Goal: Task Accomplishment & Management: Use online tool/utility

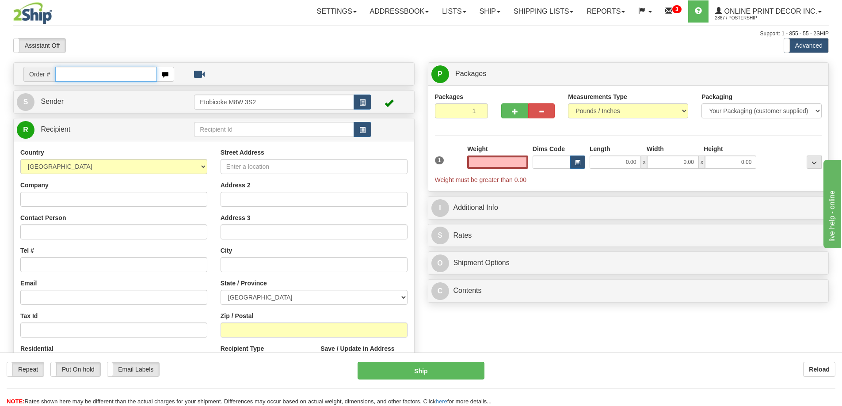
click at [99, 74] on input "text" at bounding box center [106, 74] width 102 height 15
type input "ca-420919"
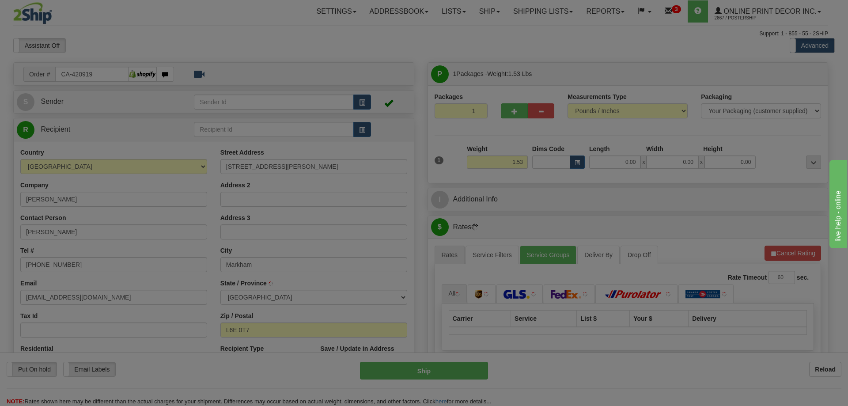
type input "MARKHAM"
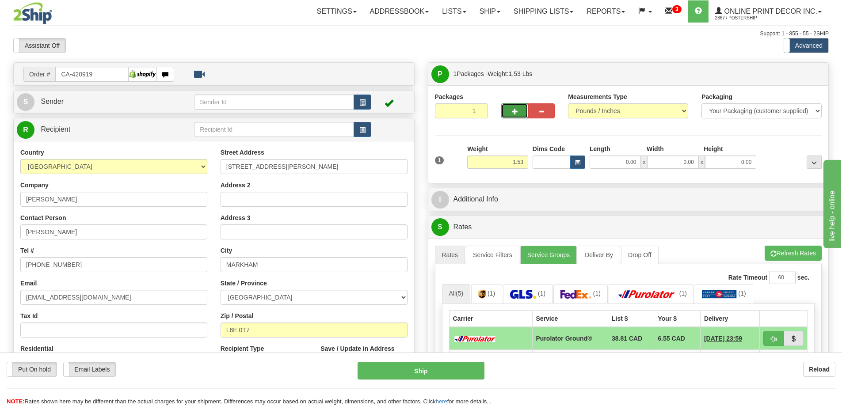
click at [516, 113] on span "button" at bounding box center [515, 112] width 6 height 6
radio input "true"
type input "2"
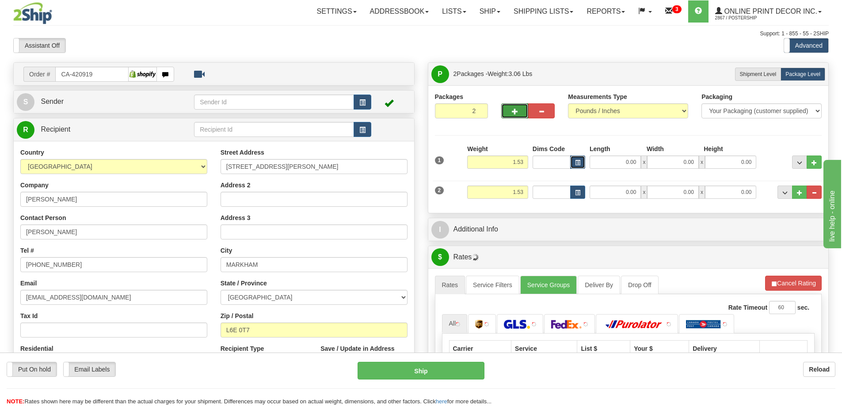
click at [583, 160] on button "button" at bounding box center [577, 162] width 15 height 13
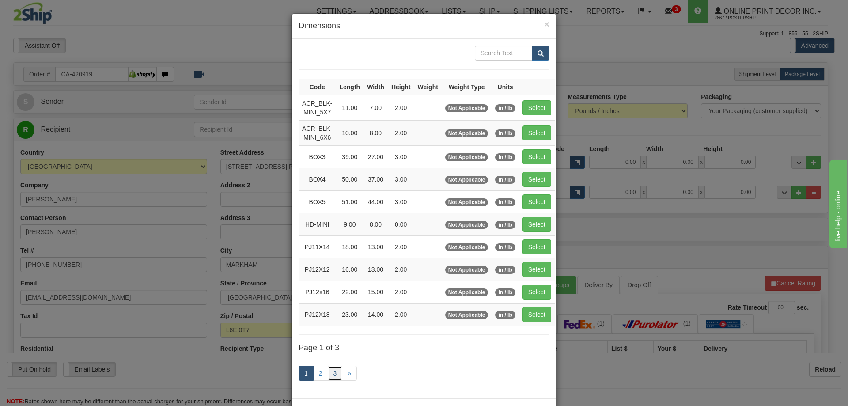
click at [328, 371] on link "3" at bounding box center [335, 373] width 15 height 15
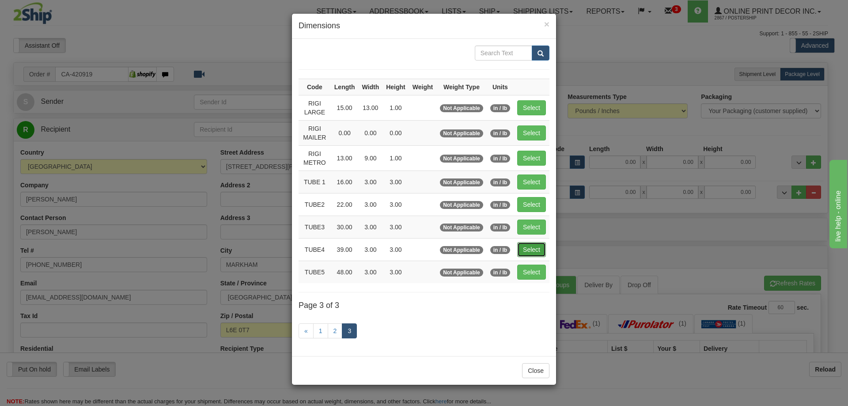
click at [528, 250] on button "Select" at bounding box center [531, 249] width 29 height 15
type input "TUBE4"
type input "39.00"
type input "3.00"
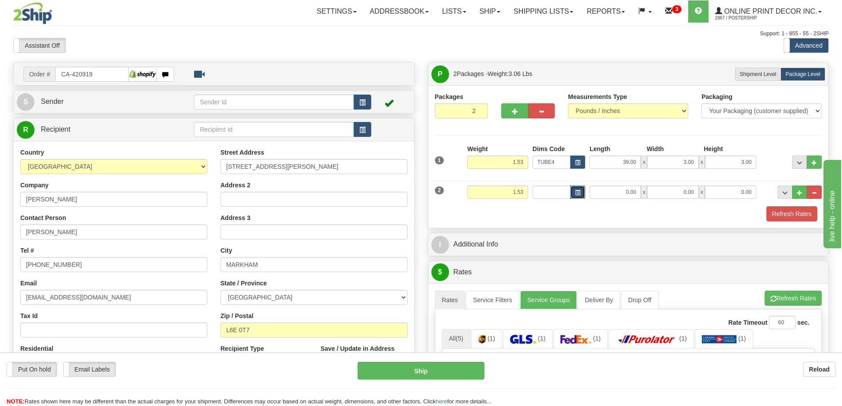
click at [577, 190] on span "button" at bounding box center [577, 192] width 5 height 5
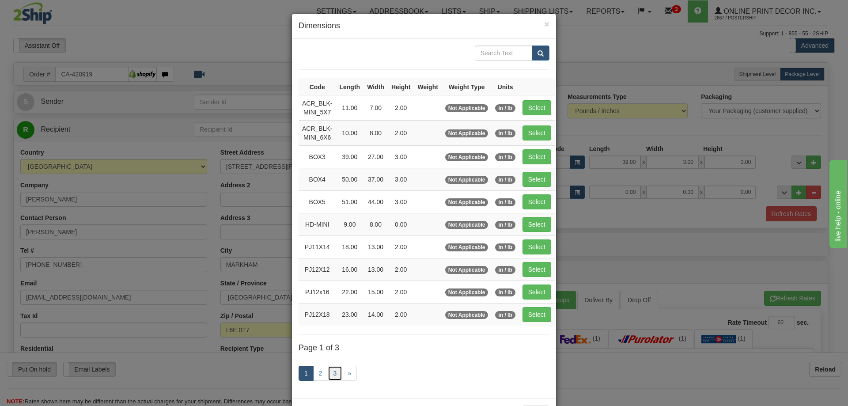
click at [335, 374] on link "3" at bounding box center [335, 373] width 15 height 15
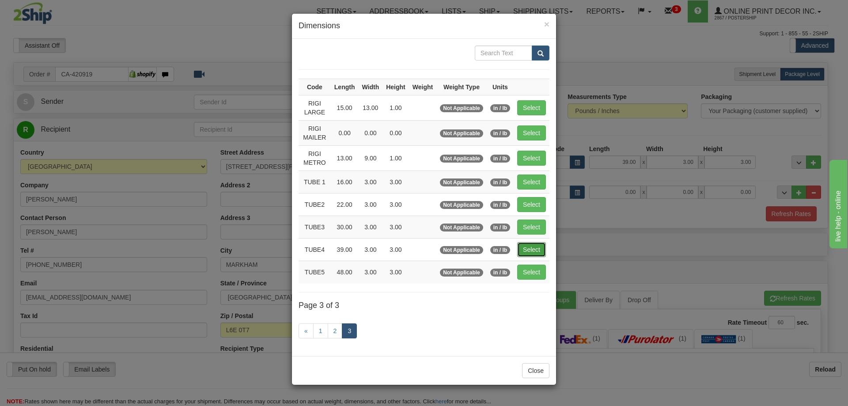
click at [532, 248] on button "Select" at bounding box center [531, 249] width 29 height 15
type input "TUBE4"
type input "39.00"
type input "3.00"
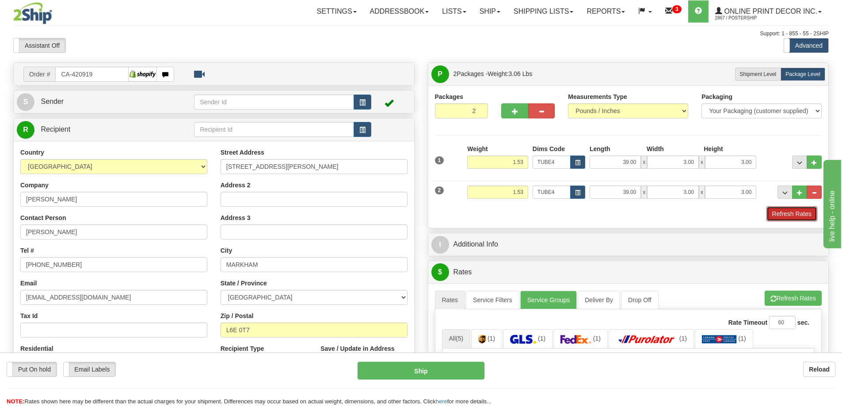
click at [798, 213] on button "Refresh Rates" at bounding box center [791, 213] width 51 height 15
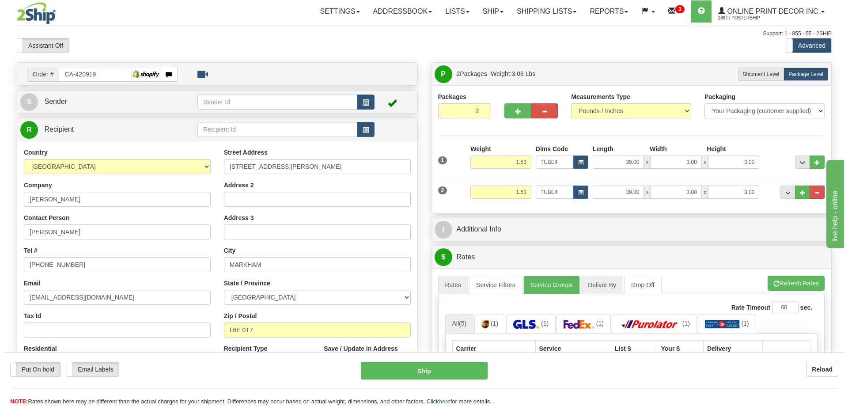
scroll to position [88, 0]
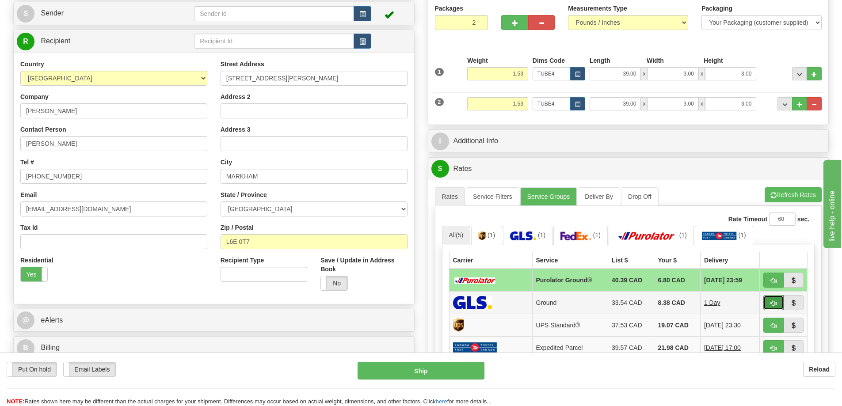
click at [769, 301] on button "button" at bounding box center [773, 302] width 20 height 15
type input "1"
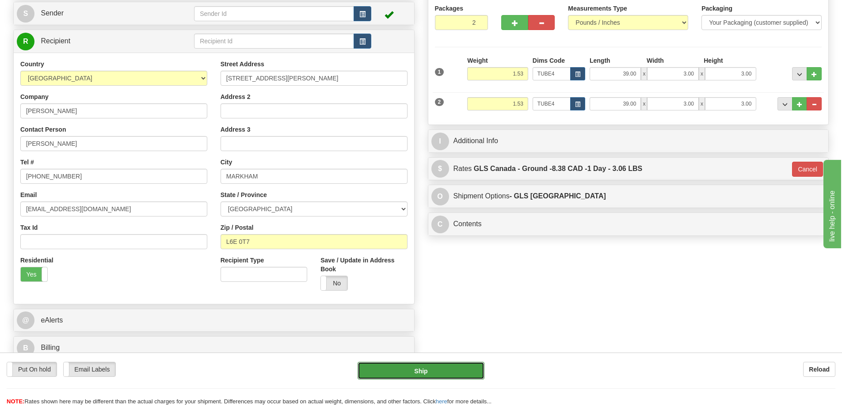
click at [467, 368] on button "Ship" at bounding box center [420, 371] width 127 height 18
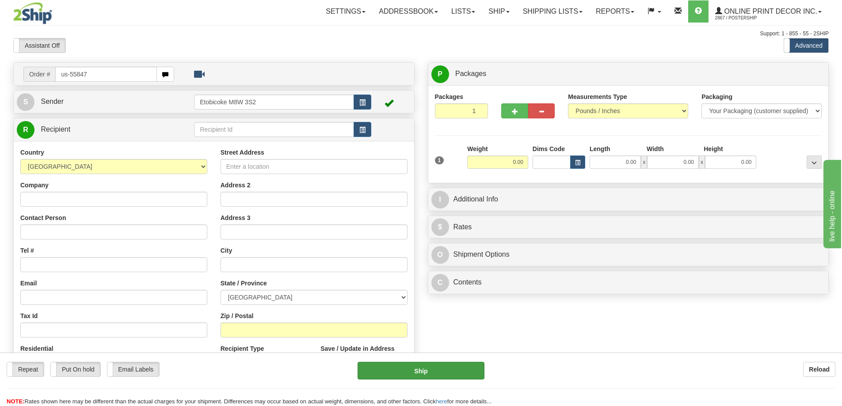
type input "us-55847"
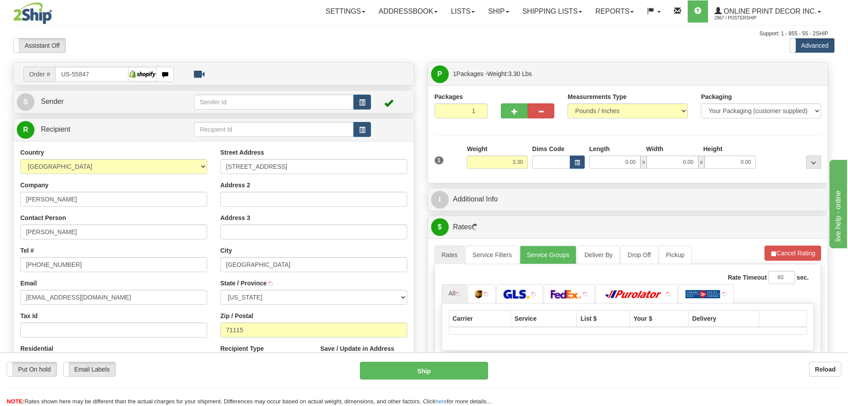
type input "SHREVEPORT"
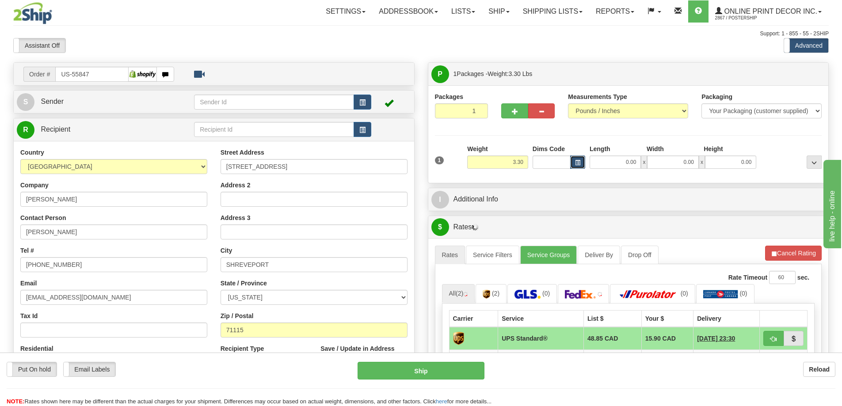
click at [580, 159] on button "button" at bounding box center [577, 162] width 15 height 13
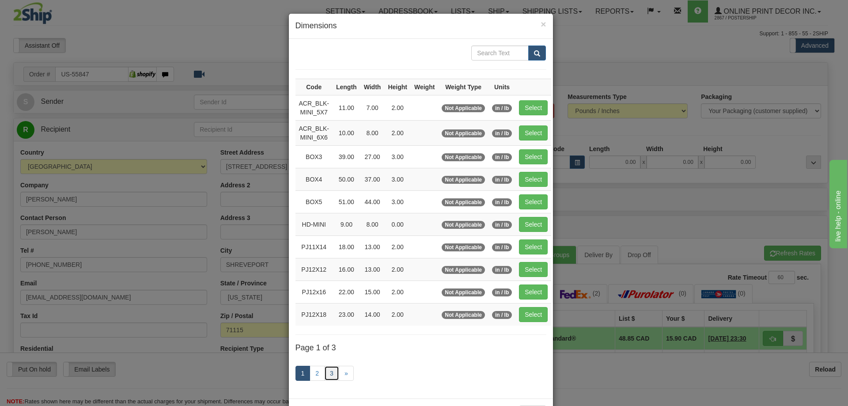
click at [327, 372] on link "3" at bounding box center [331, 373] width 15 height 15
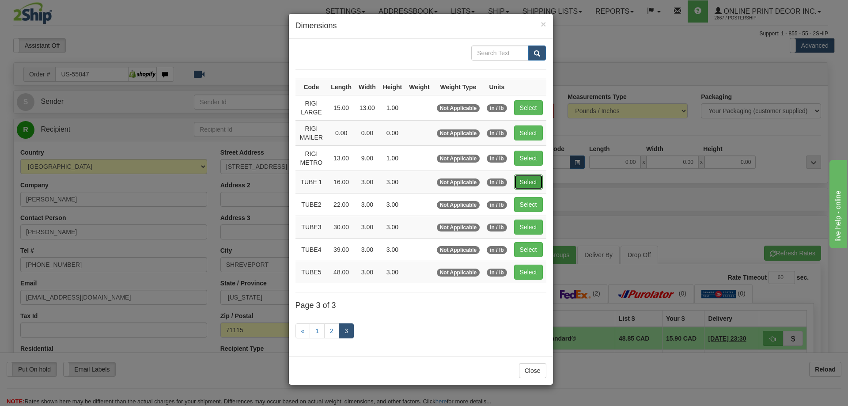
click at [535, 181] on button "Select" at bounding box center [528, 182] width 29 height 15
type input "TUBE 1"
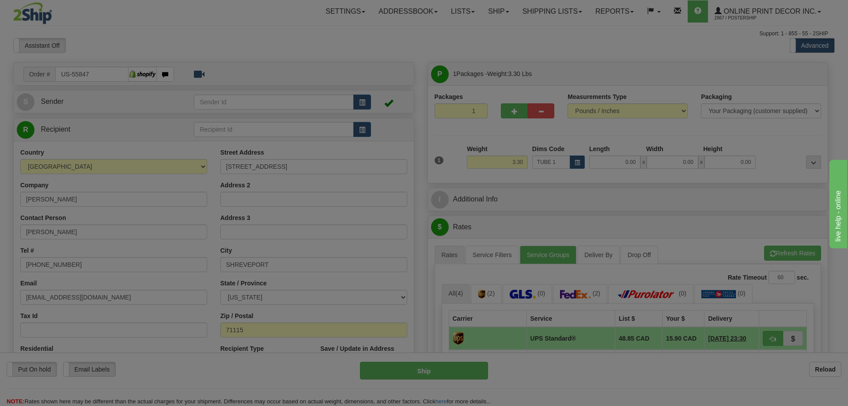
type input "16.00"
type input "3.00"
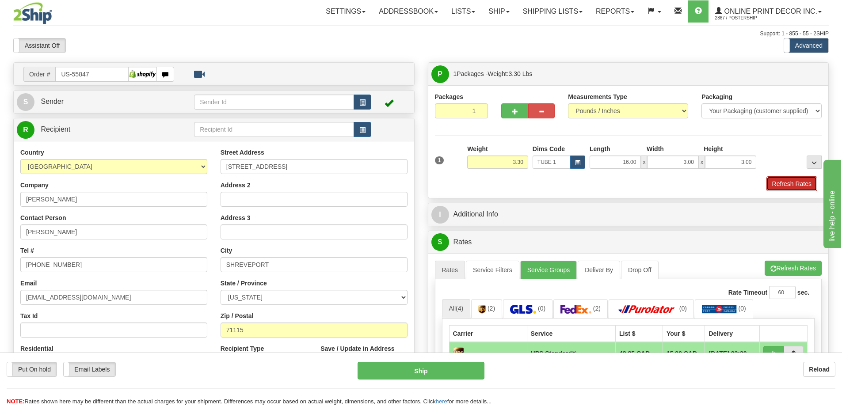
click at [796, 182] on button "Refresh Rates" at bounding box center [791, 183] width 51 height 15
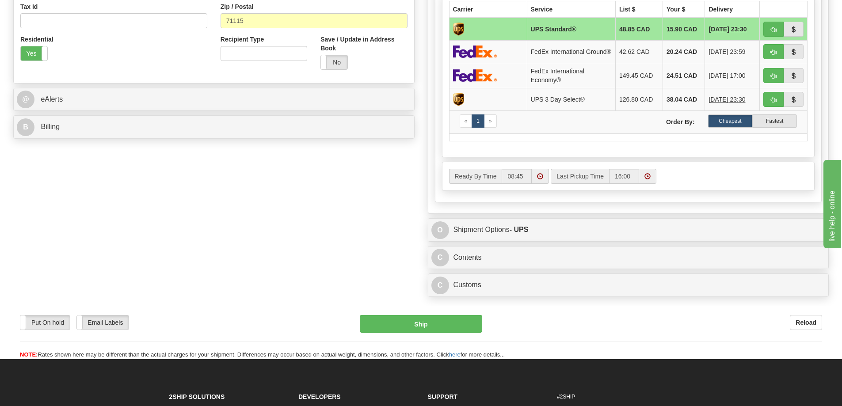
scroll to position [353, 0]
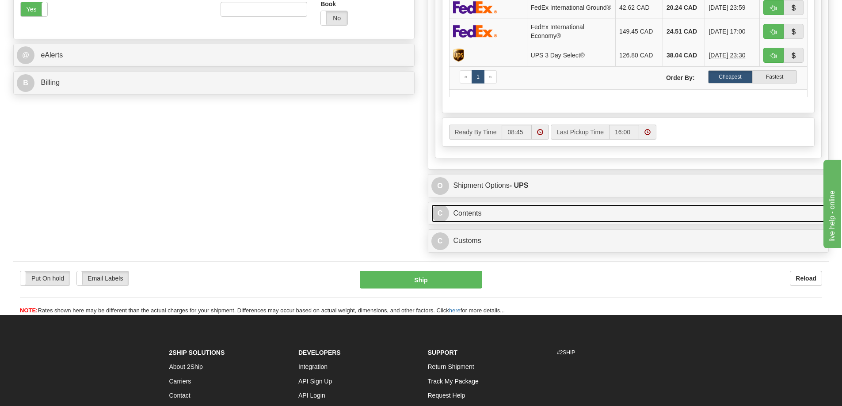
click at [647, 213] on link "C Contents" at bounding box center [628, 214] width 394 height 18
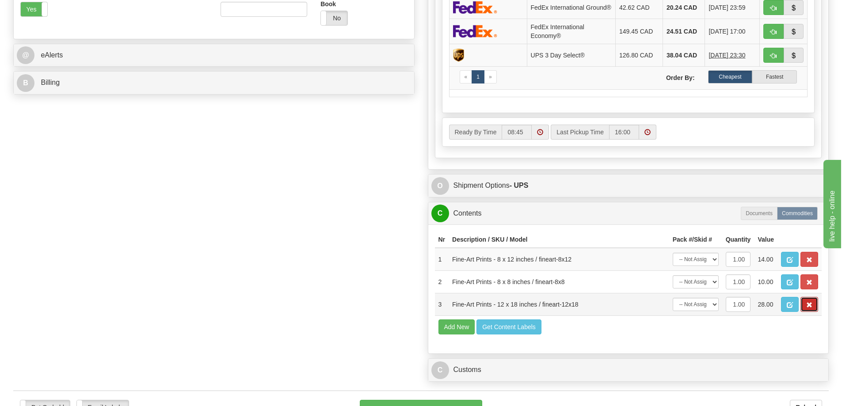
click at [809, 308] on span "button" at bounding box center [809, 305] width 6 height 6
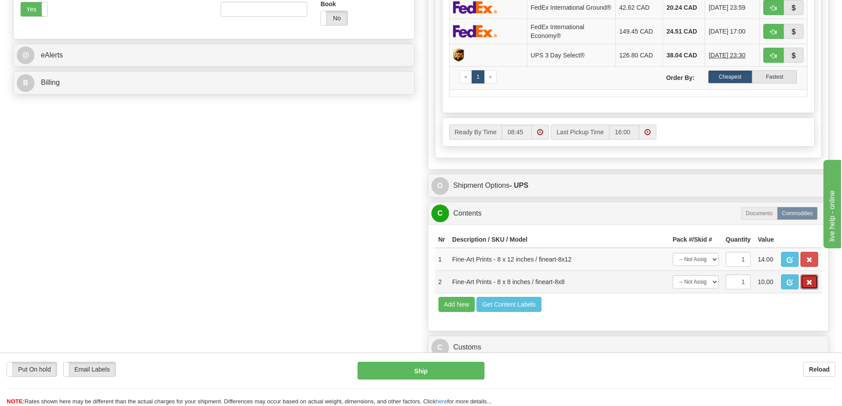
click at [813, 286] on button "button" at bounding box center [809, 281] width 18 height 15
click at [807, 285] on span "button" at bounding box center [809, 283] width 6 height 6
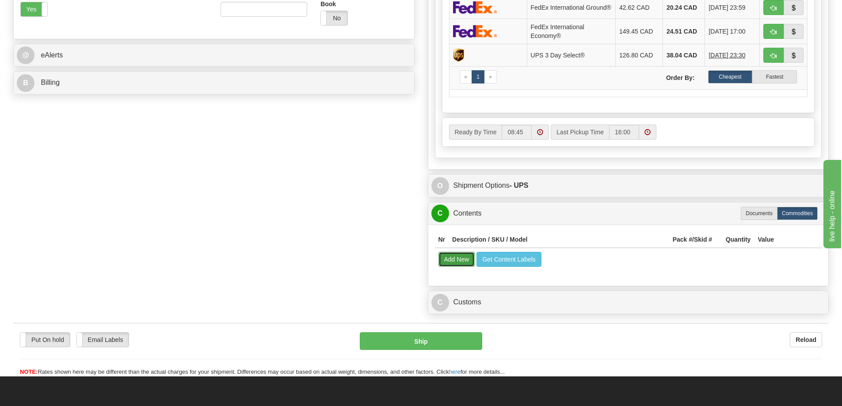
click at [465, 264] on button "Add New" at bounding box center [456, 259] width 37 height 15
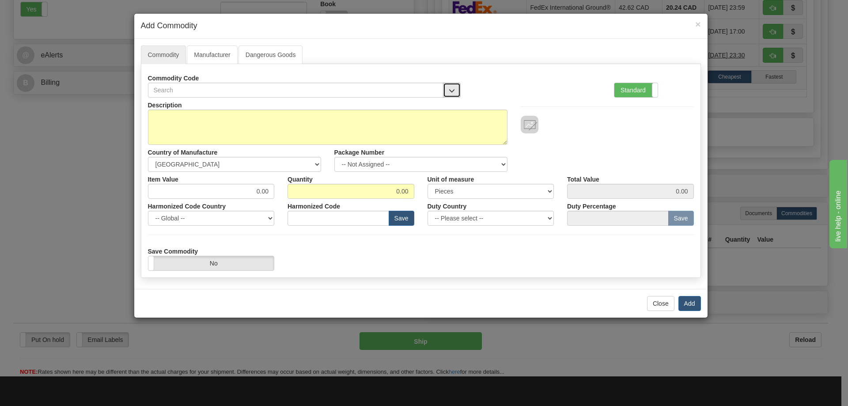
click at [454, 87] on button "button" at bounding box center [452, 90] width 18 height 15
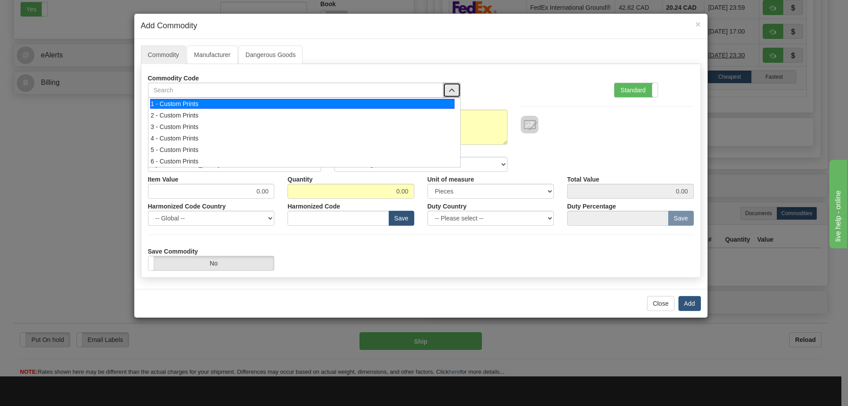
click at [436, 102] on div "1 - Custom Prints" at bounding box center [302, 104] width 304 height 10
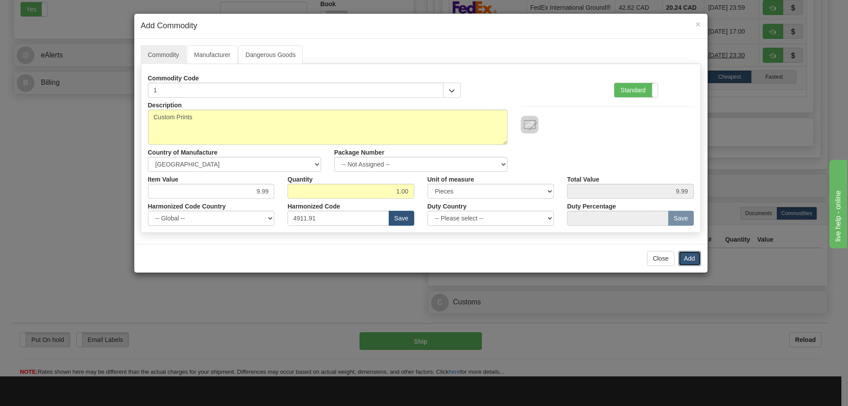
click at [690, 254] on button "Add" at bounding box center [690, 258] width 23 height 15
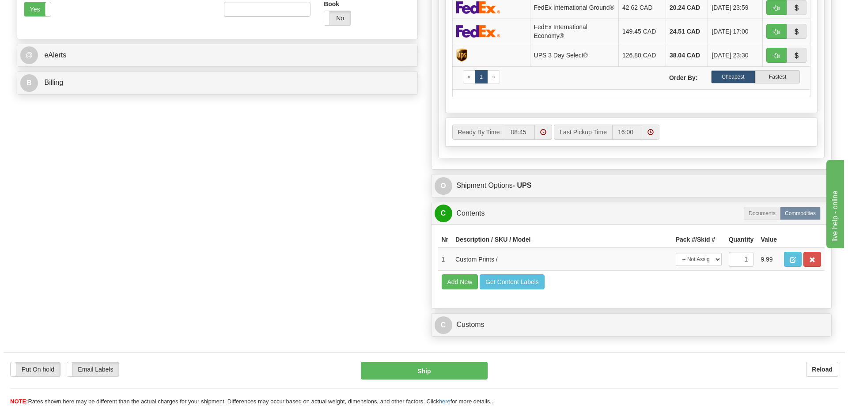
scroll to position [221, 0]
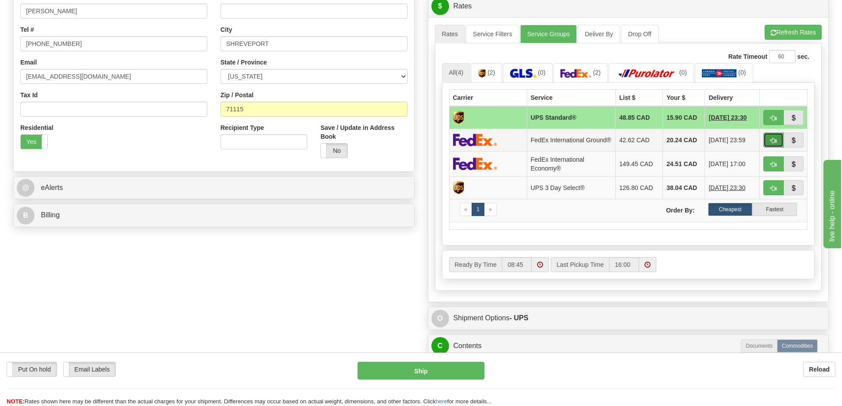
click at [778, 139] on button "button" at bounding box center [773, 140] width 20 height 15
type input "92"
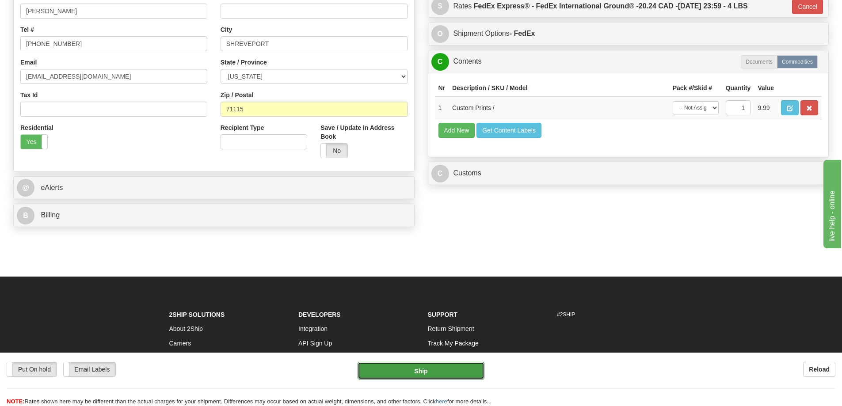
click at [457, 367] on button "Ship" at bounding box center [420, 371] width 127 height 18
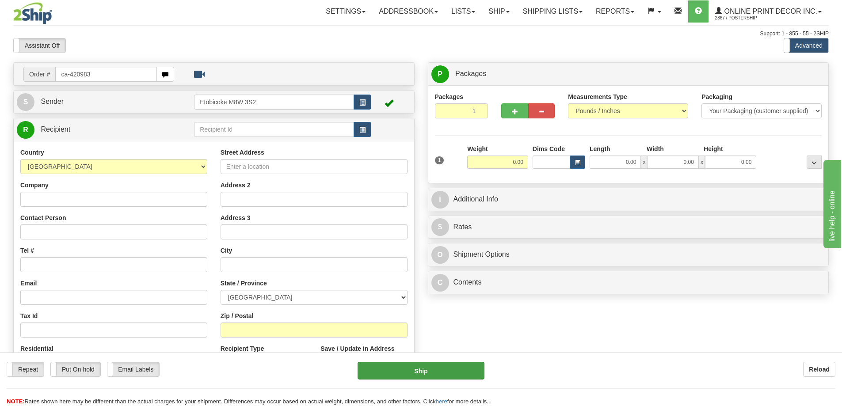
type input "ca-420983"
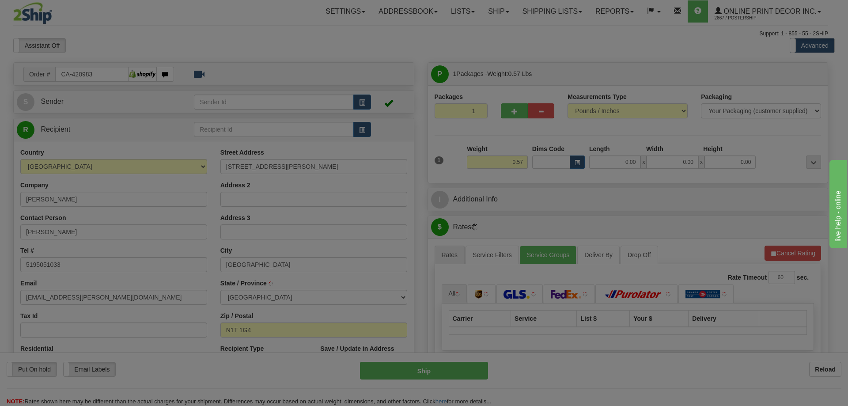
type input "CAMBRIDGE"
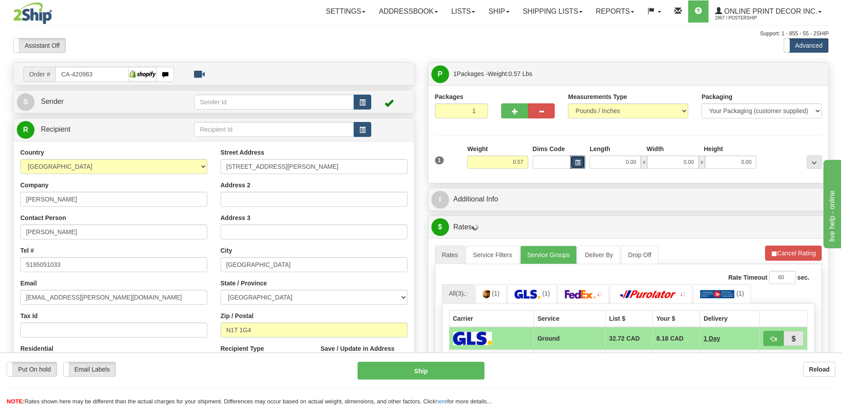
click at [582, 163] on button "button" at bounding box center [577, 162] width 15 height 13
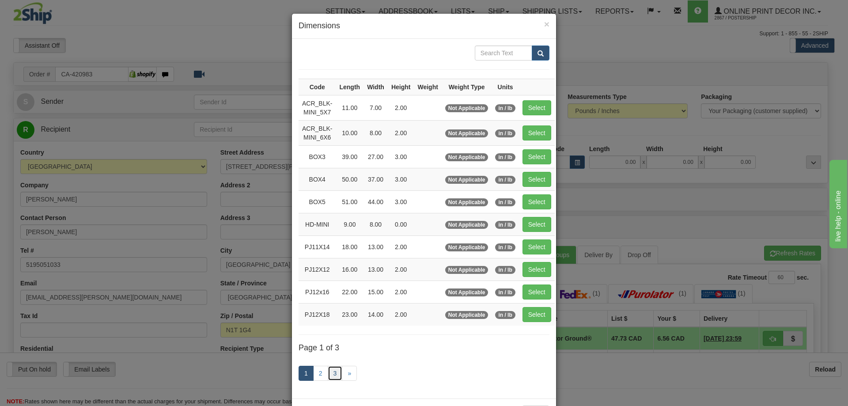
click at [331, 370] on link "3" at bounding box center [335, 373] width 15 height 15
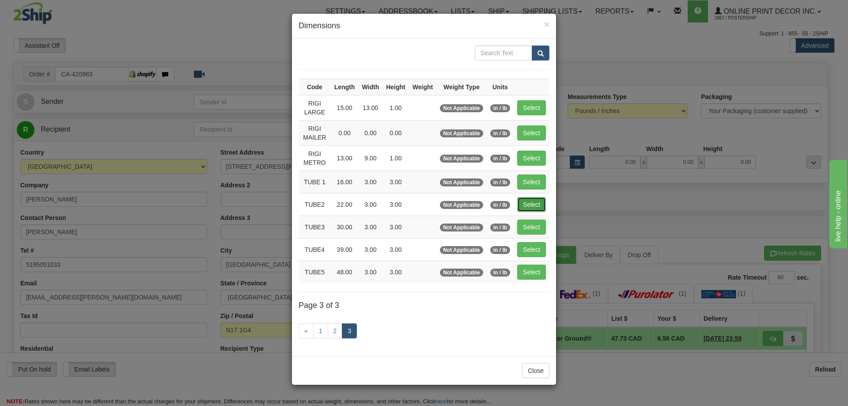
click at [527, 203] on button "Select" at bounding box center [531, 204] width 29 height 15
type input "TUBE2"
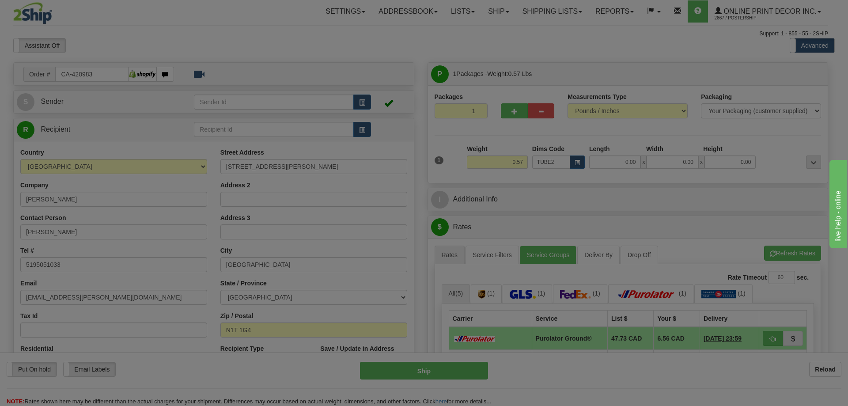
type input "22.00"
type input "3.00"
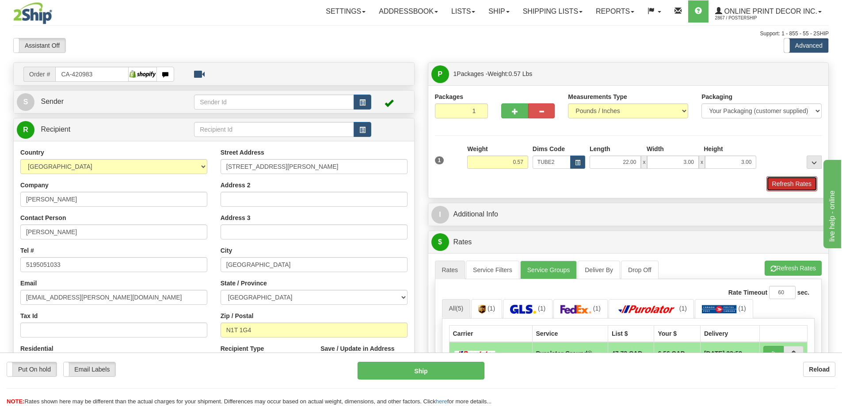
click at [781, 184] on button "Refresh Rates" at bounding box center [791, 183] width 51 height 15
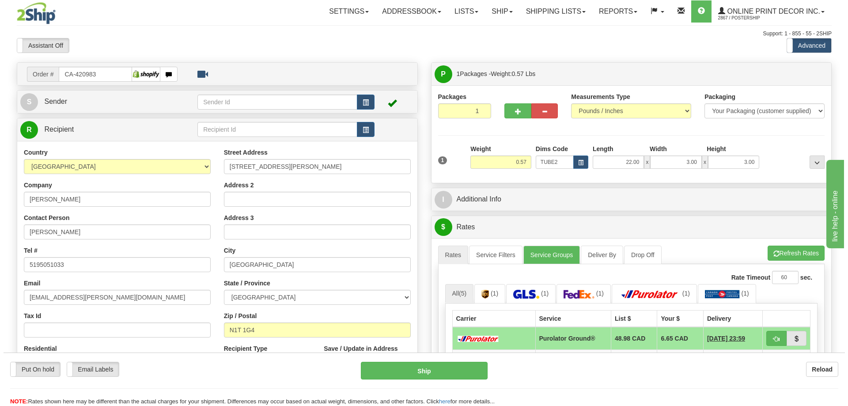
scroll to position [88, 0]
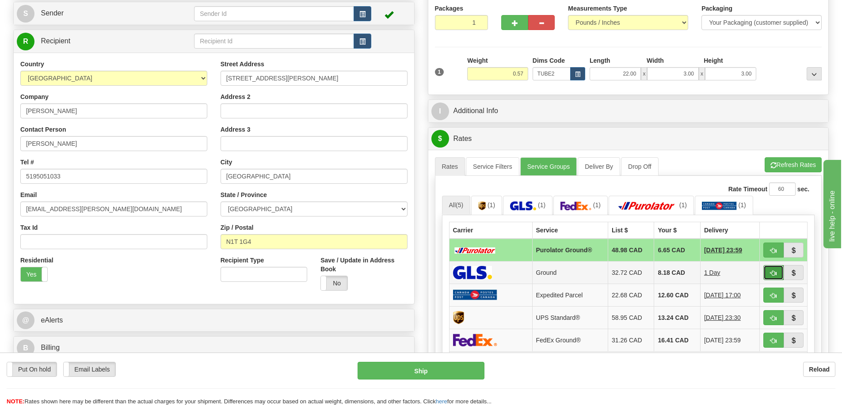
click at [772, 270] on button "button" at bounding box center [773, 272] width 20 height 15
type input "1"
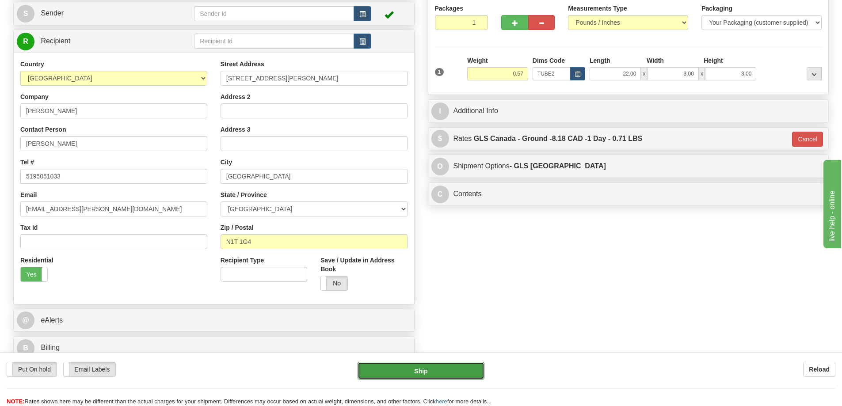
click at [457, 368] on button "Ship" at bounding box center [420, 371] width 127 height 18
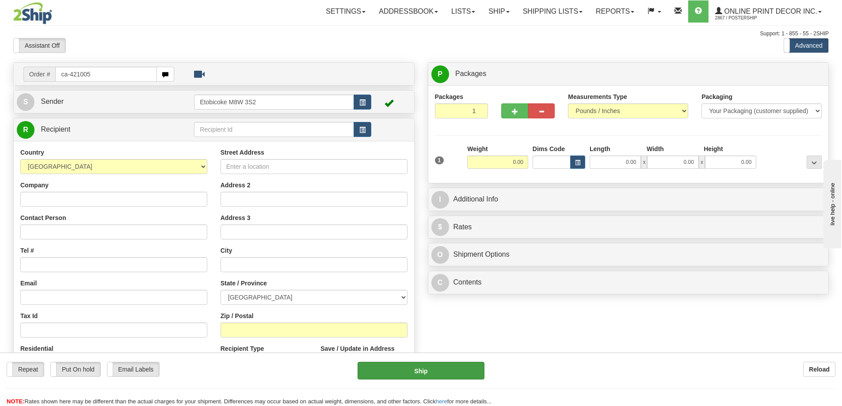
type input "ca-421005"
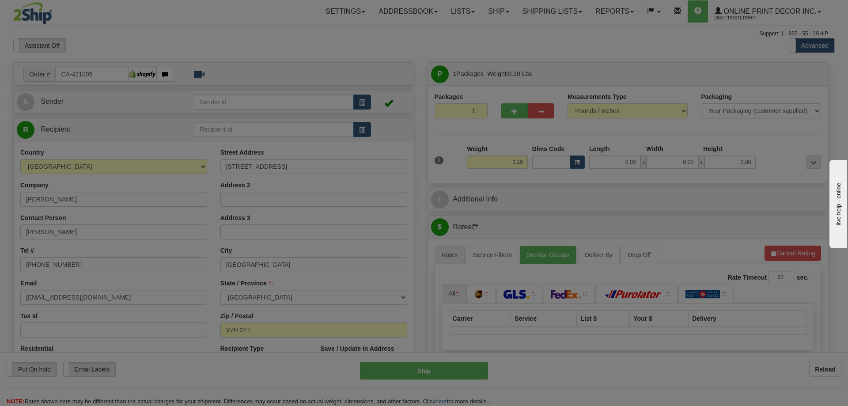
type input "[GEOGRAPHIC_DATA]"
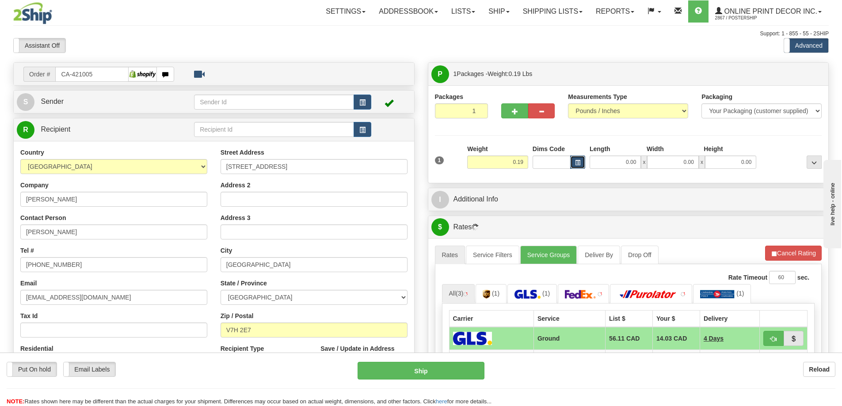
click at [577, 165] on span "button" at bounding box center [577, 162] width 5 height 5
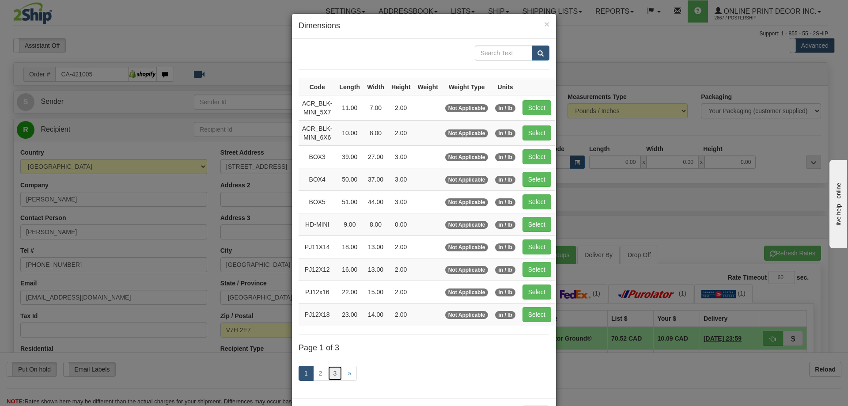
click at [334, 369] on link "3" at bounding box center [335, 373] width 15 height 15
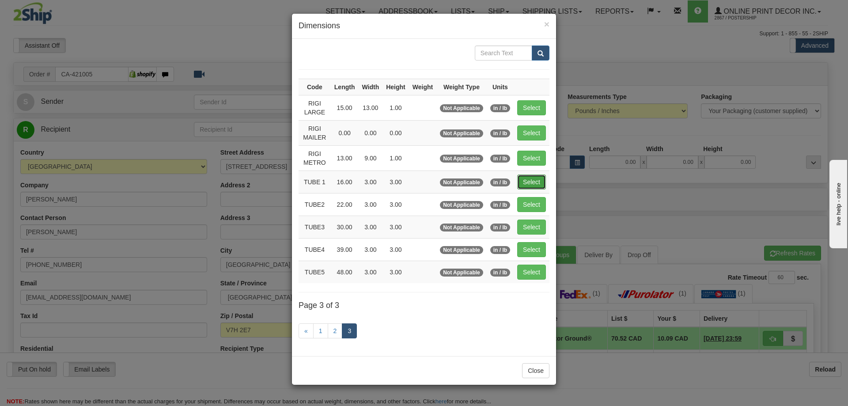
click at [533, 183] on button "Select" at bounding box center [531, 182] width 29 height 15
type input "TUBE 1"
type input "16.00"
type input "3.00"
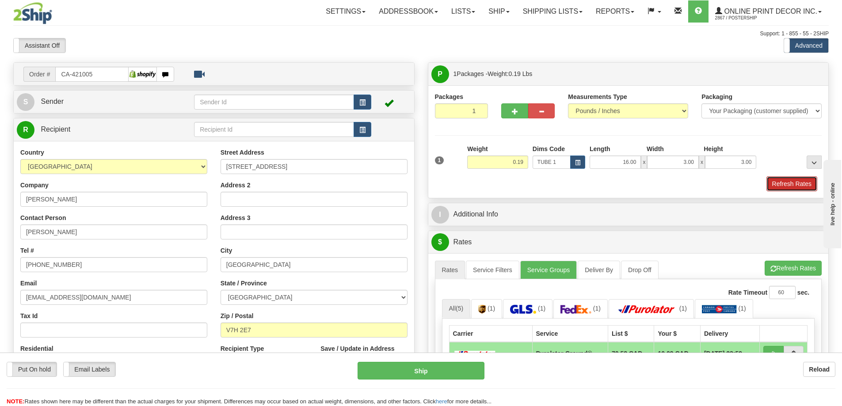
click at [782, 183] on button "Refresh Rates" at bounding box center [791, 183] width 51 height 15
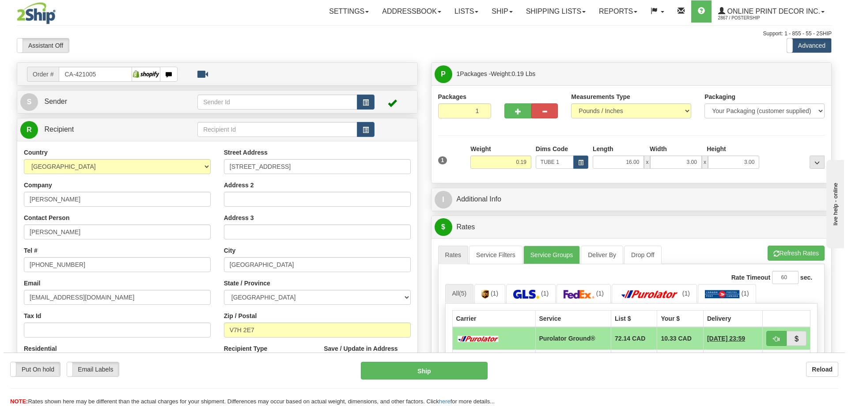
scroll to position [88, 0]
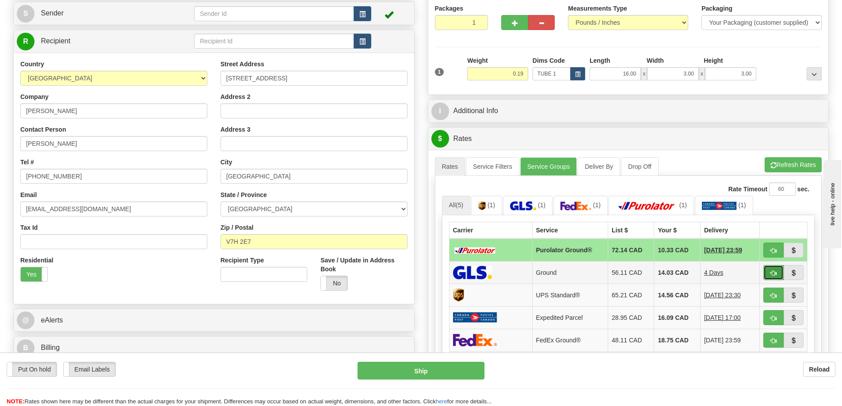
click at [776, 270] on button "button" at bounding box center [773, 272] width 20 height 15
type input "1"
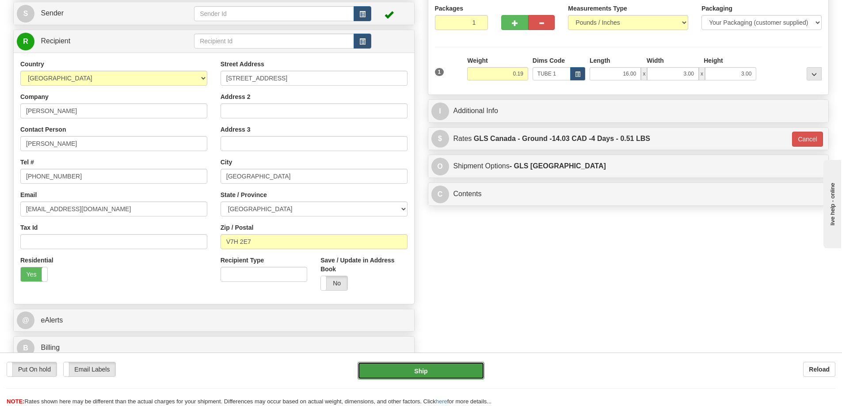
click at [462, 371] on button "Ship" at bounding box center [420, 371] width 127 height 18
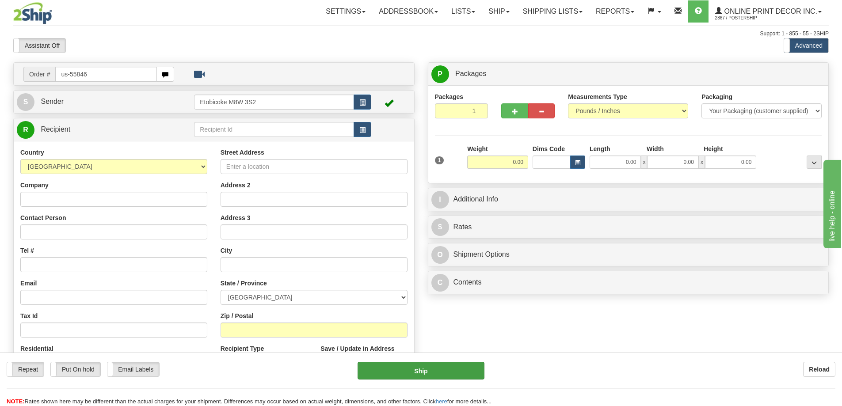
type input "us-55846"
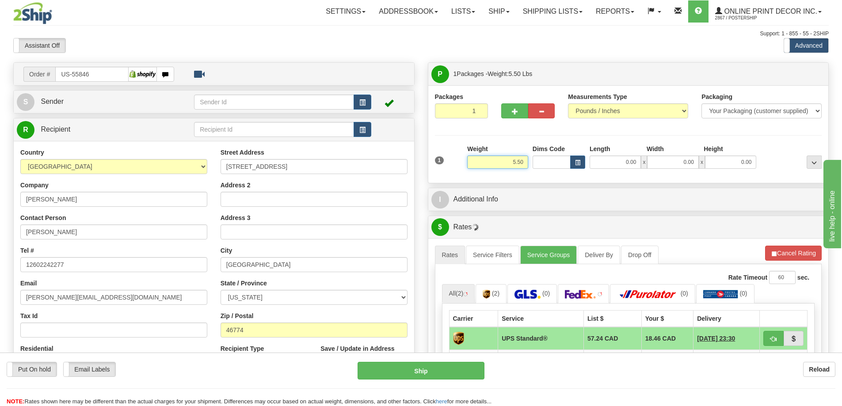
click at [525, 161] on input "5.50" at bounding box center [497, 162] width 61 height 13
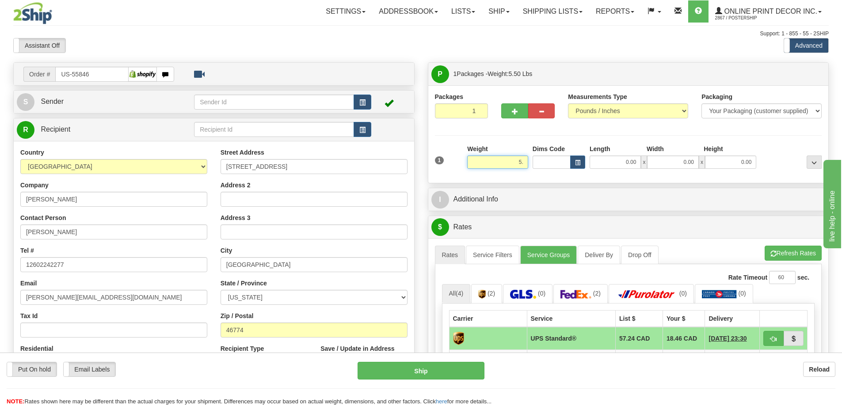
type input "5"
type input "2.00"
click at [574, 157] on button "button" at bounding box center [577, 162] width 15 height 13
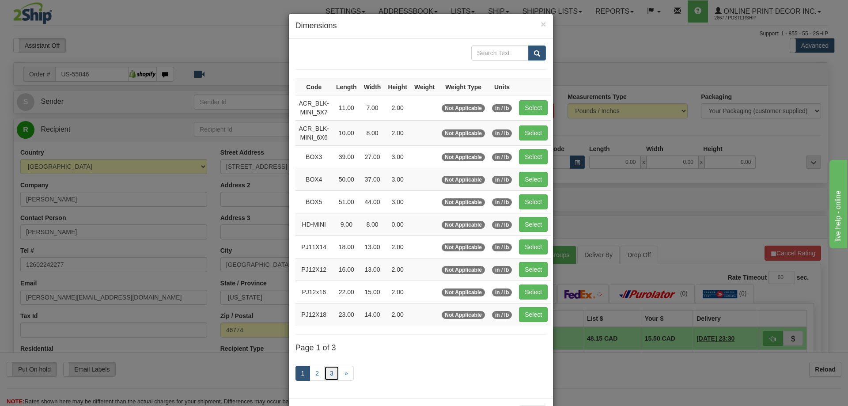
click at [328, 372] on link "3" at bounding box center [331, 373] width 15 height 15
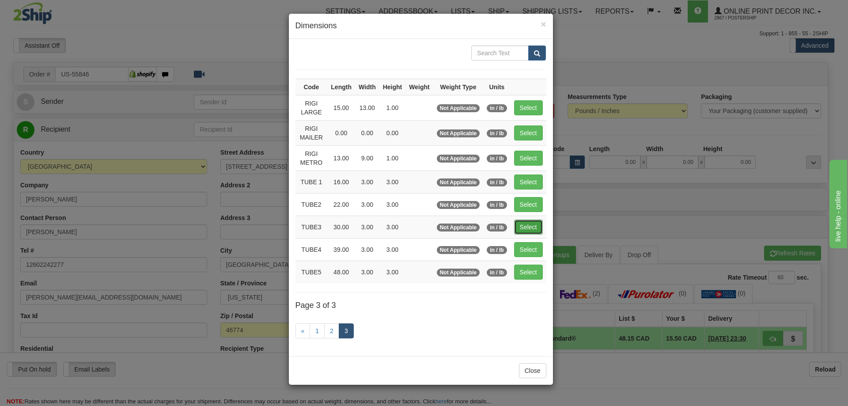
click at [531, 229] on button "Select" at bounding box center [528, 227] width 29 height 15
type input "TUBE3"
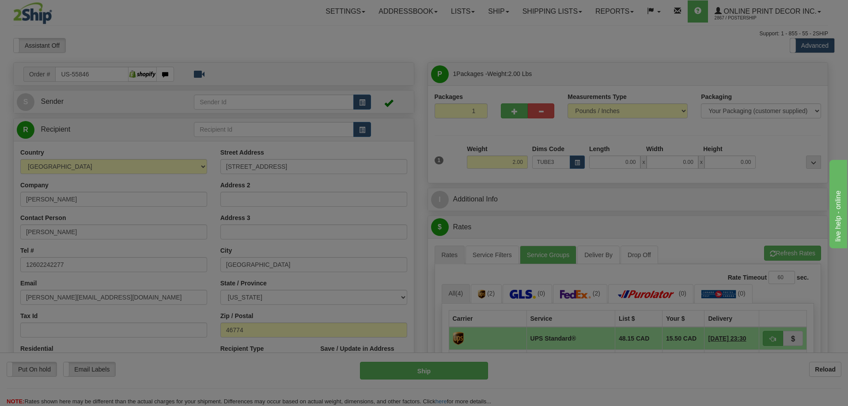
type input "30.00"
type input "3.00"
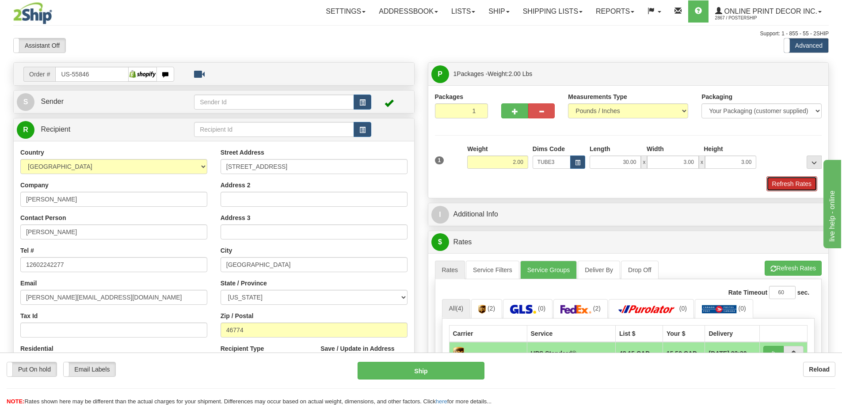
click at [795, 185] on button "Refresh Rates" at bounding box center [791, 183] width 51 height 15
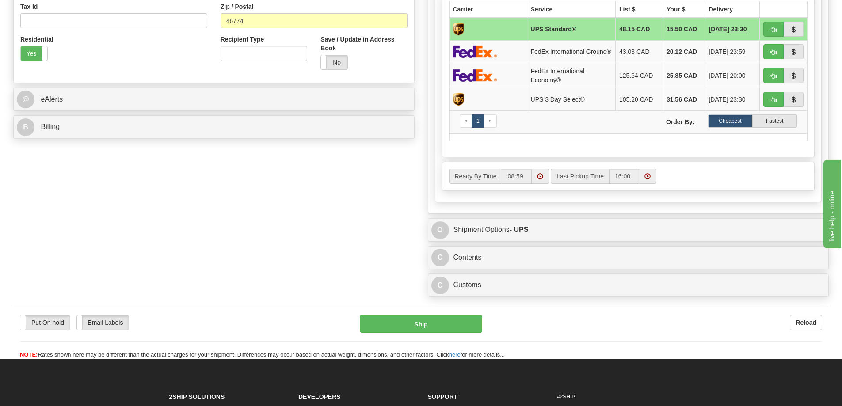
scroll to position [398, 0]
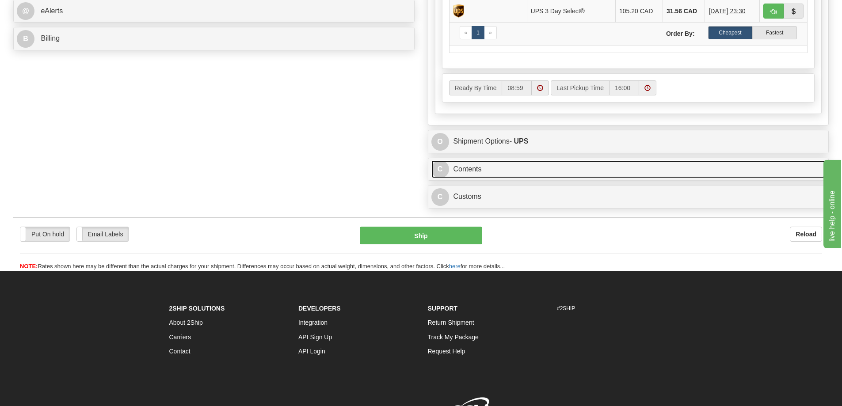
click at [576, 171] on link "C Contents" at bounding box center [628, 169] width 394 height 18
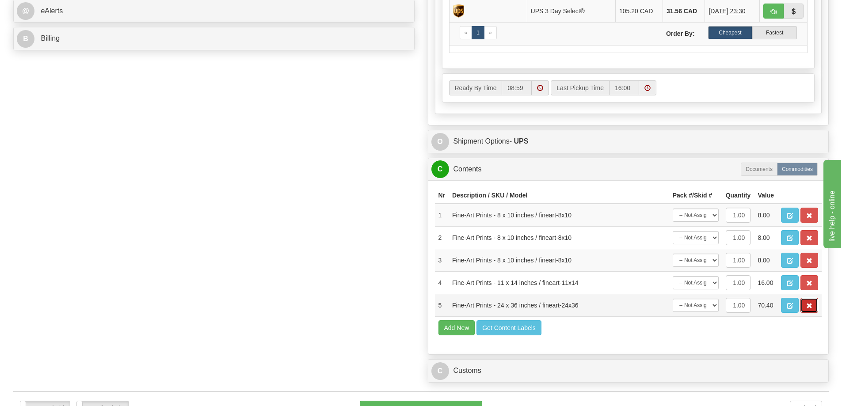
click at [816, 308] on button "button" at bounding box center [809, 305] width 18 height 15
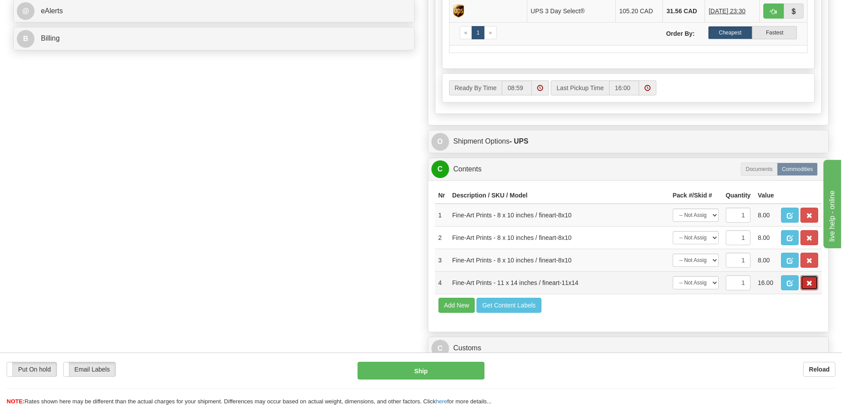
click at [811, 284] on button "button" at bounding box center [809, 282] width 18 height 15
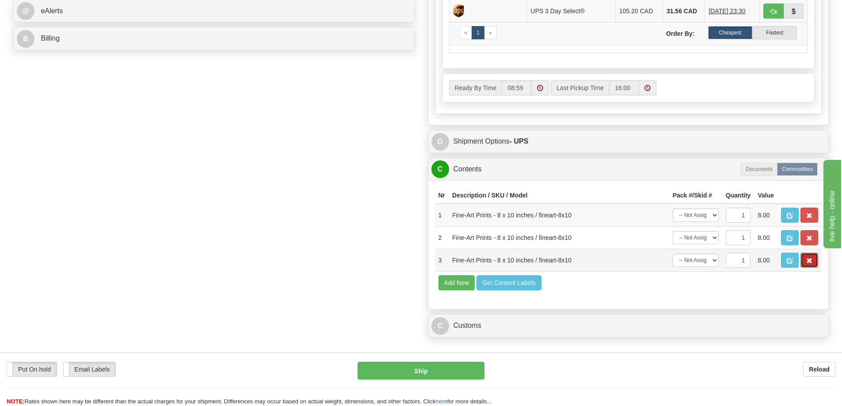
click at [811, 264] on span "button" at bounding box center [809, 261] width 6 height 6
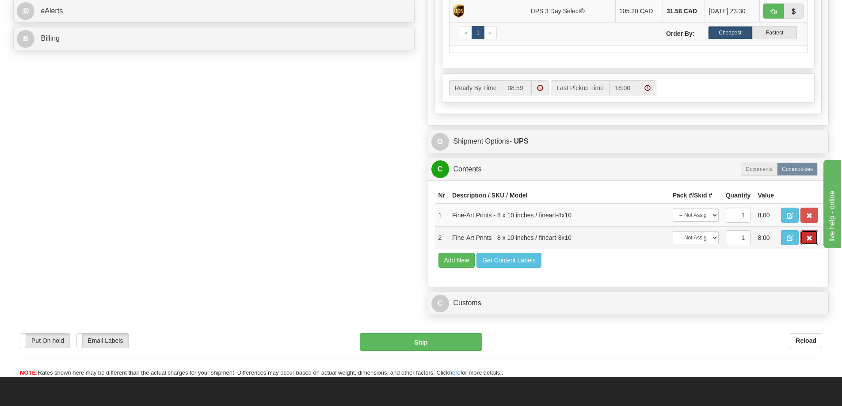
click at [806, 241] on span "button" at bounding box center [809, 238] width 6 height 6
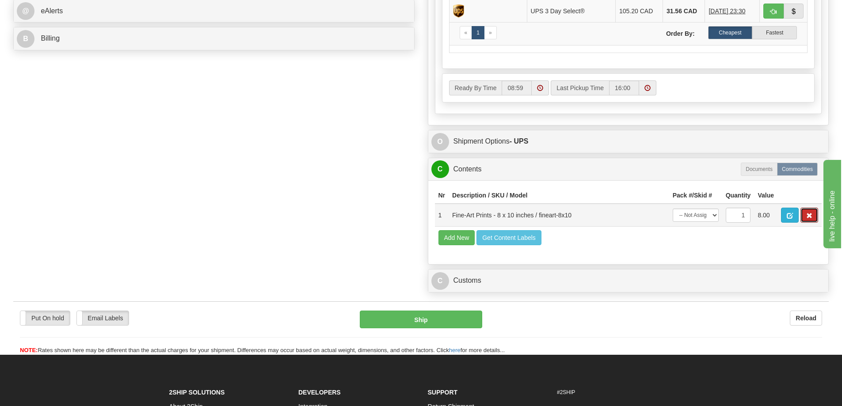
drag, startPoint x: 809, startPoint y: 217, endPoint x: 788, endPoint y: 215, distance: 21.4
click at [809, 217] on button "button" at bounding box center [809, 215] width 18 height 15
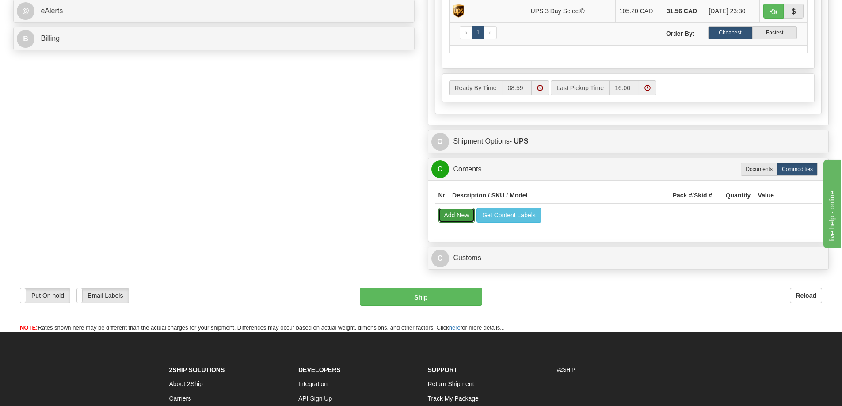
click at [449, 216] on button "Add New" at bounding box center [456, 215] width 37 height 15
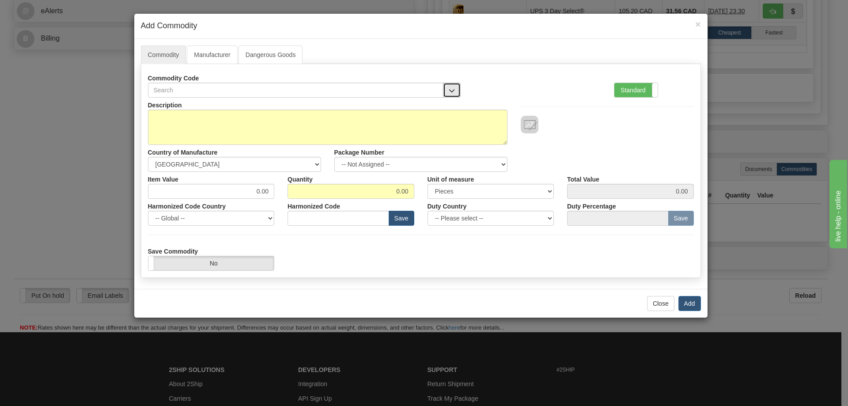
click at [453, 86] on button "button" at bounding box center [452, 90] width 18 height 15
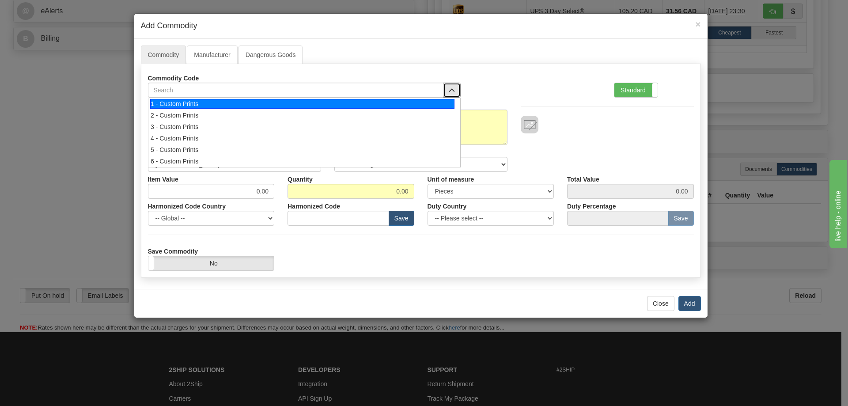
click at [447, 102] on div "1 - Custom Prints" at bounding box center [302, 104] width 304 height 10
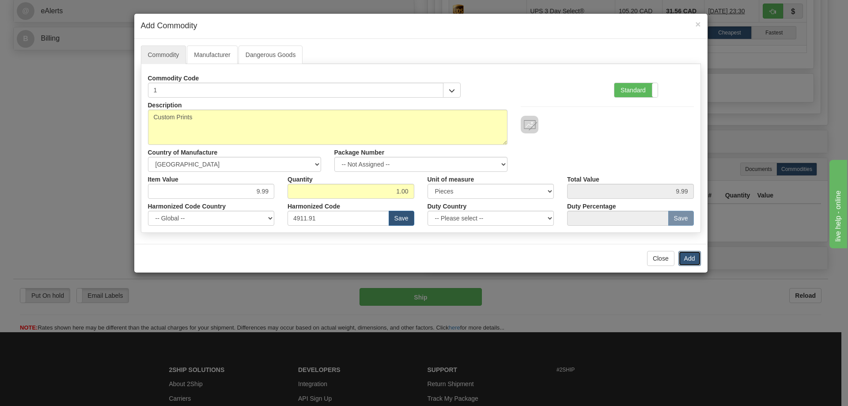
click at [691, 255] on button "Add" at bounding box center [690, 258] width 23 height 15
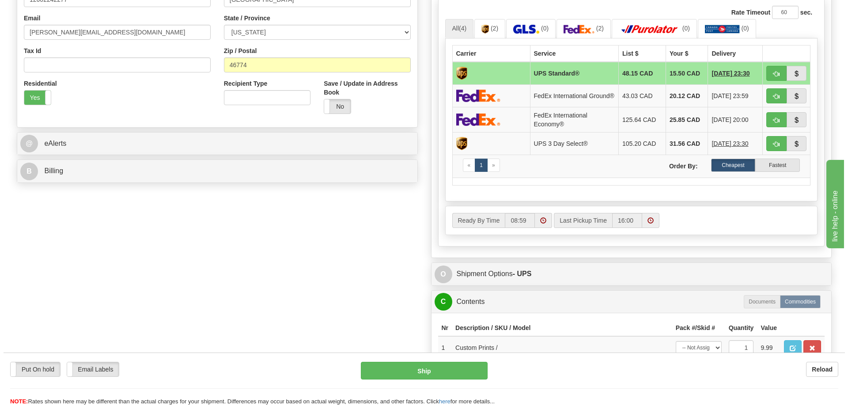
scroll to position [177, 0]
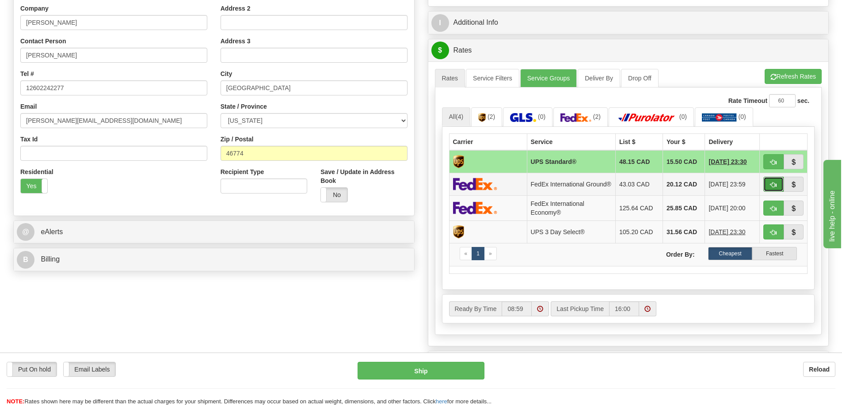
click at [776, 184] on button "button" at bounding box center [773, 184] width 20 height 15
type input "92"
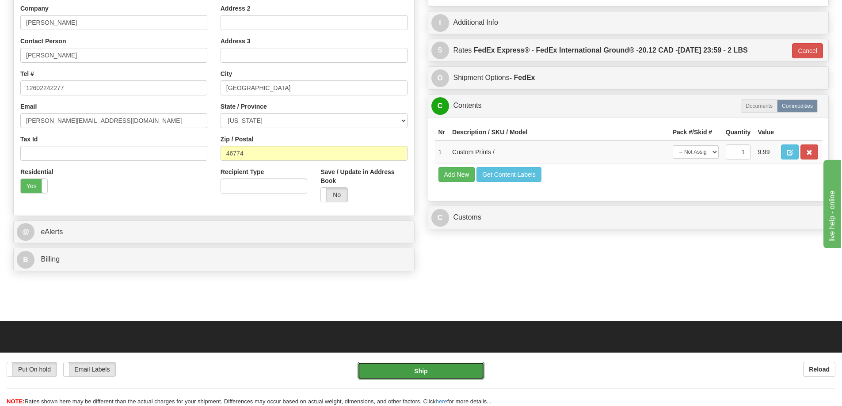
click at [462, 363] on button "Ship" at bounding box center [420, 371] width 127 height 18
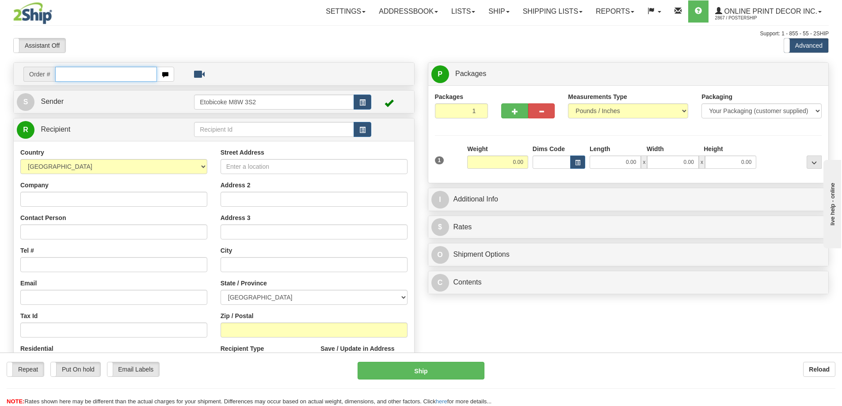
click at [72, 76] on input "text" at bounding box center [106, 74] width 102 height 15
type input "ca-420991"
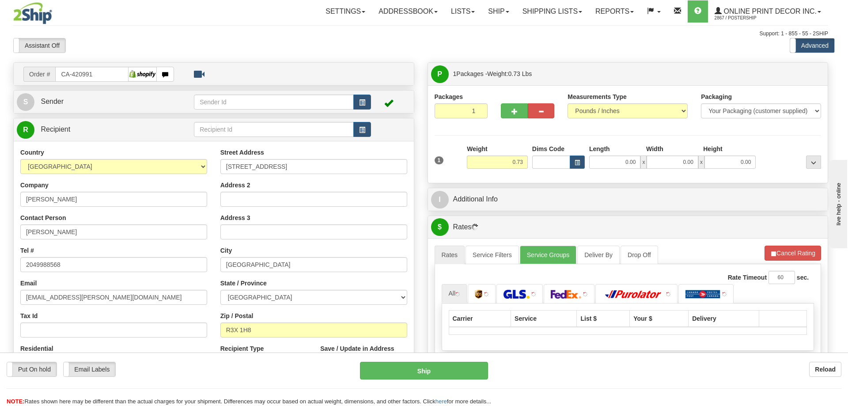
type input "[GEOGRAPHIC_DATA]"
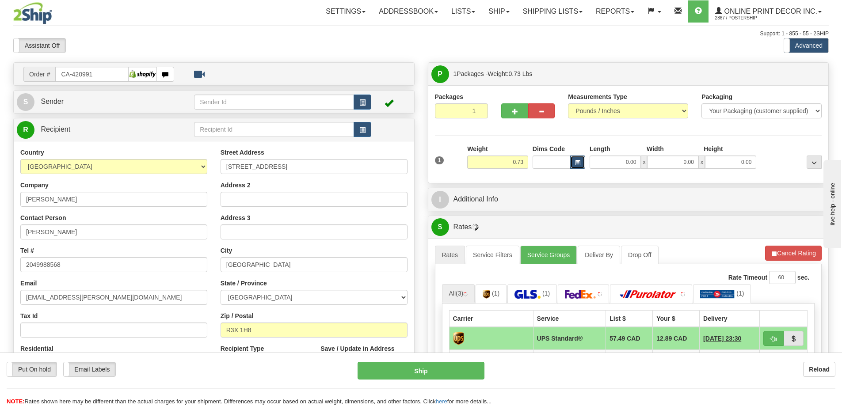
click at [577, 159] on button "button" at bounding box center [577, 162] width 15 height 13
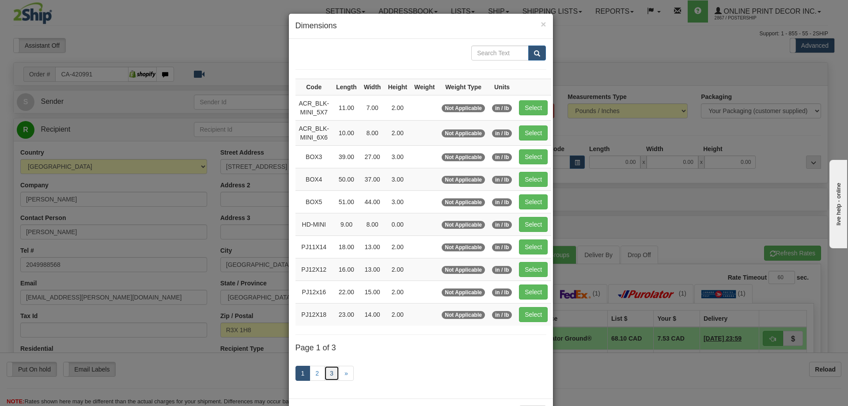
click at [326, 370] on link "3" at bounding box center [331, 373] width 15 height 15
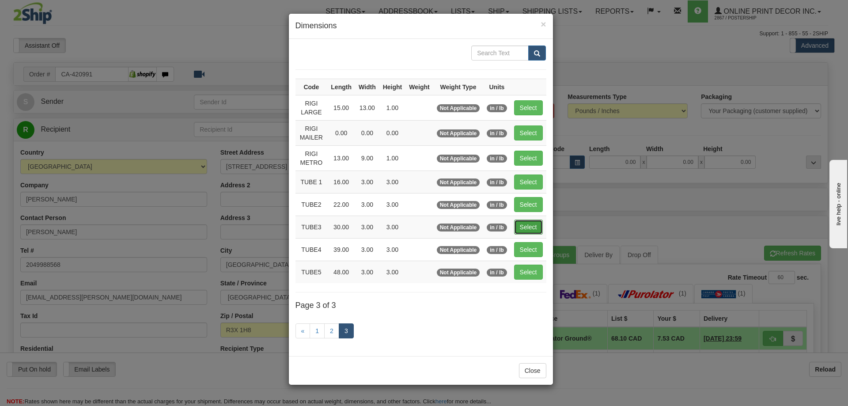
click at [529, 227] on button "Select" at bounding box center [528, 227] width 29 height 15
type input "TUBE3"
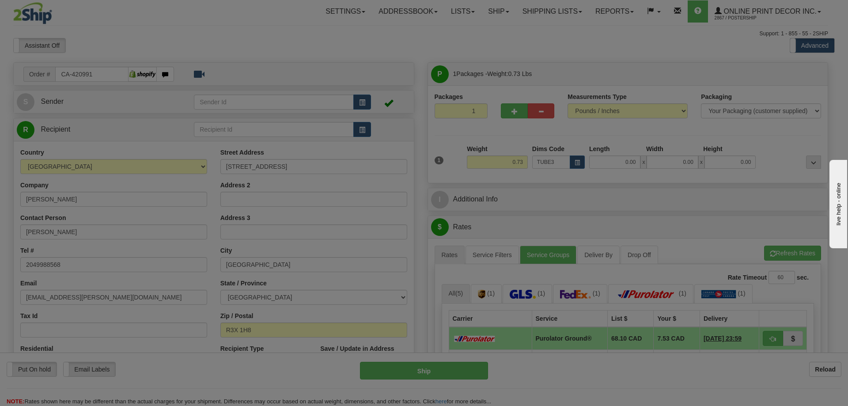
type input "30.00"
type input "3.00"
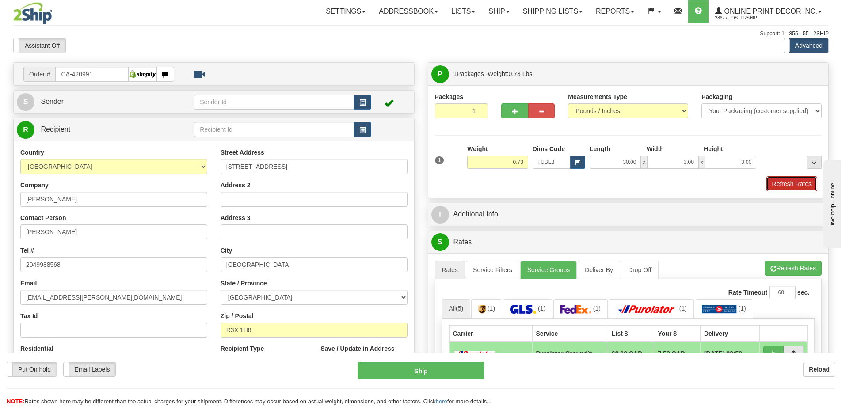
click at [803, 178] on button "Refresh Rates" at bounding box center [791, 183] width 51 height 15
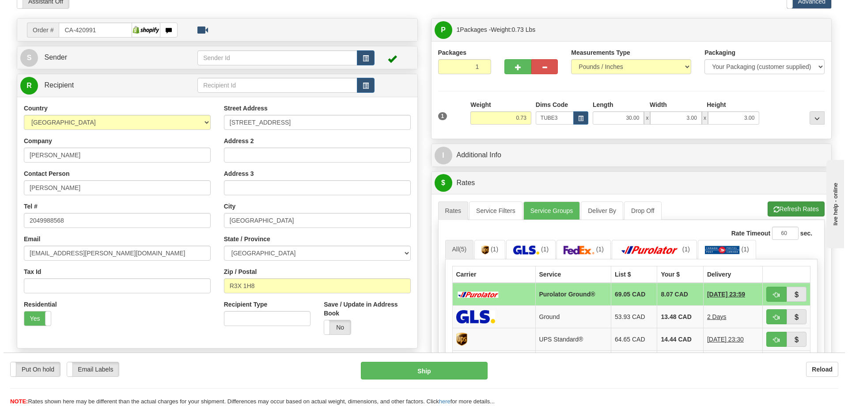
scroll to position [88, 0]
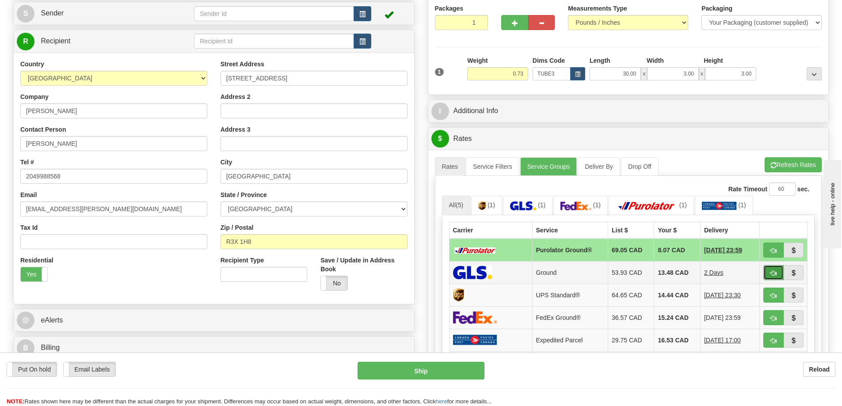
click at [766, 269] on button "button" at bounding box center [773, 272] width 20 height 15
type input "1"
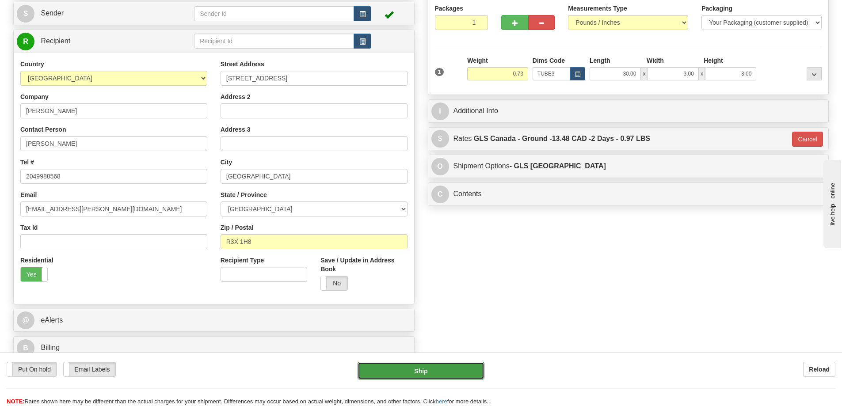
click at [470, 371] on button "Ship" at bounding box center [420, 371] width 127 height 18
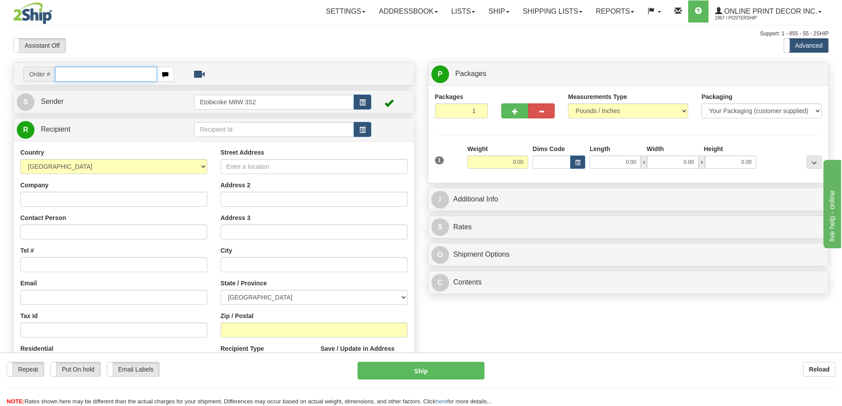
click at [70, 76] on input "text" at bounding box center [106, 74] width 102 height 15
type input "ca-421042"
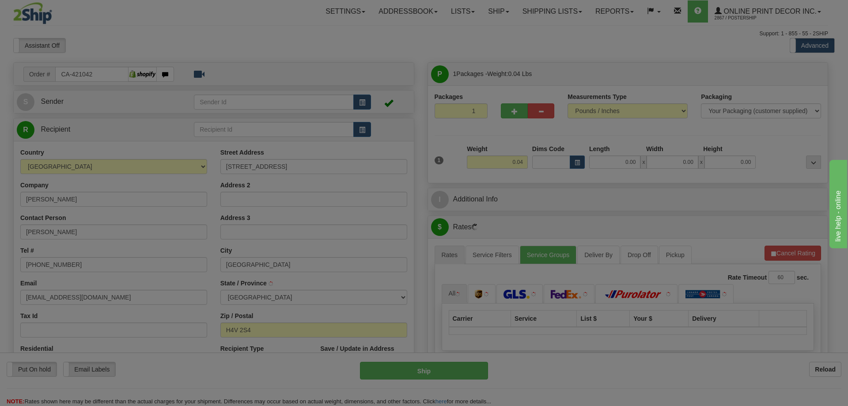
type input "[GEOGRAPHIC_DATA]"
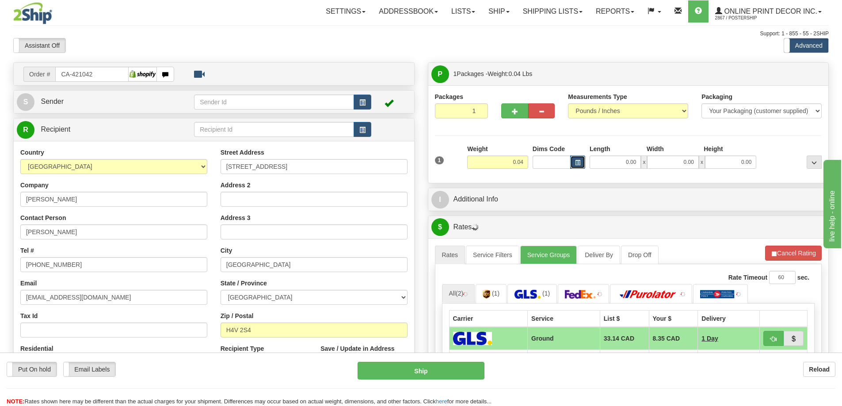
click at [577, 160] on span "button" at bounding box center [577, 162] width 5 height 5
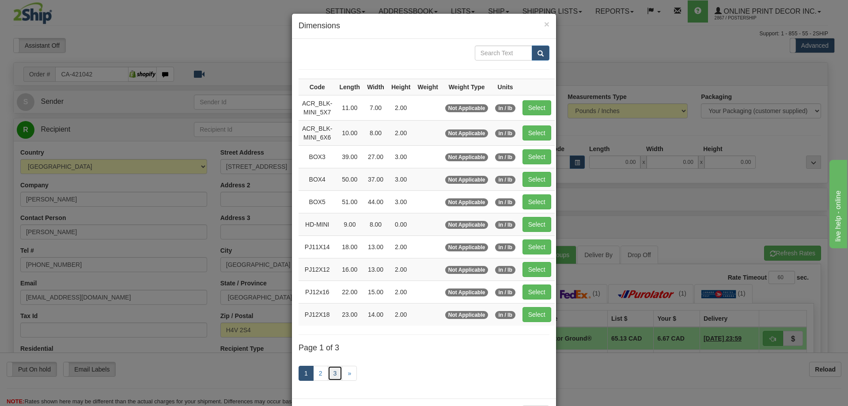
click at [328, 369] on link "3" at bounding box center [335, 373] width 15 height 15
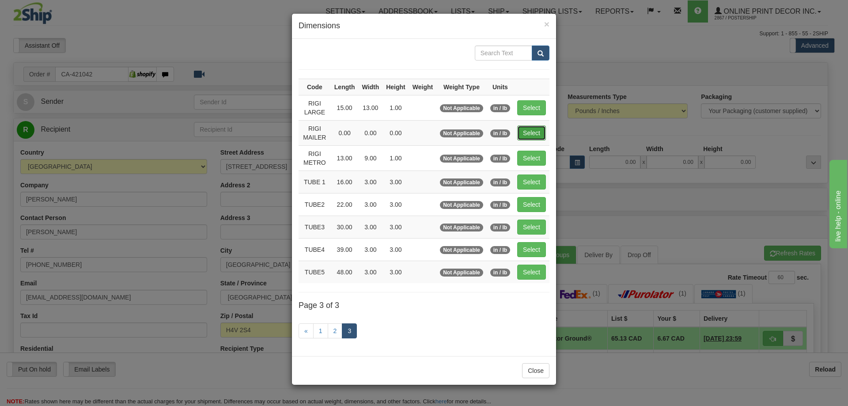
click at [538, 132] on button "Select" at bounding box center [531, 132] width 29 height 15
type input "RIGI MAILER"
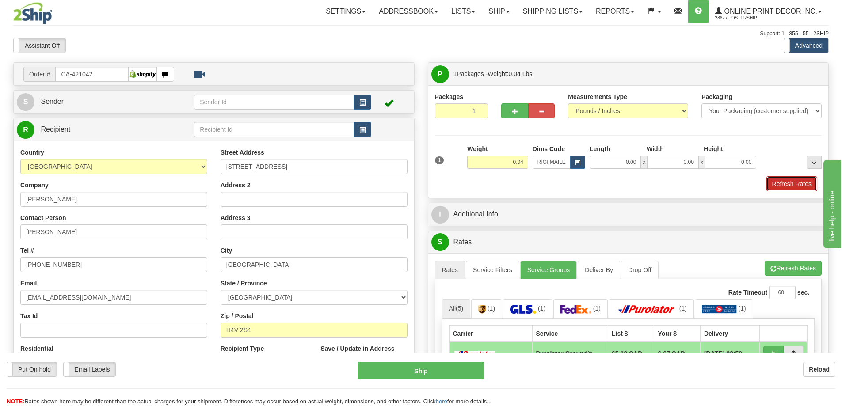
click at [793, 186] on button "Refresh Rates" at bounding box center [791, 183] width 51 height 15
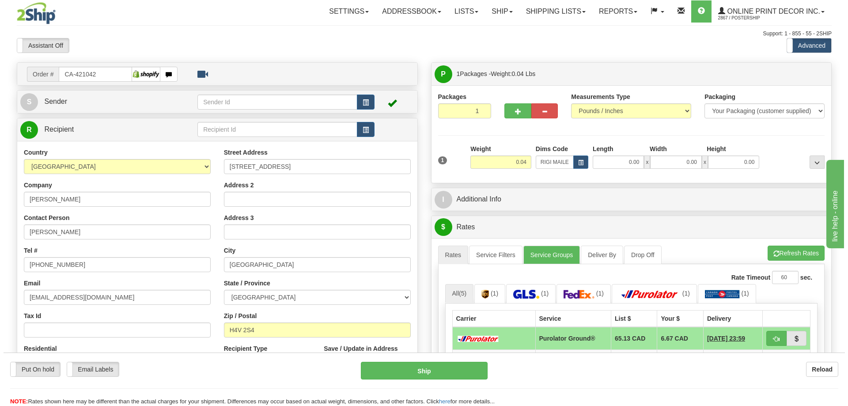
scroll to position [44, 0]
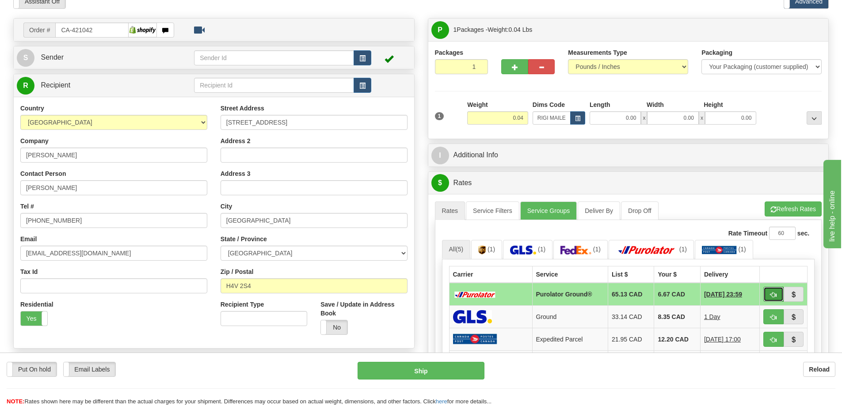
click at [777, 291] on button "button" at bounding box center [773, 294] width 20 height 15
type input "260"
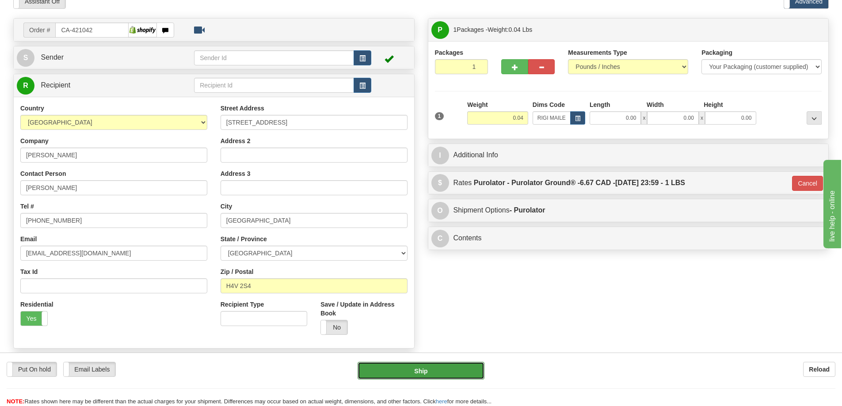
click at [456, 369] on button "Ship" at bounding box center [420, 371] width 127 height 18
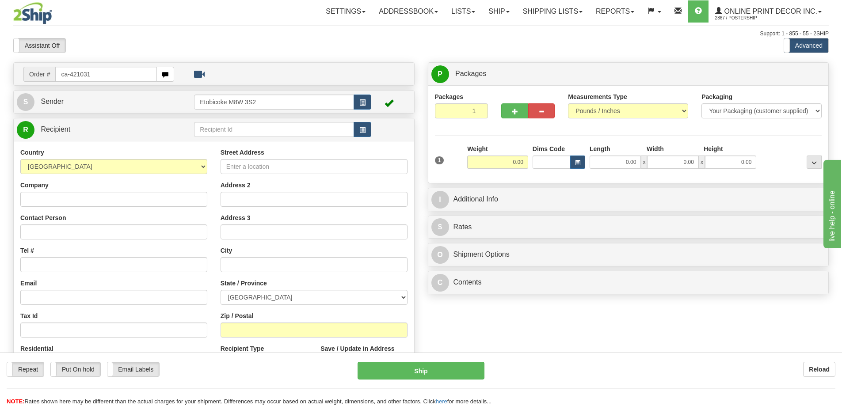
type input "ca-421031"
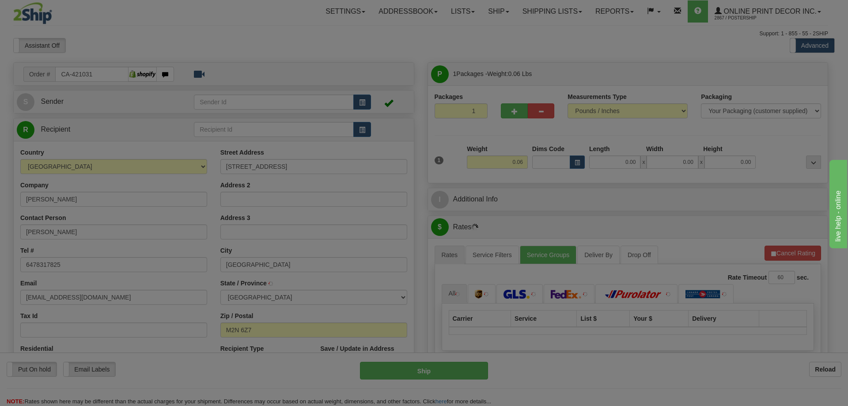
type input "NORTH YORK"
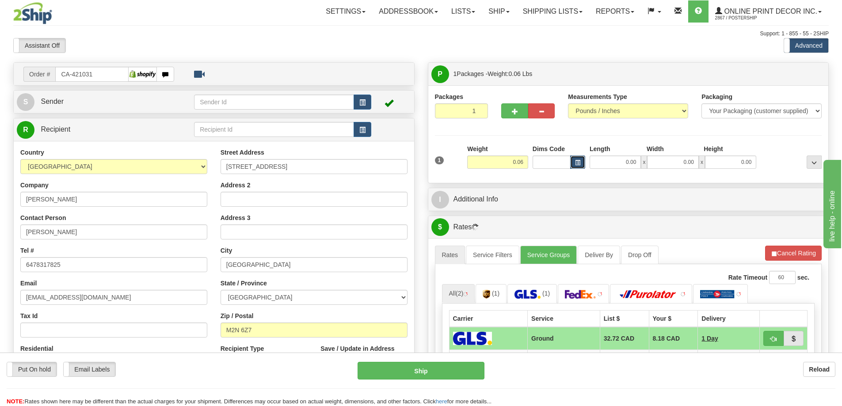
click at [582, 162] on button "button" at bounding box center [577, 162] width 15 height 13
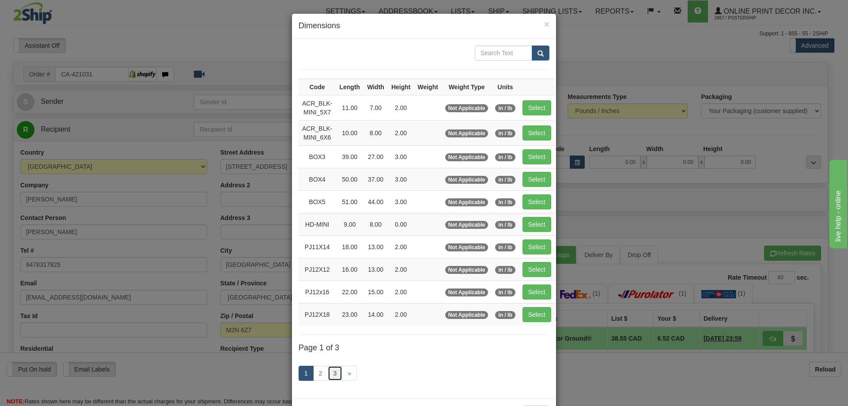
click at [331, 371] on link "3" at bounding box center [335, 373] width 15 height 15
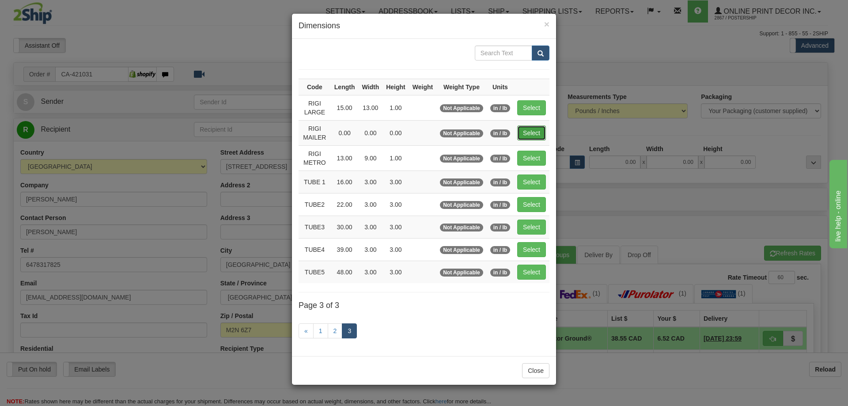
click at [534, 131] on button "Select" at bounding box center [531, 132] width 29 height 15
type input "RIGI MAILER"
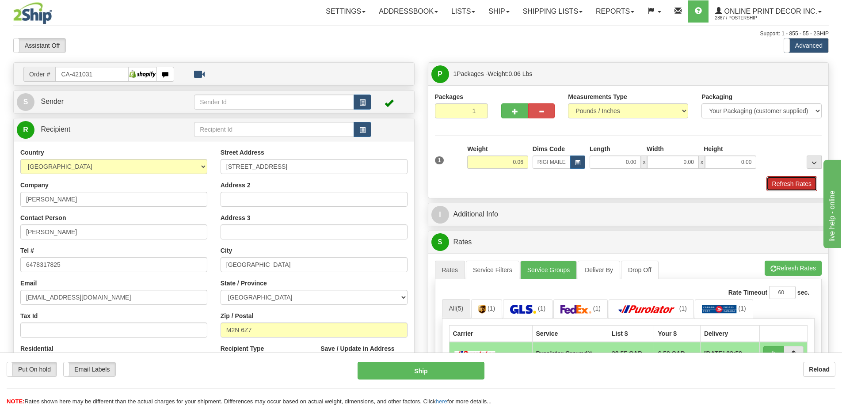
click at [794, 186] on button "Refresh Rates" at bounding box center [791, 183] width 51 height 15
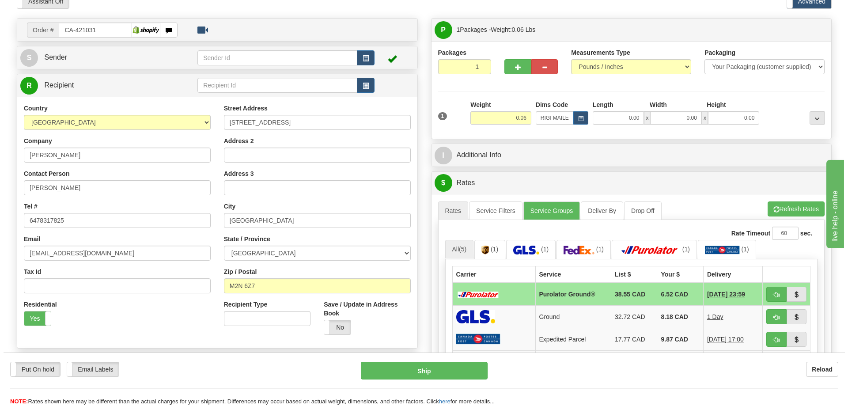
scroll to position [88, 0]
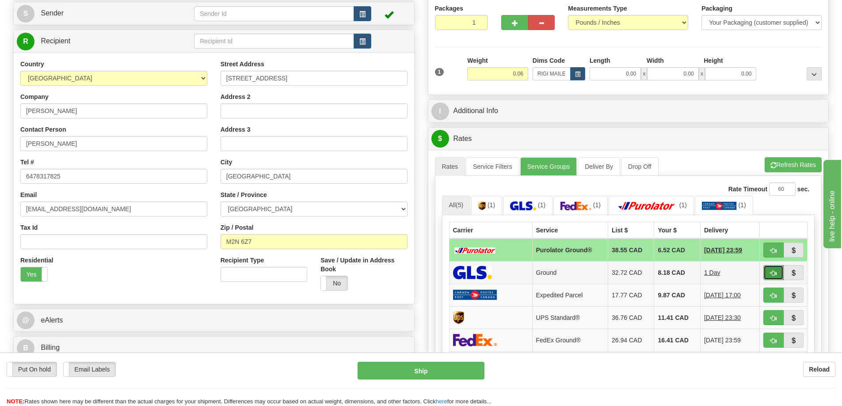
click at [768, 270] on button "button" at bounding box center [773, 272] width 20 height 15
type input "1"
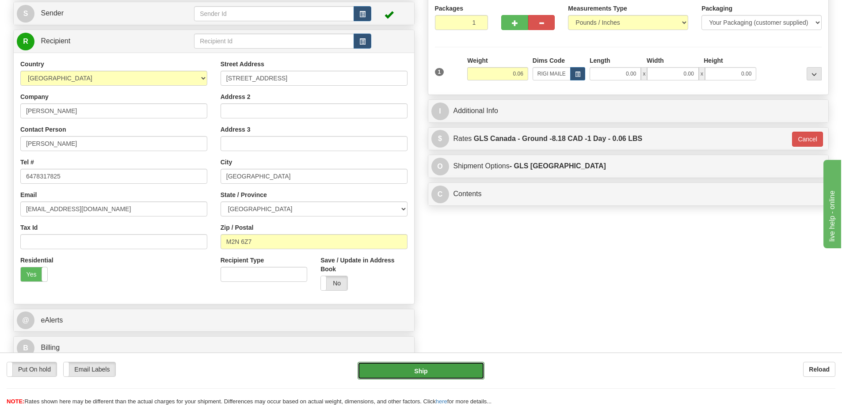
click at [451, 369] on button "Ship" at bounding box center [420, 371] width 127 height 18
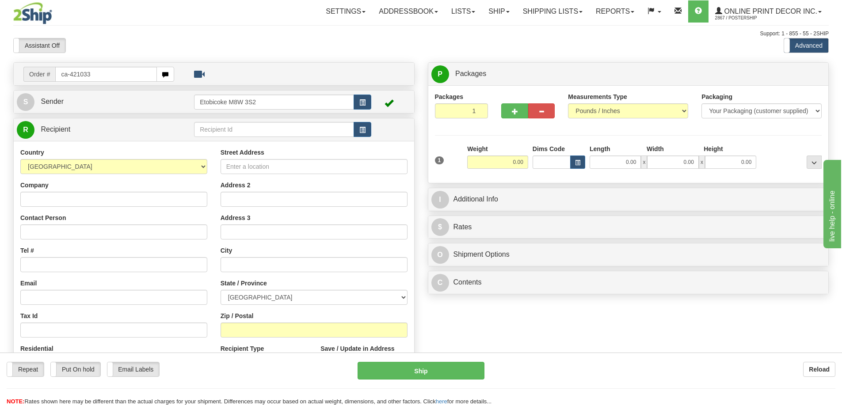
type input "ca-421033"
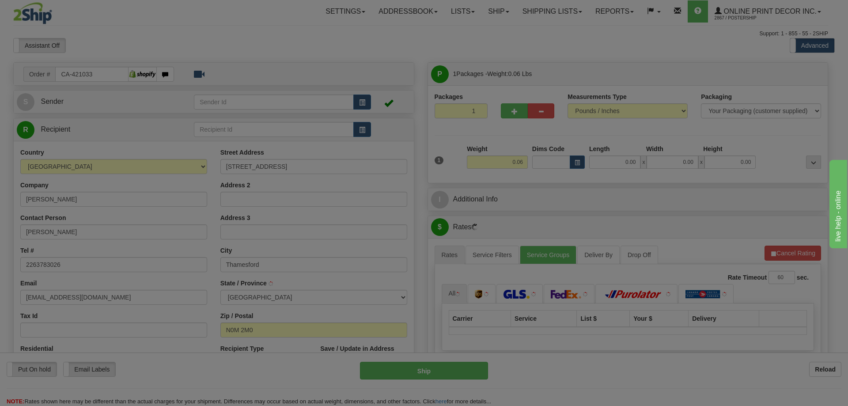
type input "THAMESFORD"
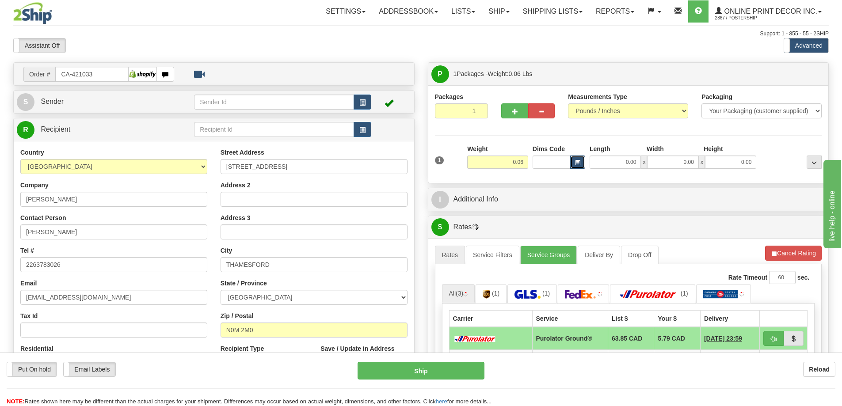
click at [577, 162] on span "button" at bounding box center [577, 162] width 5 height 5
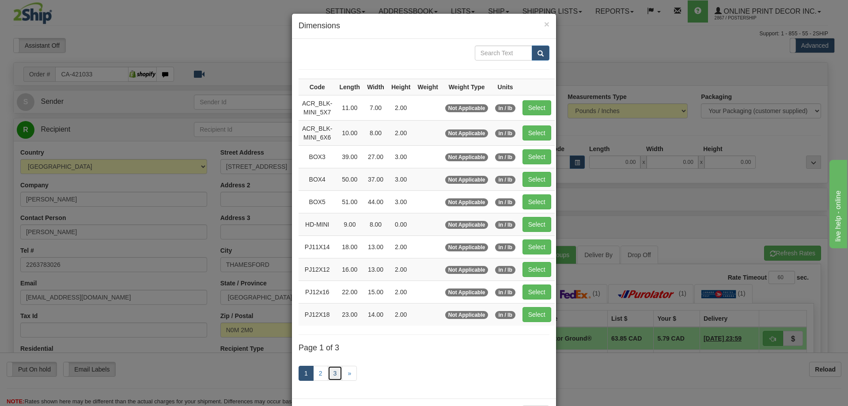
click at [332, 371] on link "3" at bounding box center [335, 373] width 15 height 15
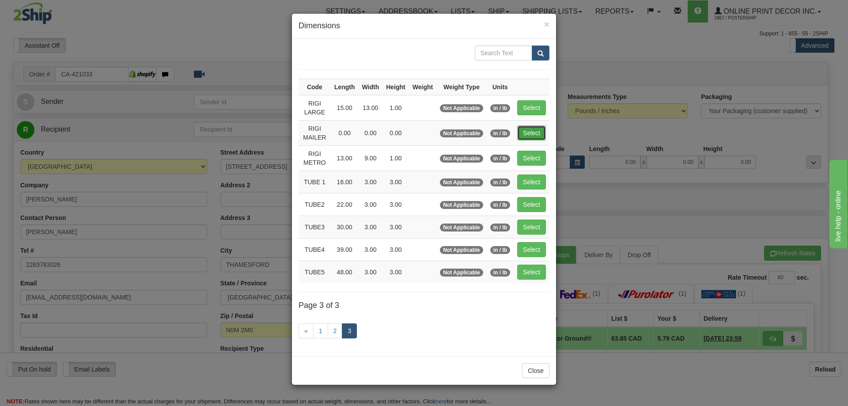
click at [535, 132] on button "Select" at bounding box center [531, 132] width 29 height 15
type input "RIGI MAILER"
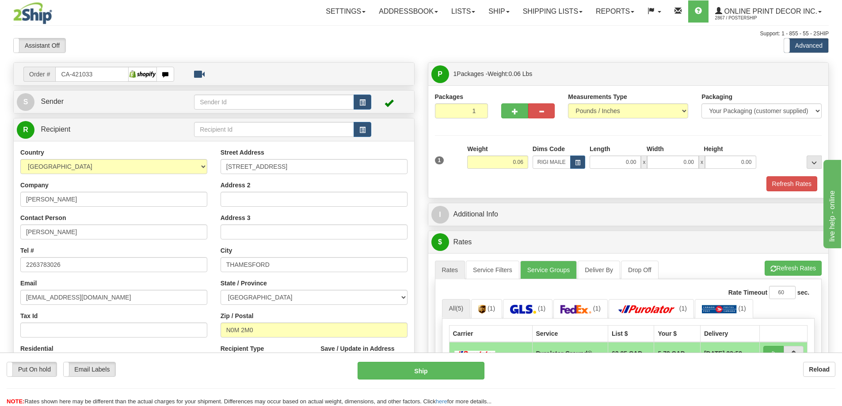
click at [798, 176] on div at bounding box center [628, 175] width 391 height 0
click at [797, 183] on button "Refresh Rates" at bounding box center [791, 183] width 51 height 15
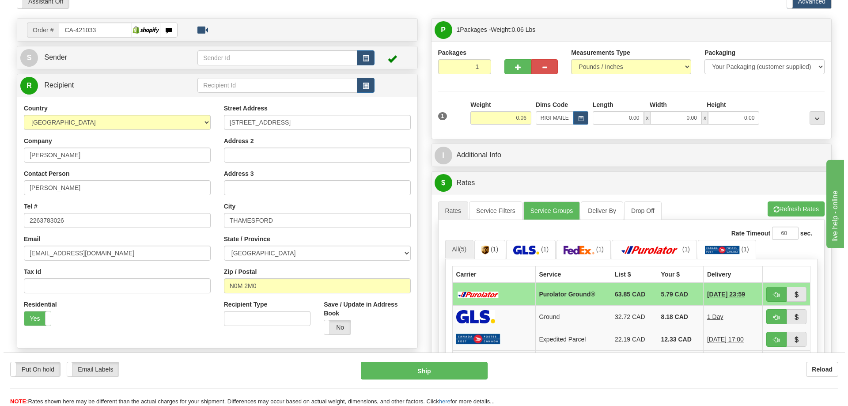
scroll to position [88, 0]
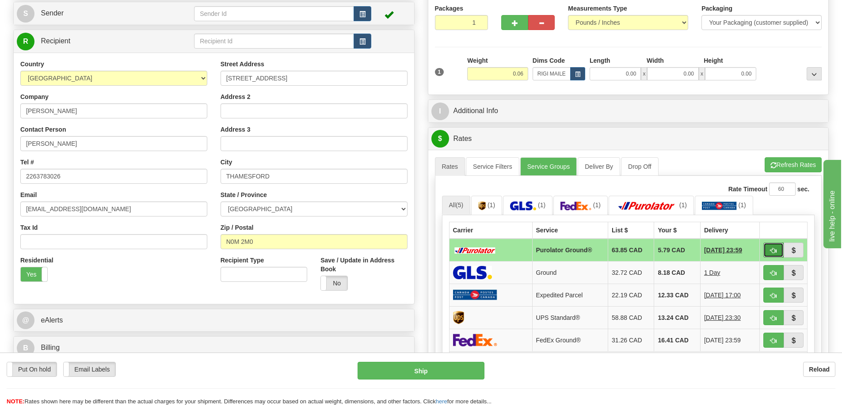
click at [775, 249] on span "button" at bounding box center [773, 251] width 6 height 6
type input "260"
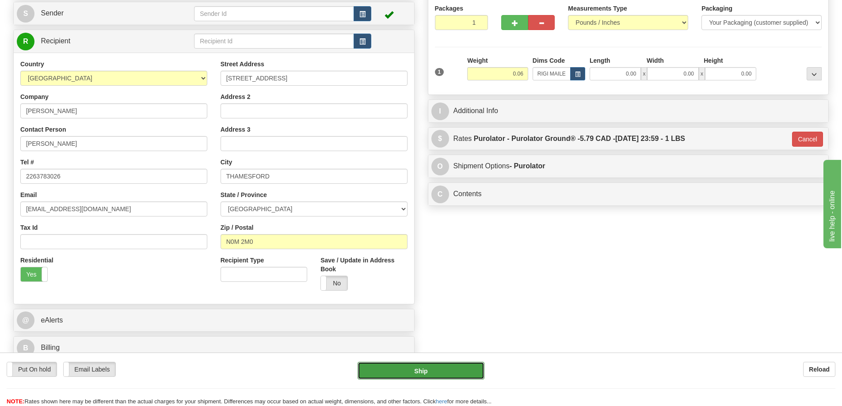
click at [452, 370] on button "Ship" at bounding box center [420, 371] width 127 height 18
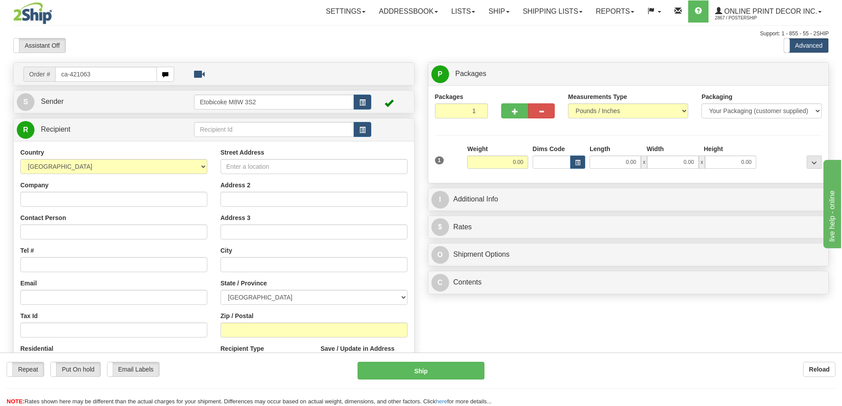
type input "ca-421063"
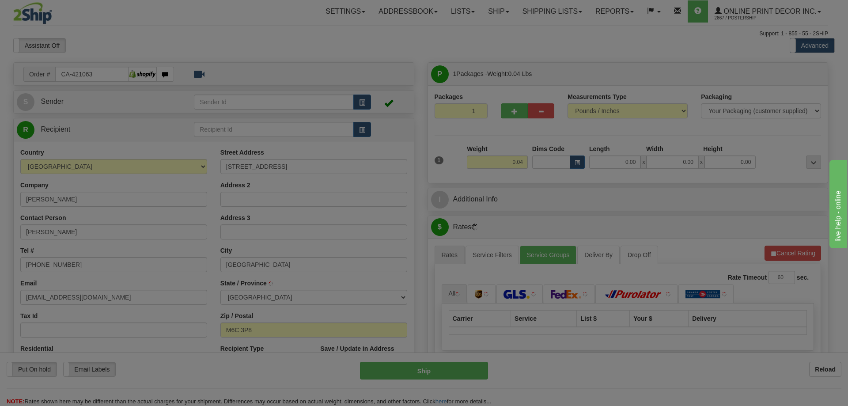
type input "YORK"
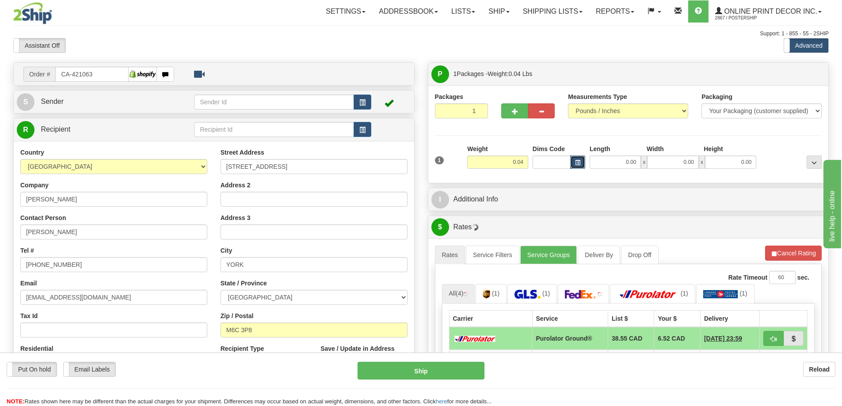
click at [577, 163] on span "button" at bounding box center [577, 162] width 5 height 5
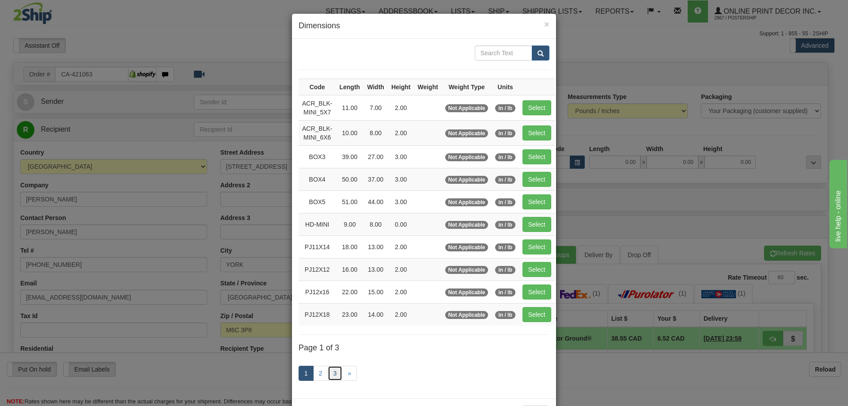
click at [333, 369] on link "3" at bounding box center [335, 373] width 15 height 15
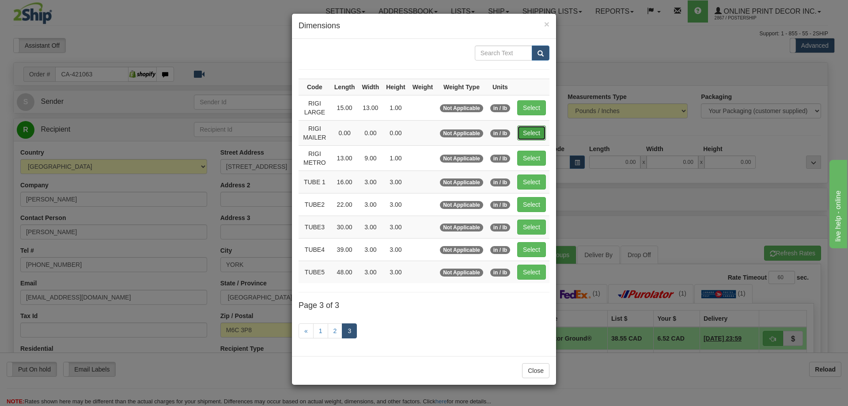
click at [533, 125] on button "Select" at bounding box center [531, 132] width 29 height 15
type input "RIGI MAILER"
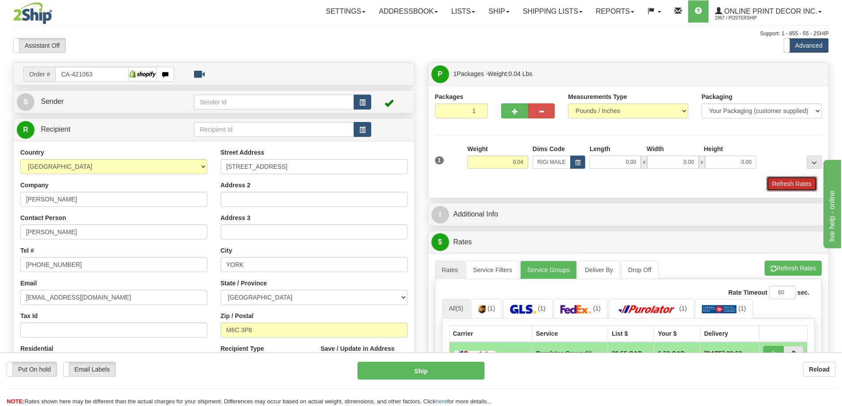
click at [789, 186] on button "Refresh Rates" at bounding box center [791, 183] width 51 height 15
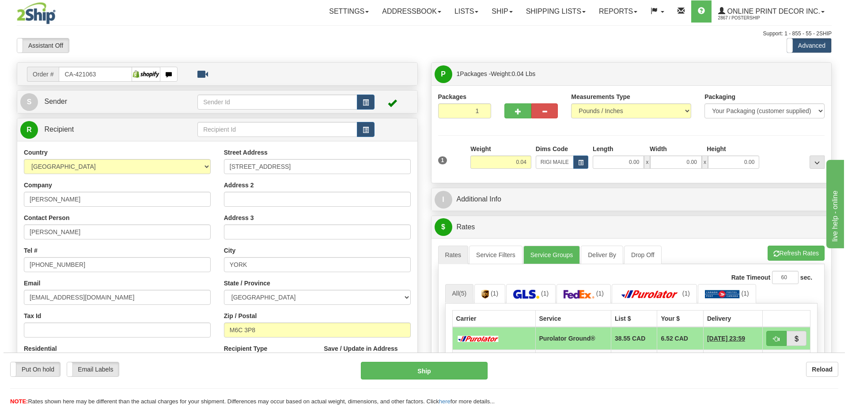
scroll to position [44, 0]
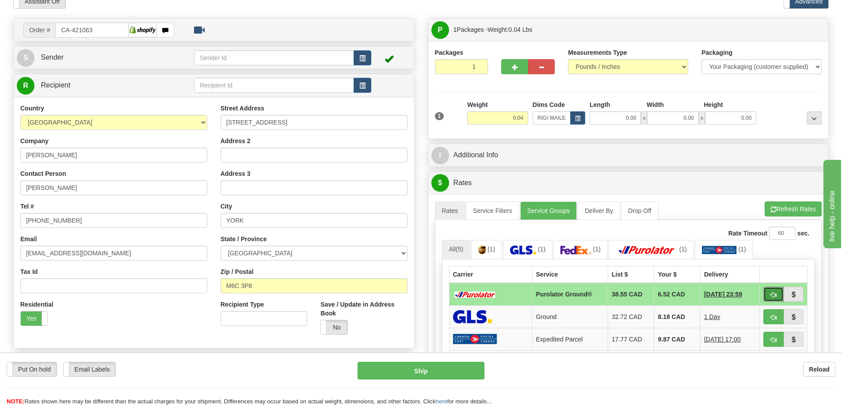
click at [768, 292] on button "button" at bounding box center [773, 294] width 20 height 15
type input "260"
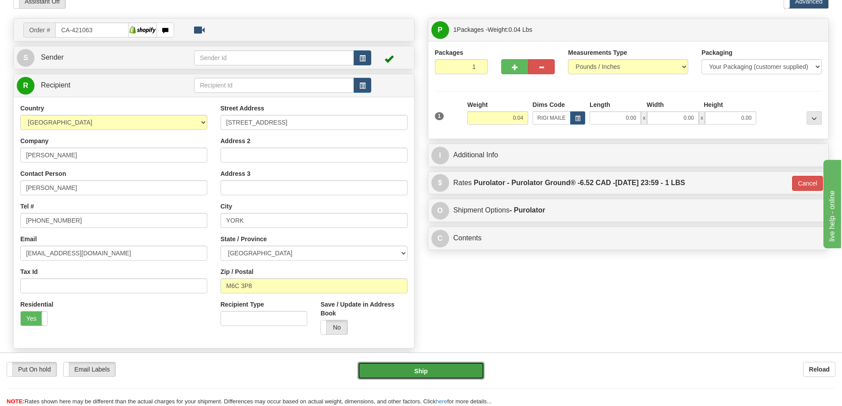
click at [464, 368] on button "Ship" at bounding box center [420, 371] width 127 height 18
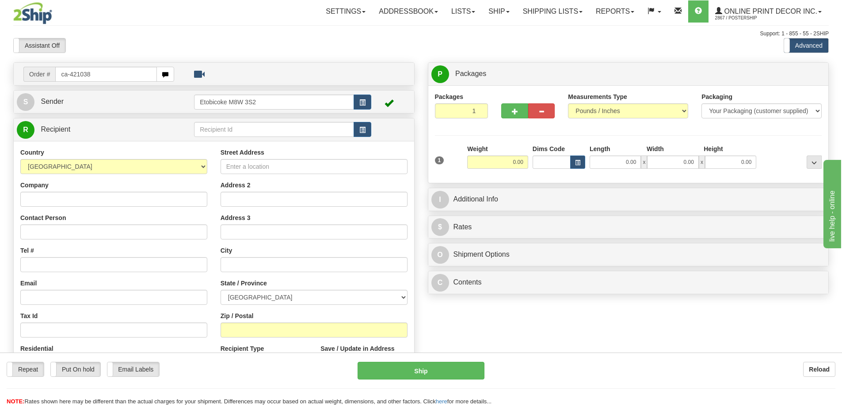
type input "ca-421038"
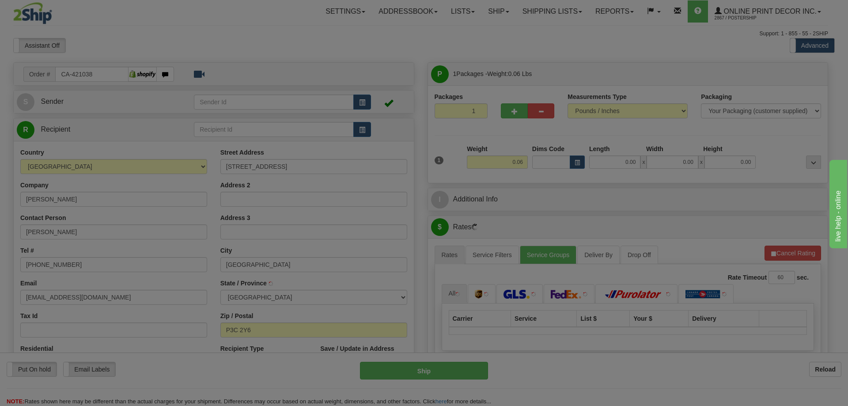
type input "SUDBURY"
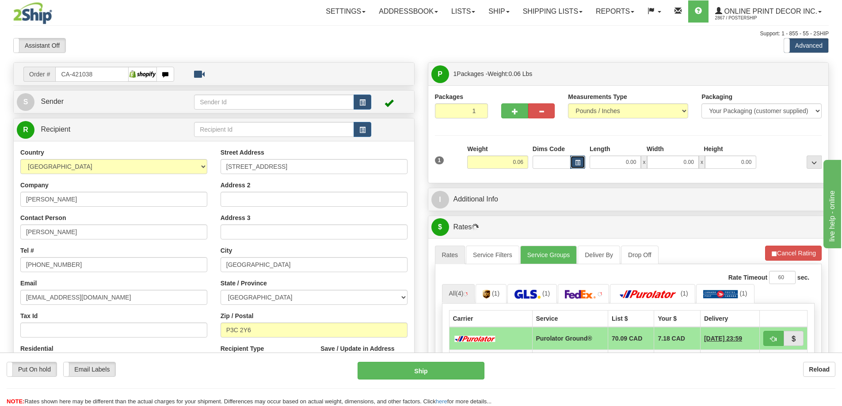
click at [579, 165] on span "button" at bounding box center [577, 162] width 5 height 5
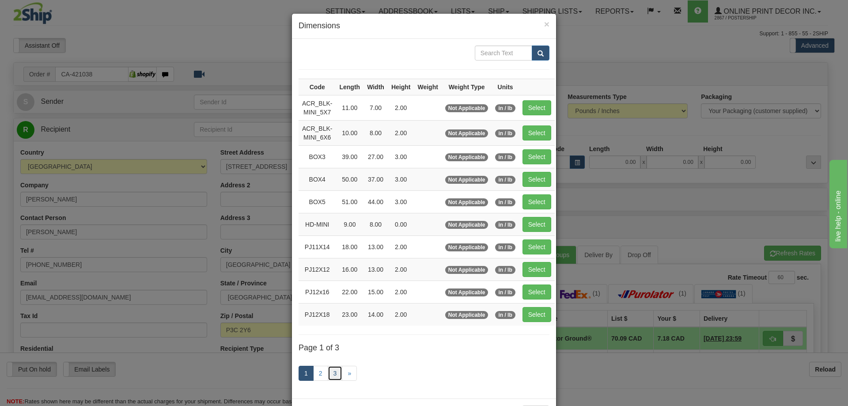
click at [330, 374] on link "3" at bounding box center [335, 373] width 15 height 15
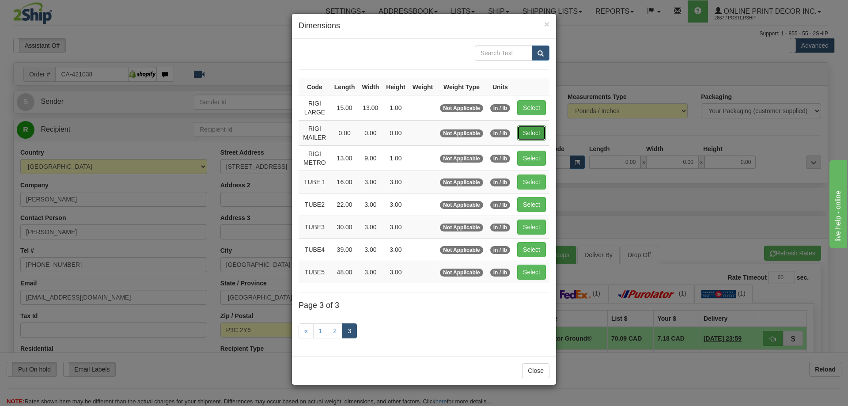
click at [531, 133] on button "Select" at bounding box center [531, 132] width 29 height 15
type input "RIGI MAILER"
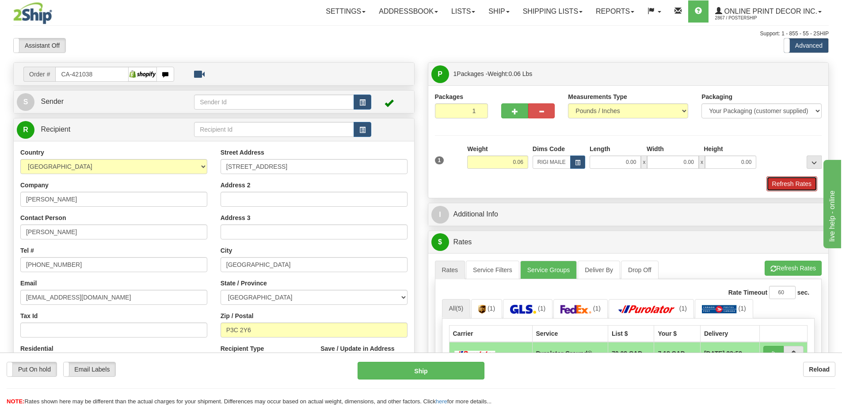
click at [787, 182] on button "Refresh Rates" at bounding box center [791, 183] width 51 height 15
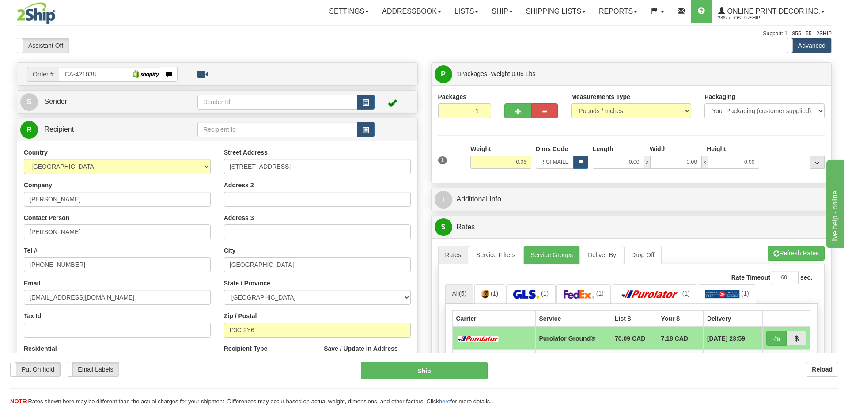
scroll to position [88, 0]
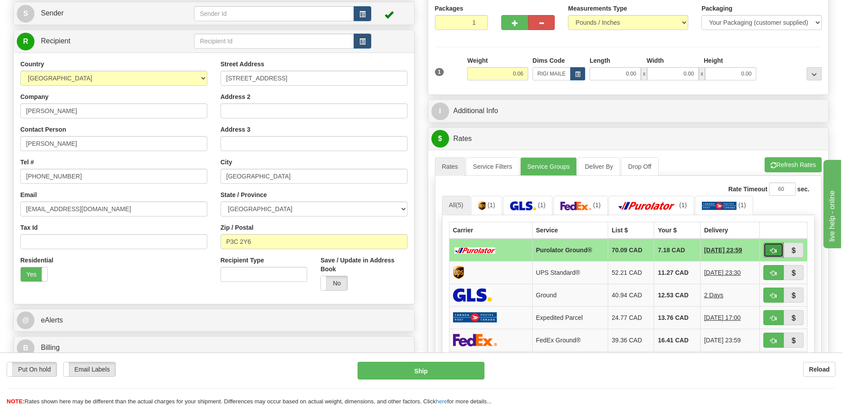
click at [776, 251] on button "button" at bounding box center [773, 250] width 20 height 15
type input "260"
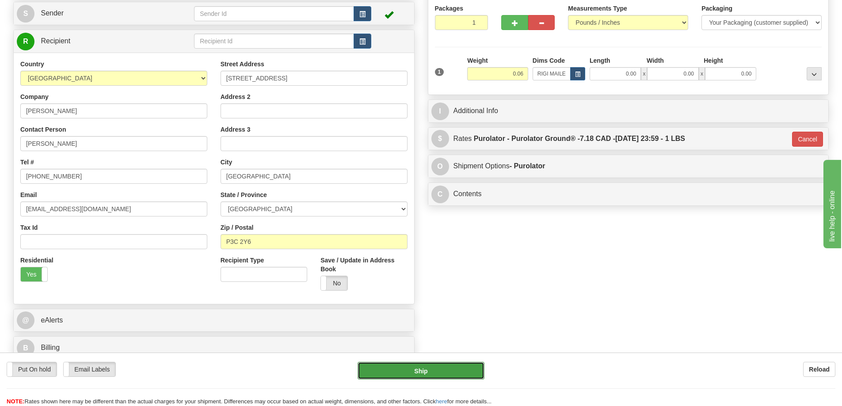
click at [450, 363] on button "Ship" at bounding box center [420, 371] width 127 height 18
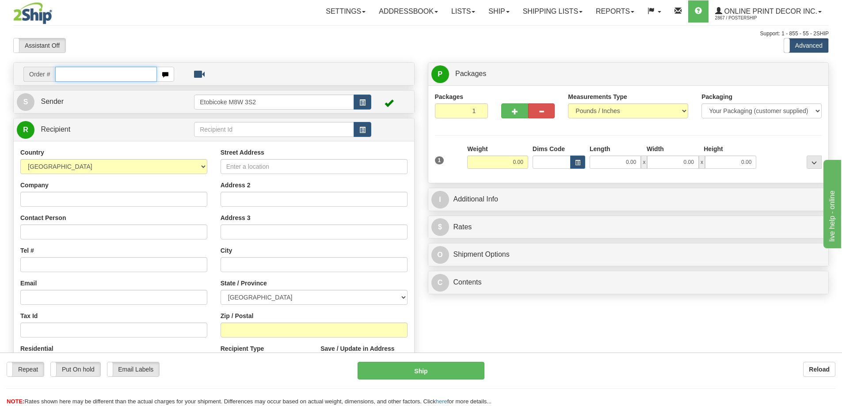
click at [91, 71] on input "text" at bounding box center [106, 74] width 102 height 15
type input "ca-421061"
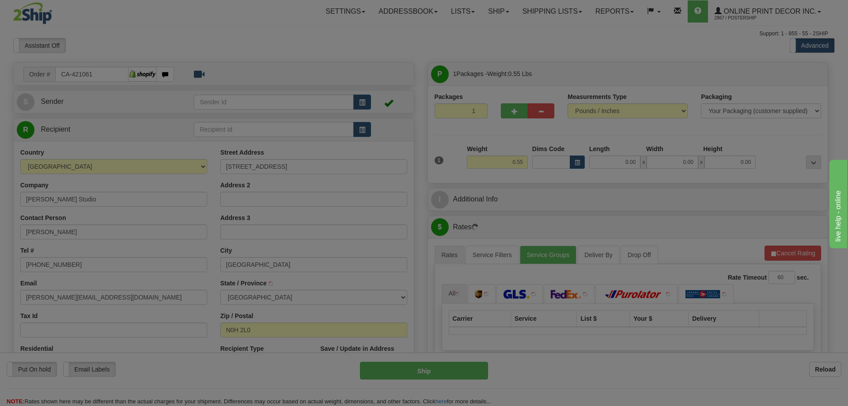
type input "SOUTHAMPTON"
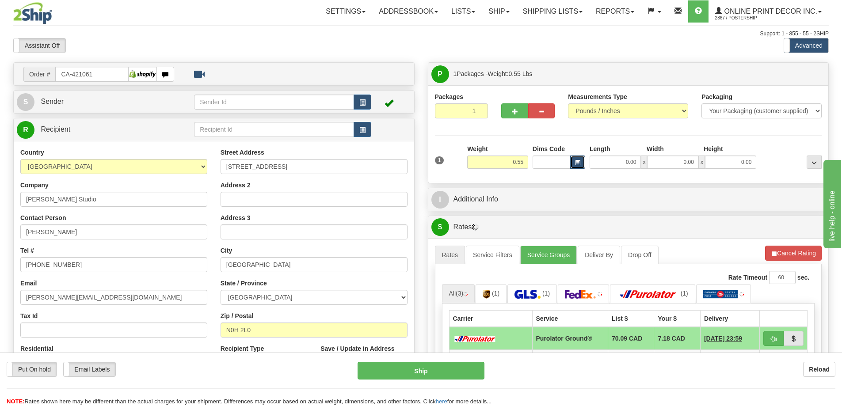
click at [576, 163] on span "button" at bounding box center [577, 162] width 5 height 5
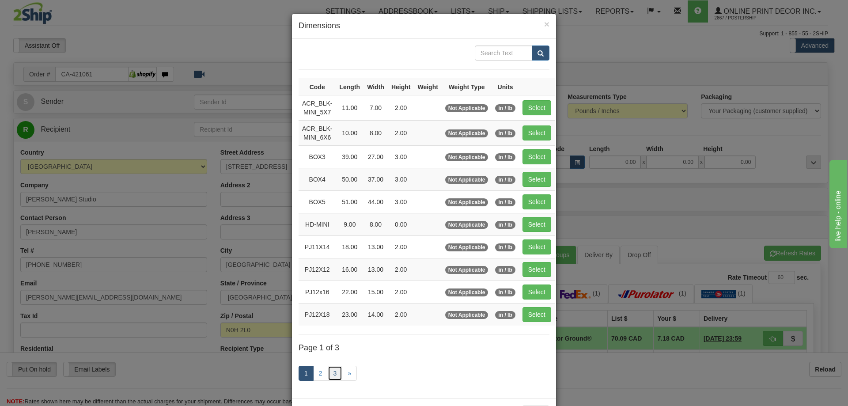
click at [328, 371] on link "3" at bounding box center [335, 373] width 15 height 15
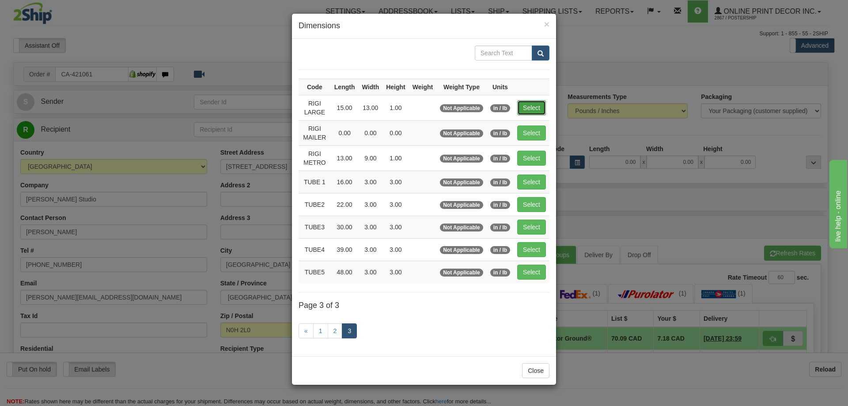
click at [529, 105] on button "Select" at bounding box center [531, 107] width 29 height 15
type input "RIGI LARGE"
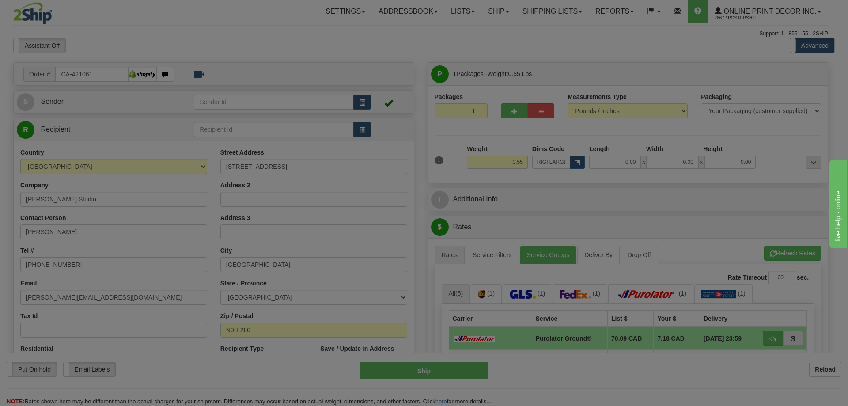
type input "15.00"
type input "13.00"
type input "1.00"
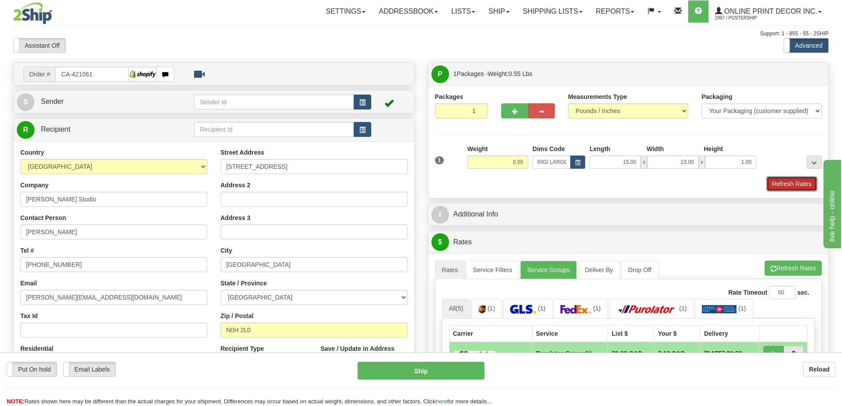
click at [804, 183] on button "Refresh Rates" at bounding box center [791, 183] width 51 height 15
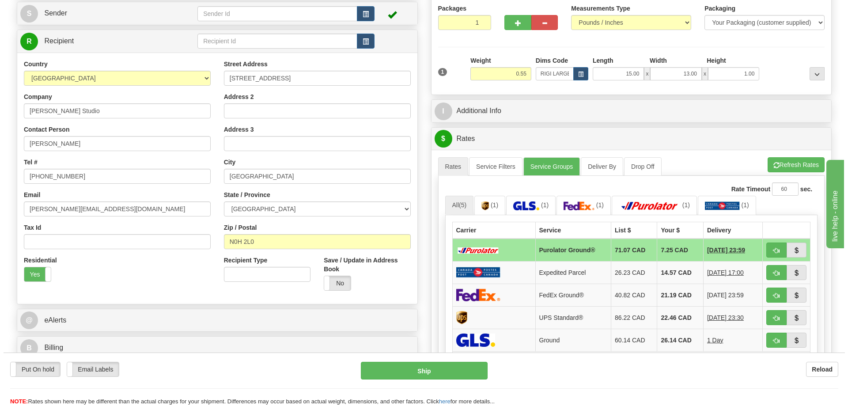
scroll to position [133, 0]
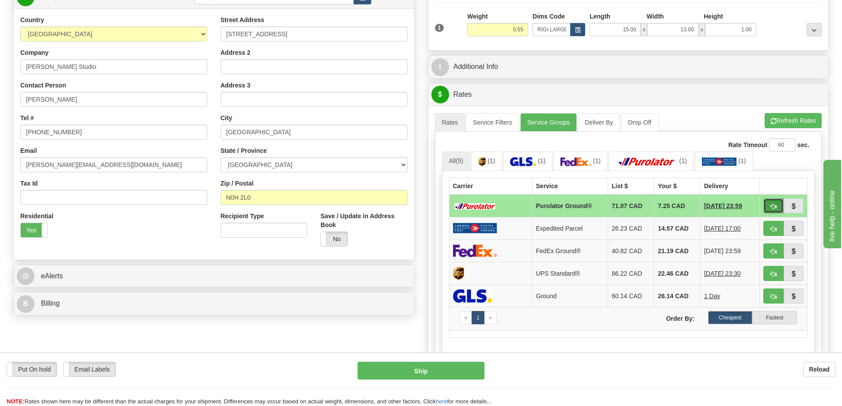
click at [772, 204] on button "button" at bounding box center [773, 205] width 20 height 15
type input "260"
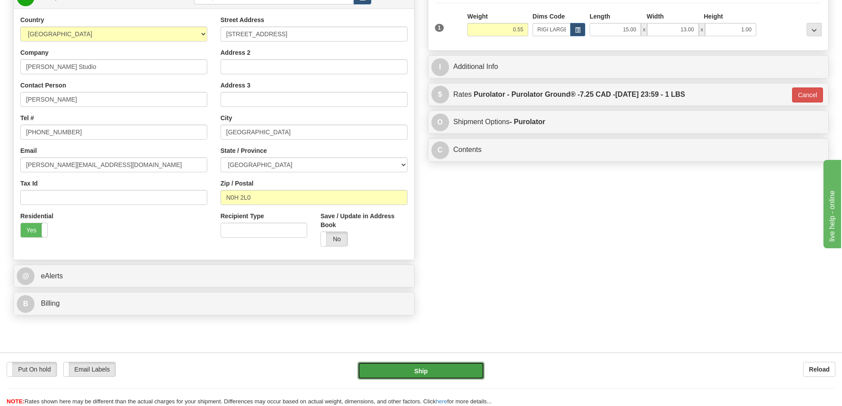
click at [452, 370] on button "Ship" at bounding box center [420, 371] width 127 height 18
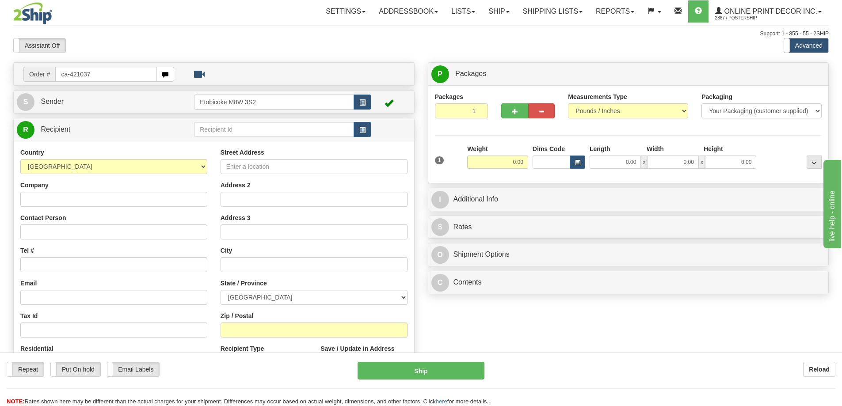
type input "ca-421037"
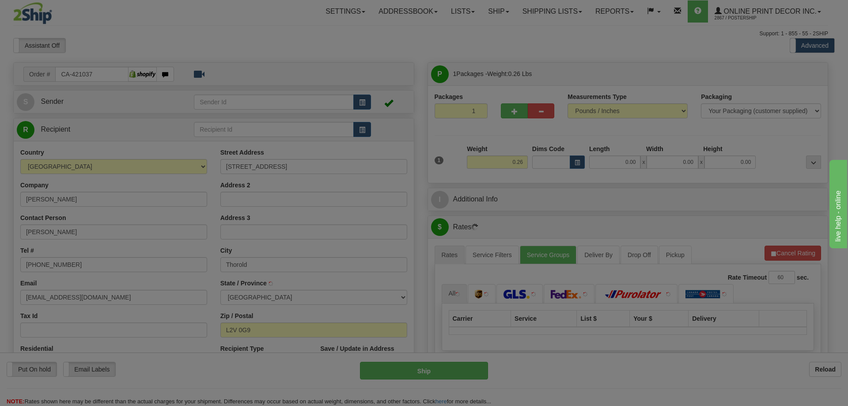
type input "THOROLD"
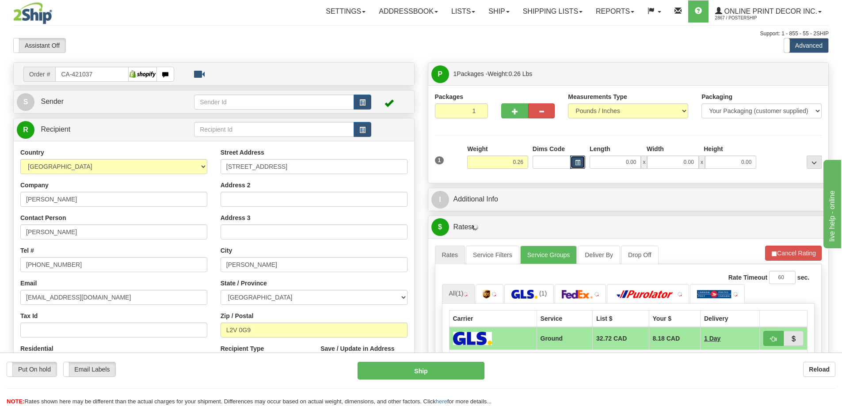
click at [578, 163] on span "button" at bounding box center [577, 162] width 5 height 5
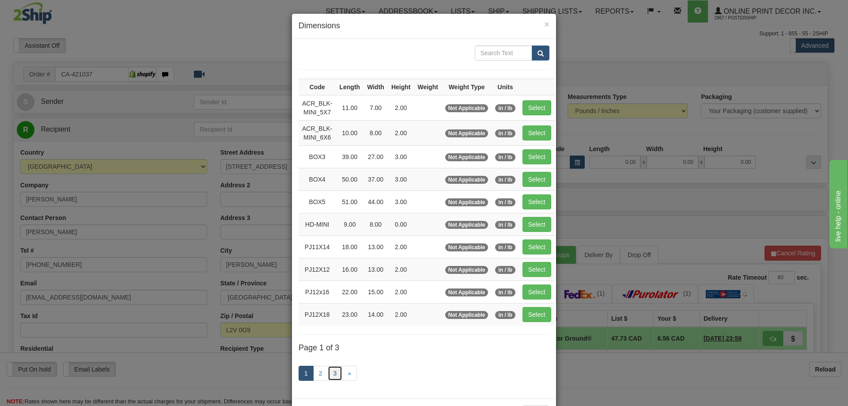
click at [334, 367] on link "3" at bounding box center [335, 373] width 15 height 15
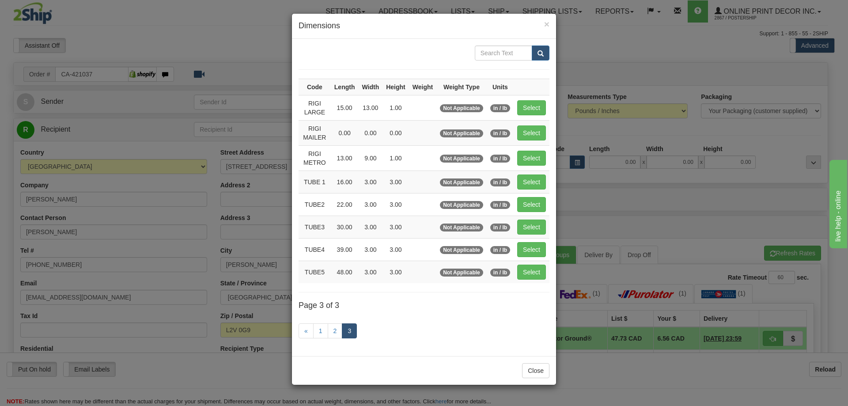
click at [532, 99] on td "Select" at bounding box center [532, 107] width 36 height 25
click at [534, 108] on button "Select" at bounding box center [531, 107] width 29 height 15
type input "RIGI LARGE"
type input "15.00"
type input "13.00"
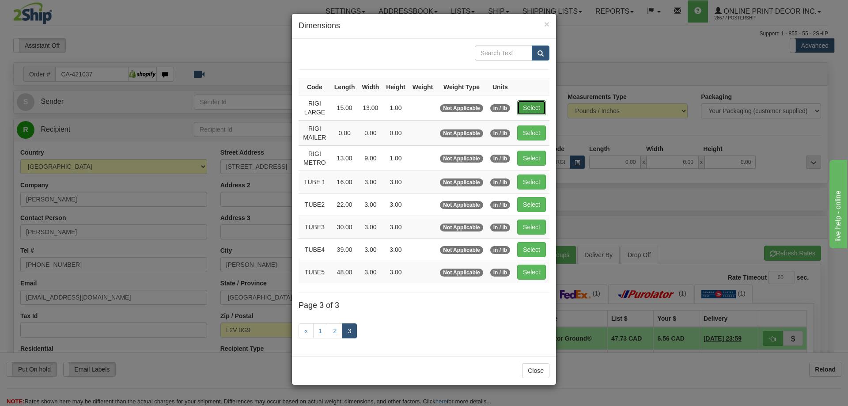
type input "1.00"
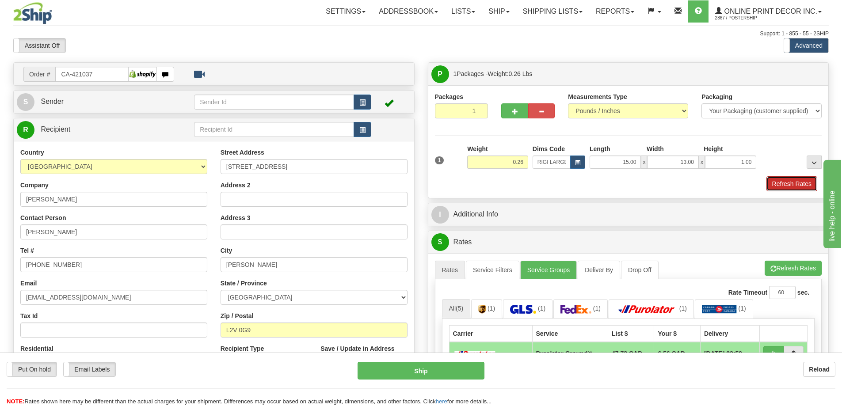
click at [792, 185] on button "Refresh Rates" at bounding box center [791, 183] width 51 height 15
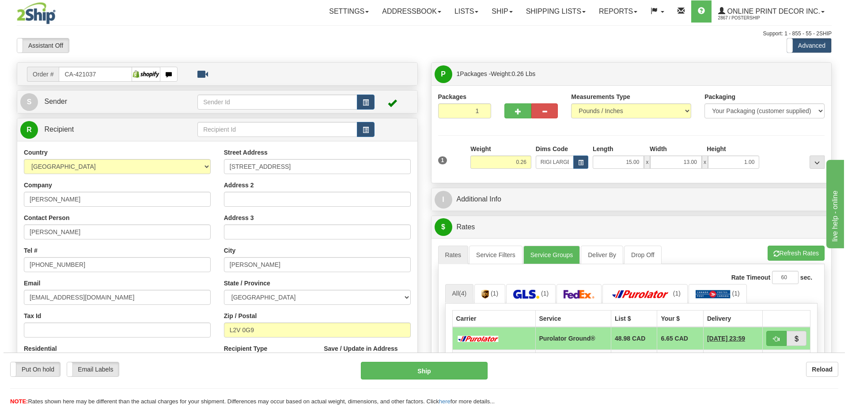
scroll to position [88, 0]
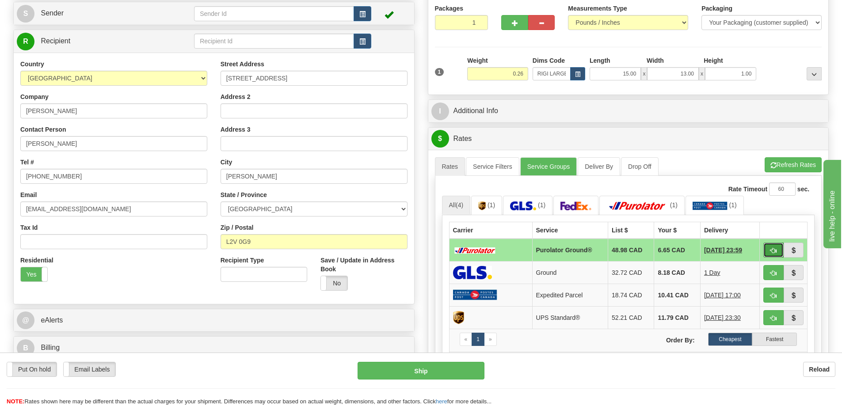
click at [775, 248] on button "button" at bounding box center [773, 250] width 20 height 15
type input "260"
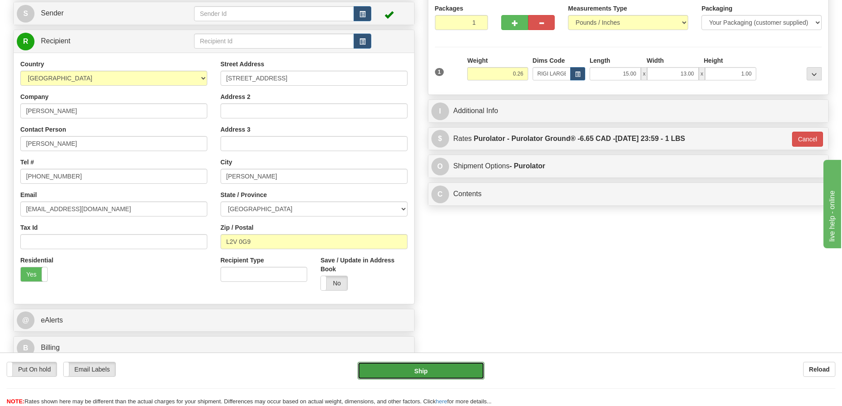
click at [454, 368] on button "Ship" at bounding box center [420, 371] width 127 height 18
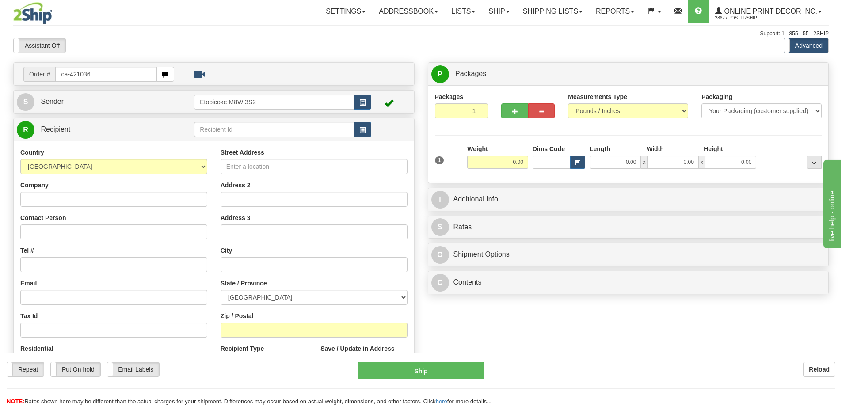
type input "ca-421036"
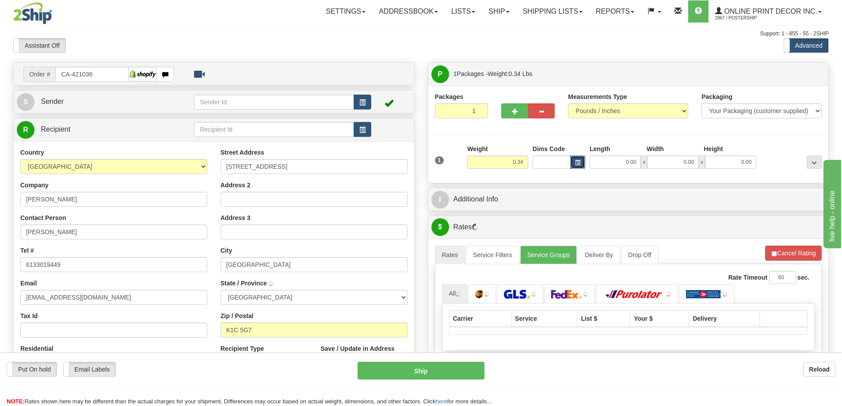
click at [574, 160] on button "button" at bounding box center [577, 162] width 15 height 13
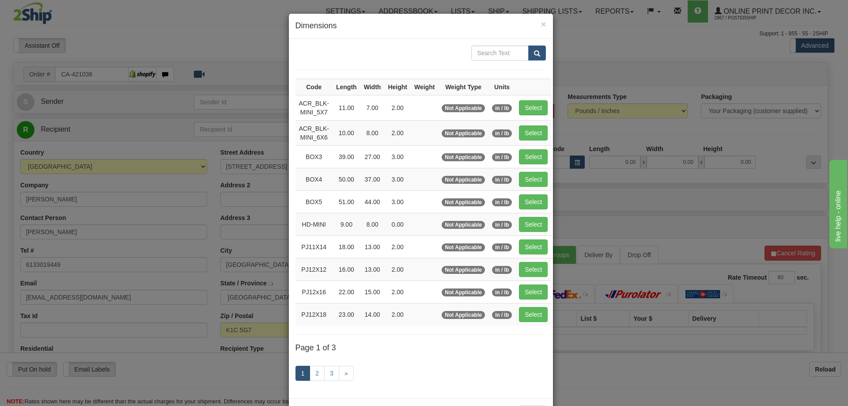
type input "ORLEANS"
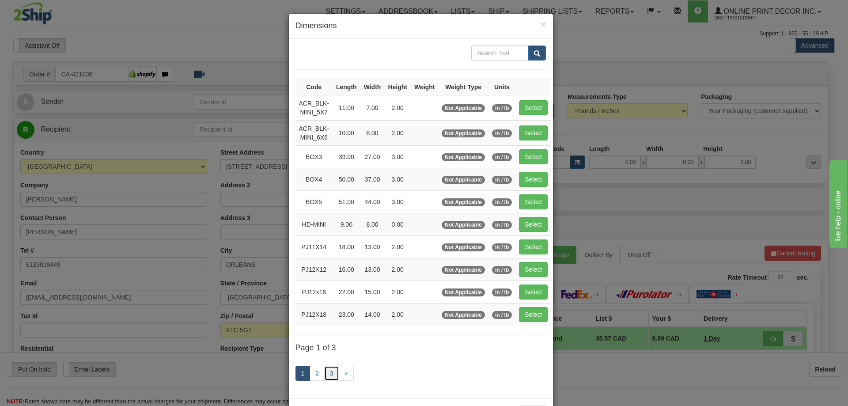
click at [324, 374] on link "3" at bounding box center [331, 373] width 15 height 15
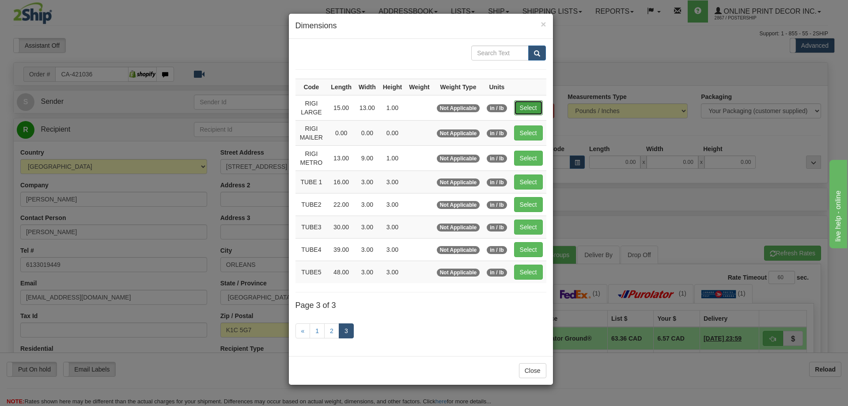
click at [526, 106] on button "Select" at bounding box center [528, 107] width 29 height 15
type input "RIGI LARGE"
type input "15.00"
type input "13.00"
type input "1.00"
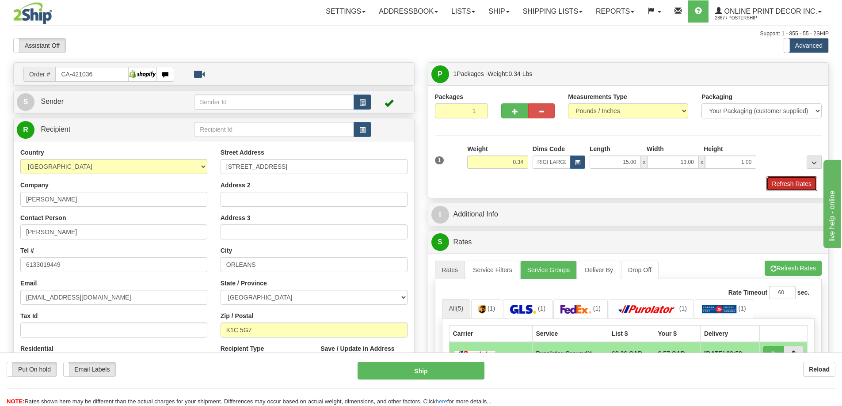
click at [802, 188] on button "Refresh Rates" at bounding box center [791, 183] width 51 height 15
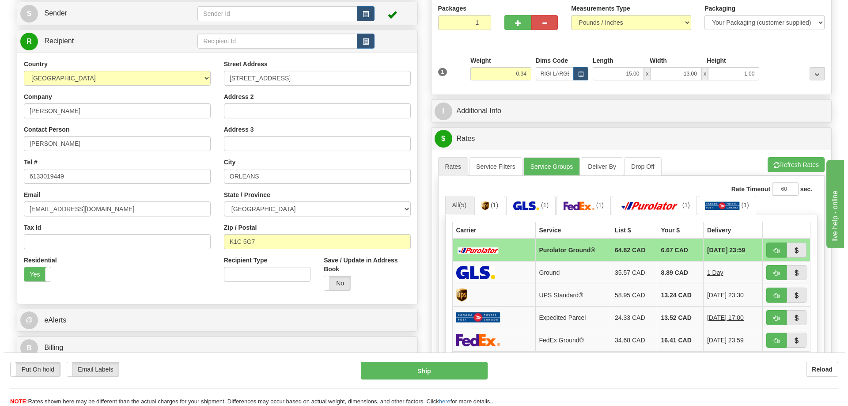
scroll to position [133, 0]
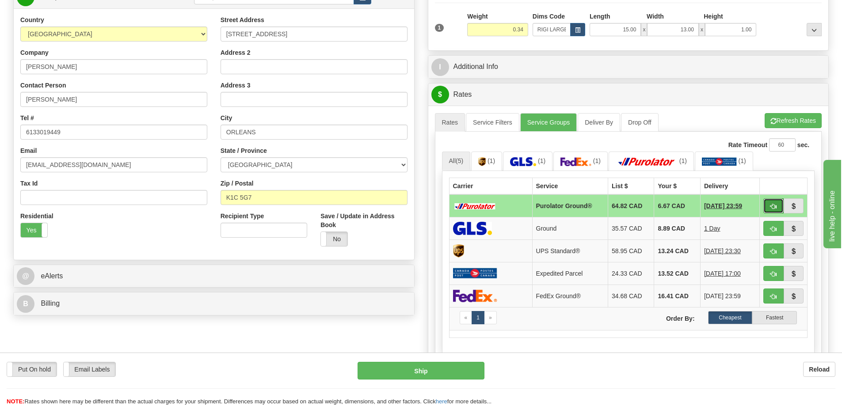
click at [774, 201] on button "button" at bounding box center [773, 205] width 20 height 15
type input "260"
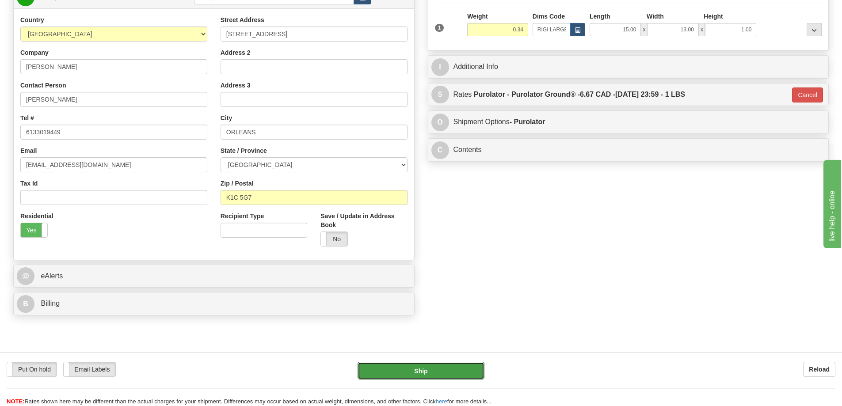
click at [434, 364] on button "Ship" at bounding box center [420, 371] width 127 height 18
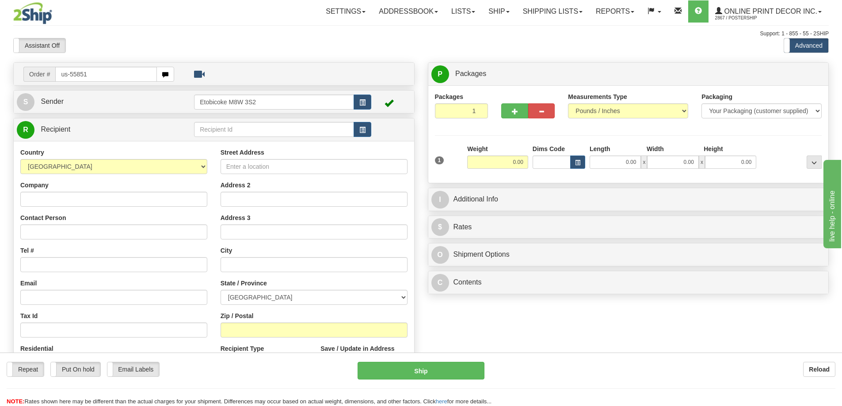
type input "us-55851"
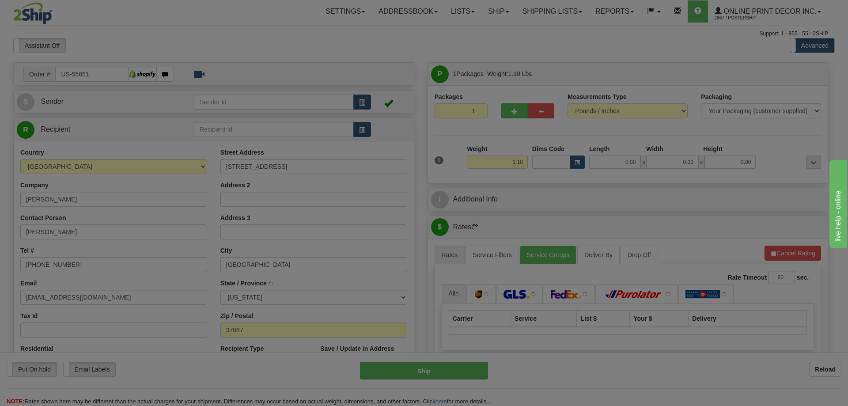
type input "[GEOGRAPHIC_DATA]"
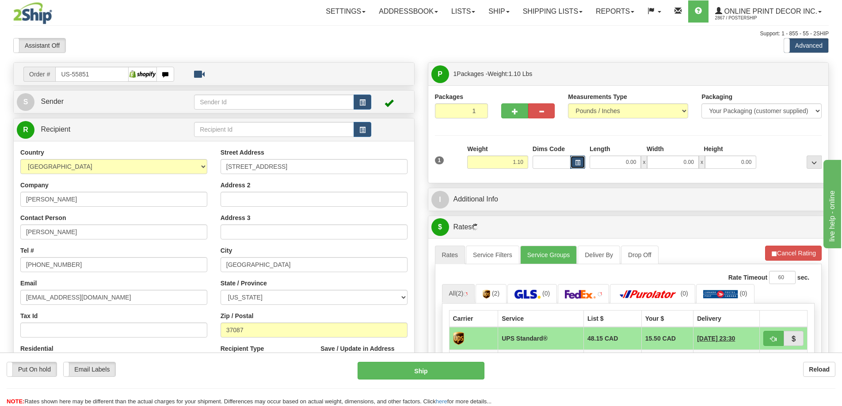
click at [581, 159] on button "button" at bounding box center [577, 162] width 15 height 13
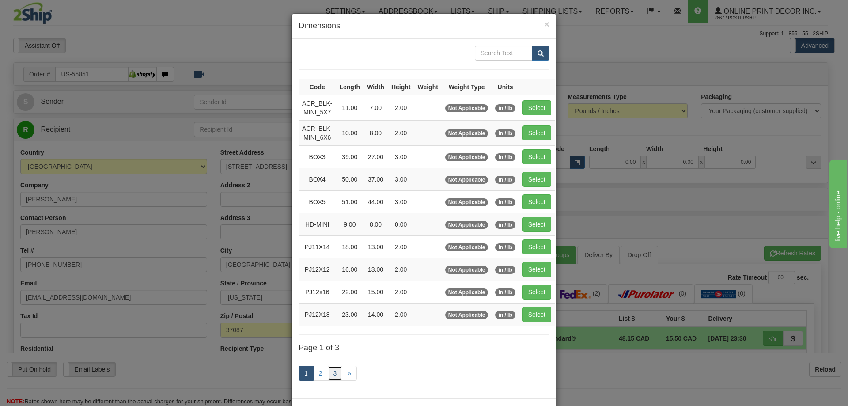
click at [333, 372] on link "3" at bounding box center [335, 373] width 15 height 15
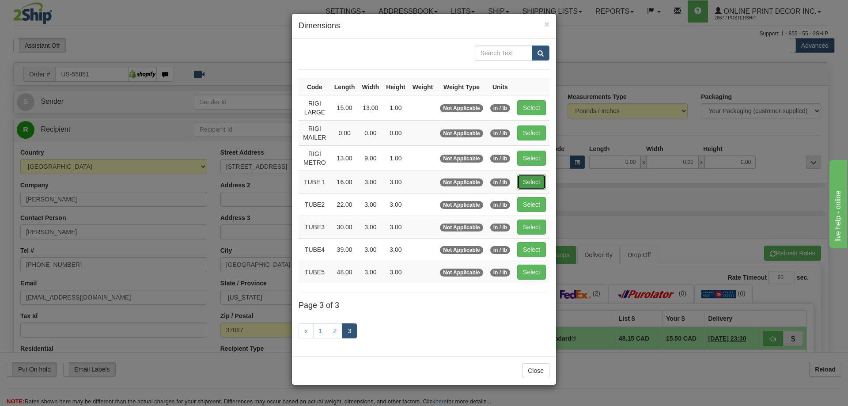
click at [530, 178] on button "Select" at bounding box center [531, 182] width 29 height 15
type input "TUBE 1"
type input "16.00"
type input "3.00"
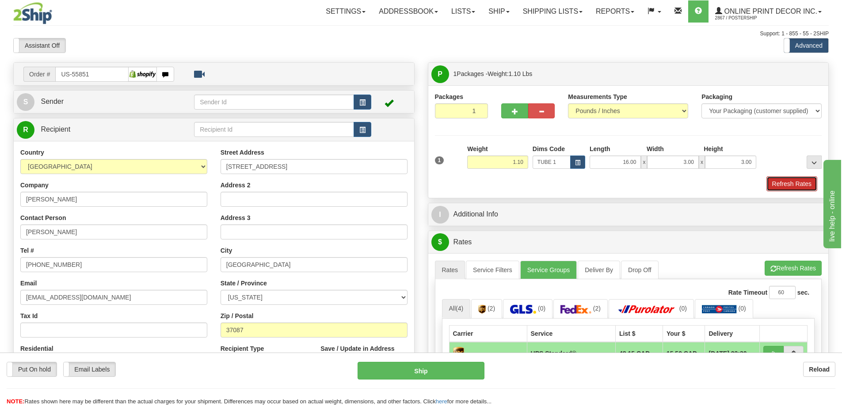
click at [788, 185] on button "Refresh Rates" at bounding box center [791, 183] width 51 height 15
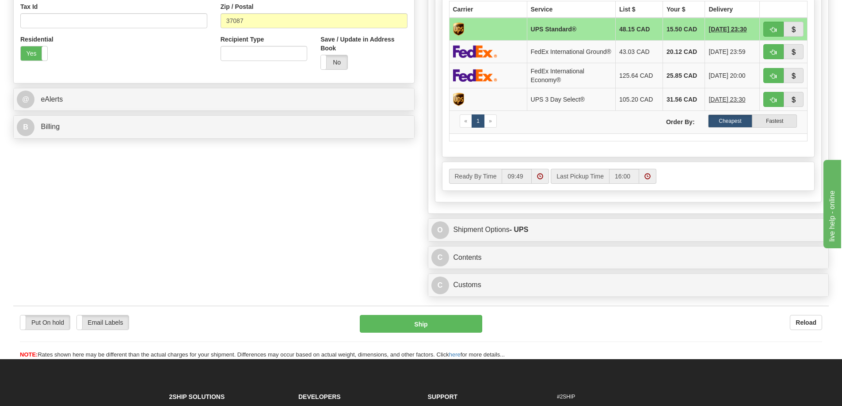
scroll to position [353, 0]
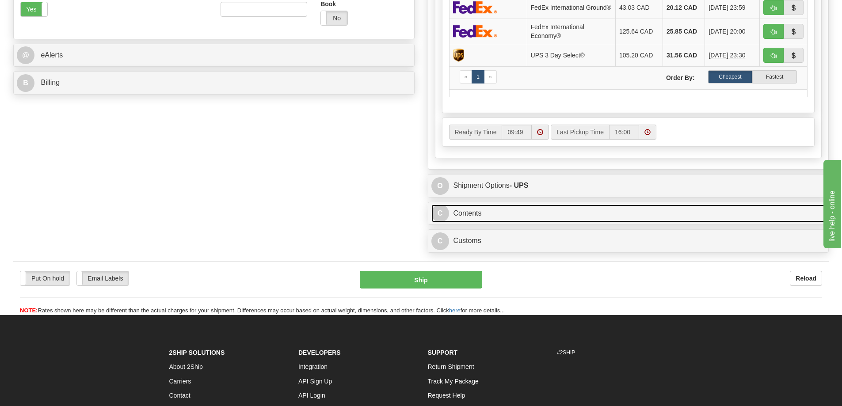
click at [583, 215] on link "C Contents" at bounding box center [628, 214] width 394 height 18
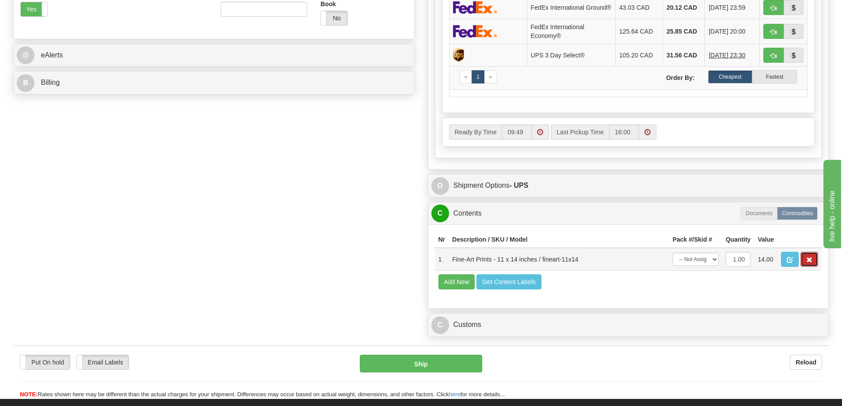
click at [812, 263] on span "button" at bounding box center [809, 260] width 6 height 6
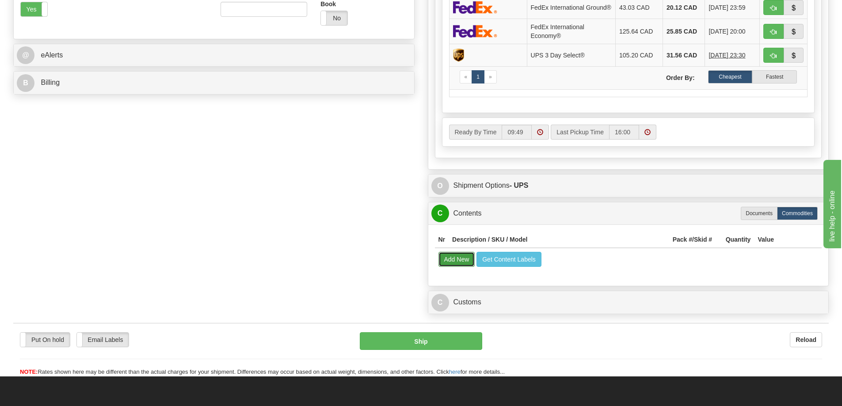
click at [454, 266] on button "Add New" at bounding box center [456, 259] width 37 height 15
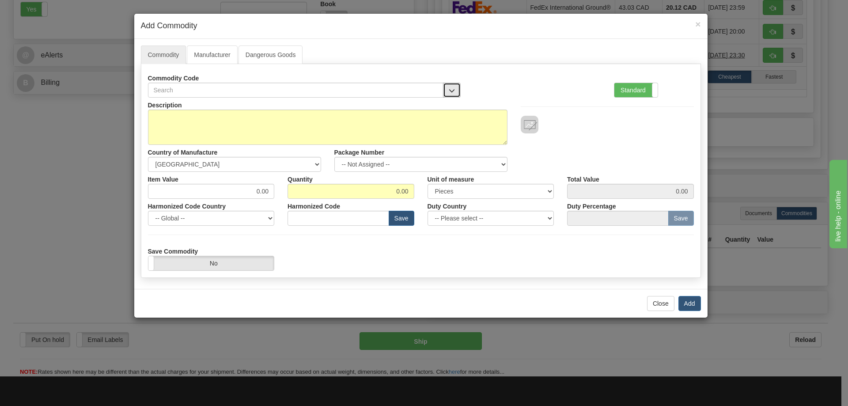
click at [449, 84] on button "button" at bounding box center [452, 90] width 18 height 15
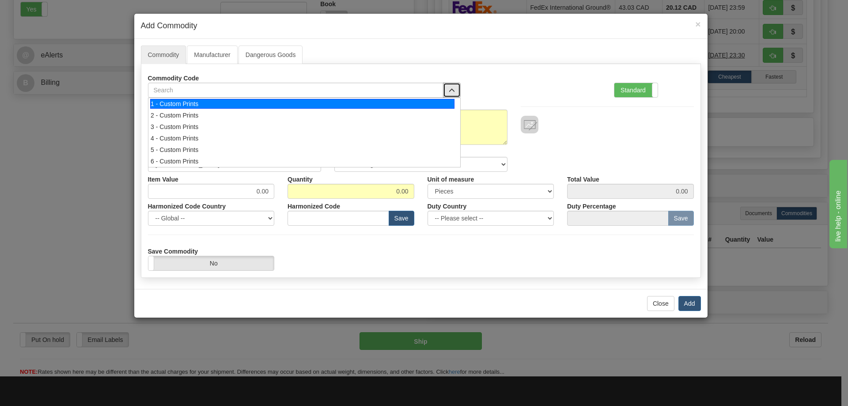
click at [440, 101] on div "1 - Custom Prints" at bounding box center [302, 104] width 304 height 10
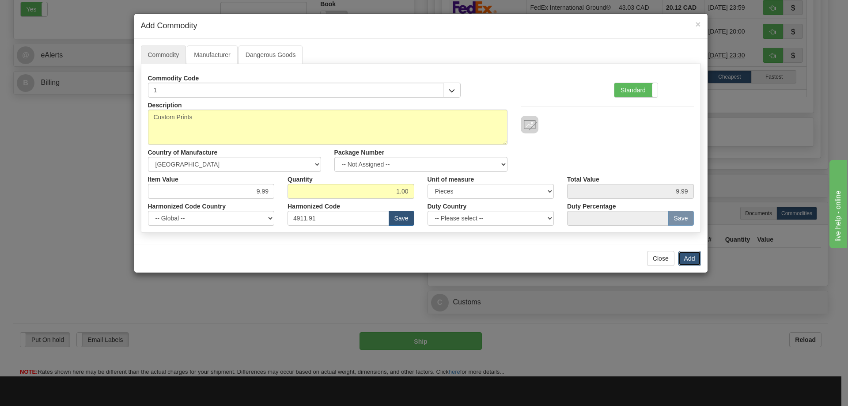
click at [690, 257] on button "Add" at bounding box center [690, 258] width 23 height 15
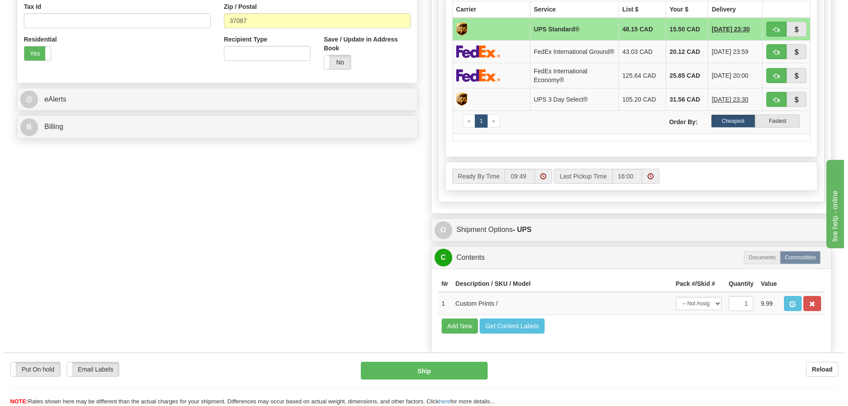
scroll to position [221, 0]
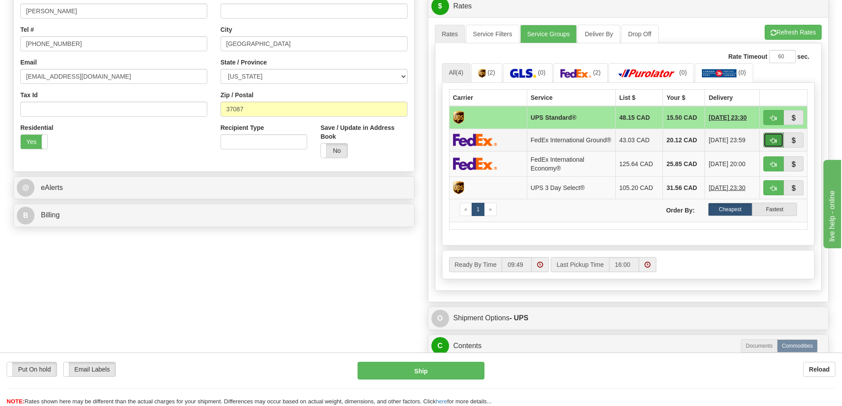
click at [769, 139] on button "button" at bounding box center [773, 140] width 20 height 15
type input "92"
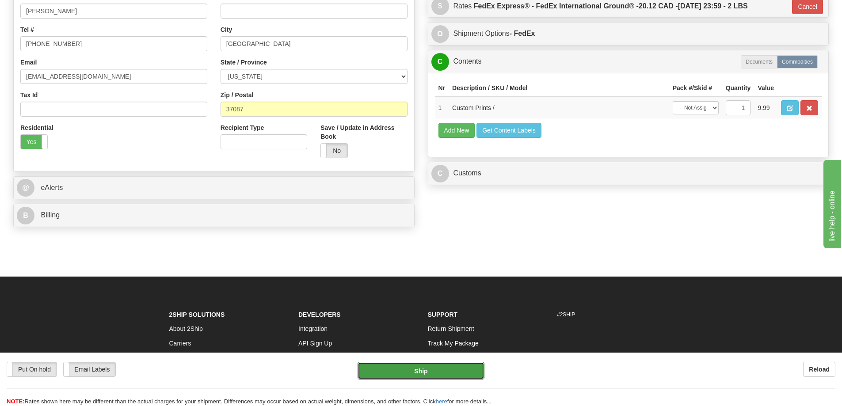
click at [464, 368] on button "Ship" at bounding box center [420, 371] width 127 height 18
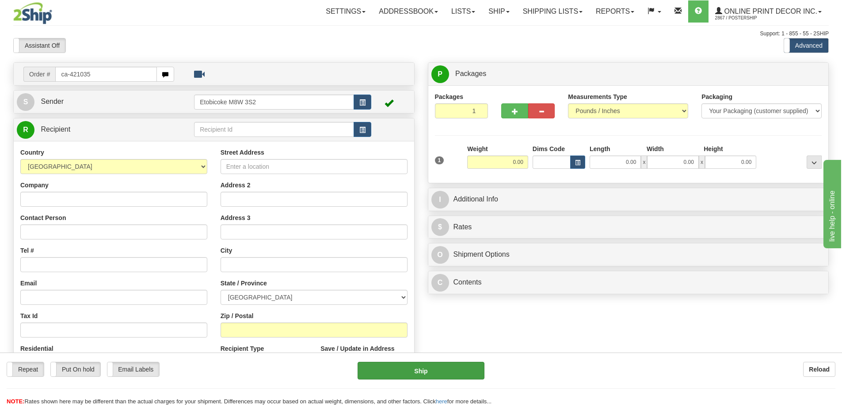
type input "ca-421035"
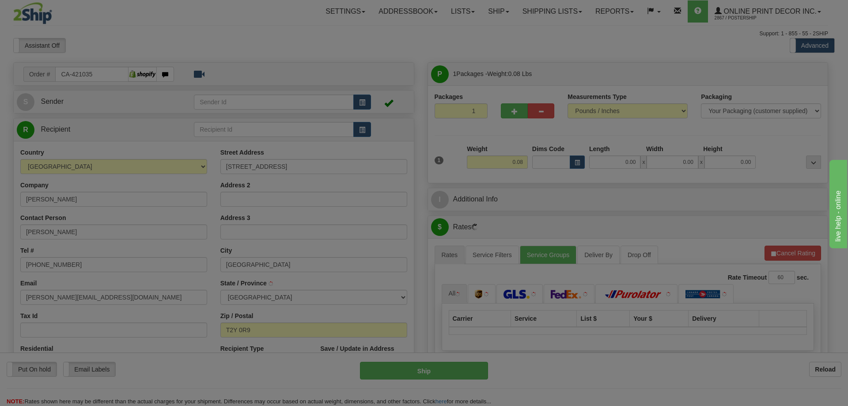
type input "[GEOGRAPHIC_DATA]"
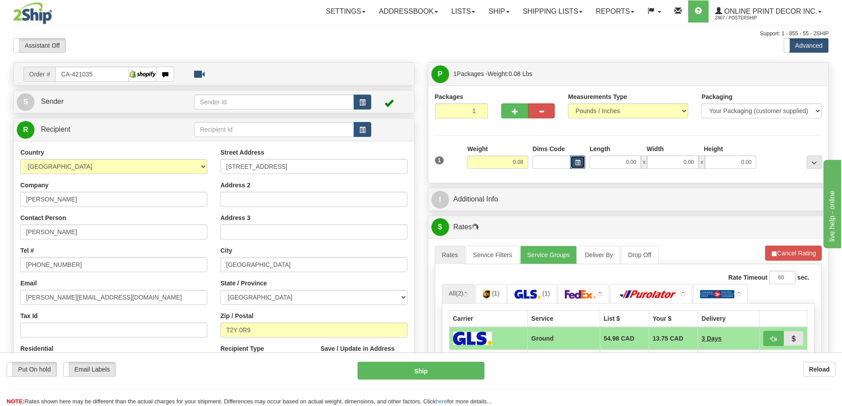
click at [573, 162] on button "button" at bounding box center [577, 162] width 15 height 13
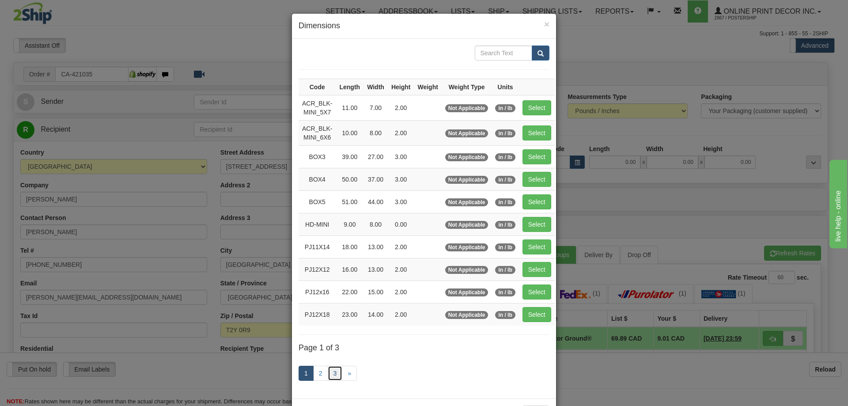
click at [331, 372] on link "3" at bounding box center [335, 373] width 15 height 15
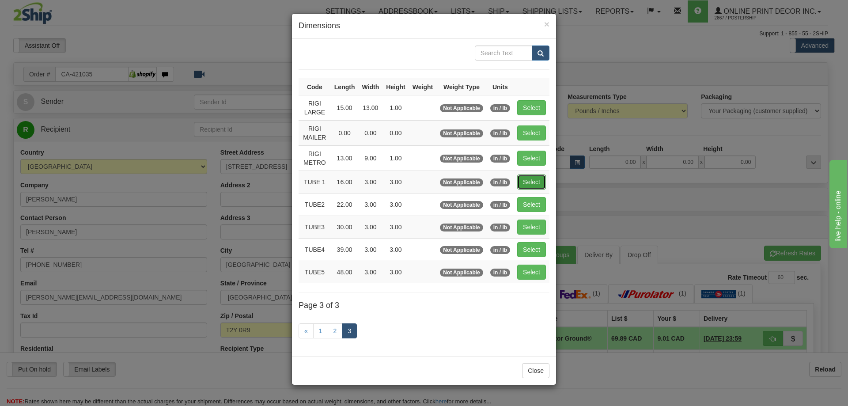
click at [529, 180] on button "Select" at bounding box center [531, 182] width 29 height 15
type input "TUBE 1"
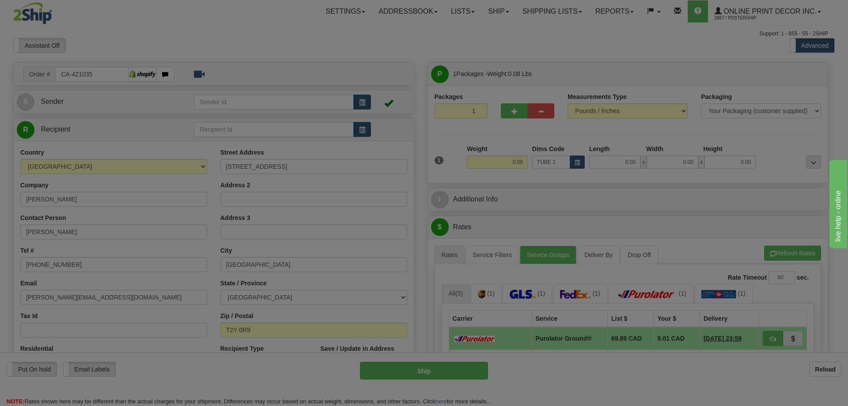
type input "16.00"
type input "3.00"
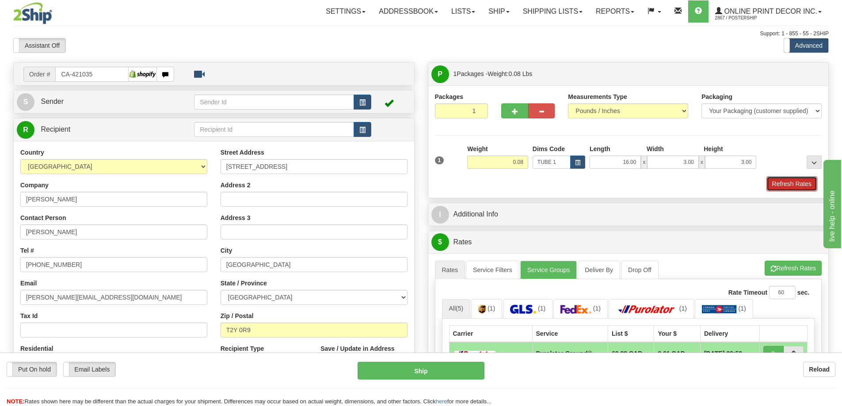
click at [797, 186] on button "Refresh Rates" at bounding box center [791, 183] width 51 height 15
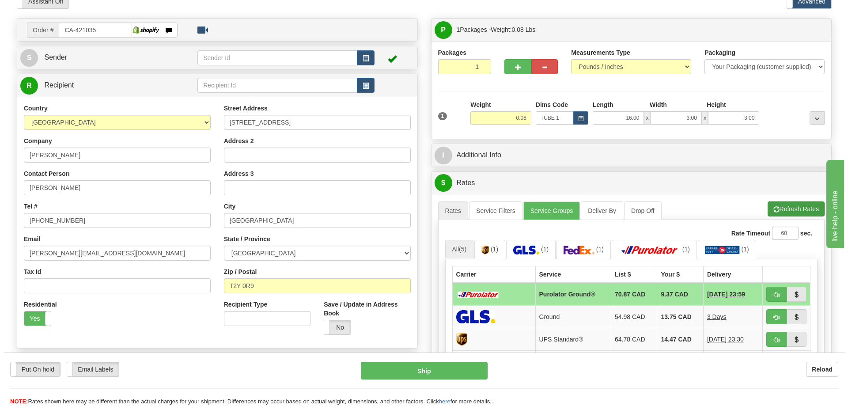
scroll to position [88, 0]
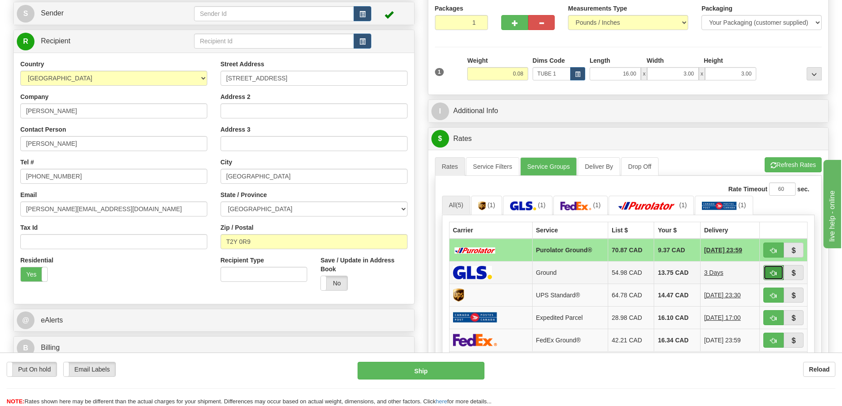
click at [773, 268] on button "button" at bounding box center [773, 272] width 20 height 15
type input "1"
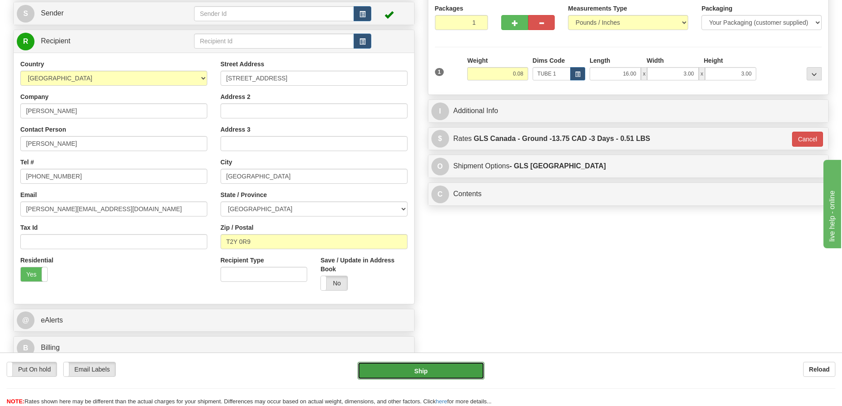
click at [452, 376] on button "Ship" at bounding box center [420, 371] width 127 height 18
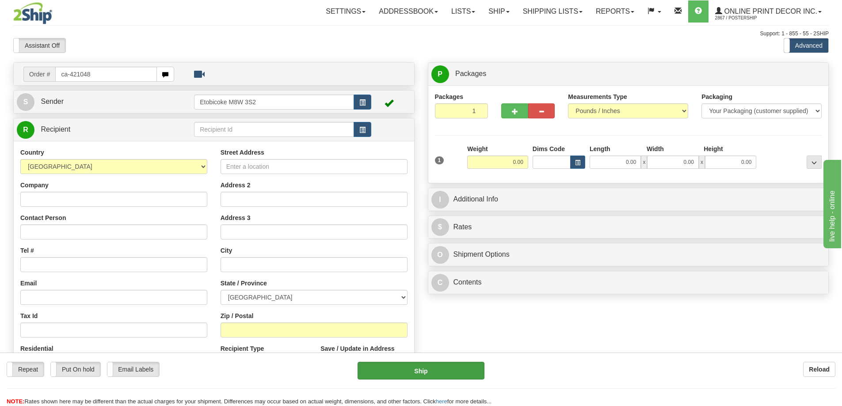
type input "ca-421048"
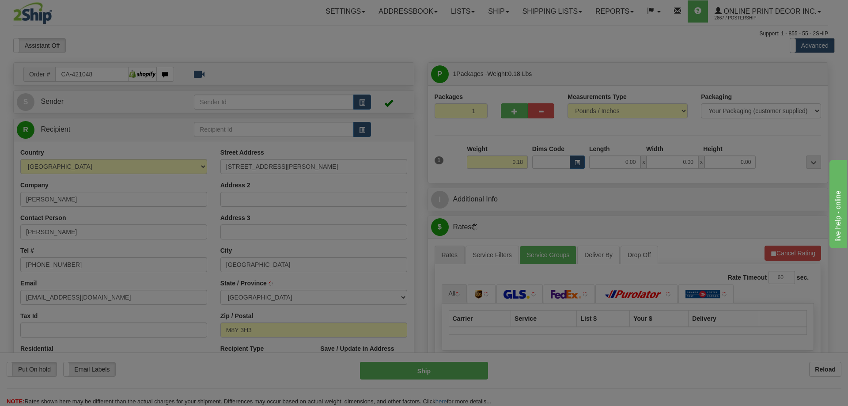
type input "ETOBICOKE"
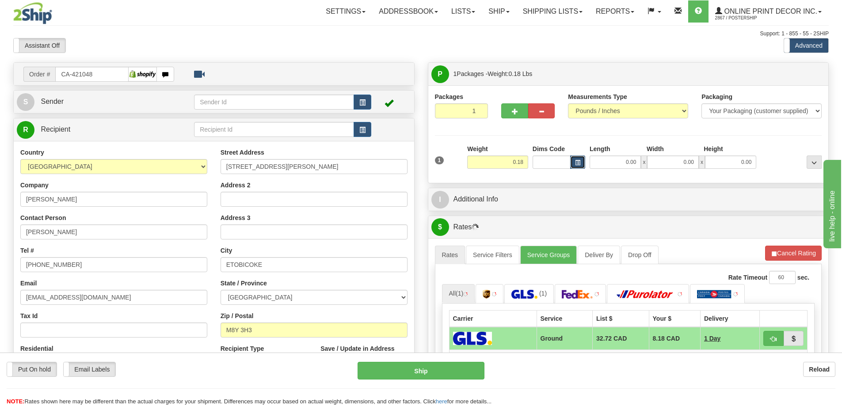
click at [579, 159] on button "button" at bounding box center [577, 162] width 15 height 13
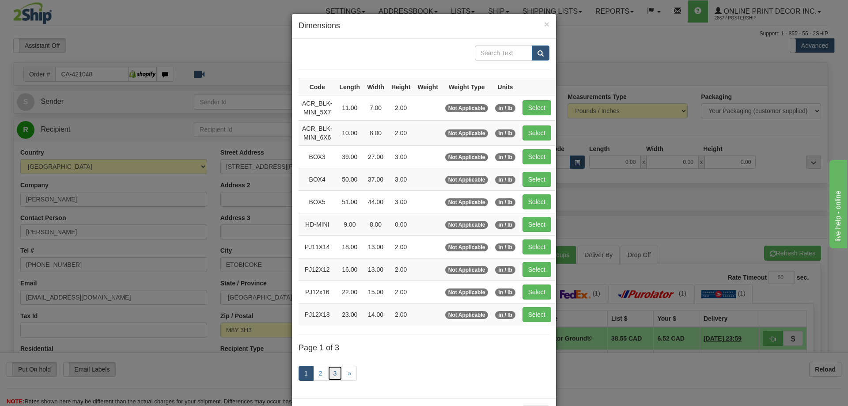
click at [333, 369] on link "3" at bounding box center [335, 373] width 15 height 15
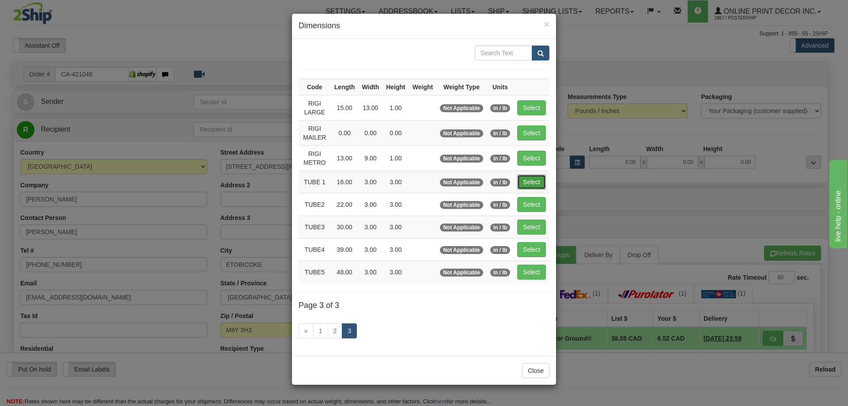
click at [539, 180] on button "Select" at bounding box center [531, 182] width 29 height 15
type input "TUBE 1"
type input "16.00"
type input "3.00"
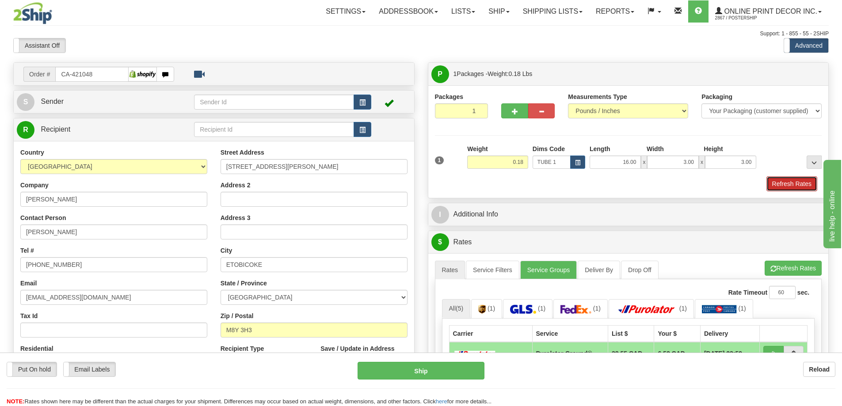
click at [808, 181] on button "Refresh Rates" at bounding box center [791, 183] width 51 height 15
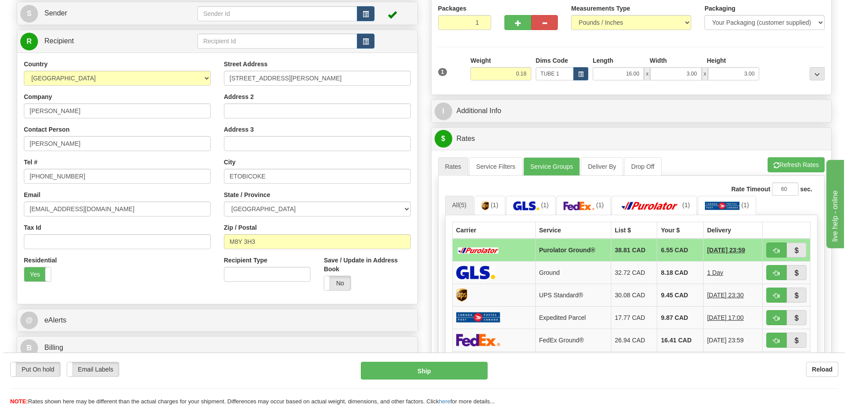
scroll to position [133, 0]
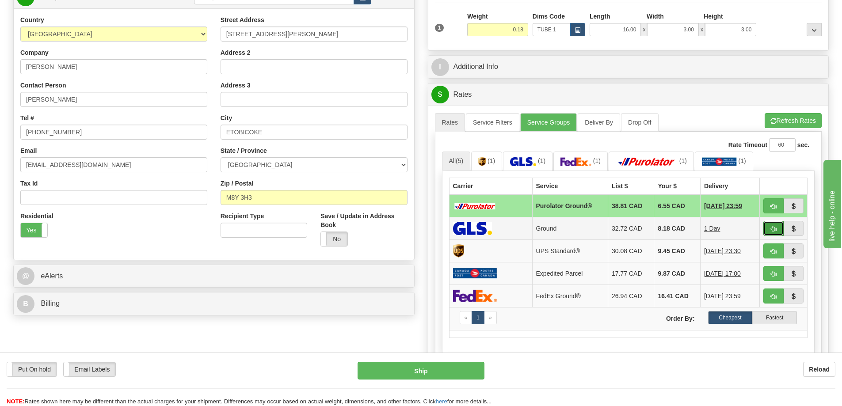
click at [778, 225] on button "button" at bounding box center [773, 228] width 20 height 15
type input "1"
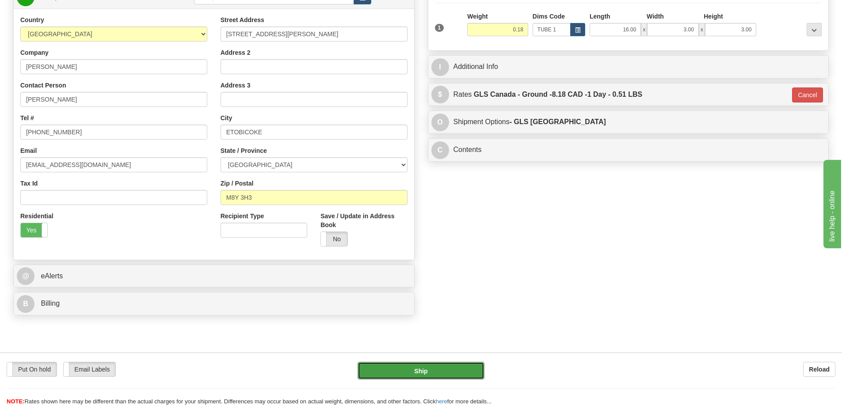
click at [452, 370] on button "Ship" at bounding box center [420, 371] width 127 height 18
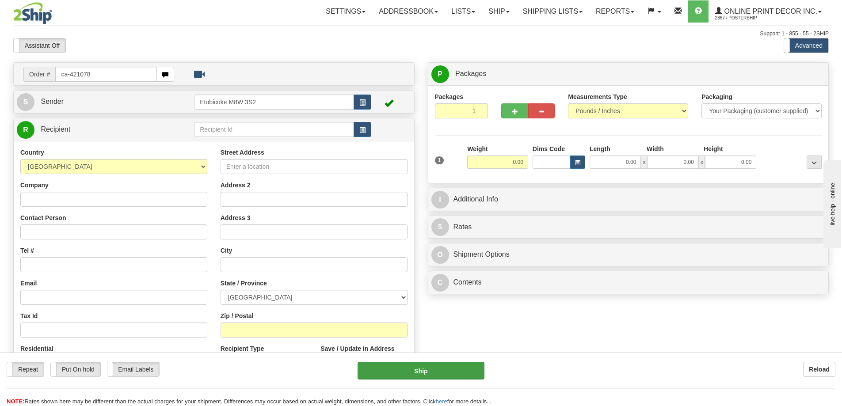
type input "ca-421078"
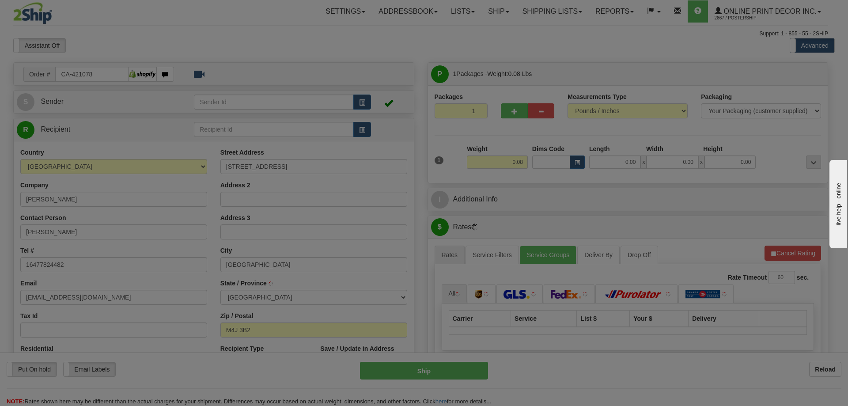
type input "[GEOGRAPHIC_DATA]"
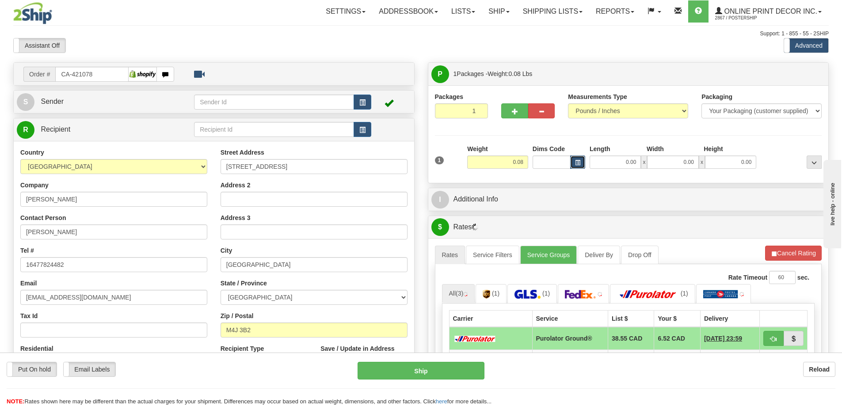
click at [577, 159] on button "button" at bounding box center [577, 162] width 15 height 13
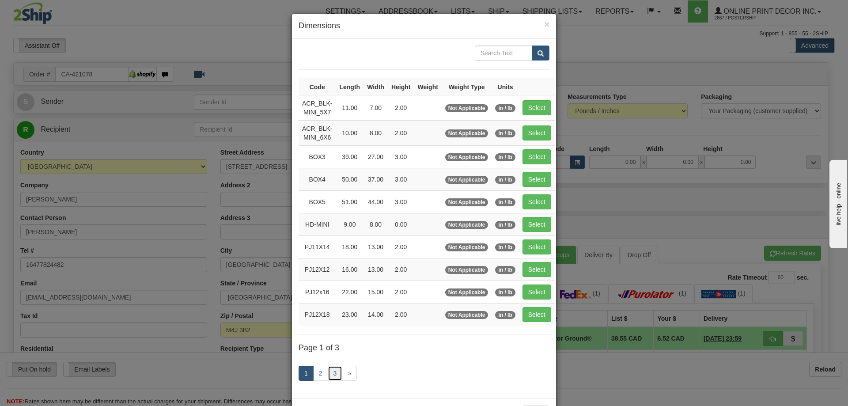
click at [332, 370] on link "3" at bounding box center [335, 373] width 15 height 15
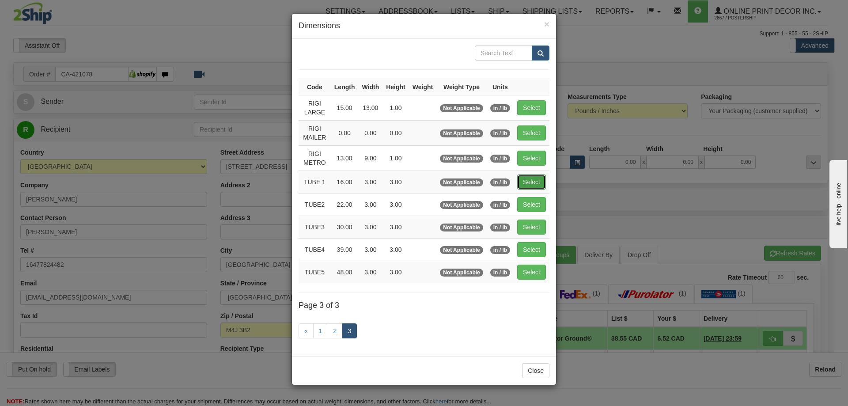
click at [531, 182] on button "Select" at bounding box center [531, 182] width 29 height 15
type input "TUBE 1"
type input "16.00"
type input "3.00"
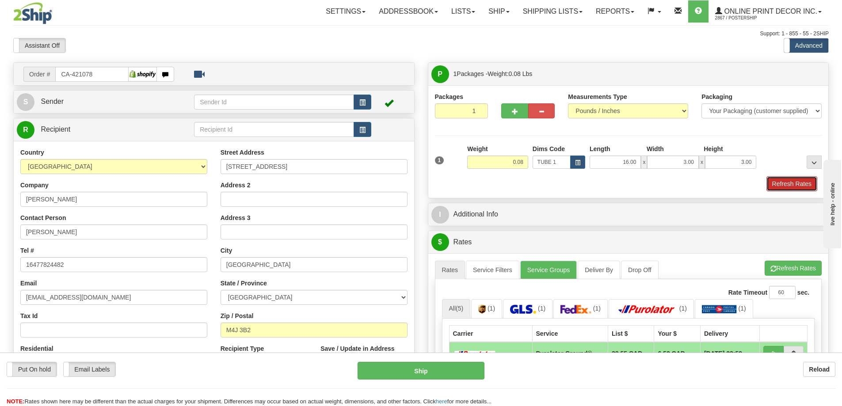
click at [785, 183] on button "Refresh Rates" at bounding box center [791, 183] width 51 height 15
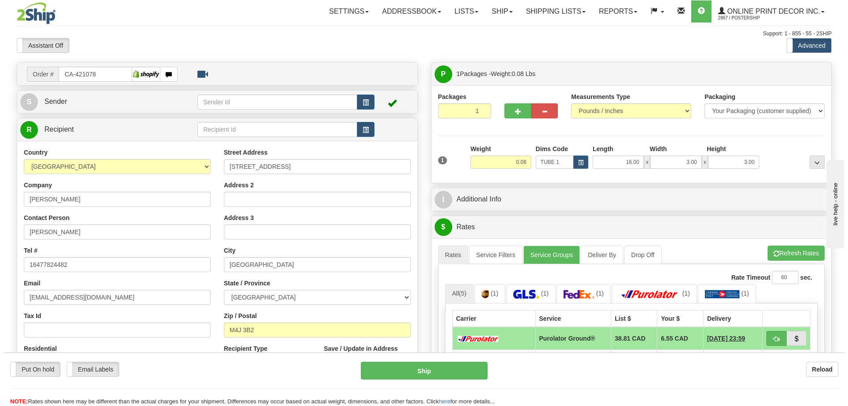
scroll to position [88, 0]
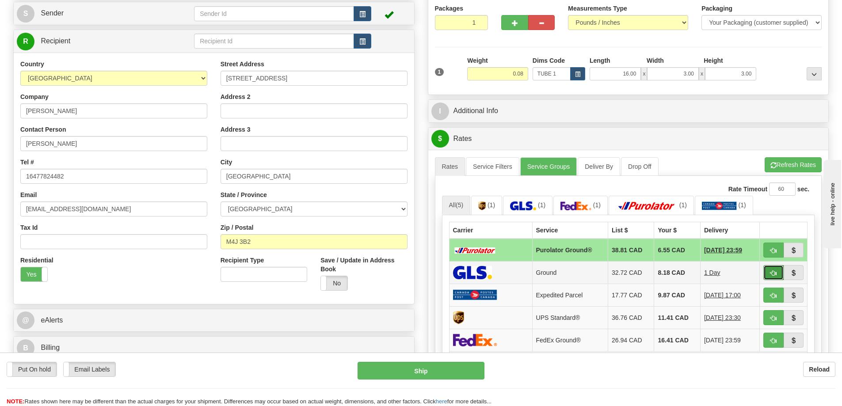
click at [780, 271] on button "button" at bounding box center [773, 272] width 20 height 15
type input "1"
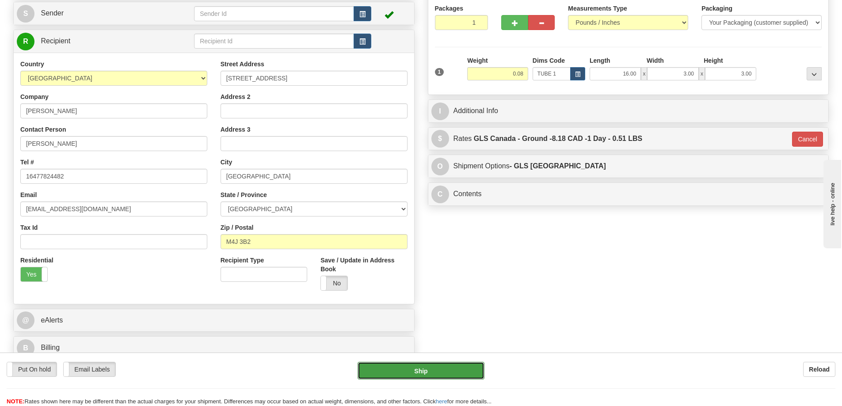
drag, startPoint x: 450, startPoint y: 368, endPoint x: 457, endPoint y: 371, distance: 7.3
click at [457, 371] on button "Ship" at bounding box center [420, 371] width 127 height 18
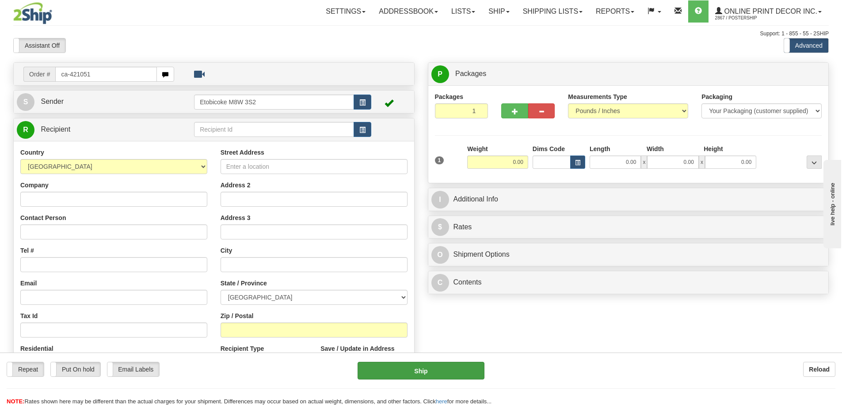
type input "ca-421051"
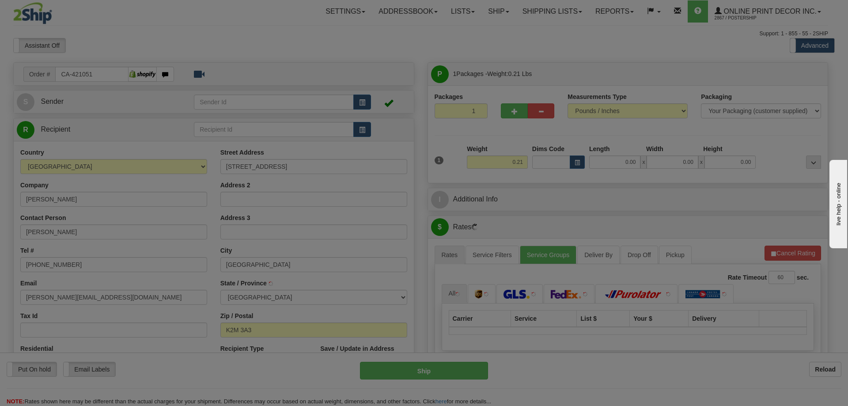
type input "KANATA"
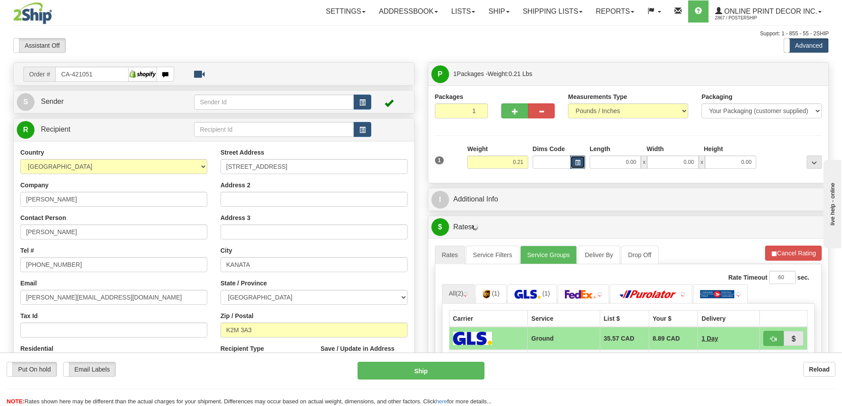
click at [574, 160] on button "button" at bounding box center [577, 162] width 15 height 13
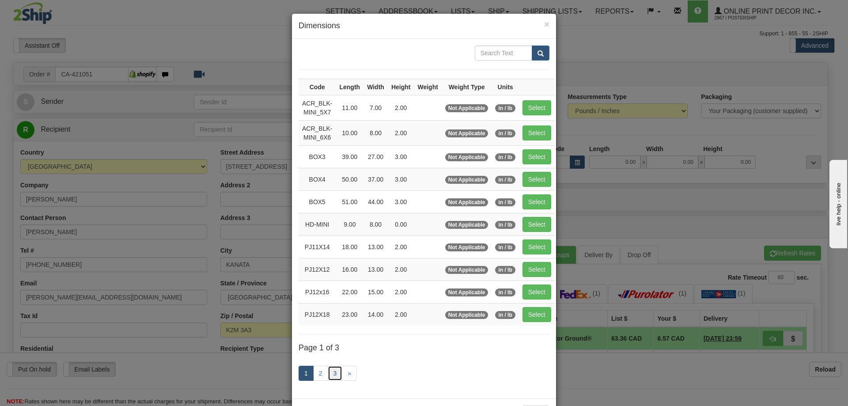
click at [329, 374] on link "3" at bounding box center [335, 373] width 15 height 15
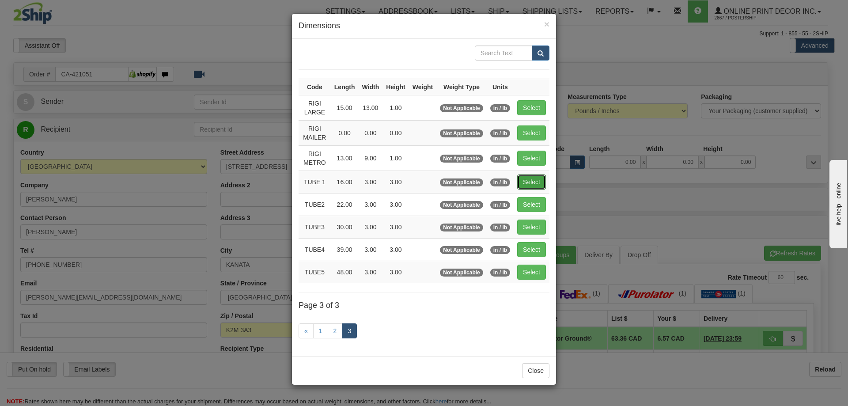
click at [535, 179] on button "Select" at bounding box center [531, 182] width 29 height 15
type input "TUBE 1"
type input "16.00"
type input "3.00"
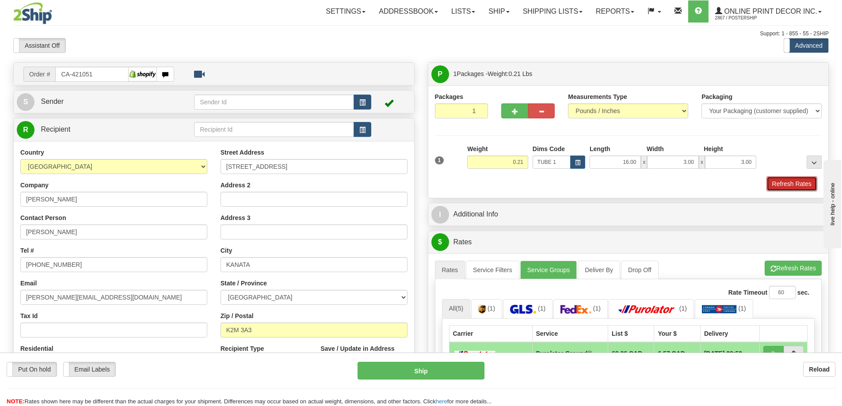
click at [772, 182] on button "Refresh Rates" at bounding box center [791, 183] width 51 height 15
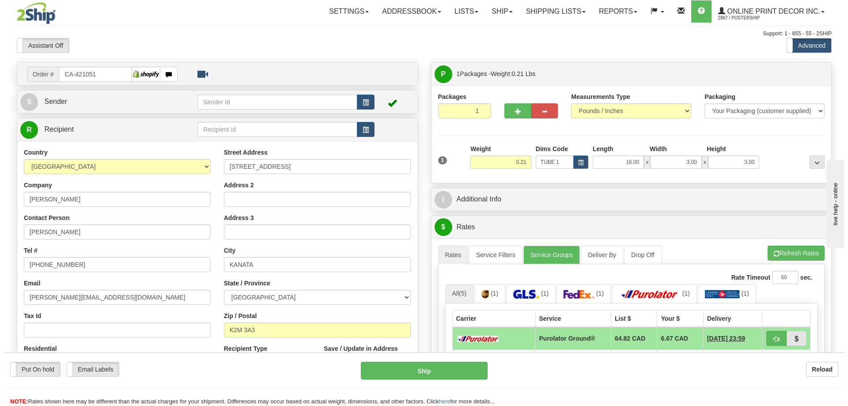
scroll to position [88, 0]
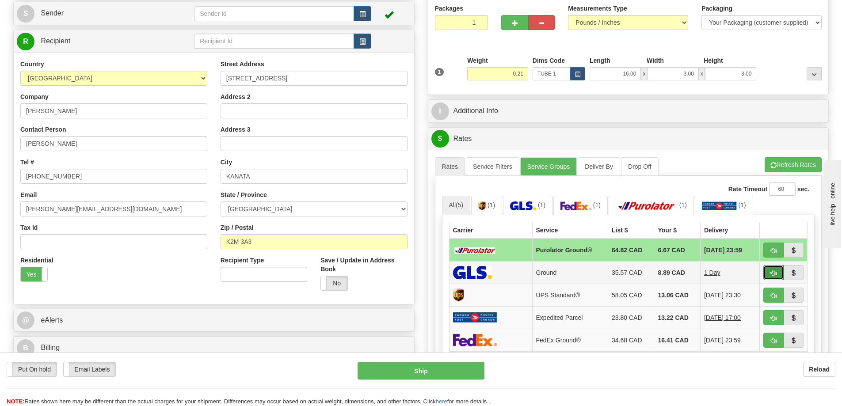
click at [768, 274] on button "button" at bounding box center [773, 272] width 20 height 15
type input "1"
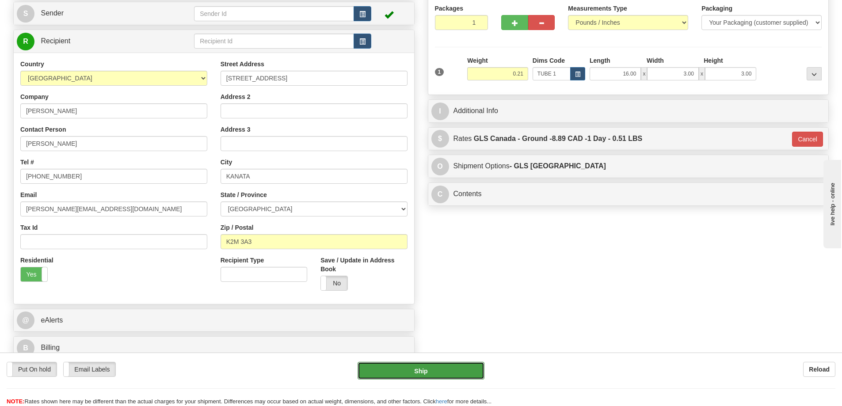
click at [468, 367] on button "Ship" at bounding box center [420, 371] width 127 height 18
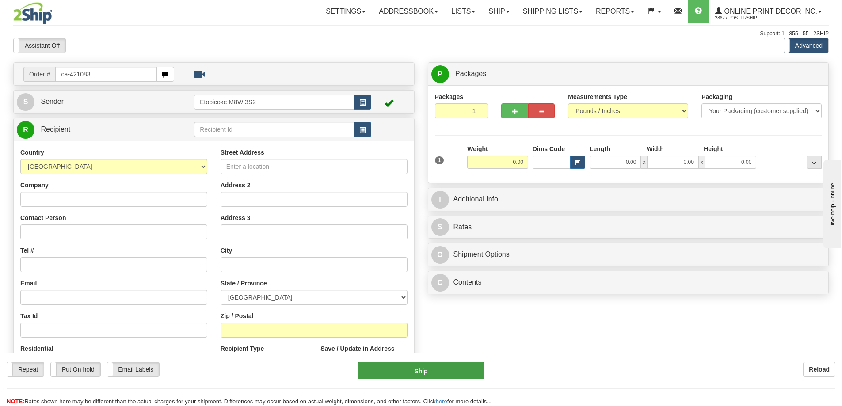
type input "ca-421083"
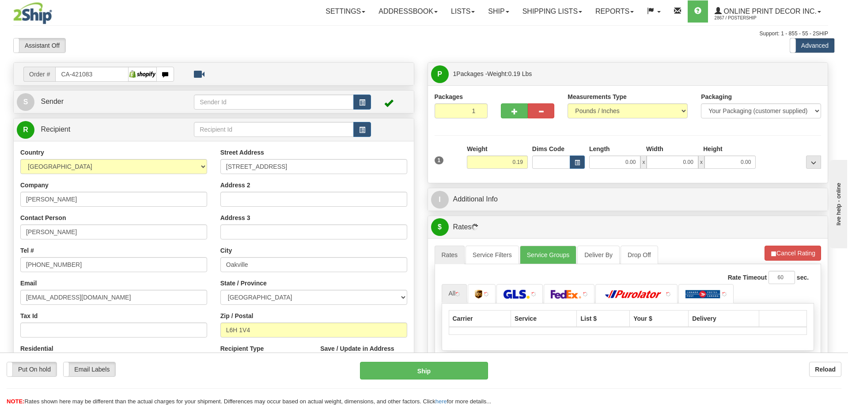
type input "OAKVILLE"
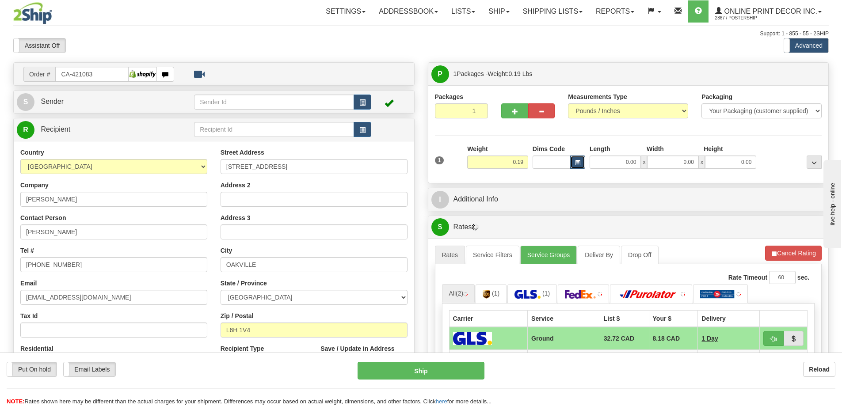
click at [580, 160] on span "button" at bounding box center [577, 162] width 5 height 5
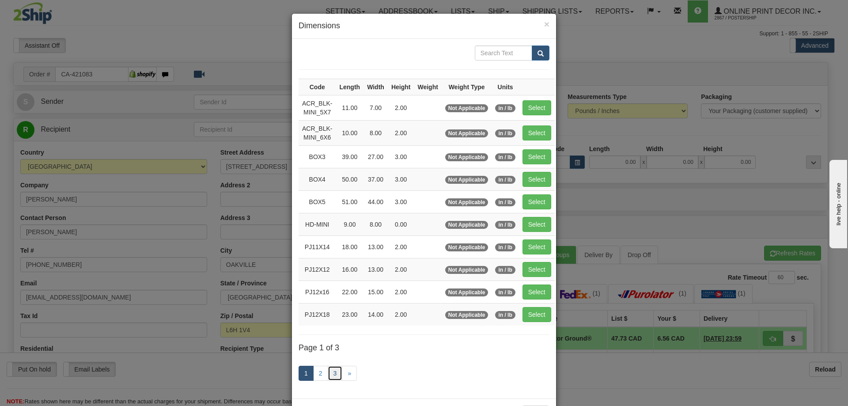
click at [330, 373] on link "3" at bounding box center [335, 373] width 15 height 15
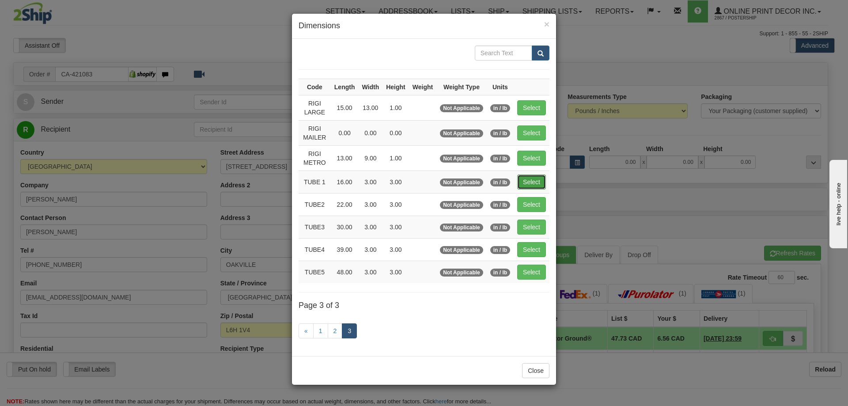
click at [529, 177] on button "Select" at bounding box center [531, 182] width 29 height 15
type input "TUBE 1"
type input "16.00"
type input "3.00"
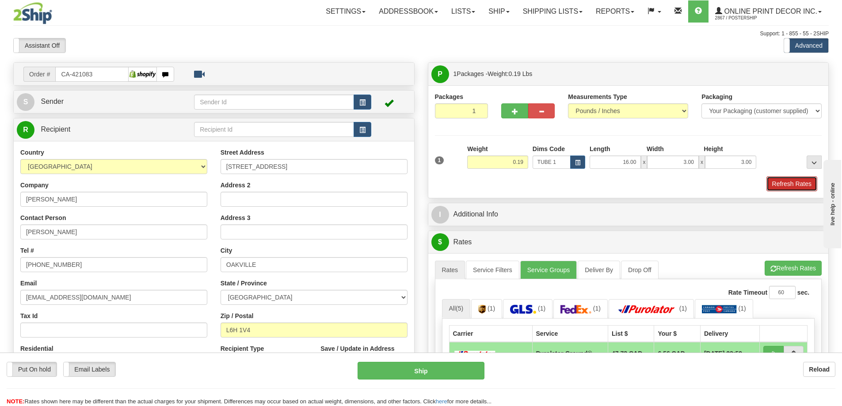
click at [784, 183] on button "Refresh Rates" at bounding box center [791, 183] width 51 height 15
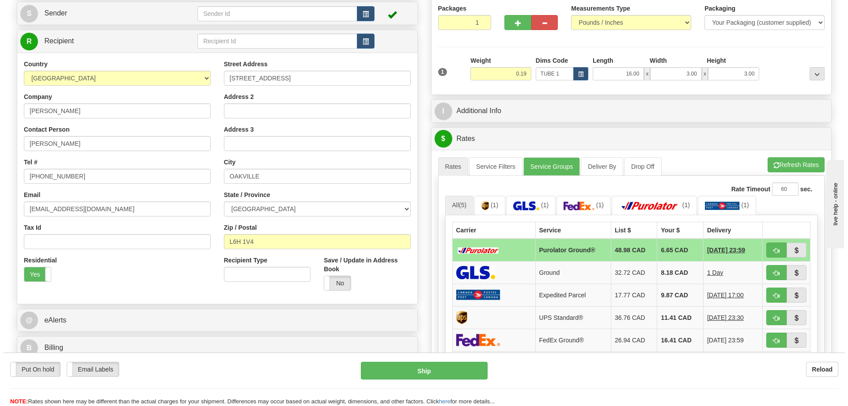
scroll to position [133, 0]
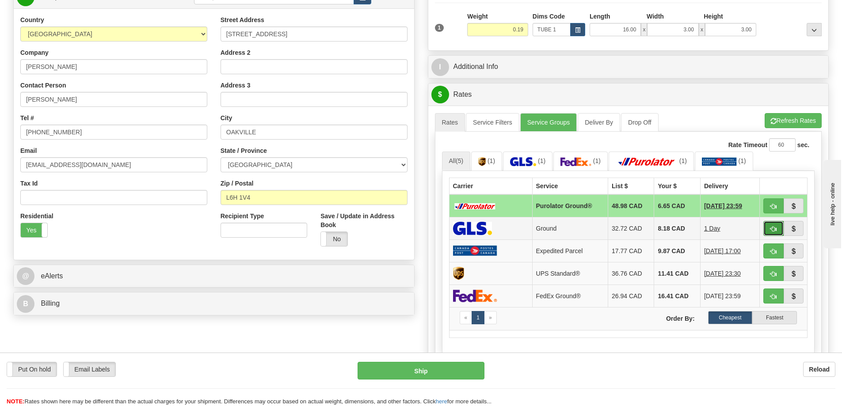
click at [774, 228] on span "button" at bounding box center [773, 229] width 6 height 6
type input "1"
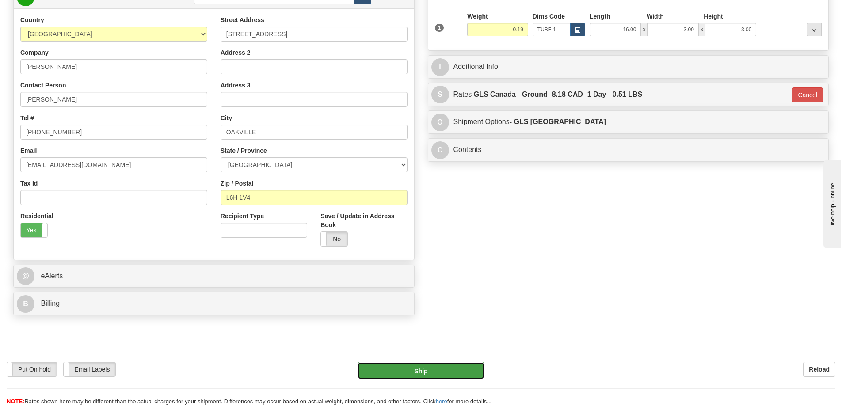
click at [462, 368] on button "Ship" at bounding box center [420, 371] width 127 height 18
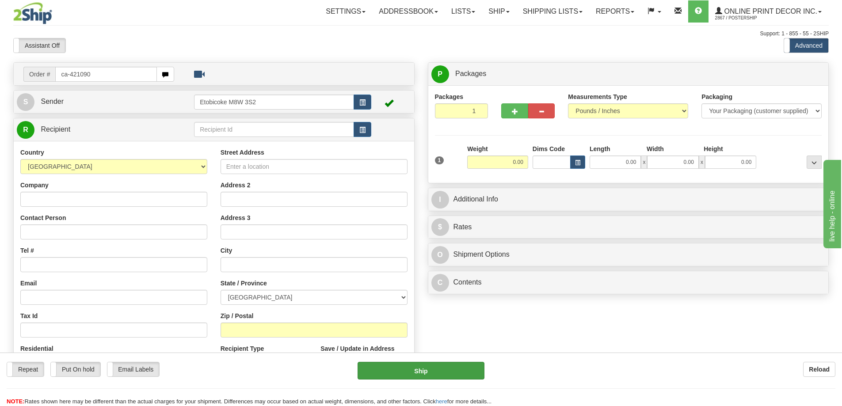
type input "ca-421090"
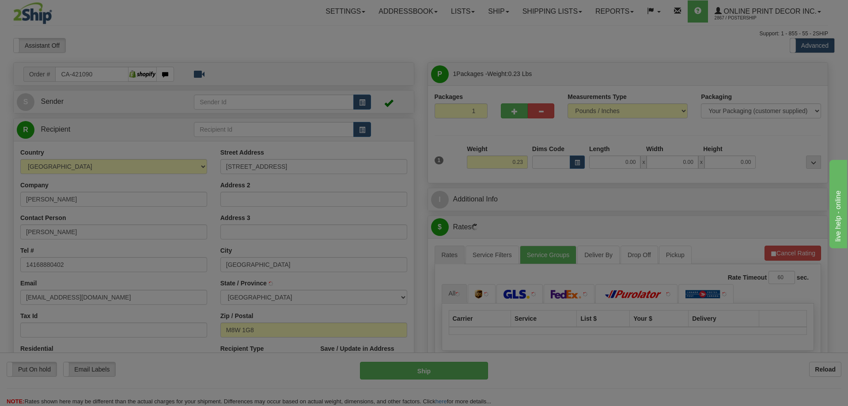
type input "ETOBICOKE"
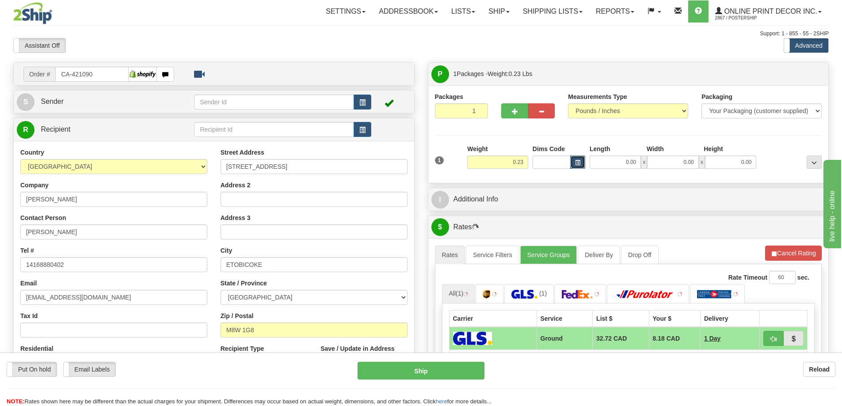
click at [571, 159] on button "button" at bounding box center [577, 162] width 15 height 13
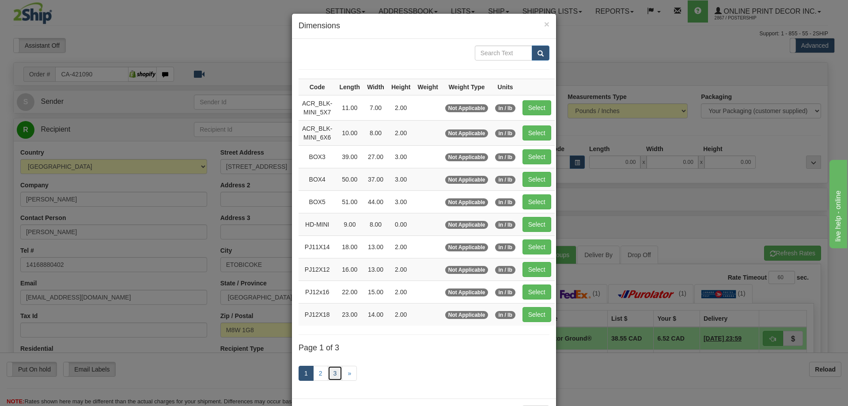
click at [330, 372] on link "3" at bounding box center [335, 373] width 15 height 15
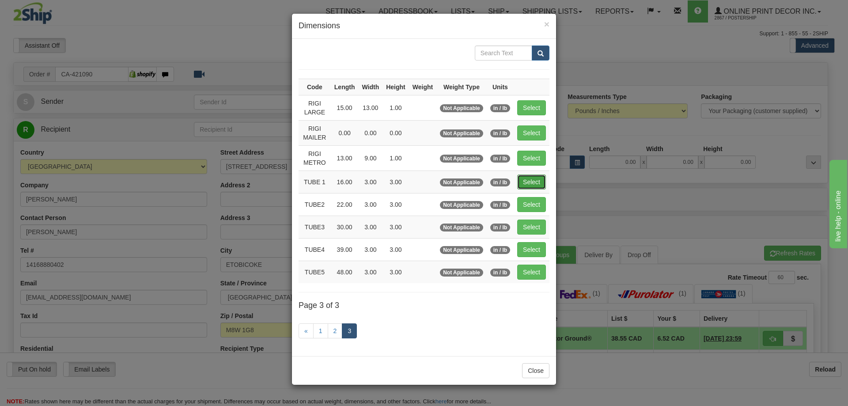
click at [532, 179] on button "Select" at bounding box center [531, 182] width 29 height 15
type input "TUBE 1"
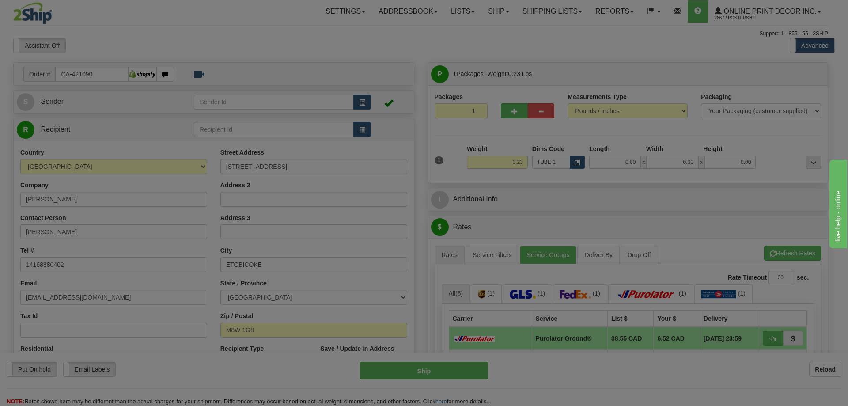
type input "16.00"
type input "3.00"
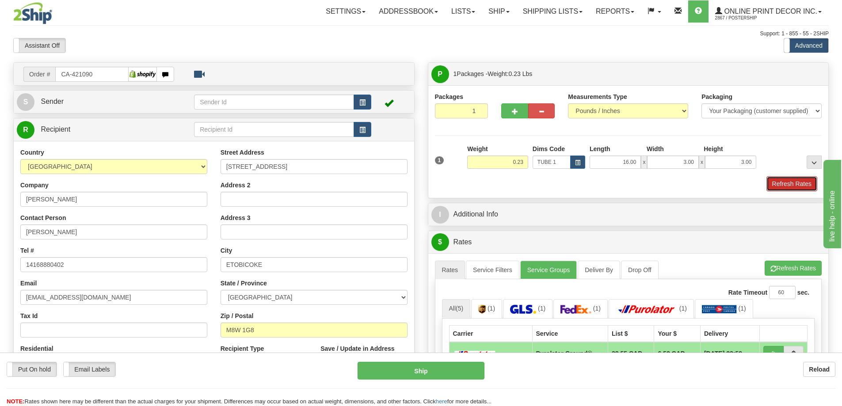
click at [799, 187] on button "Refresh Rates" at bounding box center [791, 183] width 51 height 15
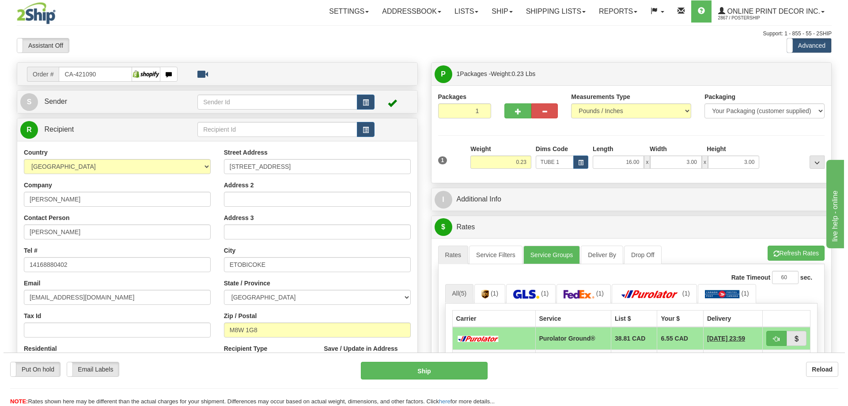
scroll to position [88, 0]
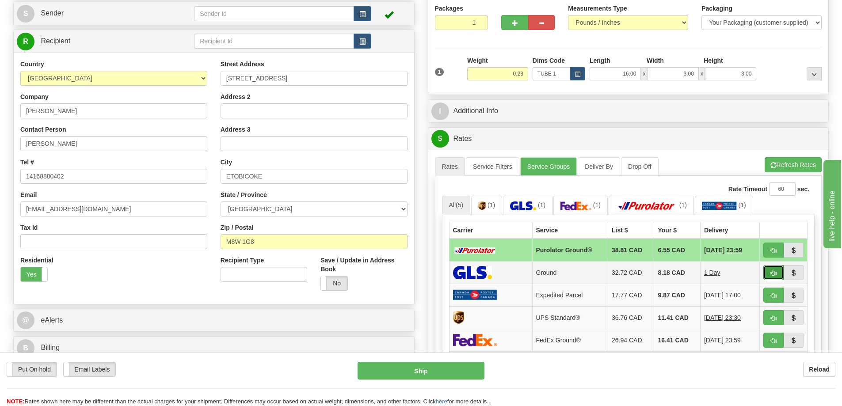
click at [777, 272] on button "button" at bounding box center [773, 272] width 20 height 15
type input "1"
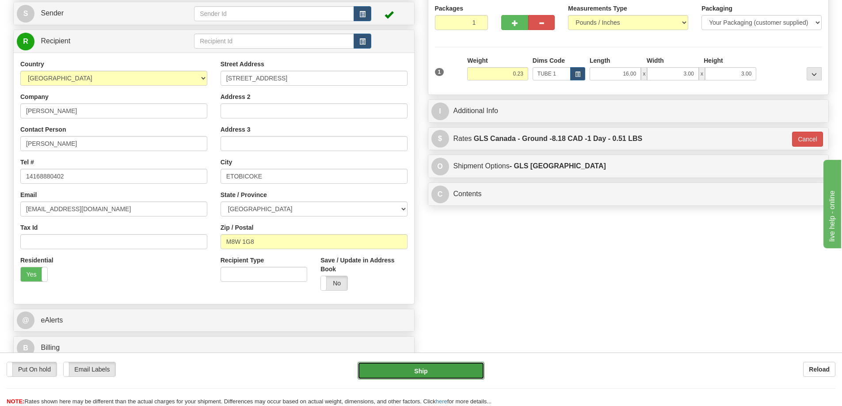
click at [463, 368] on button "Ship" at bounding box center [420, 371] width 127 height 18
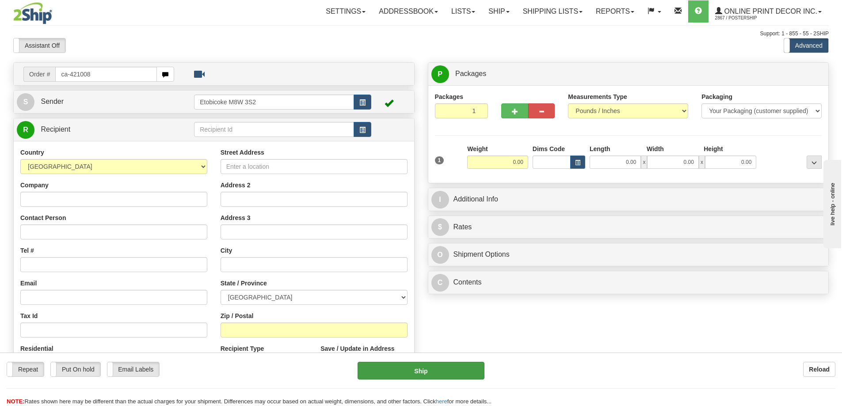
type input "ca-421008"
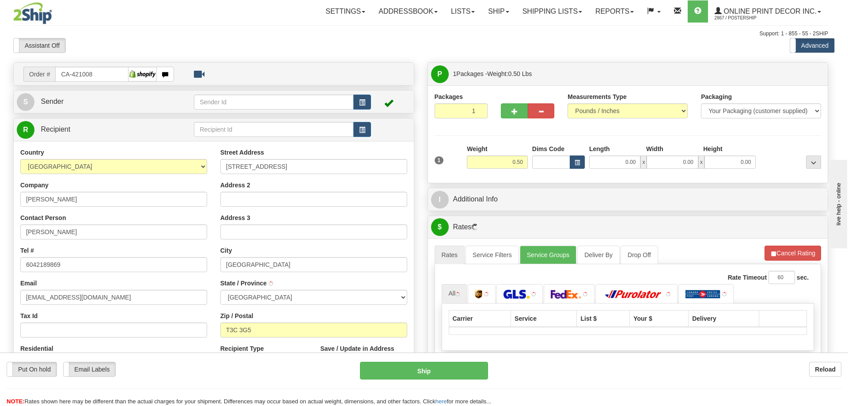
type input "[GEOGRAPHIC_DATA]"
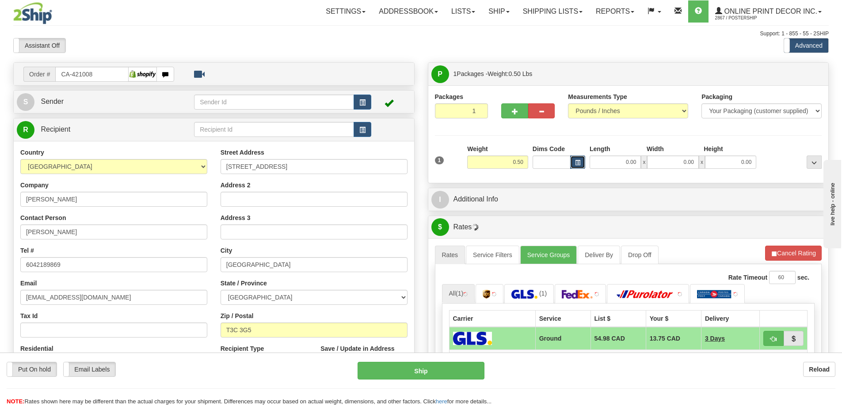
click at [582, 164] on button "button" at bounding box center [577, 162] width 15 height 13
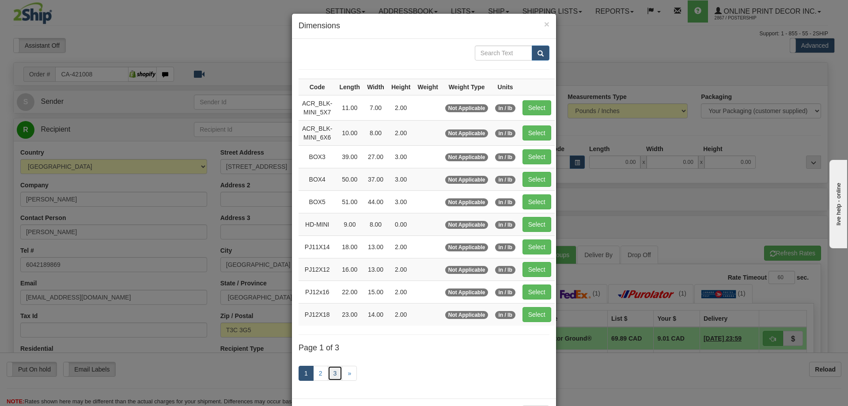
click at [331, 370] on link "3" at bounding box center [335, 373] width 15 height 15
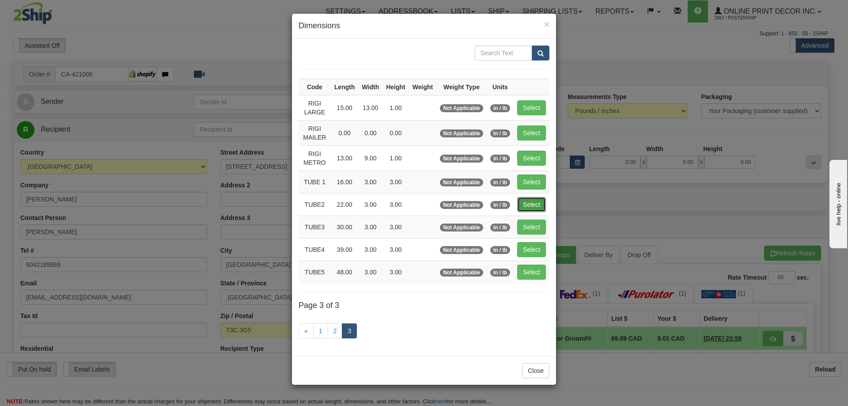
click at [534, 201] on button "Select" at bounding box center [531, 204] width 29 height 15
type input "TUBE2"
type input "22.00"
type input "3.00"
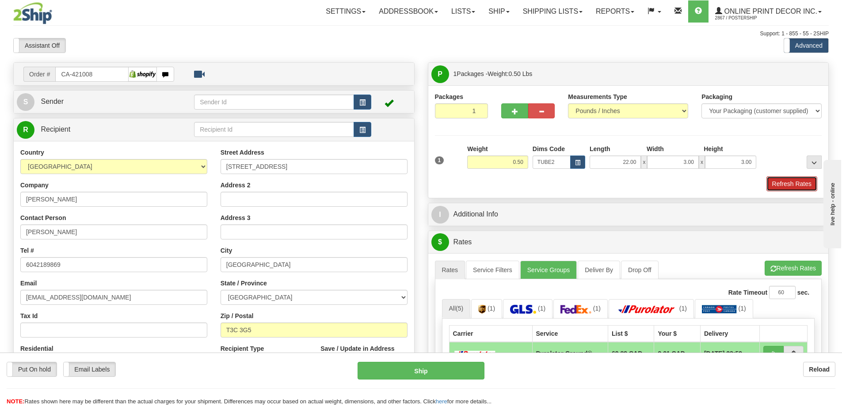
click at [784, 181] on button "Refresh Rates" at bounding box center [791, 183] width 51 height 15
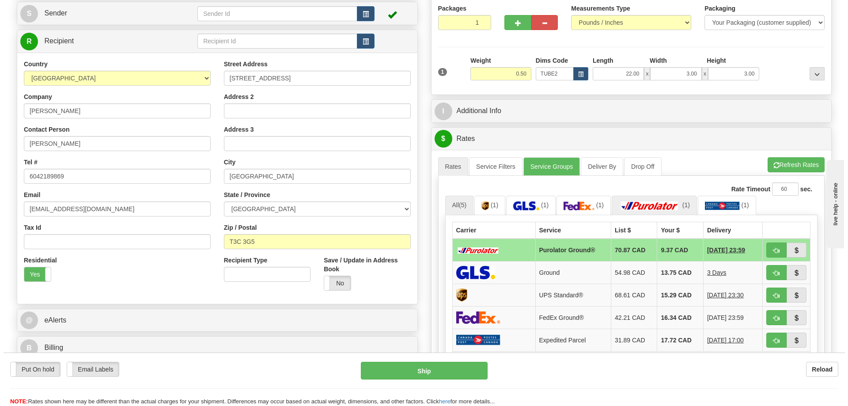
scroll to position [133, 0]
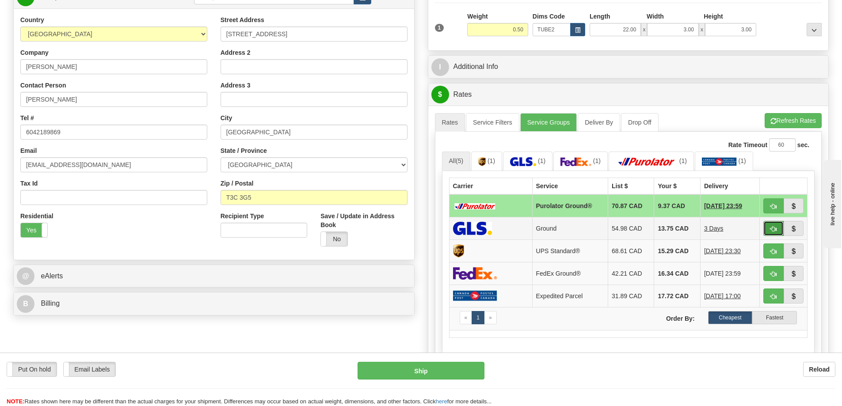
click at [770, 229] on span "button" at bounding box center [773, 229] width 6 height 6
type input "1"
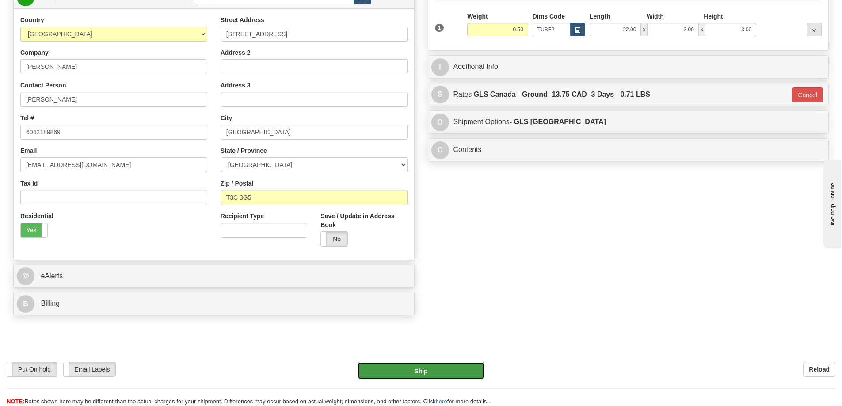
drag, startPoint x: 469, startPoint y: 371, endPoint x: 469, endPoint y: 366, distance: 4.9
click at [469, 366] on button "Ship" at bounding box center [420, 371] width 127 height 18
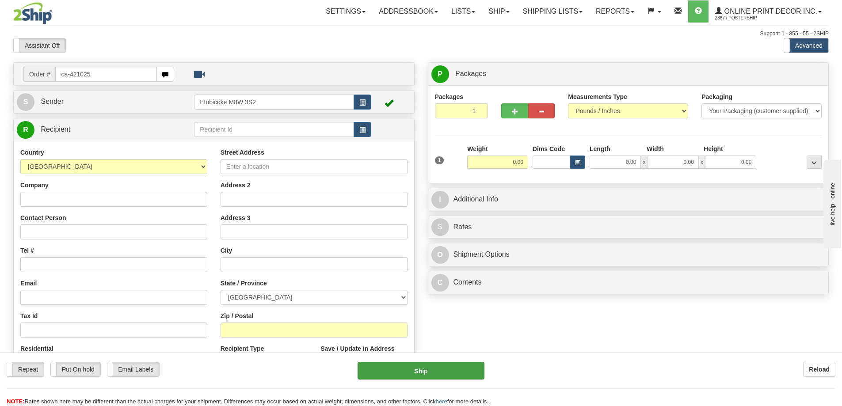
type input "ca-421025"
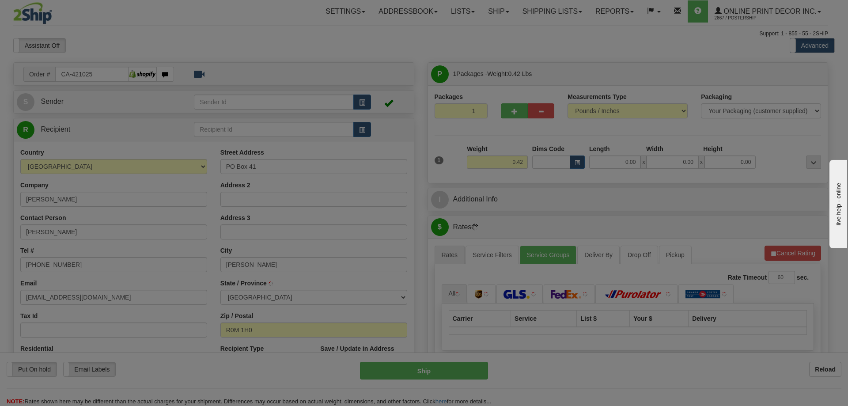
type input "[PERSON_NAME]"
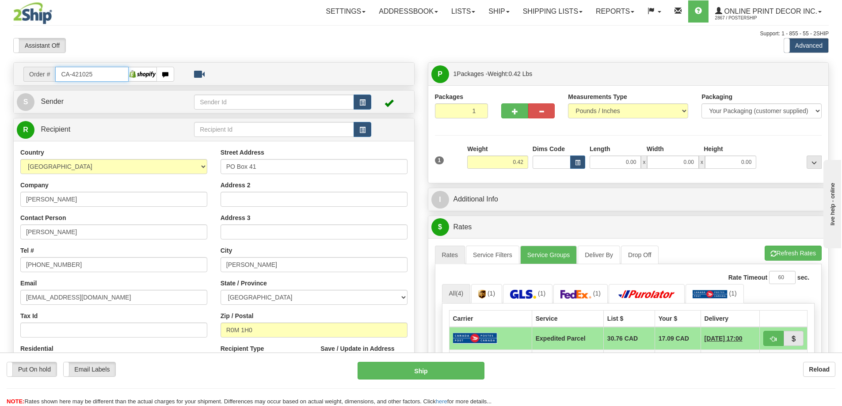
drag, startPoint x: 100, startPoint y: 73, endPoint x: 107, endPoint y: 73, distance: 7.5
click at [107, 73] on input "CA-421025" at bounding box center [91, 74] width 73 height 15
type input "C"
type input "ca-421092"
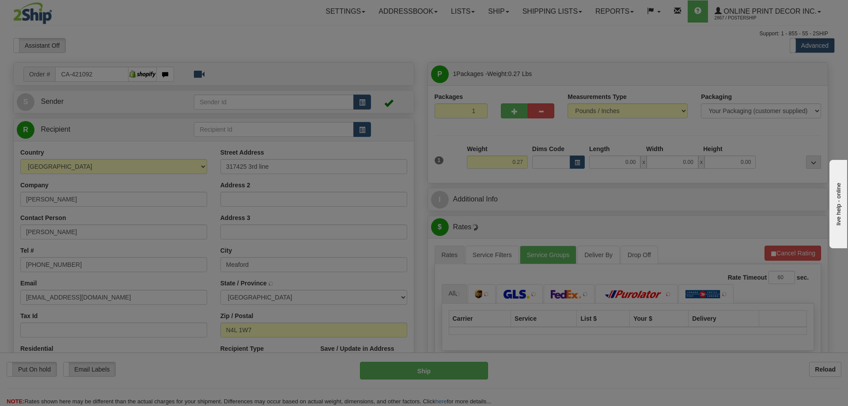
type input "MEAFORD"
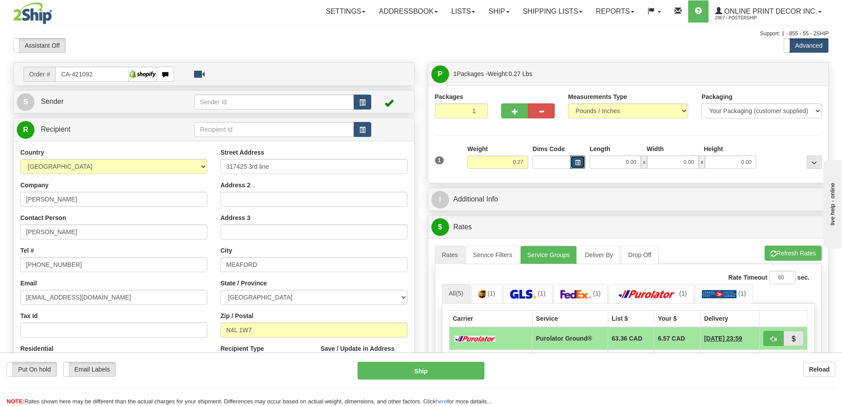
click at [575, 163] on span "button" at bounding box center [577, 162] width 5 height 5
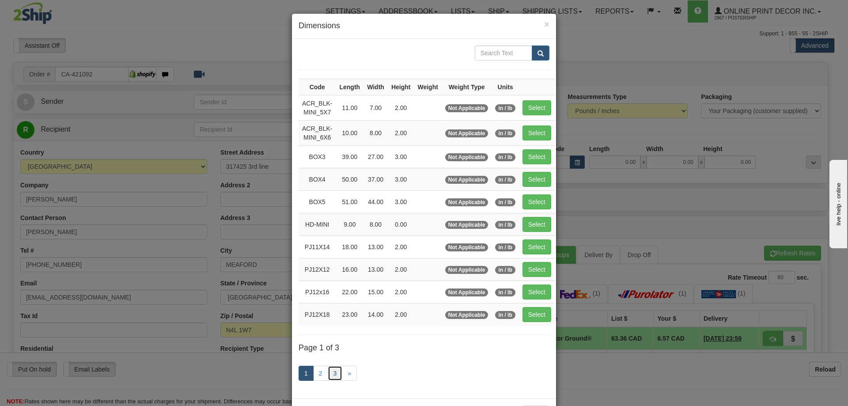
click at [332, 372] on link "3" at bounding box center [335, 373] width 15 height 15
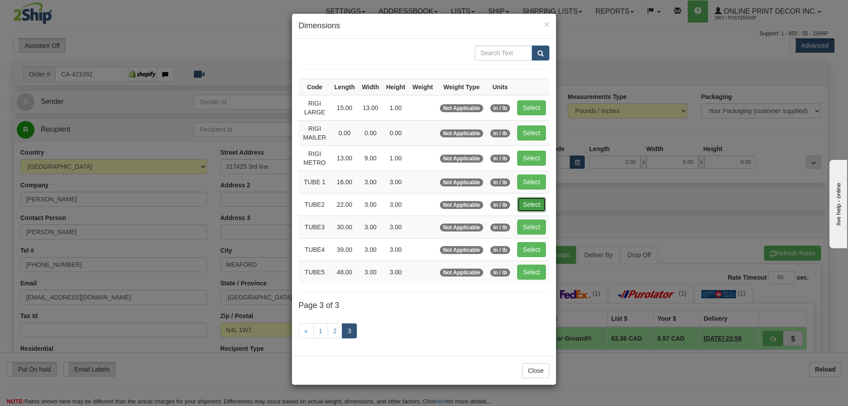
click at [537, 204] on button "Select" at bounding box center [531, 204] width 29 height 15
type input "TUBE2"
type input "22.00"
type input "3.00"
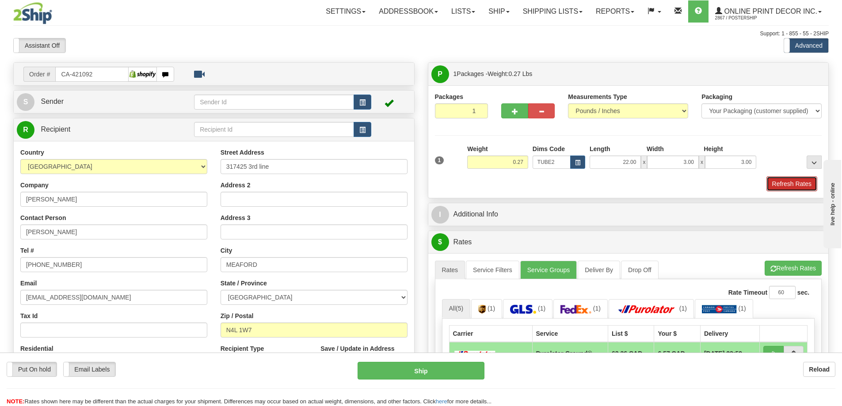
click at [789, 179] on button "Refresh Rates" at bounding box center [791, 183] width 51 height 15
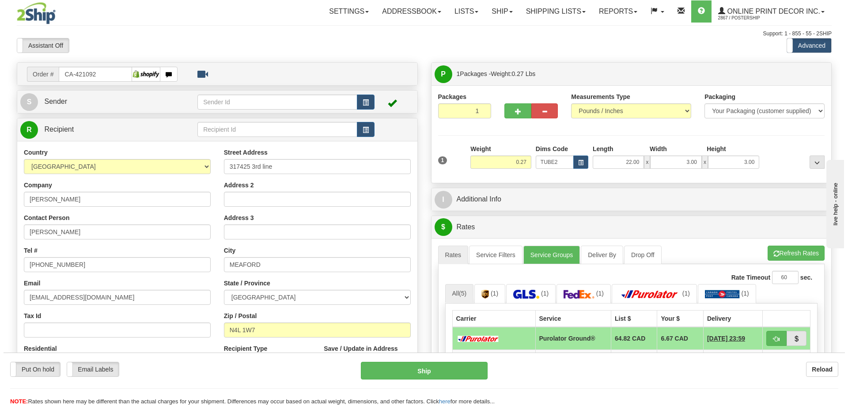
scroll to position [44, 0]
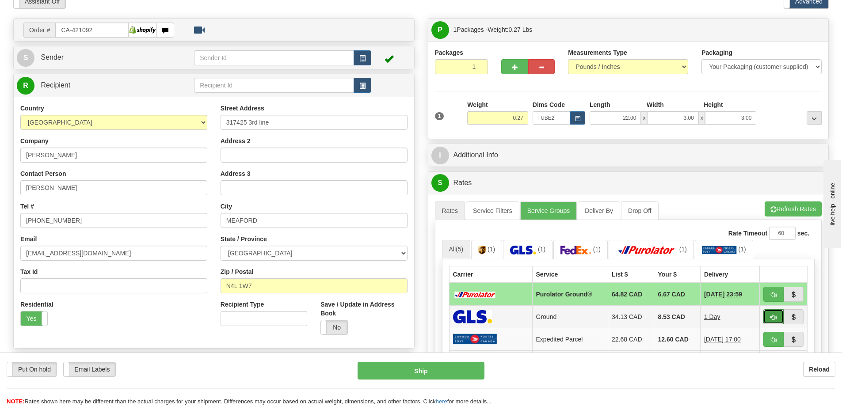
click at [778, 317] on button "button" at bounding box center [773, 316] width 20 height 15
type input "1"
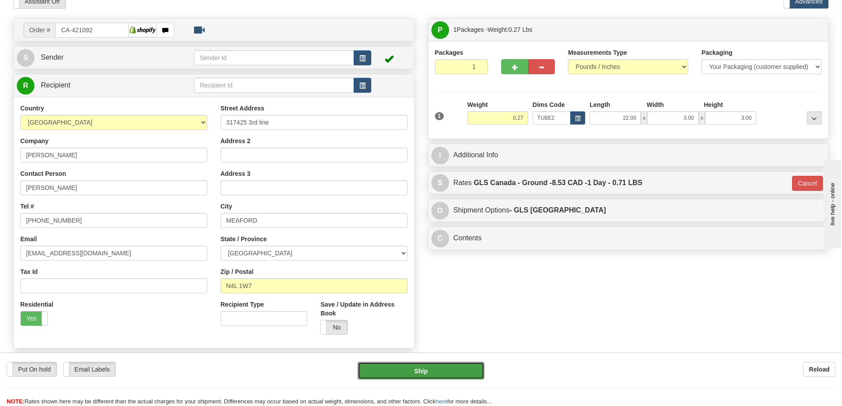
click at [454, 371] on button "Ship" at bounding box center [420, 371] width 127 height 18
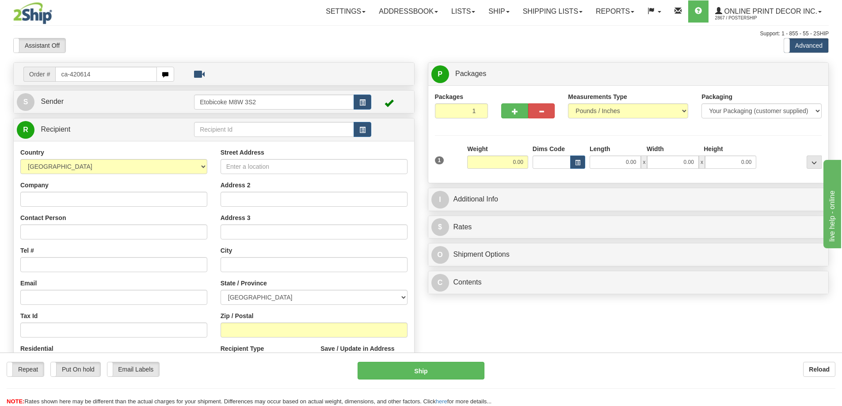
type input "ca-420614"
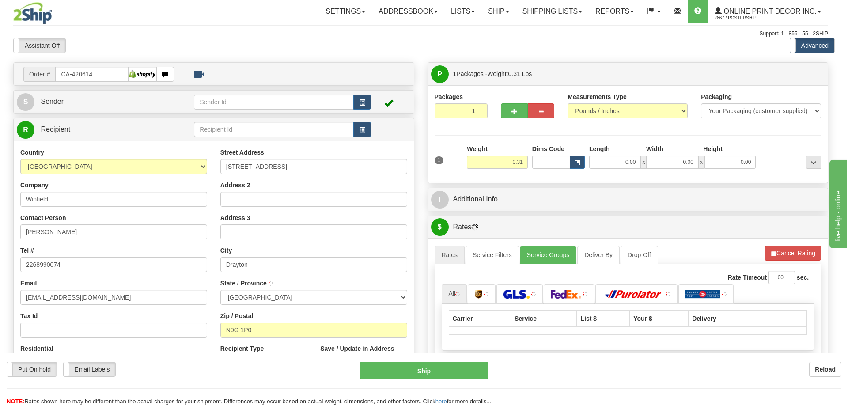
type input "DRAYTON"
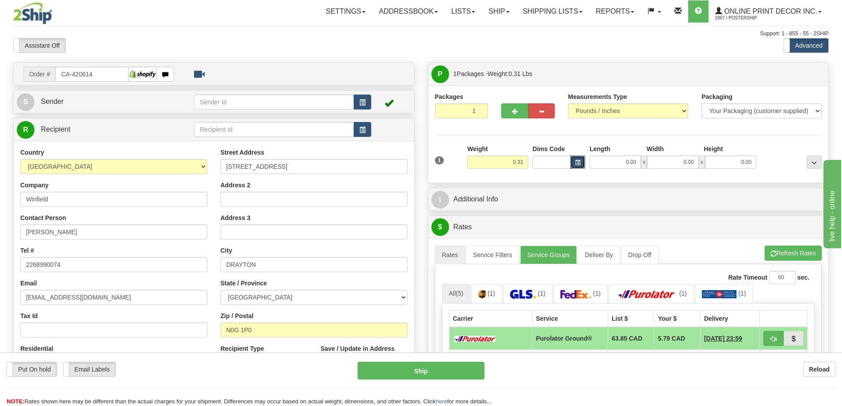
click at [572, 163] on button "button" at bounding box center [577, 162] width 15 height 13
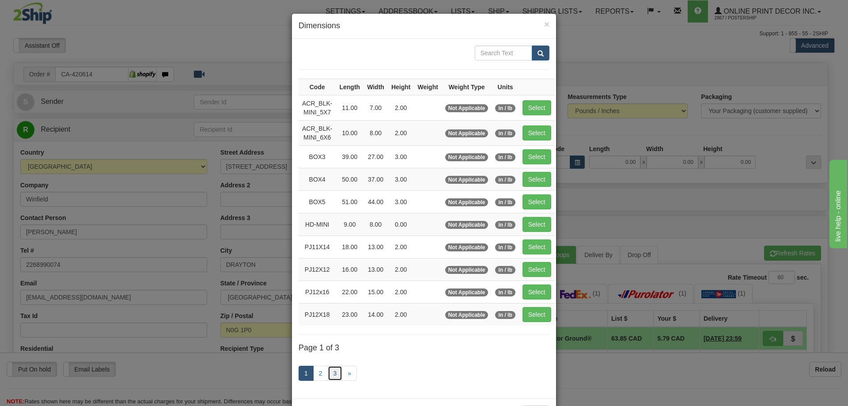
click at [329, 370] on link "3" at bounding box center [335, 373] width 15 height 15
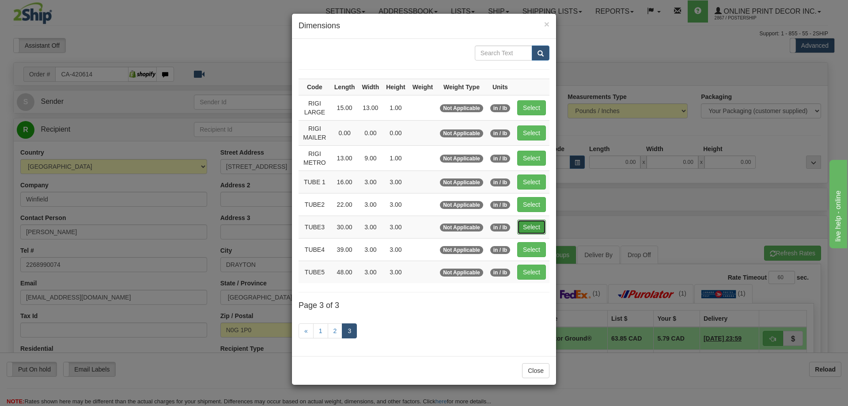
click at [542, 230] on button "Select" at bounding box center [531, 227] width 29 height 15
type input "TUBE3"
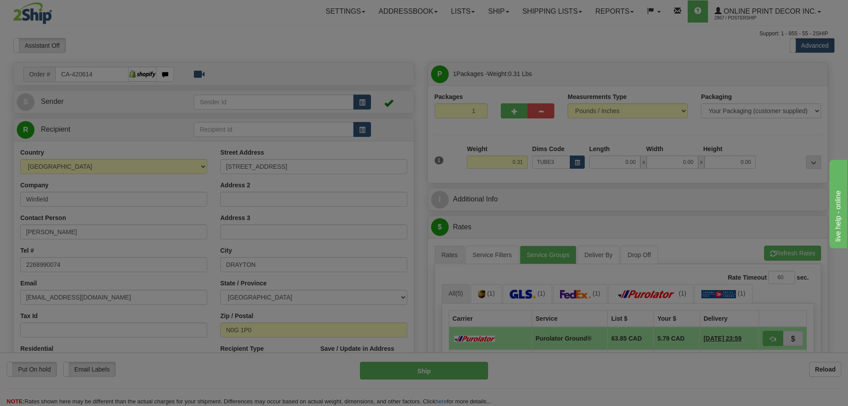
type input "30.00"
type input "3.00"
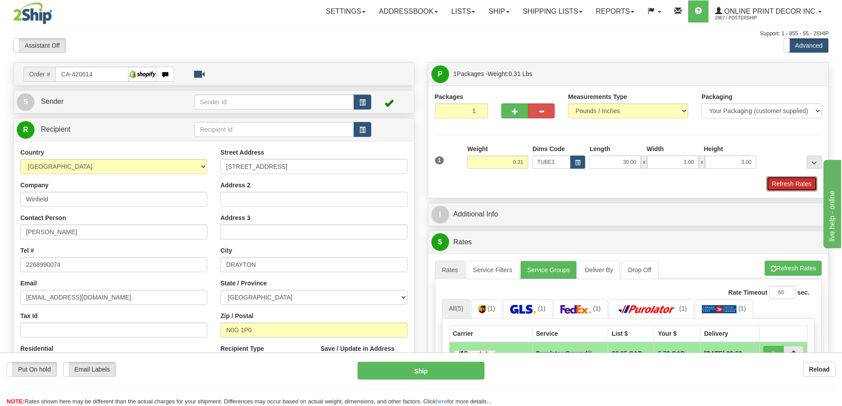
click at [789, 179] on button "Refresh Rates" at bounding box center [791, 183] width 51 height 15
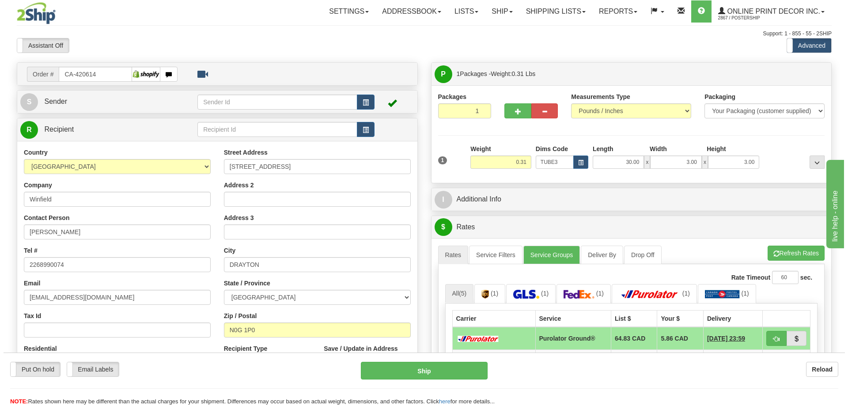
scroll to position [88, 0]
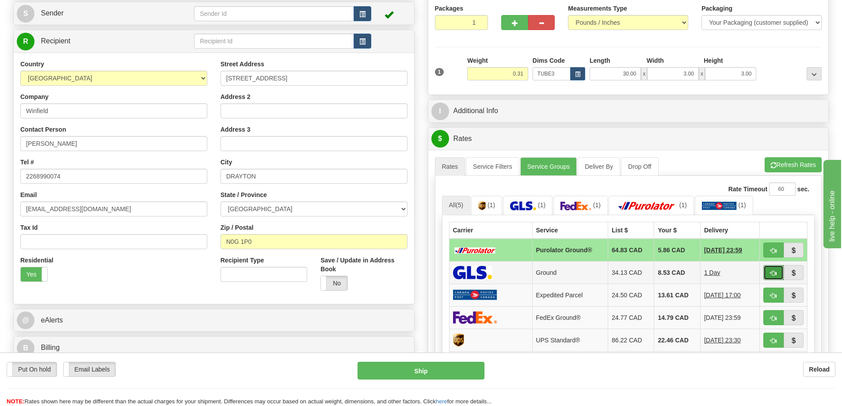
click at [780, 269] on button "button" at bounding box center [773, 272] width 20 height 15
type input "1"
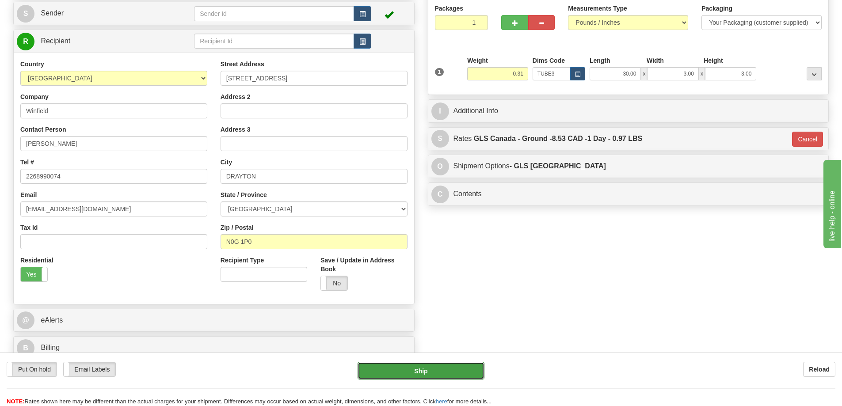
click at [444, 371] on button "Ship" at bounding box center [420, 371] width 127 height 18
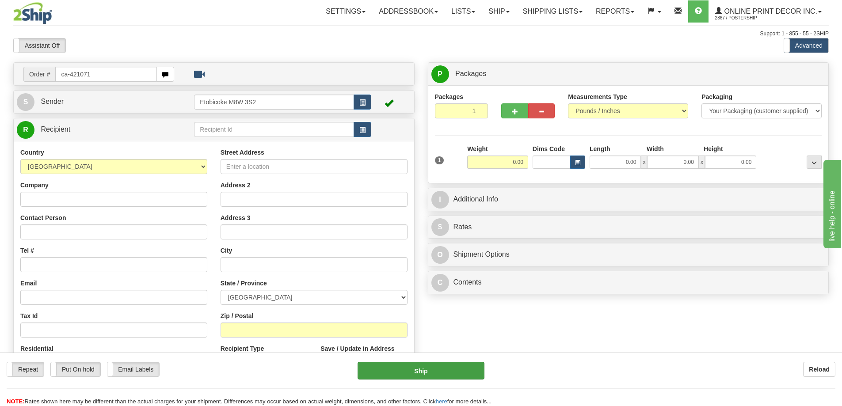
type input "ca-421071"
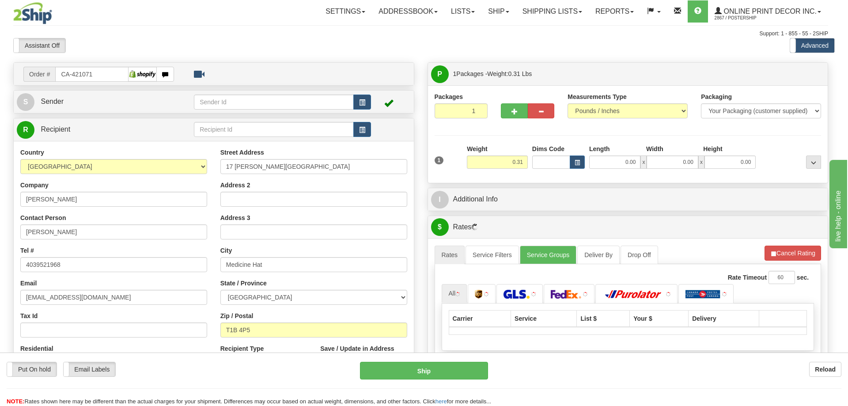
type input "MEDICINE HAT"
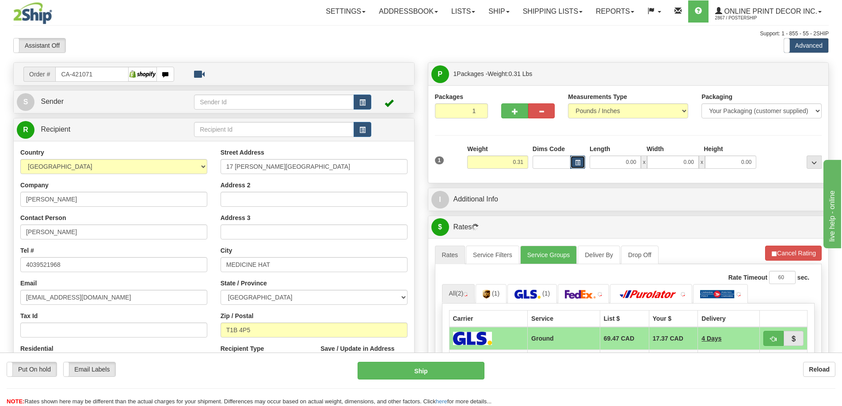
click at [578, 162] on span "button" at bounding box center [577, 162] width 5 height 5
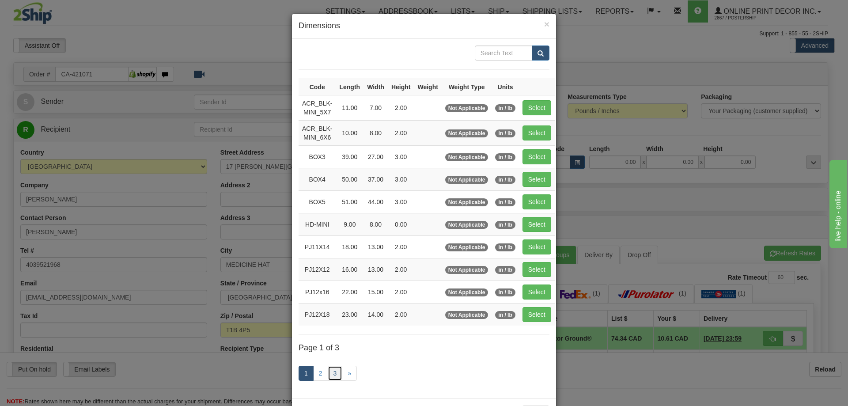
click at [329, 369] on link "3" at bounding box center [335, 373] width 15 height 15
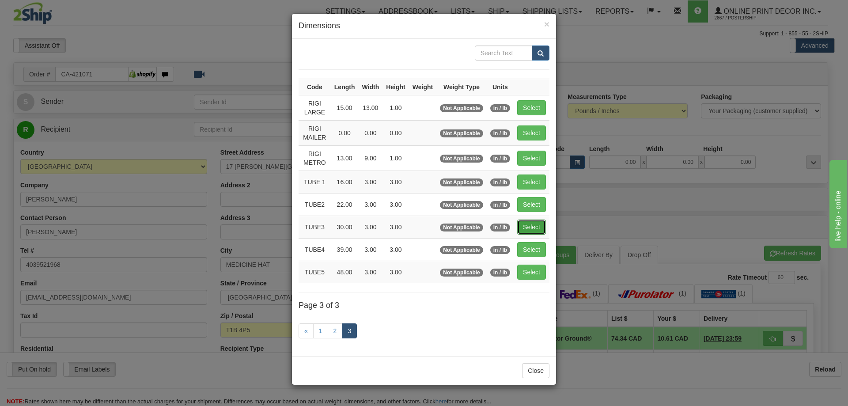
click at [528, 226] on button "Select" at bounding box center [531, 227] width 29 height 15
type input "TUBE3"
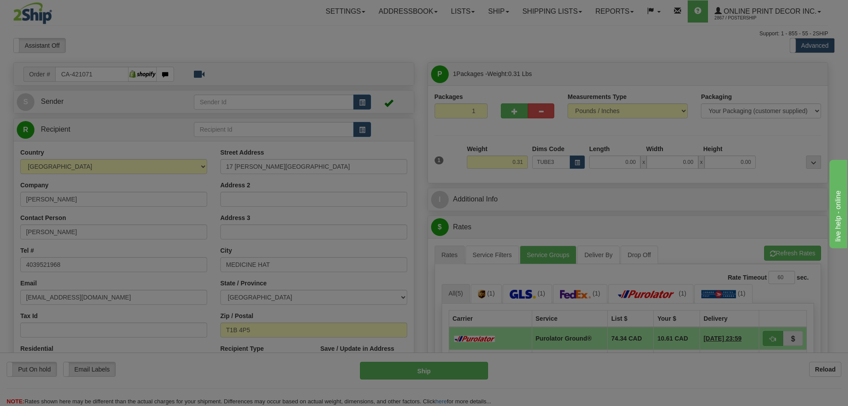
type input "30.00"
type input "3.00"
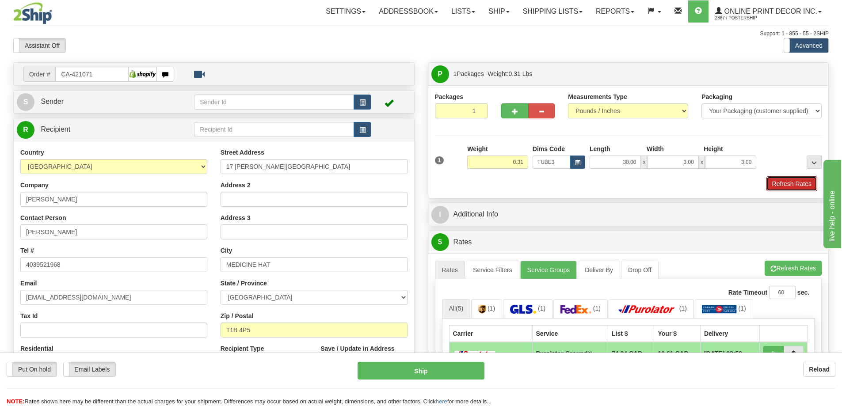
drag, startPoint x: 794, startPoint y: 182, endPoint x: 780, endPoint y: 187, distance: 14.9
click at [789, 183] on button "Refresh Rates" at bounding box center [791, 183] width 51 height 15
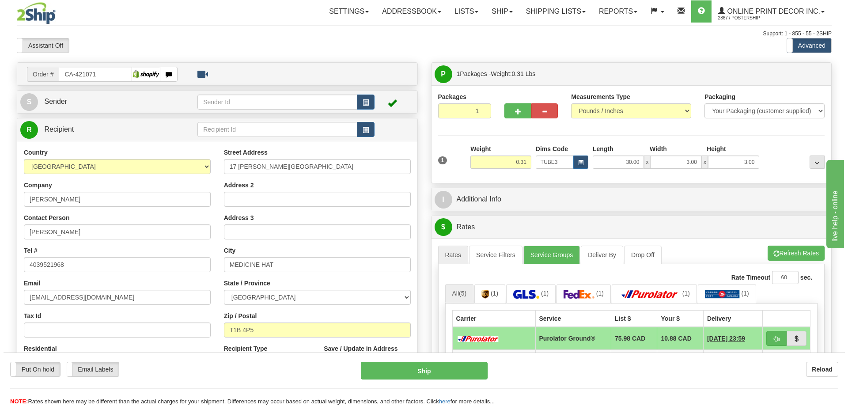
scroll to position [133, 0]
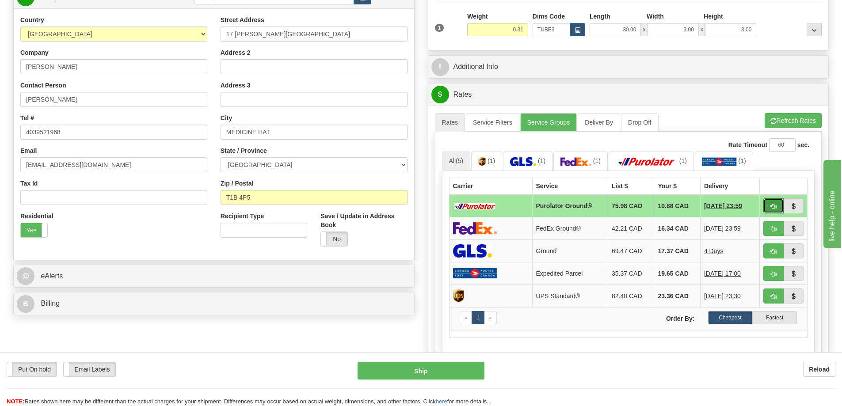
click at [770, 201] on button "button" at bounding box center [773, 205] width 20 height 15
type input "260"
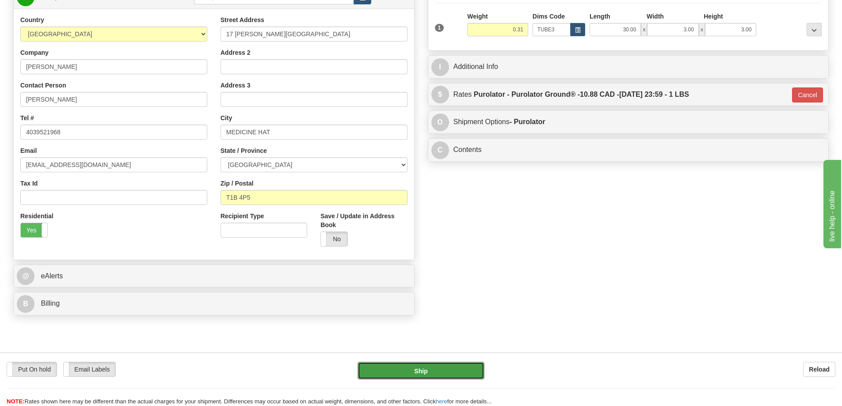
click at [446, 370] on button "Ship" at bounding box center [420, 371] width 127 height 18
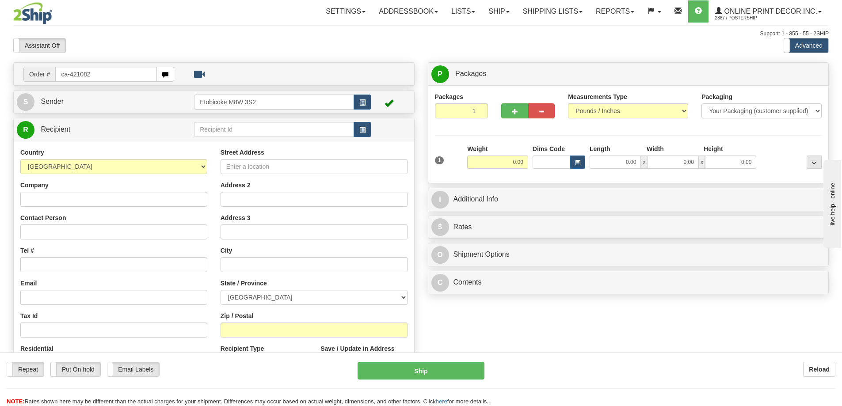
type input "ca-421082"
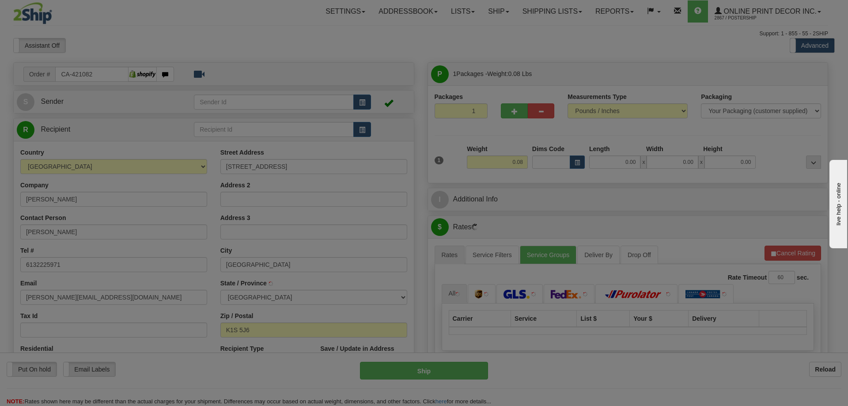
type input "[GEOGRAPHIC_DATA]"
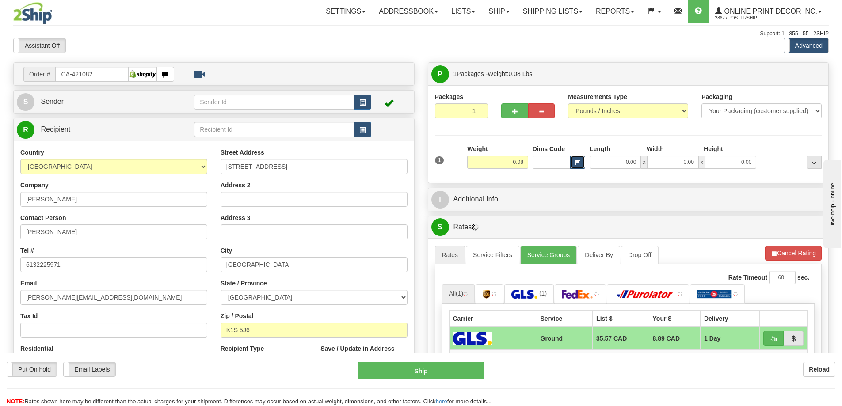
click at [579, 160] on span "button" at bounding box center [577, 162] width 5 height 5
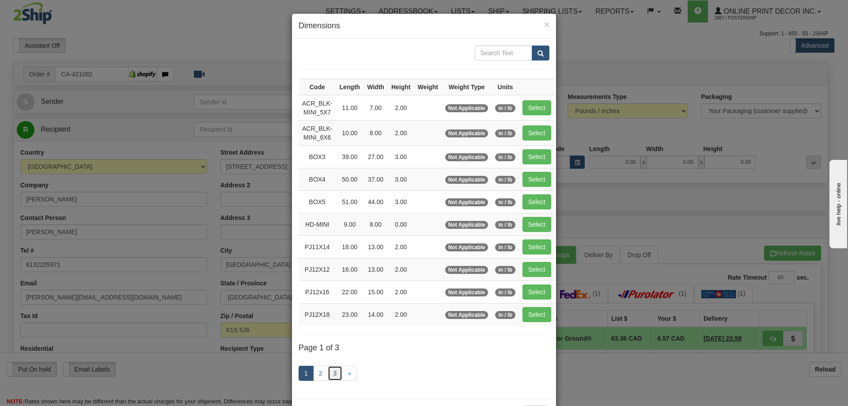
click at [333, 374] on link "3" at bounding box center [335, 373] width 15 height 15
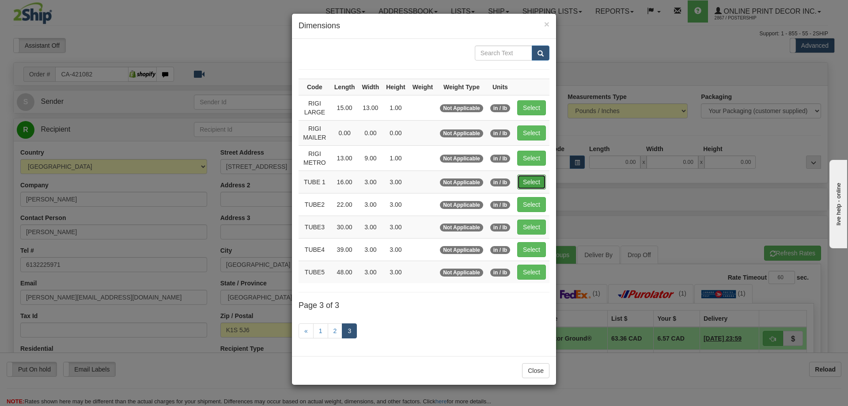
click at [530, 177] on button "Select" at bounding box center [531, 182] width 29 height 15
type input "TUBE 1"
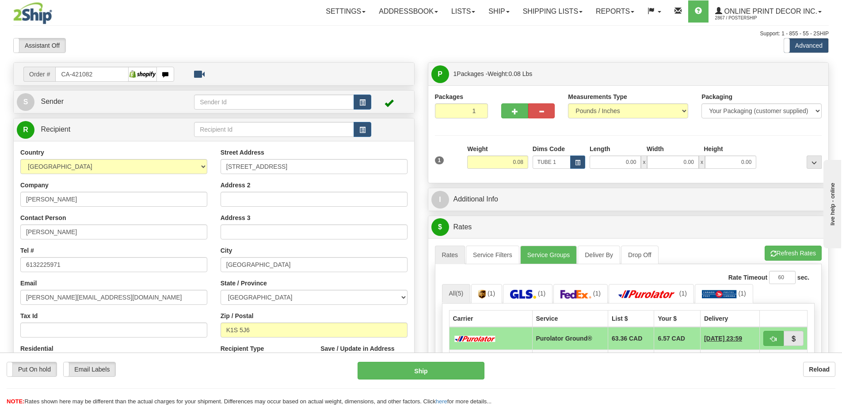
type input "16.00"
type input "3.00"
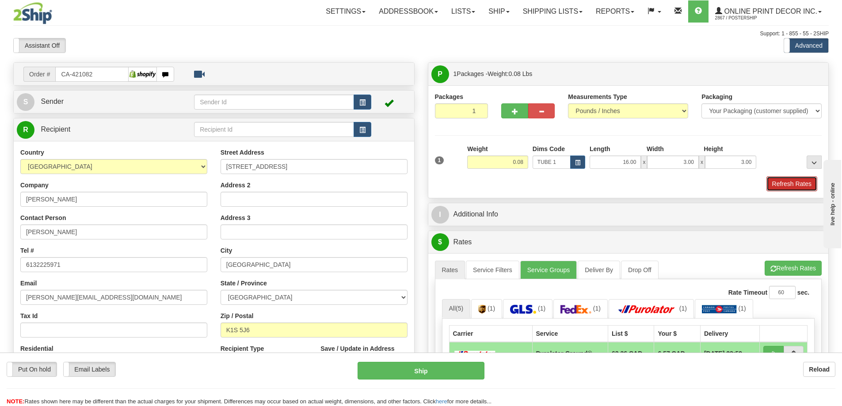
click at [791, 186] on button "Refresh Rates" at bounding box center [791, 183] width 51 height 15
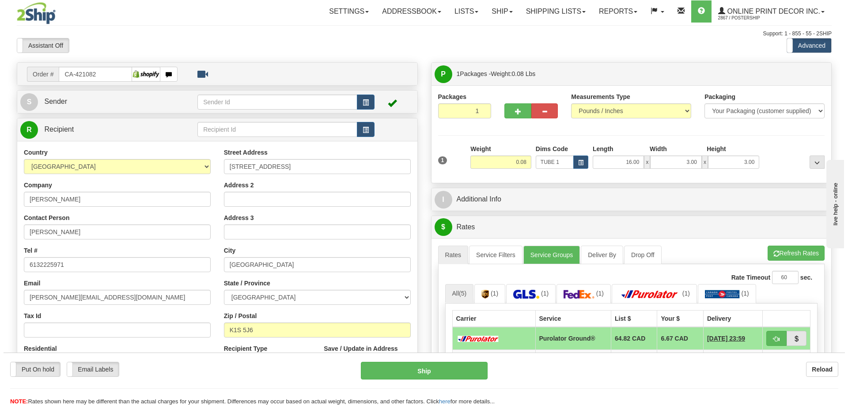
scroll to position [133, 0]
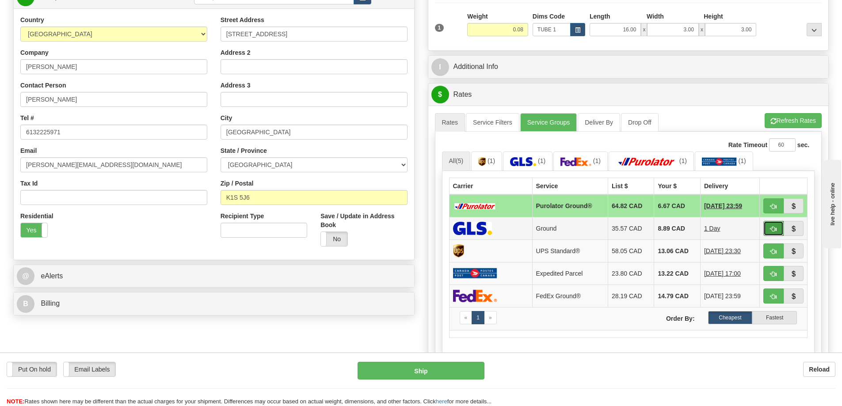
click at [768, 224] on button "button" at bounding box center [773, 228] width 20 height 15
type input "1"
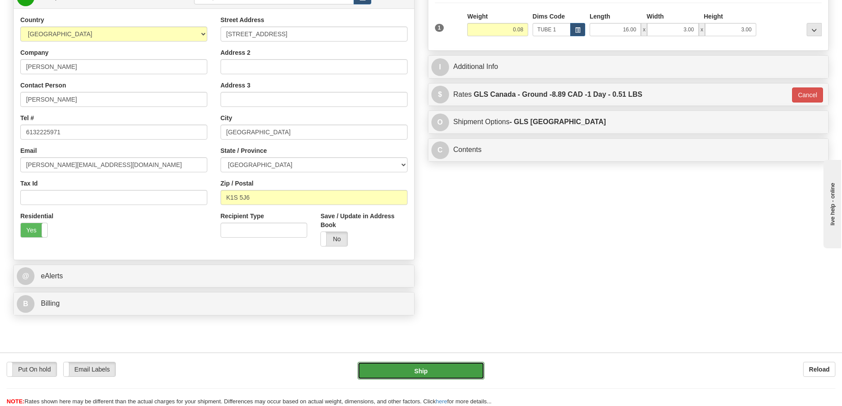
click at [437, 368] on button "Ship" at bounding box center [420, 371] width 127 height 18
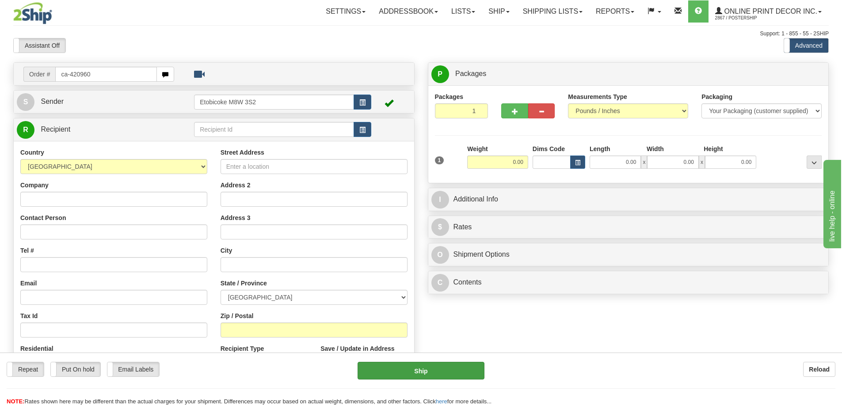
type input "ca-420960"
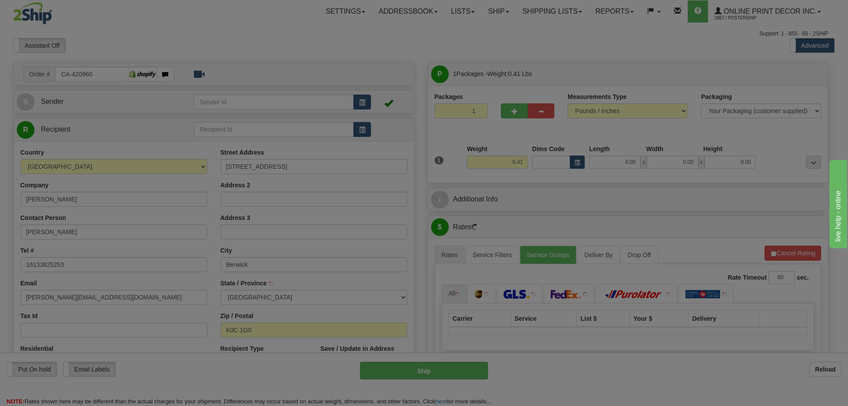
type input "BERWICK"
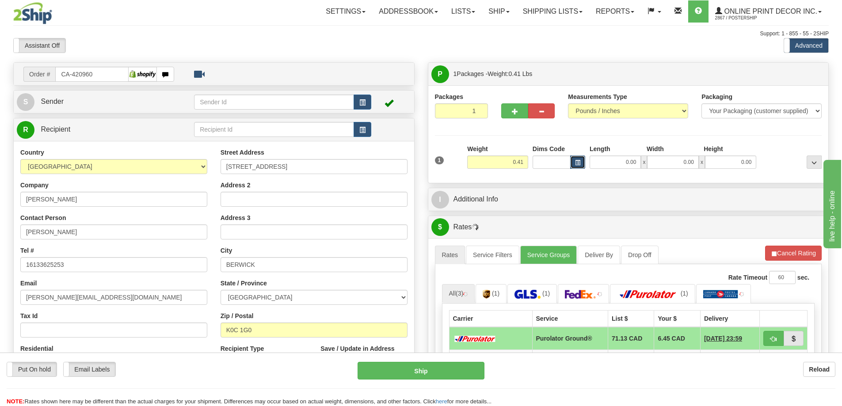
click at [577, 161] on span "button" at bounding box center [577, 162] width 5 height 5
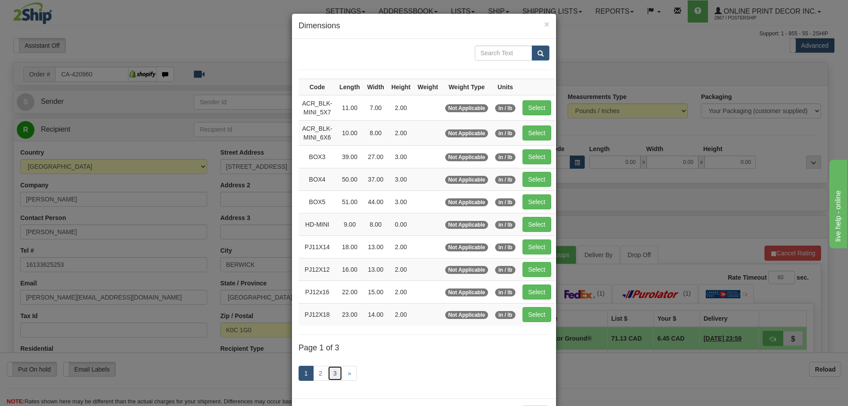
click at [335, 369] on link "3" at bounding box center [335, 373] width 15 height 15
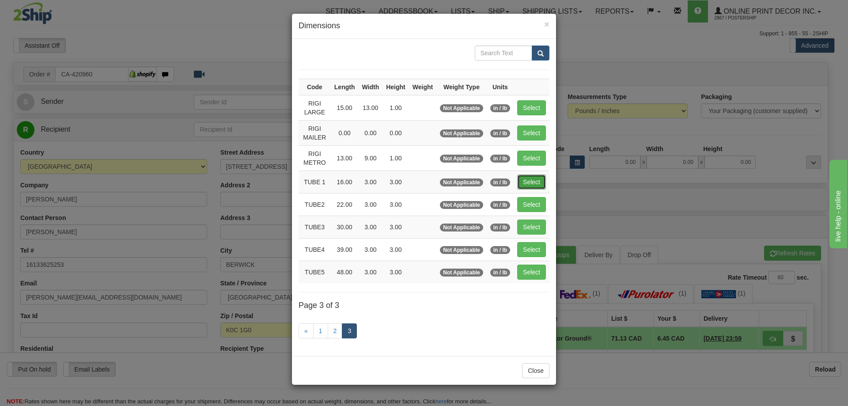
click at [531, 184] on button "Select" at bounding box center [531, 182] width 29 height 15
type input "TUBE 1"
type input "16.00"
type input "3.00"
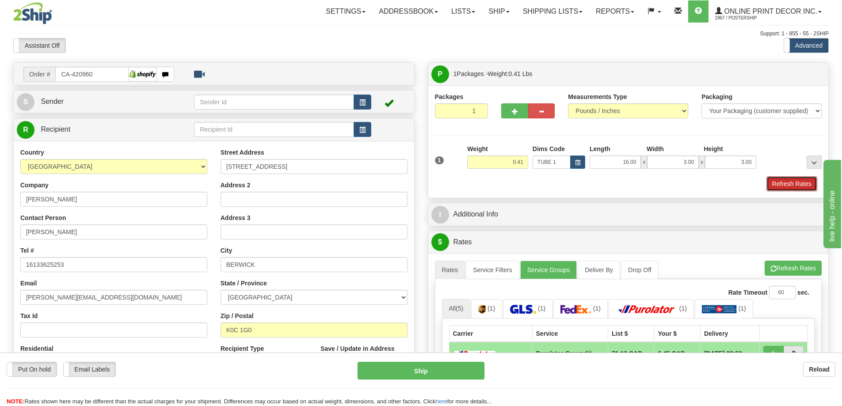
click at [794, 182] on button "Refresh Rates" at bounding box center [791, 183] width 51 height 15
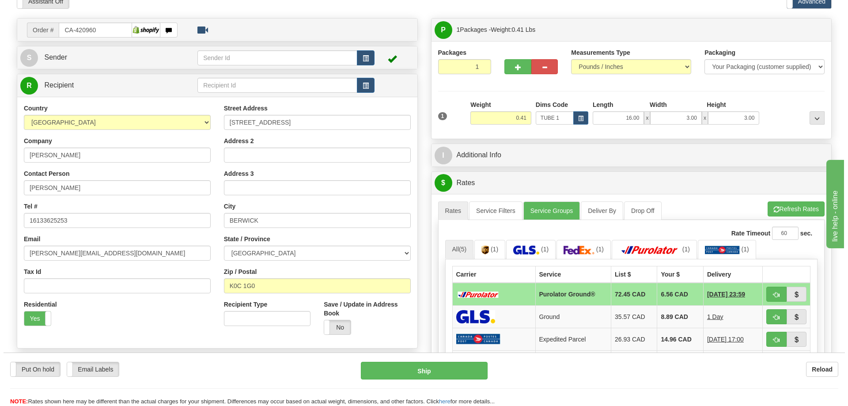
scroll to position [88, 0]
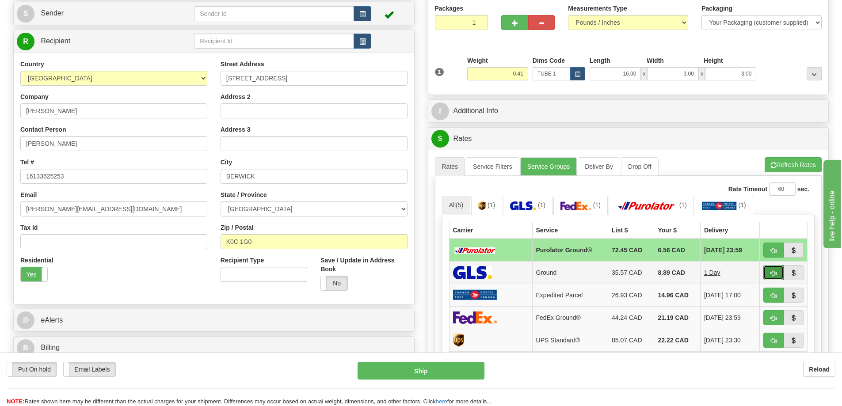
click at [770, 272] on span "button" at bounding box center [773, 273] width 6 height 6
type input "1"
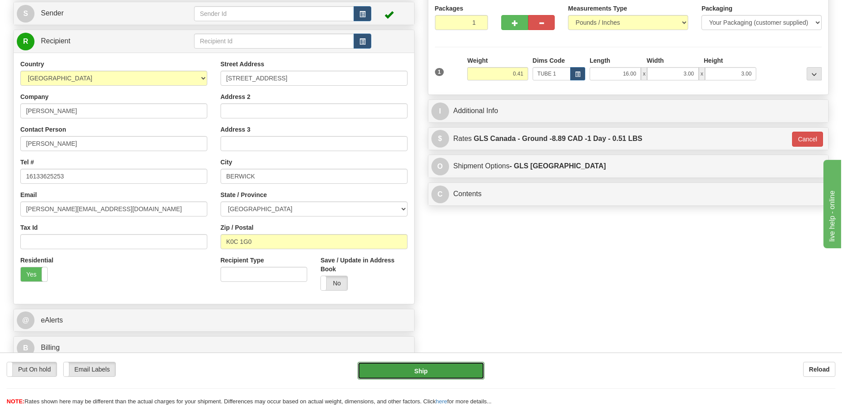
click at [462, 366] on button "Ship" at bounding box center [420, 371] width 127 height 18
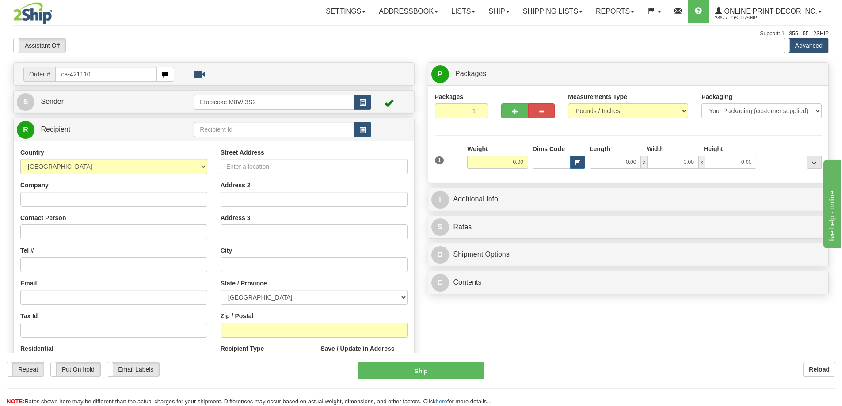
type input "ca-421110"
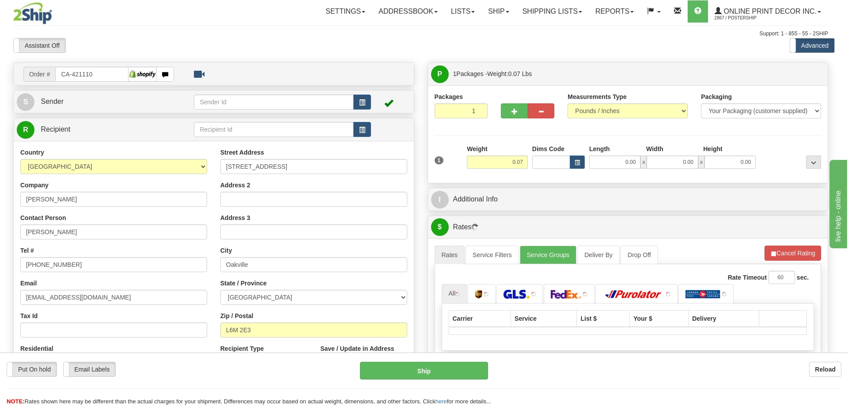
type input "OAKVILLE"
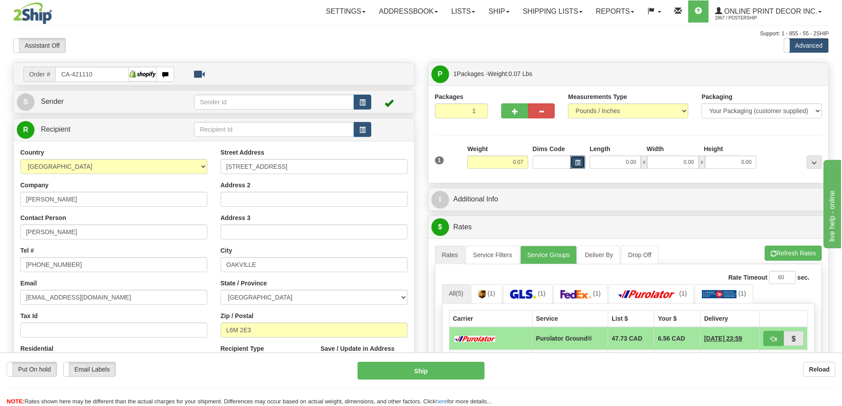
click at [581, 162] on button "button" at bounding box center [577, 162] width 15 height 13
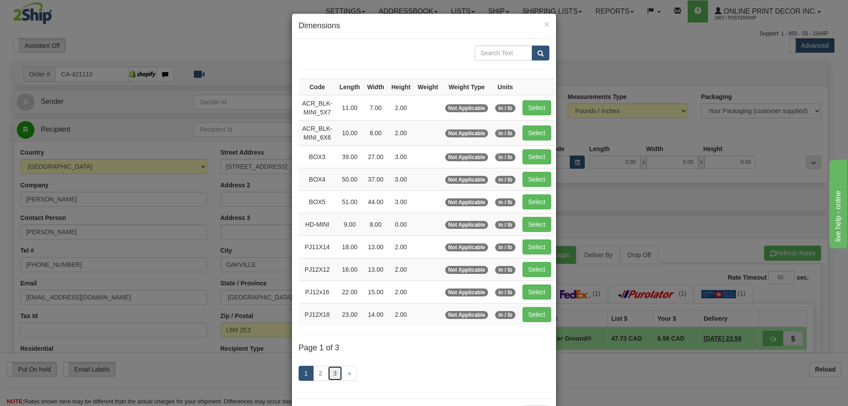
click at [330, 370] on link "3" at bounding box center [335, 373] width 15 height 15
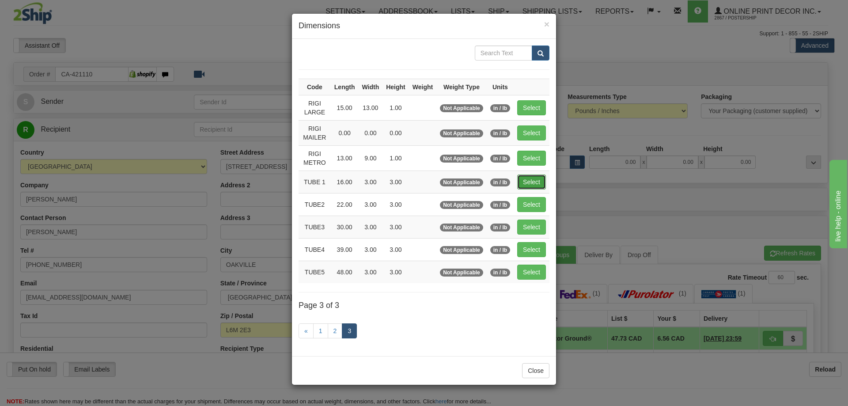
click at [533, 184] on button "Select" at bounding box center [531, 182] width 29 height 15
type input "TUBE 1"
type input "16.00"
type input "3.00"
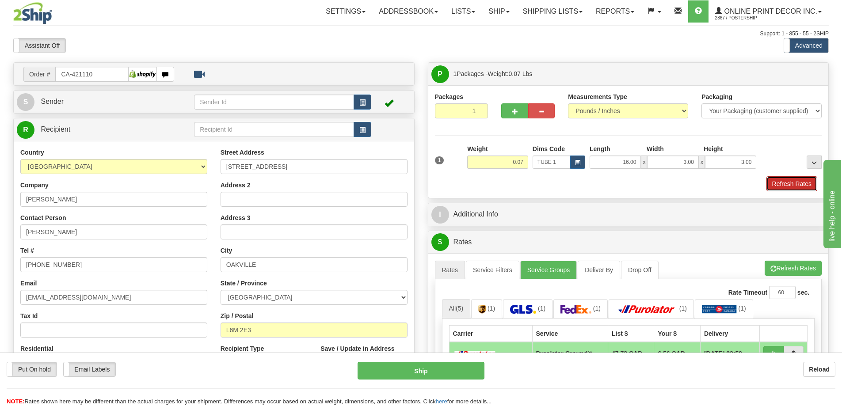
click at [809, 181] on button "Refresh Rates" at bounding box center [791, 183] width 51 height 15
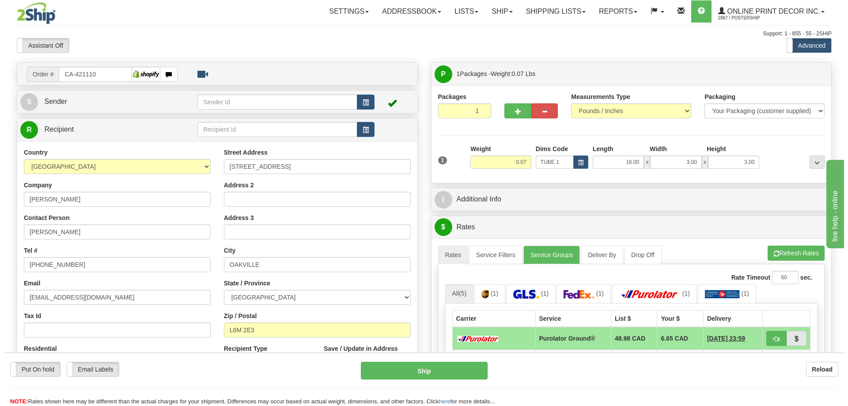
scroll to position [88, 0]
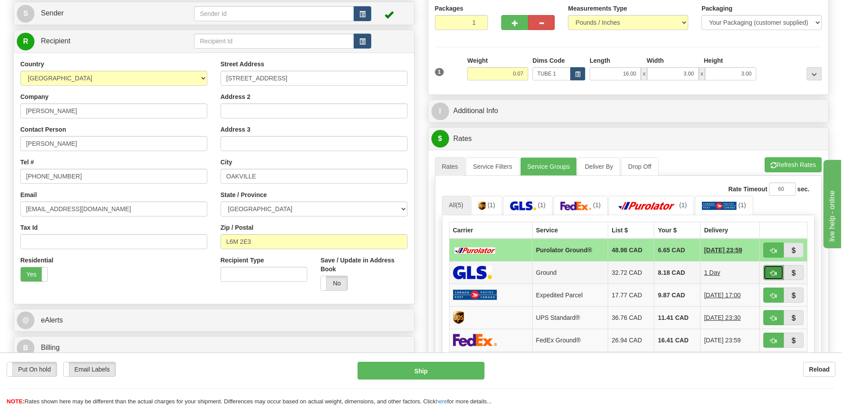
drag, startPoint x: 776, startPoint y: 269, endPoint x: 766, endPoint y: 268, distance: 10.6
click at [775, 269] on button "button" at bounding box center [773, 272] width 20 height 15
type input "1"
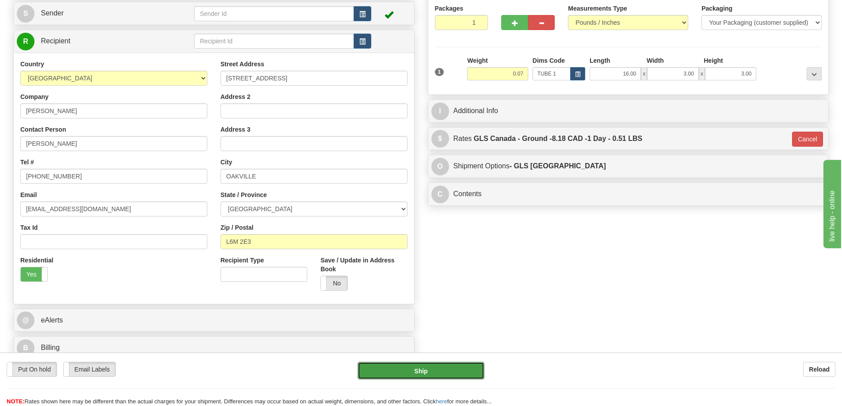
click at [477, 364] on button "Ship" at bounding box center [420, 371] width 127 height 18
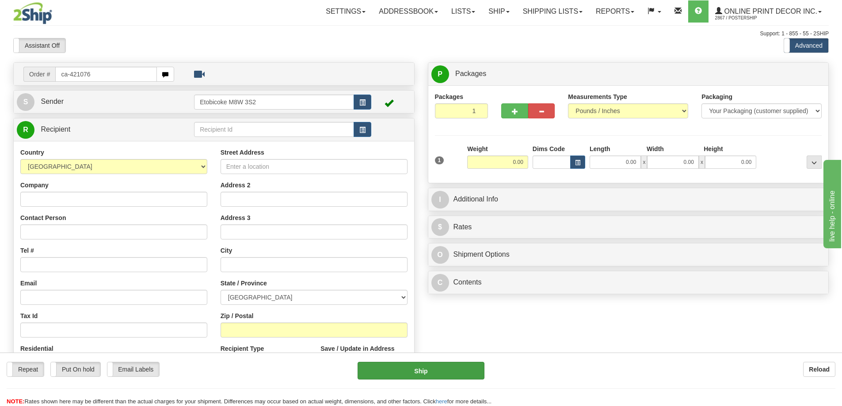
type input "ca-421076"
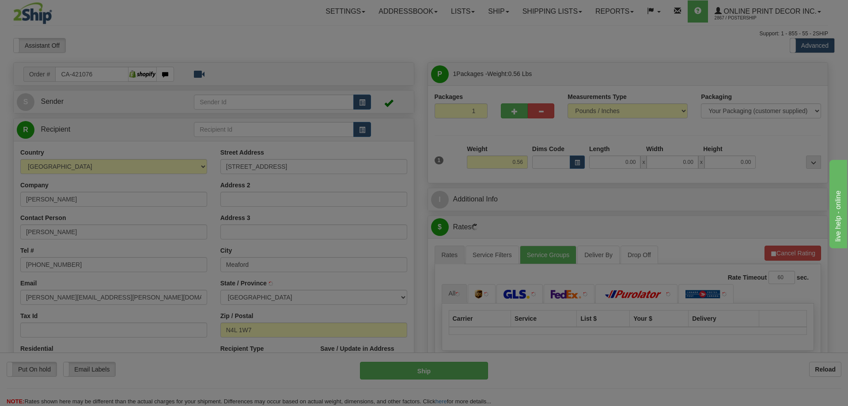
type input "MEAFORD"
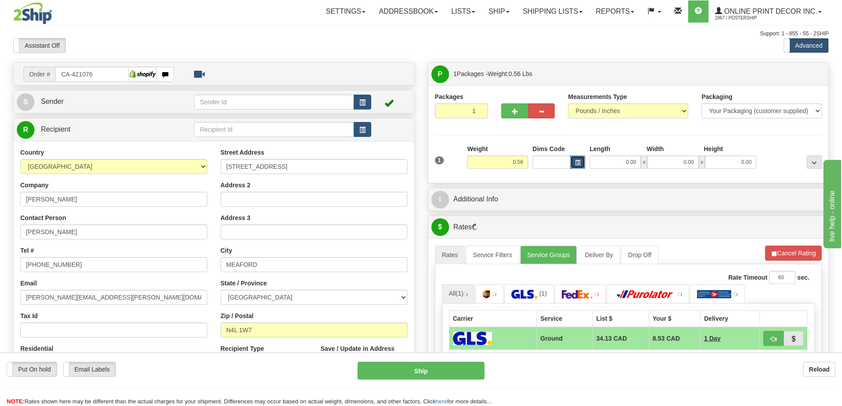
click at [579, 161] on span "button" at bounding box center [577, 162] width 5 height 5
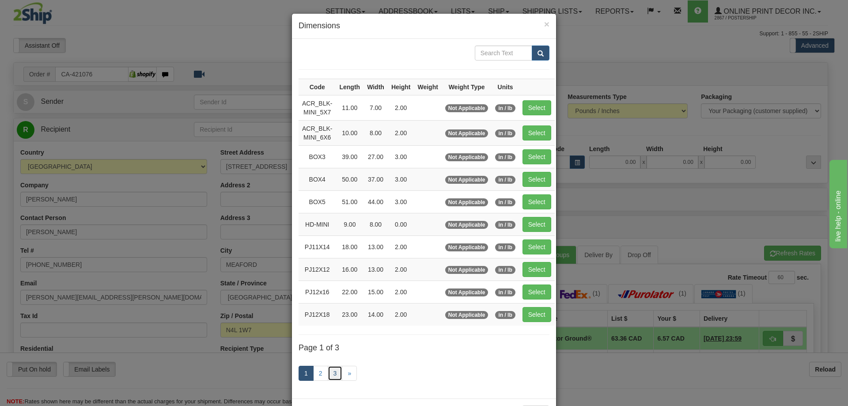
click at [336, 372] on link "3" at bounding box center [335, 373] width 15 height 15
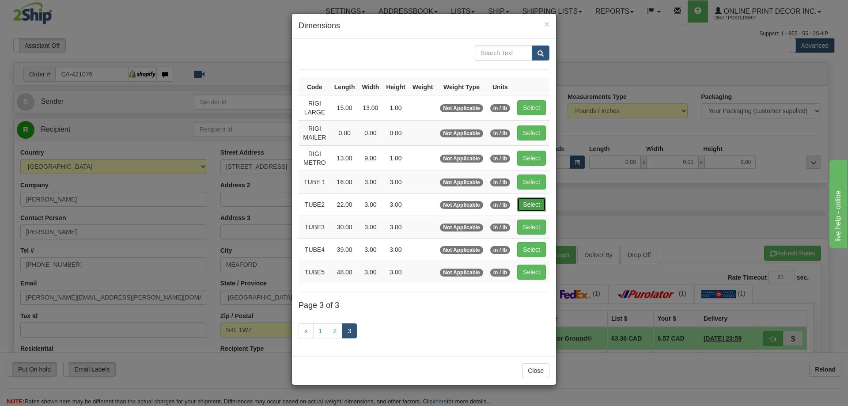
click at [531, 202] on button "Select" at bounding box center [531, 204] width 29 height 15
type input "TUBE2"
type input "22.00"
type input "3.00"
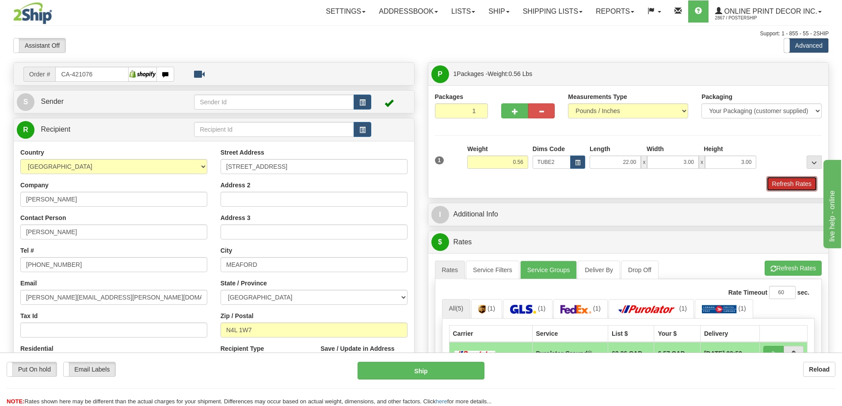
click at [777, 185] on button "Refresh Rates" at bounding box center [791, 183] width 51 height 15
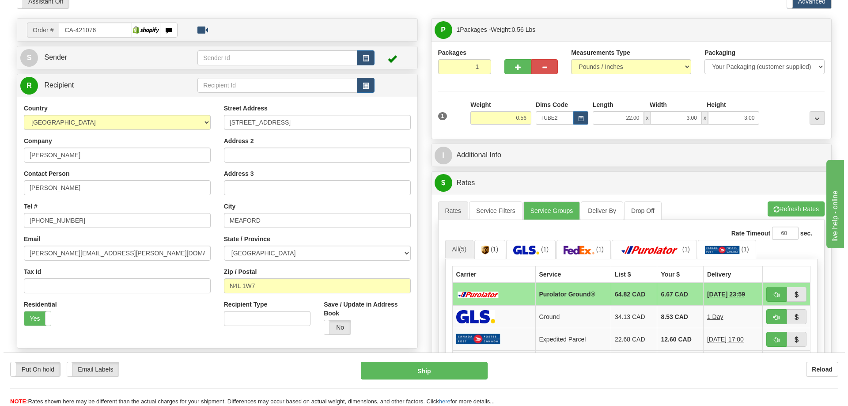
scroll to position [88, 0]
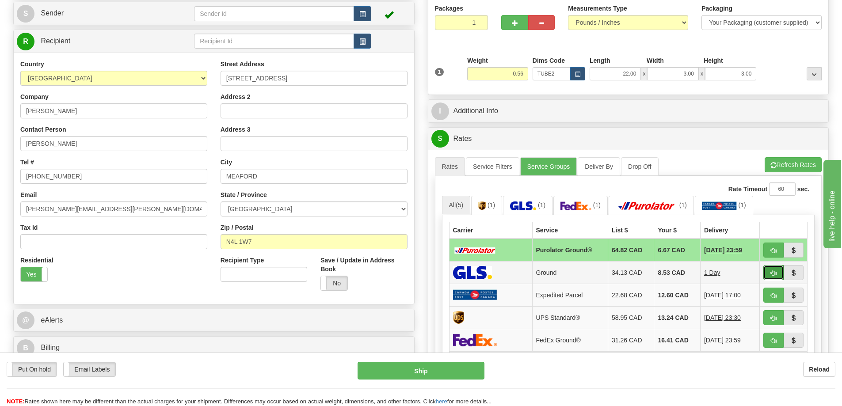
click at [779, 271] on button "button" at bounding box center [773, 272] width 20 height 15
type input "1"
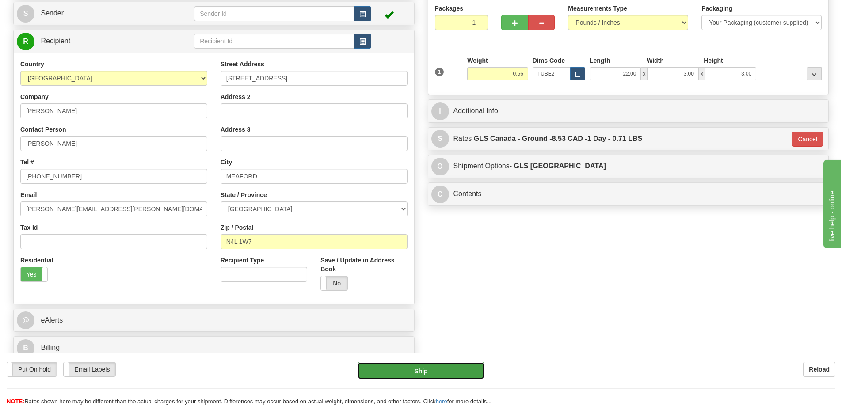
click at [459, 367] on button "Ship" at bounding box center [420, 371] width 127 height 18
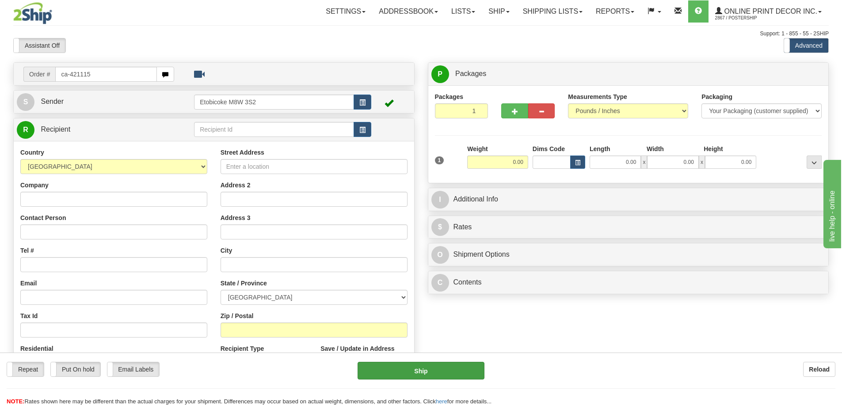
type input "ca-421115"
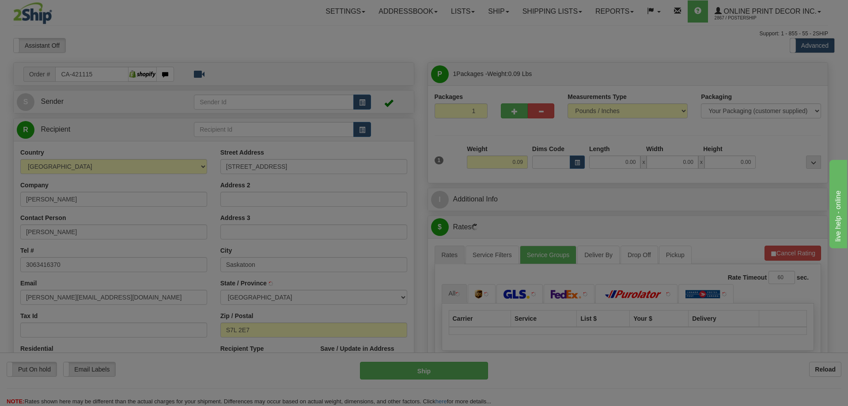
type input "SASKATOON"
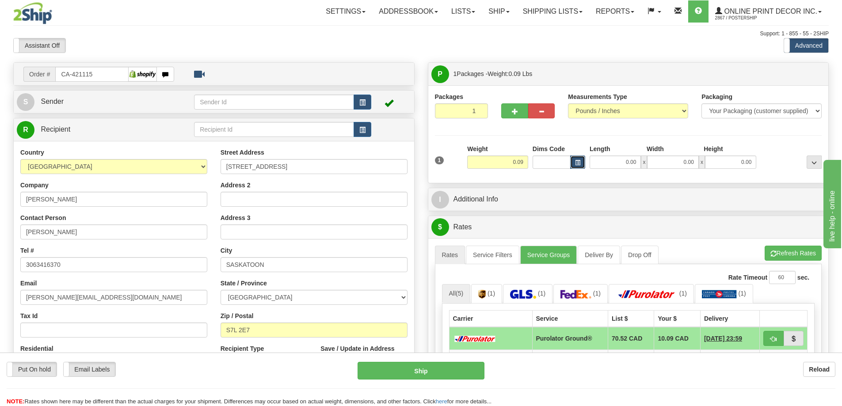
click at [579, 158] on button "button" at bounding box center [577, 162] width 15 height 13
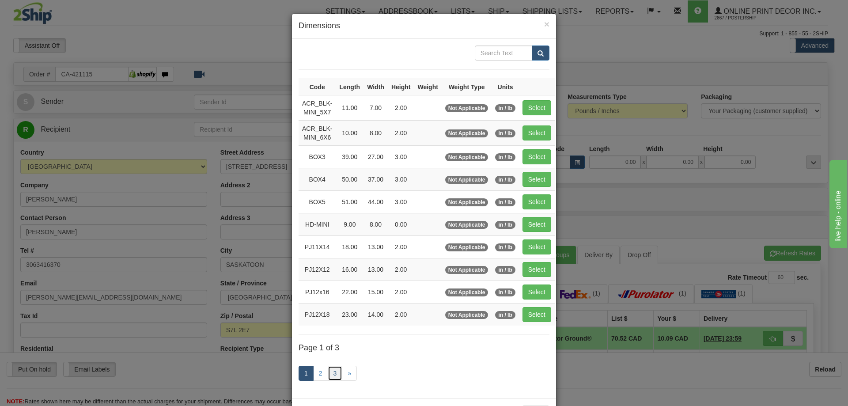
click at [329, 373] on link "3" at bounding box center [335, 373] width 15 height 15
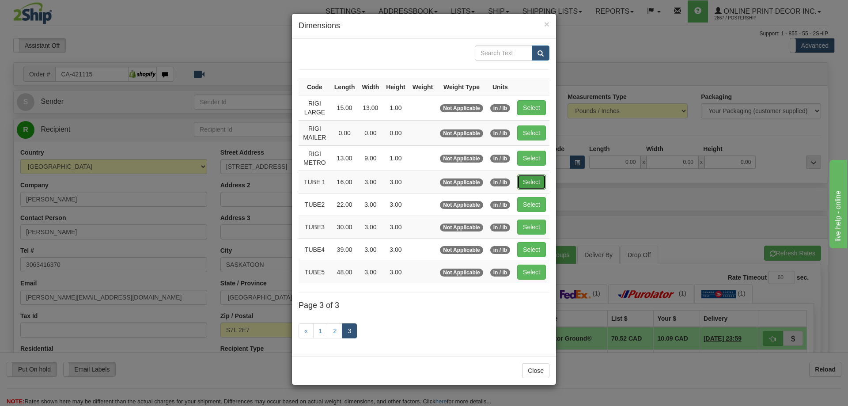
click at [530, 178] on button "Select" at bounding box center [531, 182] width 29 height 15
type input "TUBE 1"
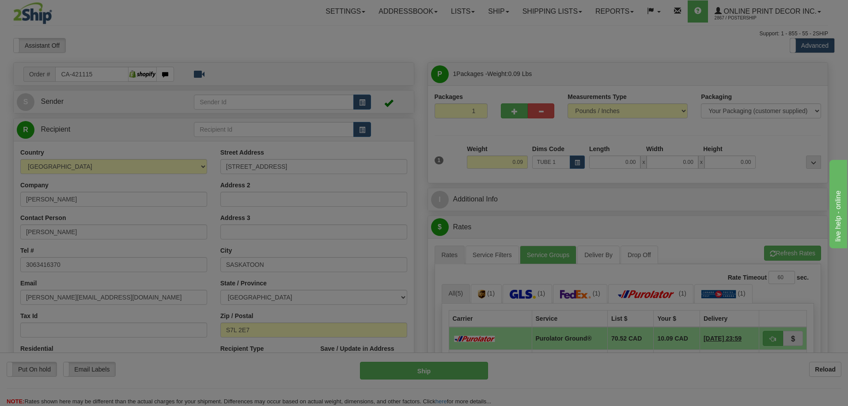
type input "16.00"
type input "3.00"
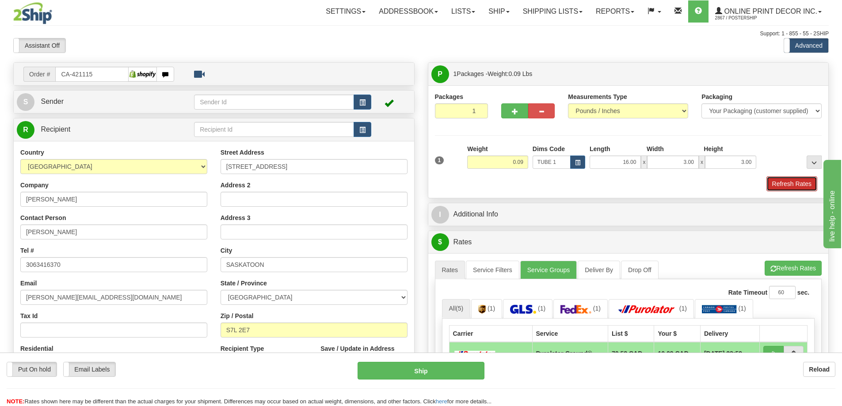
click at [781, 183] on button "Refresh Rates" at bounding box center [791, 183] width 51 height 15
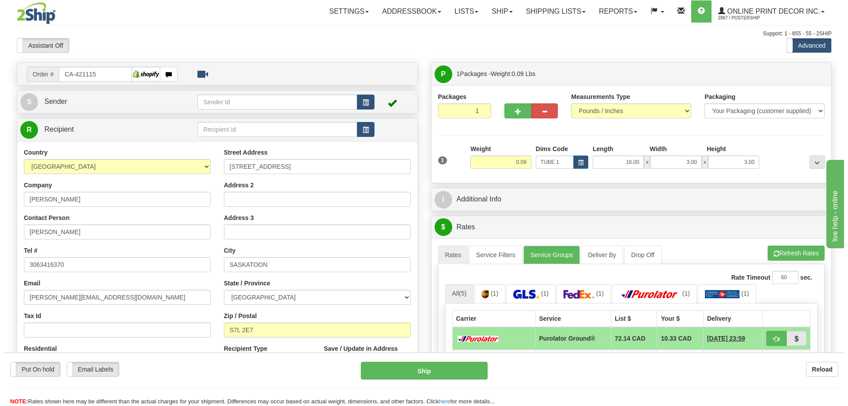
scroll to position [88, 0]
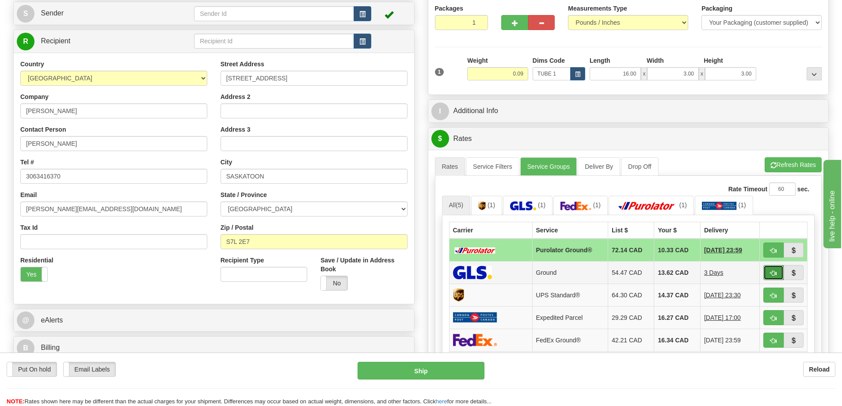
click at [773, 273] on span "button" at bounding box center [773, 273] width 6 height 6
type input "1"
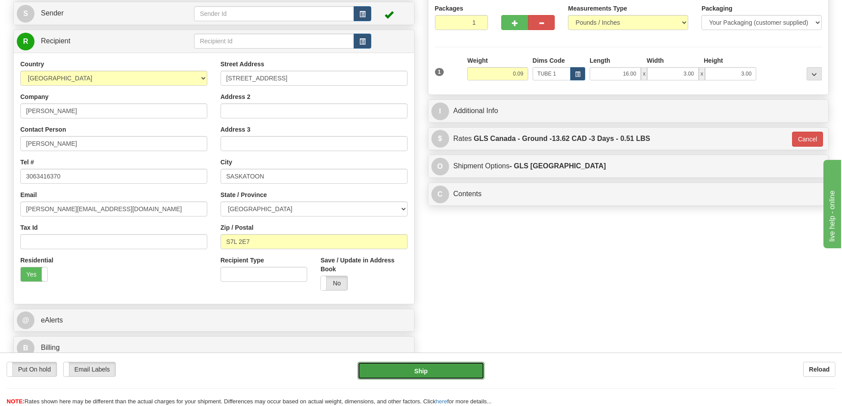
click at [466, 371] on button "Ship" at bounding box center [420, 371] width 127 height 18
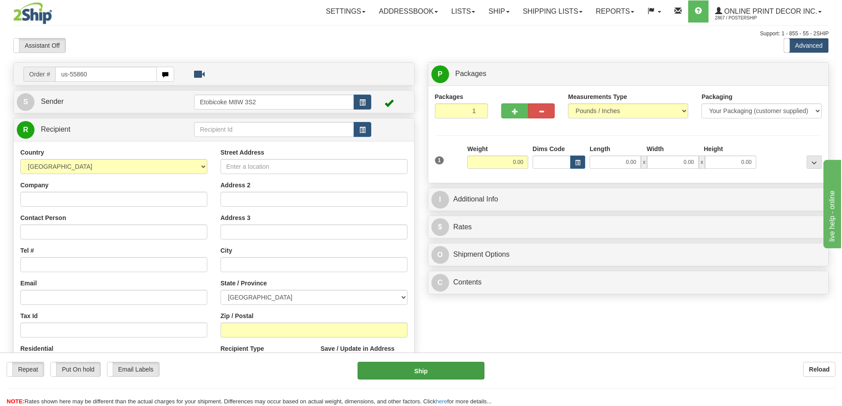
type input "us-55860"
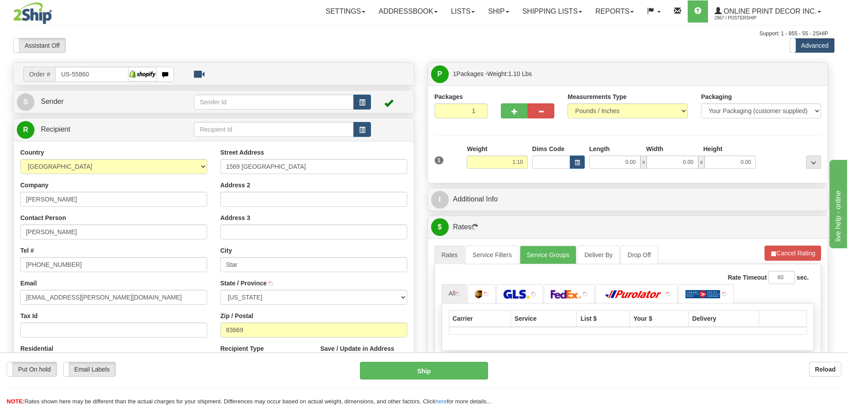
type input "STAR"
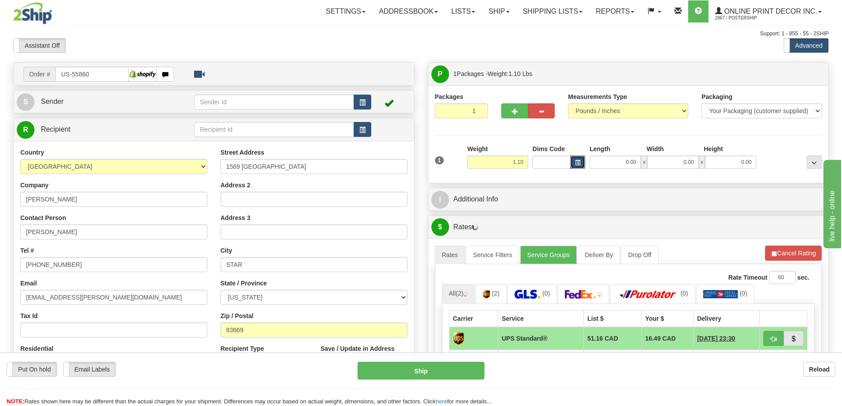
click at [573, 162] on button "button" at bounding box center [577, 162] width 15 height 13
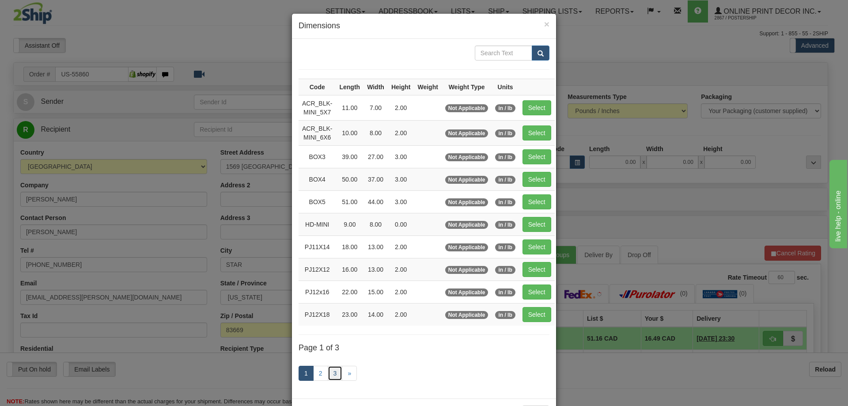
click at [330, 369] on link "3" at bounding box center [335, 373] width 15 height 15
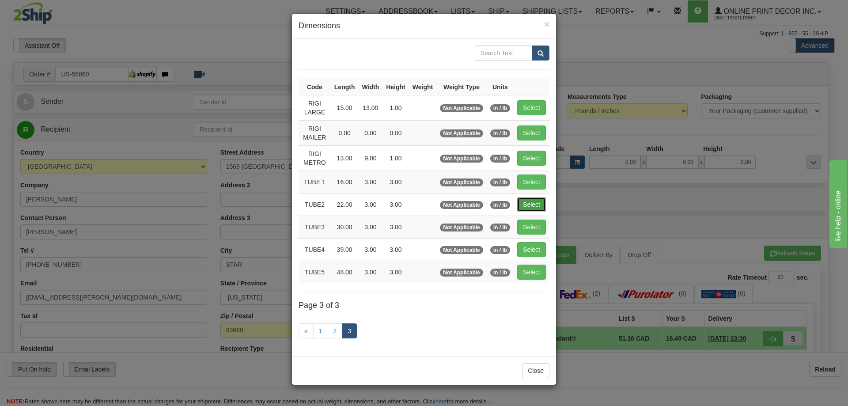
click at [527, 204] on button "Select" at bounding box center [531, 204] width 29 height 15
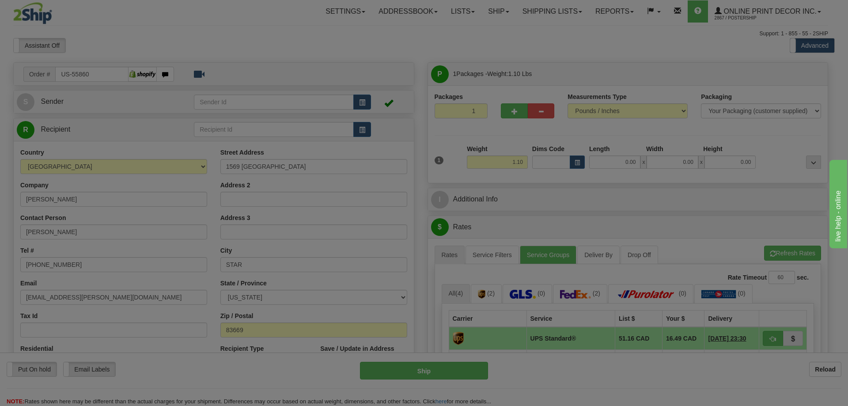
type input "TUBE2"
type input "22.00"
type input "3.00"
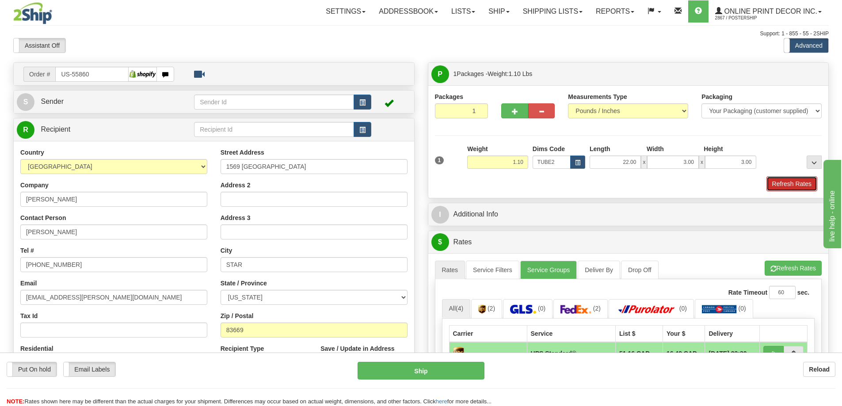
click at [781, 183] on button "Refresh Rates" at bounding box center [791, 183] width 51 height 15
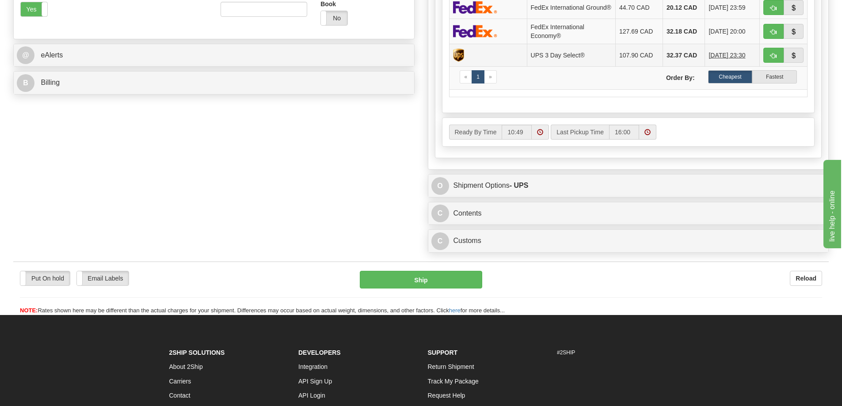
scroll to position [398, 0]
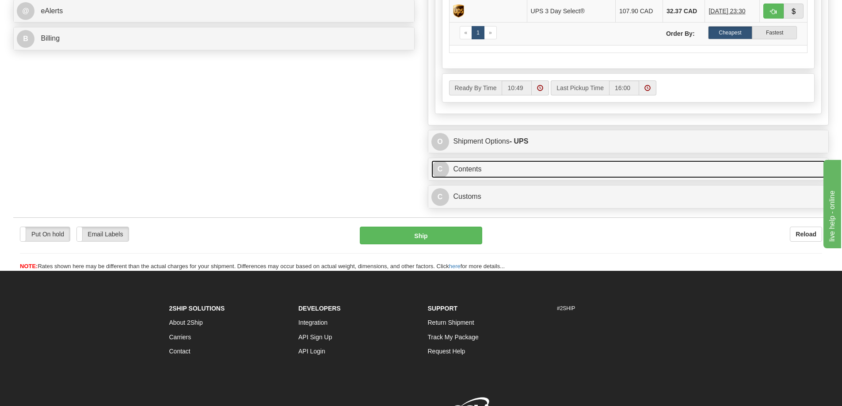
click at [576, 168] on link "C Contents" at bounding box center [628, 169] width 394 height 18
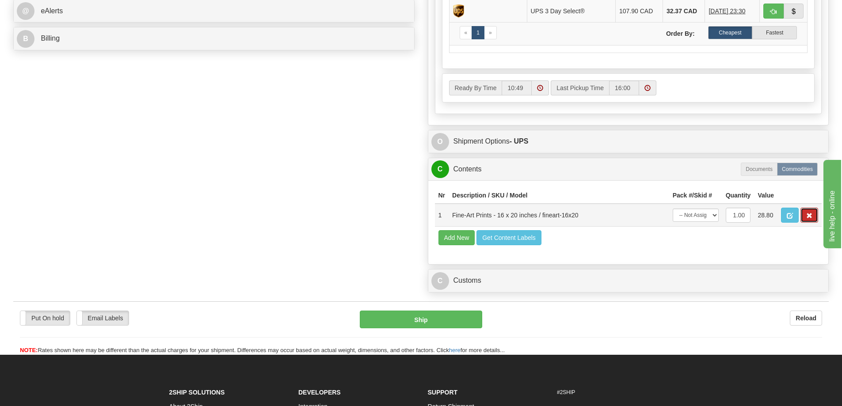
click at [812, 219] on button "button" at bounding box center [809, 215] width 18 height 15
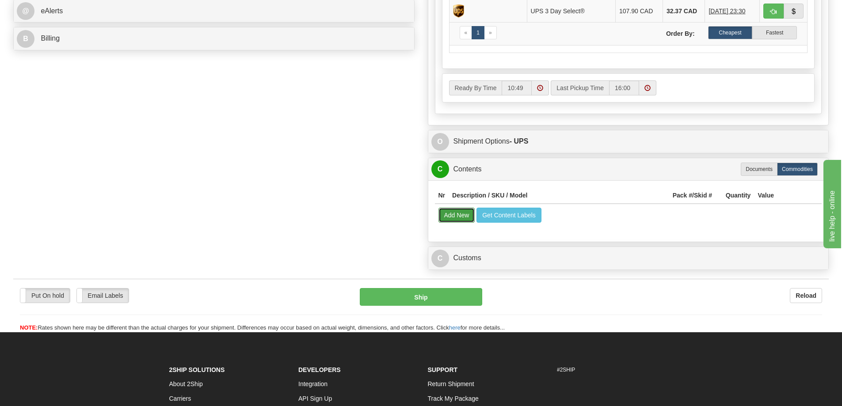
click at [461, 220] on button "Add New" at bounding box center [456, 215] width 37 height 15
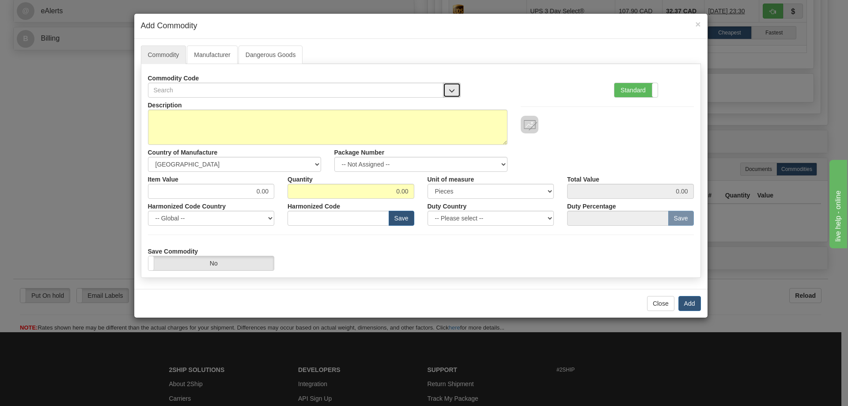
click at [453, 88] on span "button" at bounding box center [452, 91] width 6 height 6
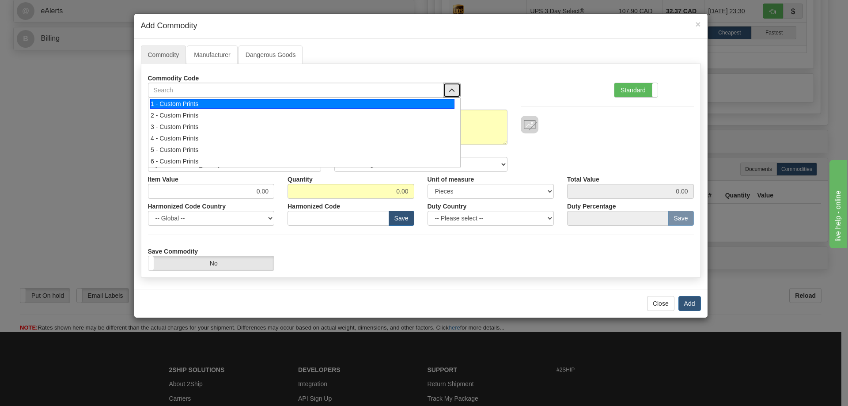
click at [433, 102] on div "1 - Custom Prints" at bounding box center [302, 104] width 304 height 10
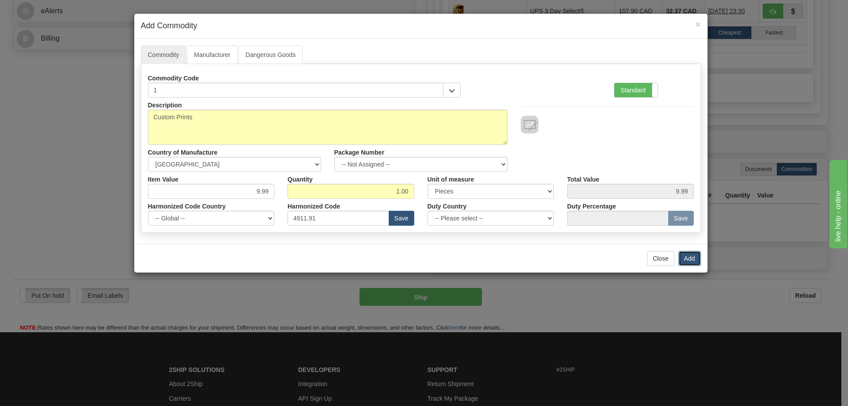
click at [693, 253] on button "Add" at bounding box center [690, 258] width 23 height 15
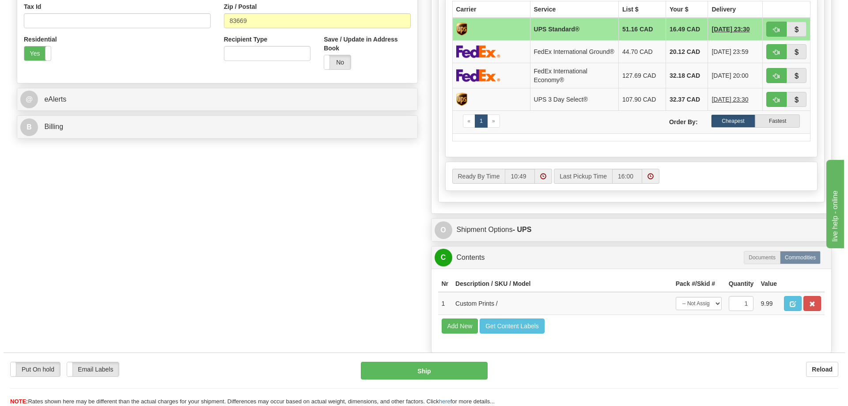
scroll to position [177, 0]
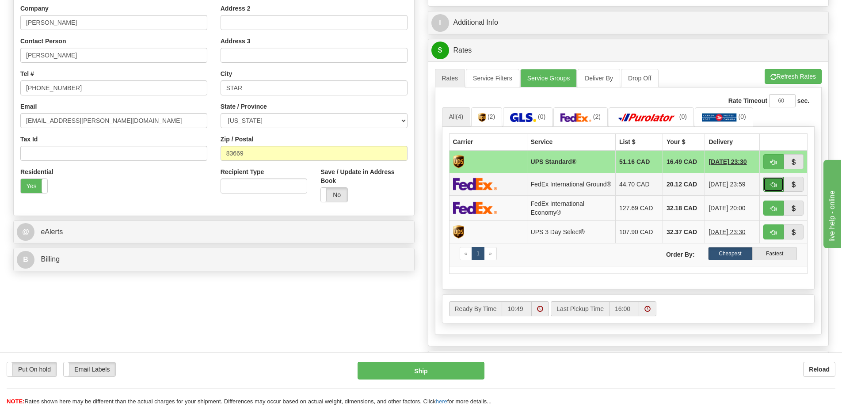
click at [774, 183] on button "button" at bounding box center [773, 184] width 20 height 15
type input "92"
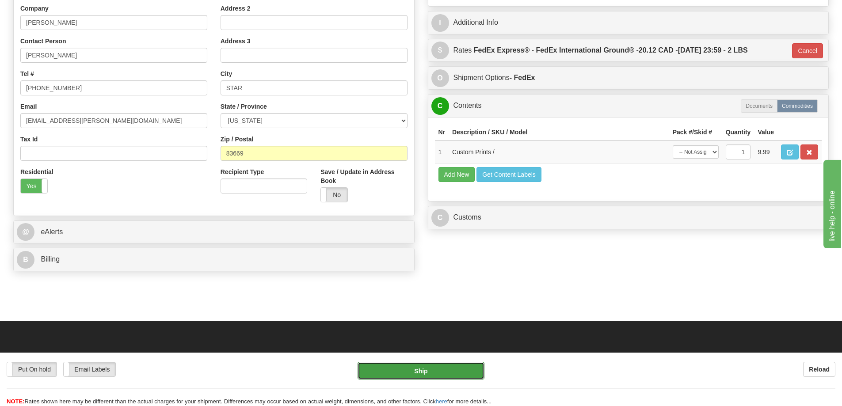
click at [444, 365] on button "Ship" at bounding box center [420, 371] width 127 height 18
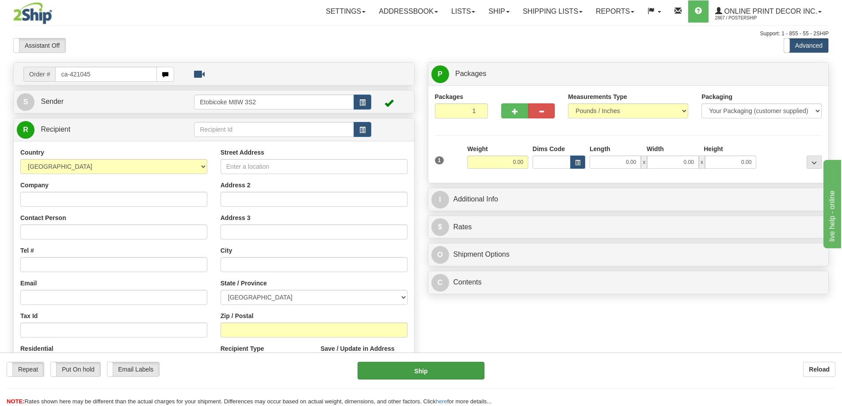
type input "ca-421045"
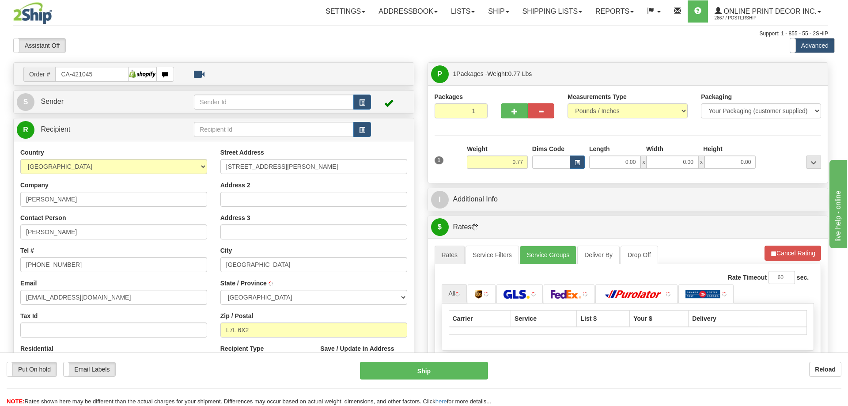
type input "BURLINGTON"
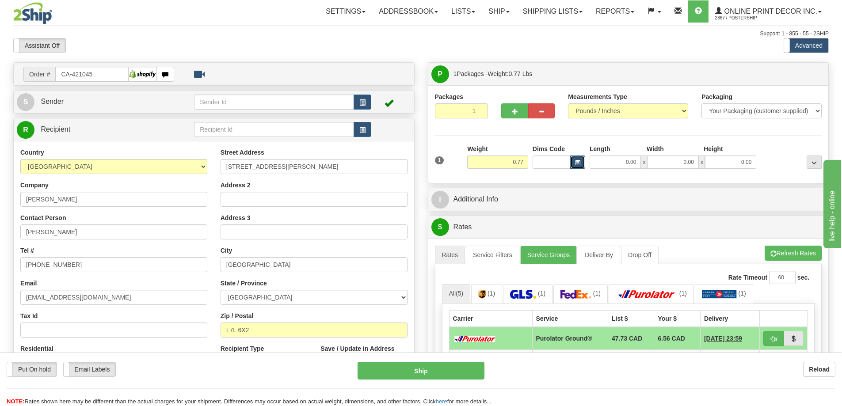
click at [581, 157] on button "button" at bounding box center [577, 162] width 15 height 13
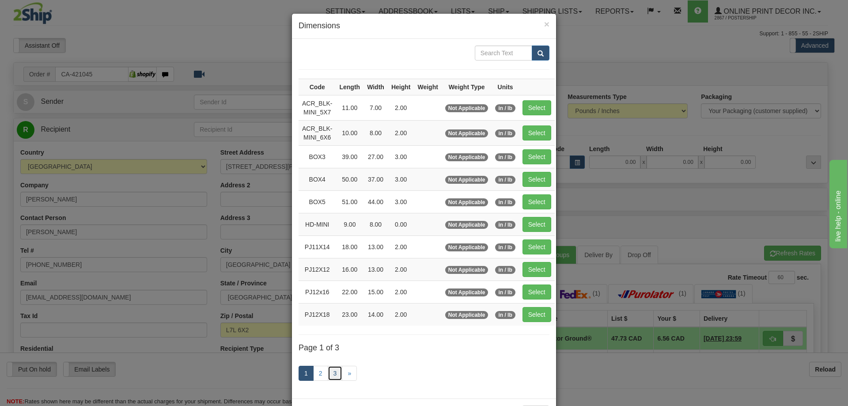
click at [330, 371] on link "3" at bounding box center [335, 373] width 15 height 15
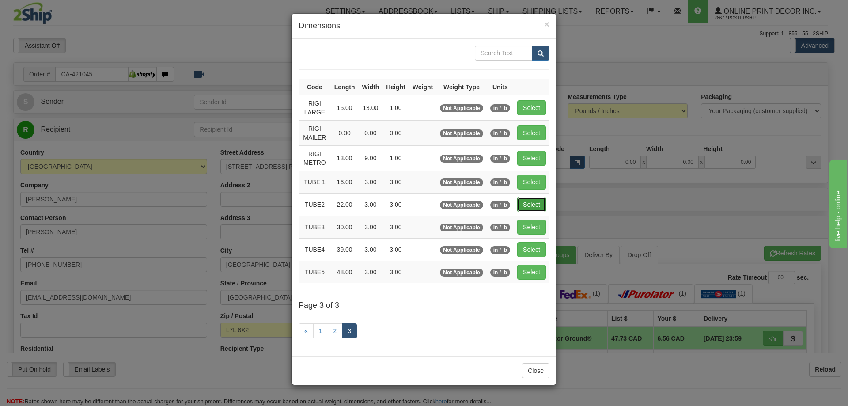
click at [534, 202] on button "Select" at bounding box center [531, 204] width 29 height 15
type input "TUBE2"
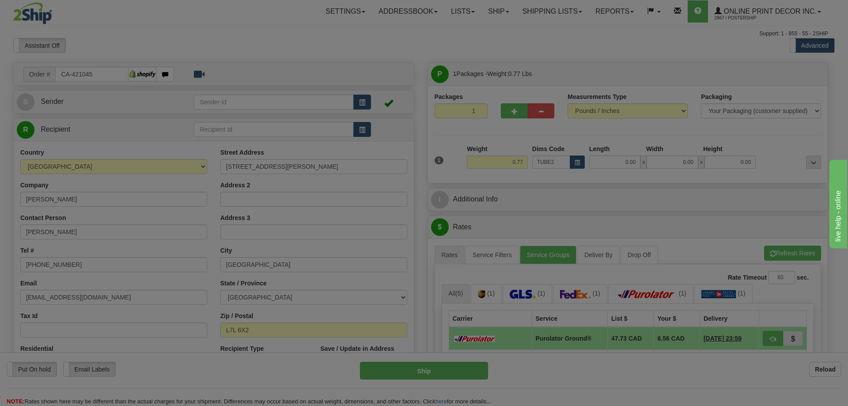
type input "22.00"
type input "3.00"
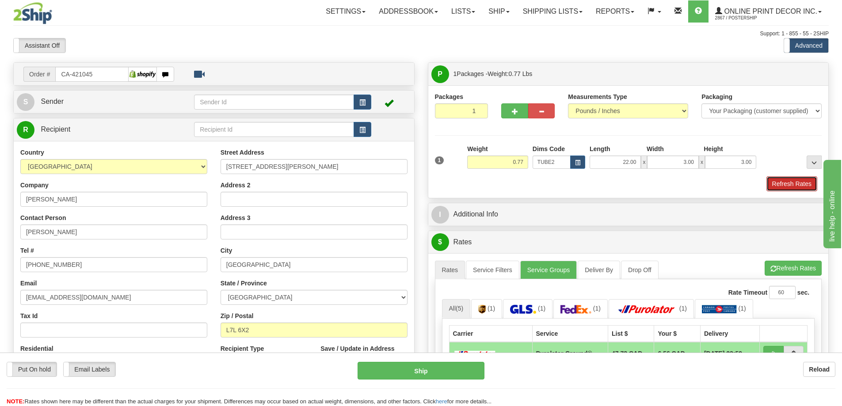
click at [802, 183] on button "Refresh Rates" at bounding box center [791, 183] width 51 height 15
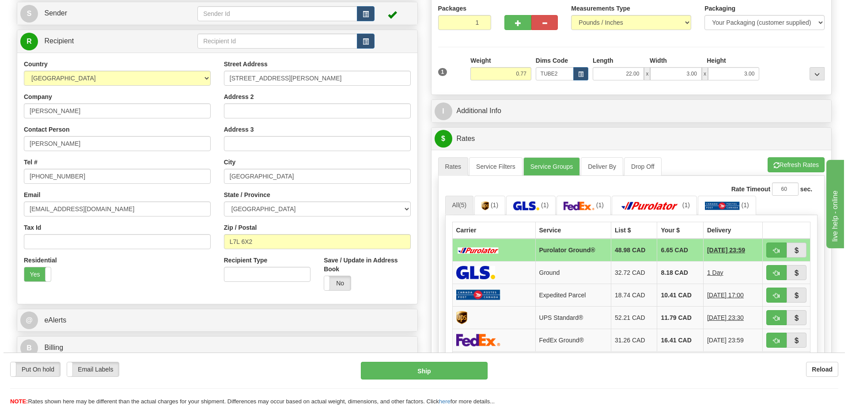
scroll to position [133, 0]
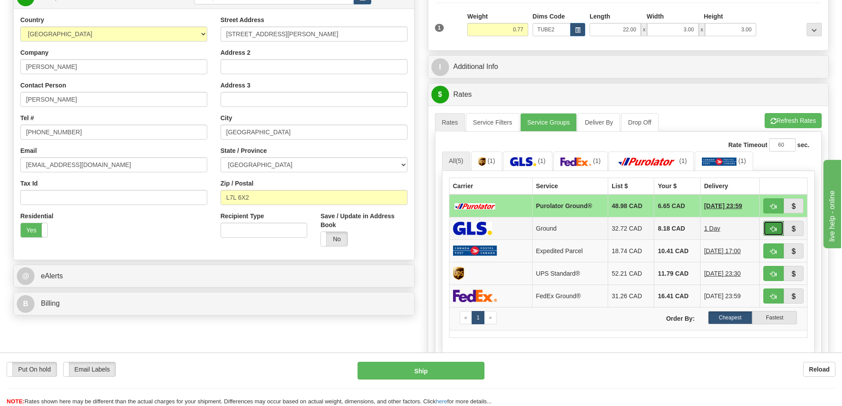
click at [773, 229] on span "button" at bounding box center [773, 229] width 6 height 6
type input "1"
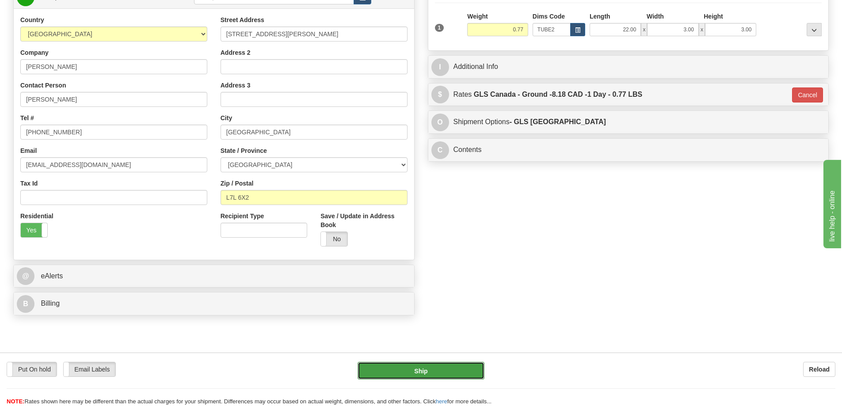
click at [455, 366] on button "Ship" at bounding box center [420, 371] width 127 height 18
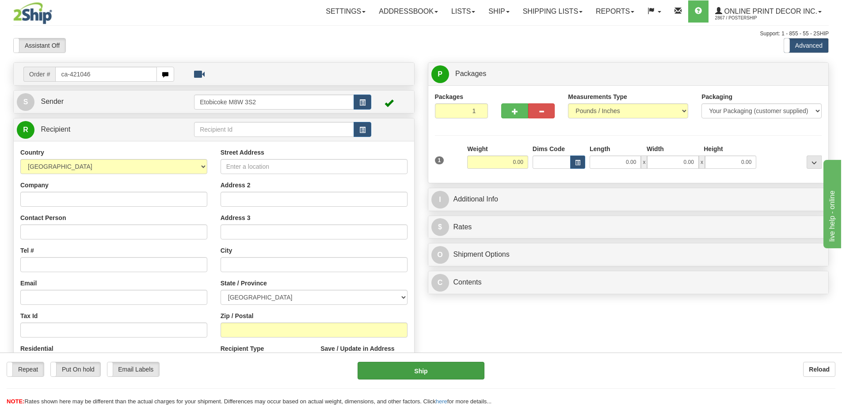
type input "ca-421046"
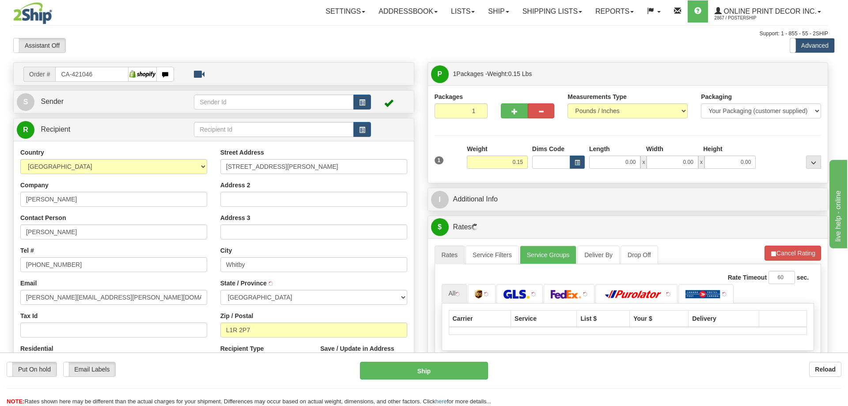
type input "WHITBY"
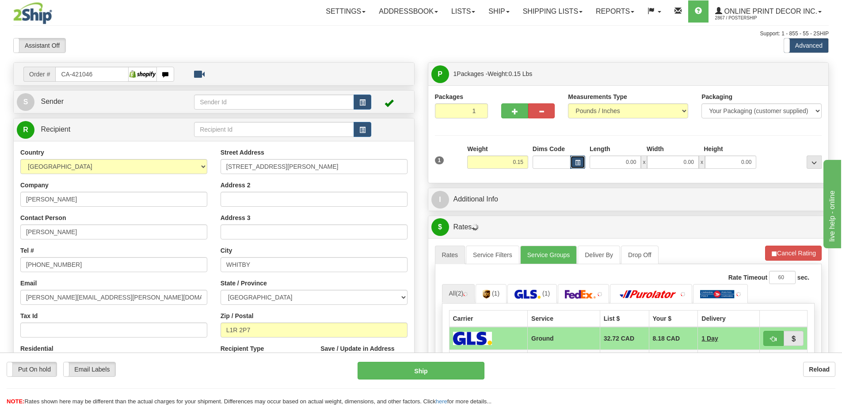
click at [582, 162] on button "button" at bounding box center [577, 162] width 15 height 13
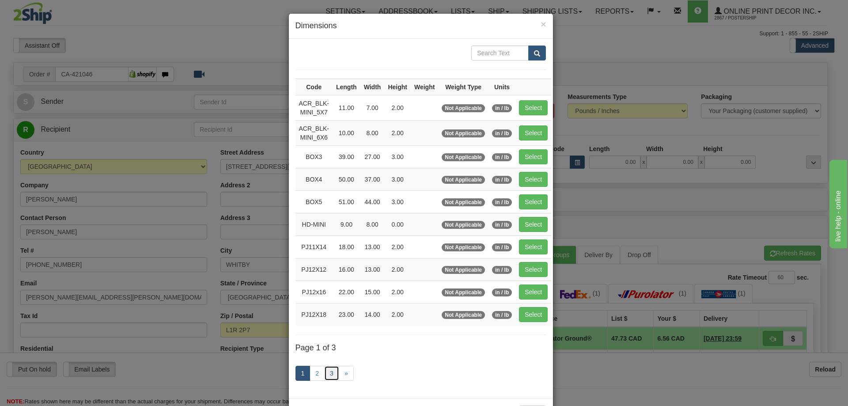
click at [326, 370] on link "3" at bounding box center [331, 373] width 15 height 15
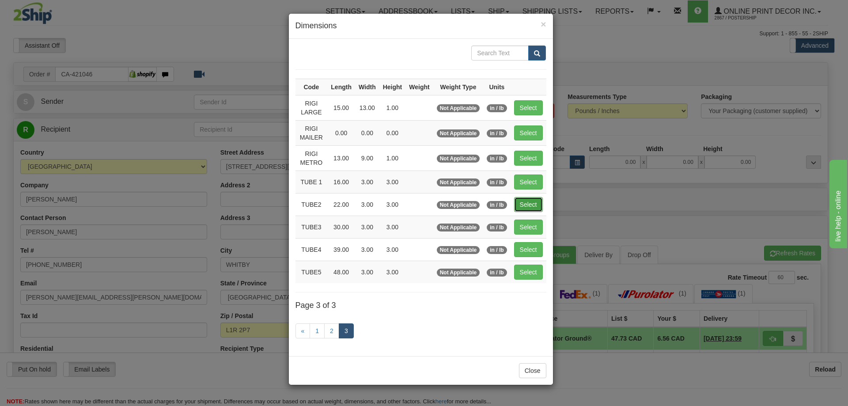
click at [525, 205] on button "Select" at bounding box center [528, 204] width 29 height 15
type input "TUBE2"
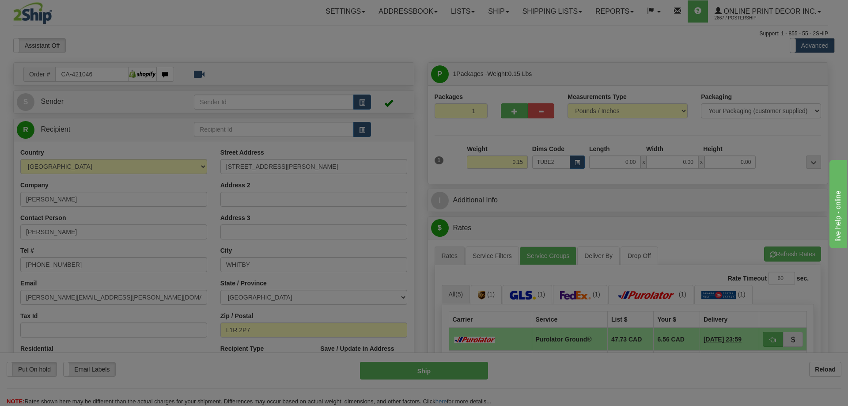
type input "22.00"
type input "3.00"
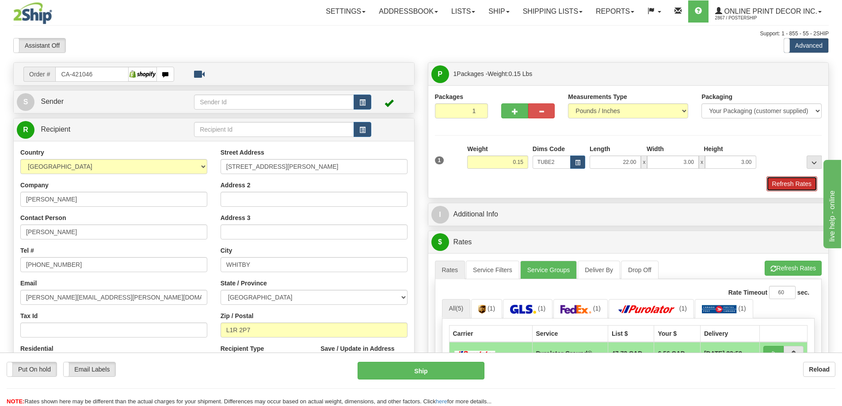
click at [781, 182] on button "Refresh Rates" at bounding box center [791, 183] width 51 height 15
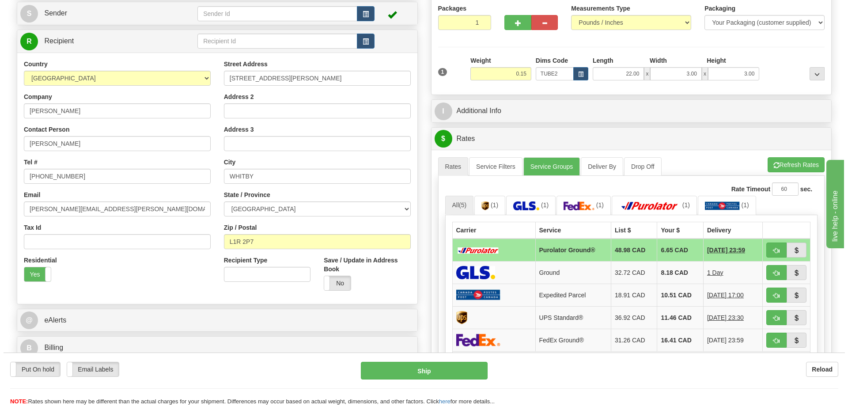
scroll to position [177, 0]
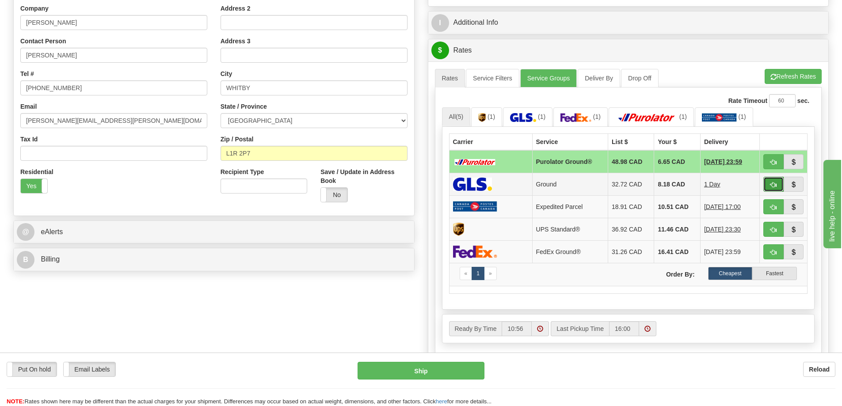
click at [775, 182] on button "button" at bounding box center [773, 184] width 20 height 15
type input "1"
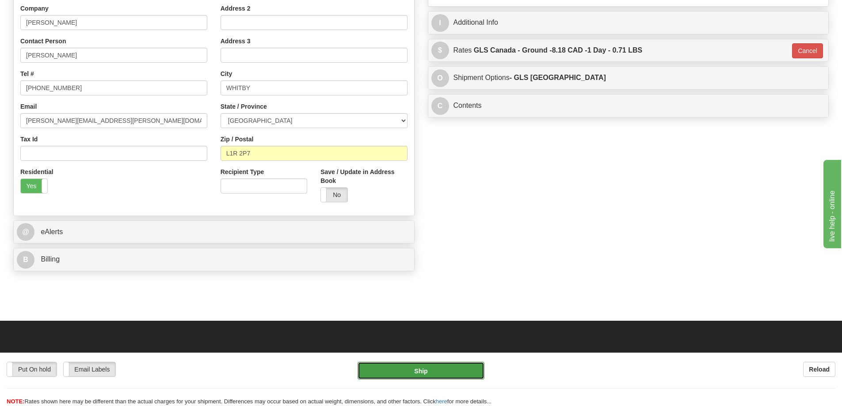
click at [468, 362] on button "Ship" at bounding box center [420, 371] width 127 height 18
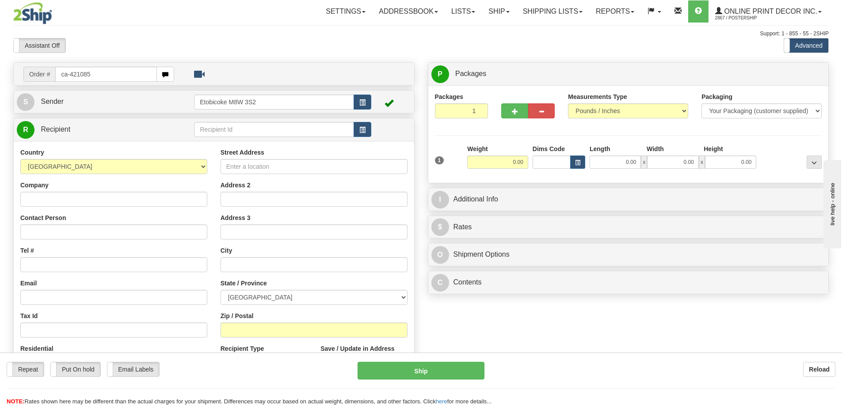
type input "ca-421085"
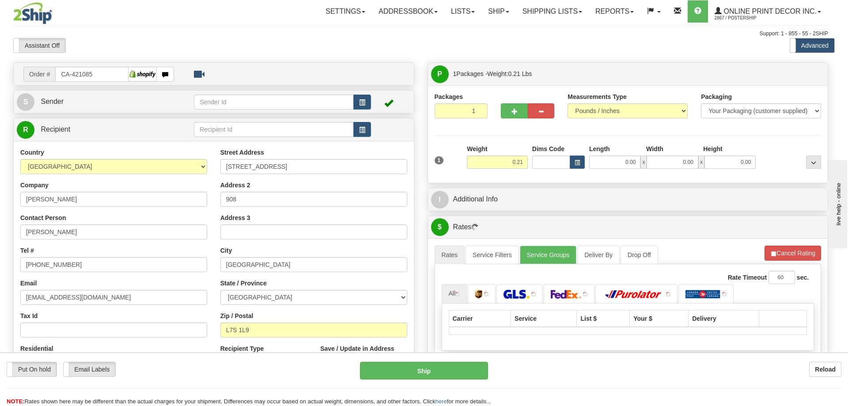
type input "[GEOGRAPHIC_DATA]"
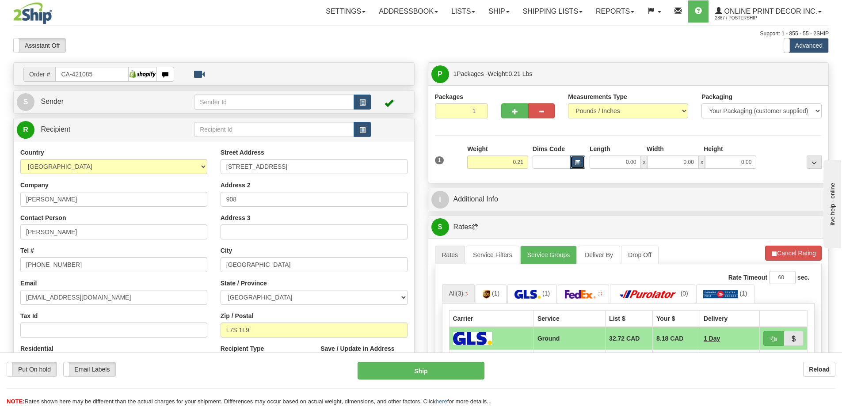
click at [575, 165] on span "button" at bounding box center [577, 162] width 5 height 5
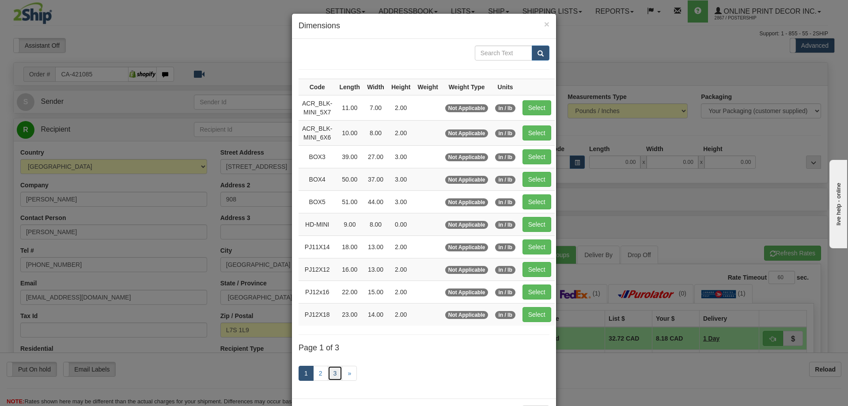
click at [333, 372] on link "3" at bounding box center [335, 373] width 15 height 15
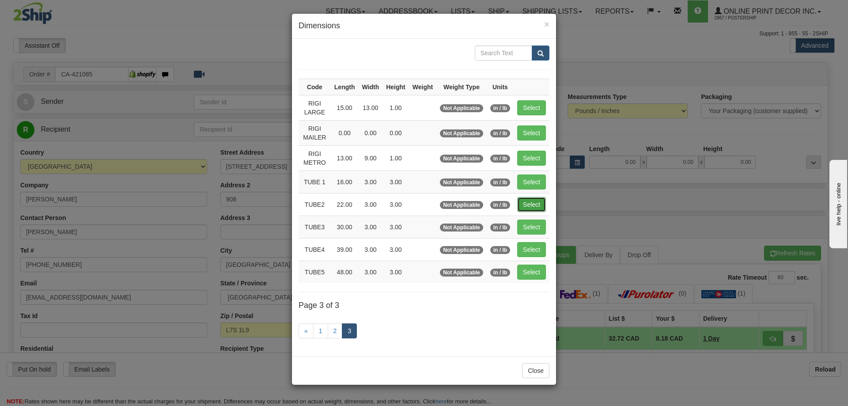
drag, startPoint x: 533, startPoint y: 206, endPoint x: 534, endPoint y: 201, distance: 5.4
click at [534, 205] on button "Select" at bounding box center [531, 204] width 29 height 15
type input "TUBE2"
type input "22.00"
type input "3.00"
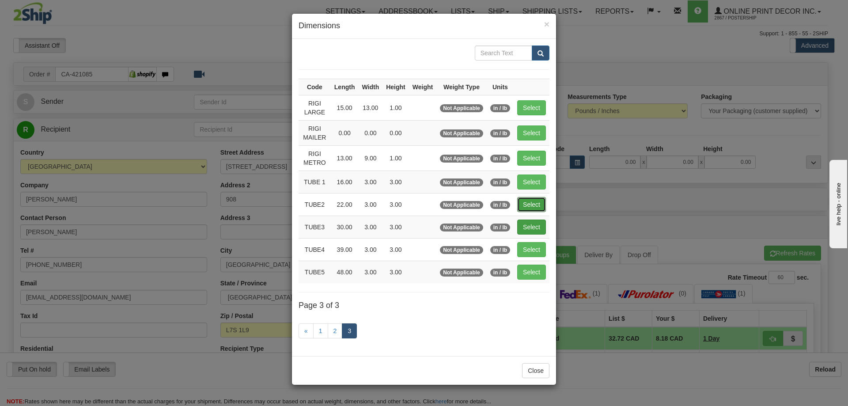
type input "3.00"
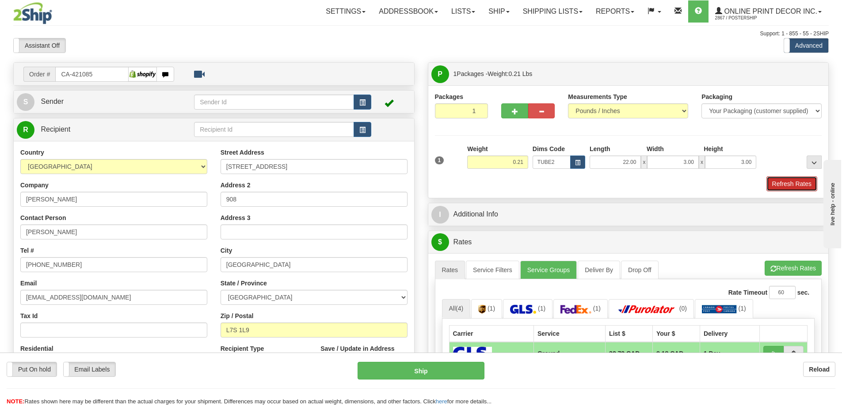
click at [787, 181] on button "Refresh Rates" at bounding box center [791, 183] width 51 height 15
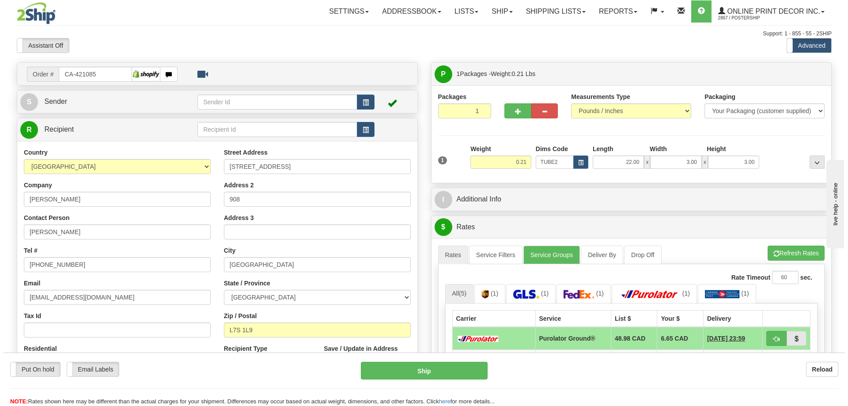
scroll to position [88, 0]
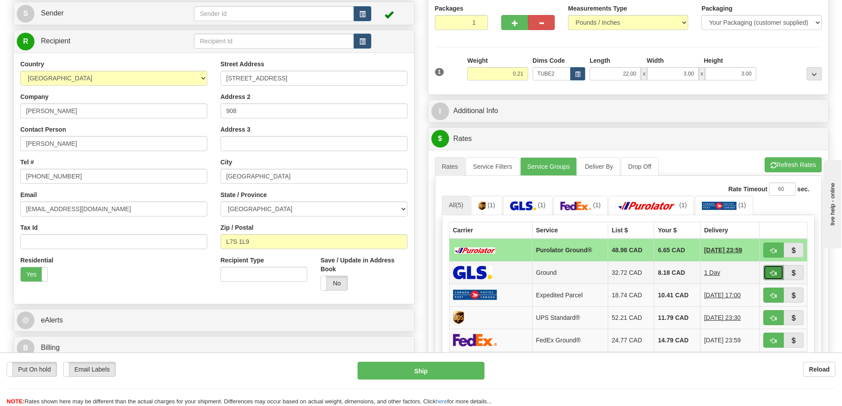
click at [776, 274] on button "button" at bounding box center [773, 272] width 20 height 15
type input "1"
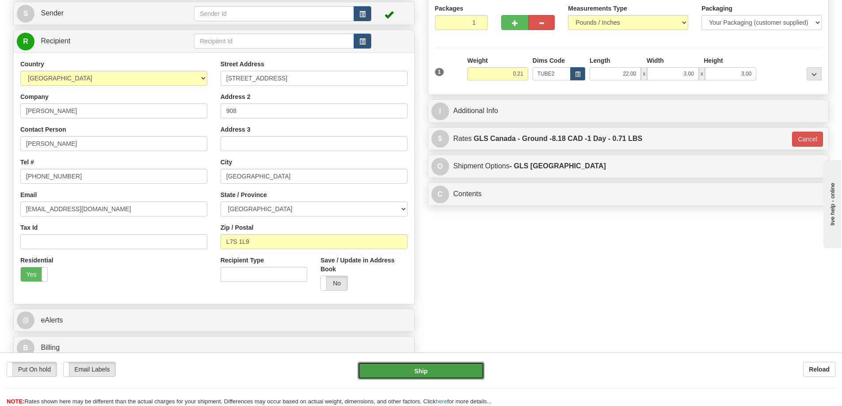
click at [458, 367] on button "Ship" at bounding box center [420, 371] width 127 height 18
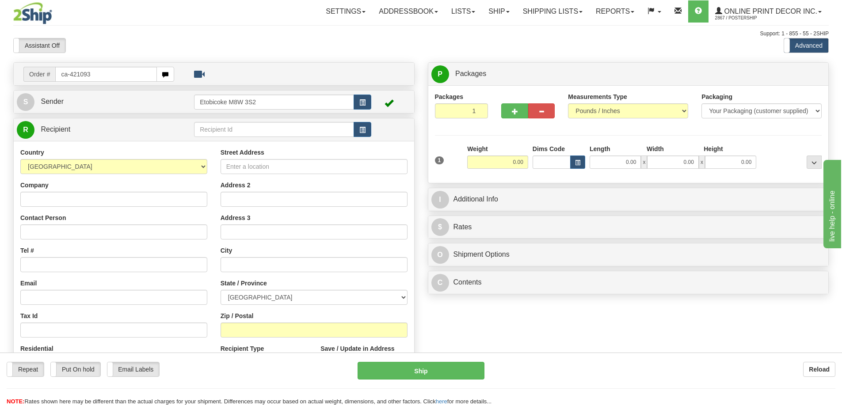
type input "ca-421093"
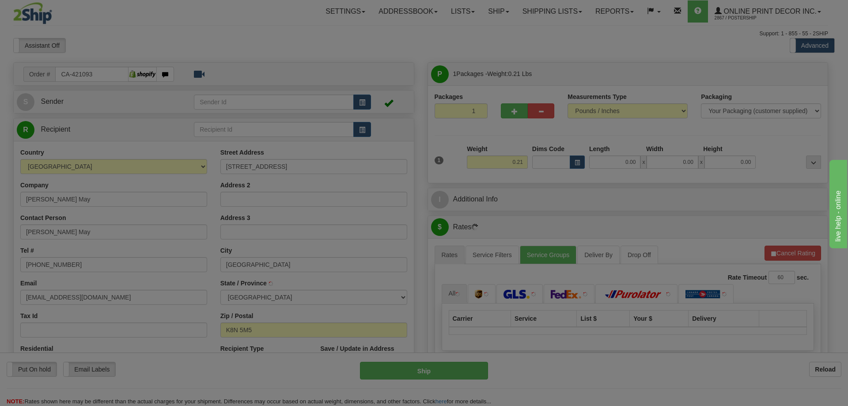
type input "BELLEVILLE"
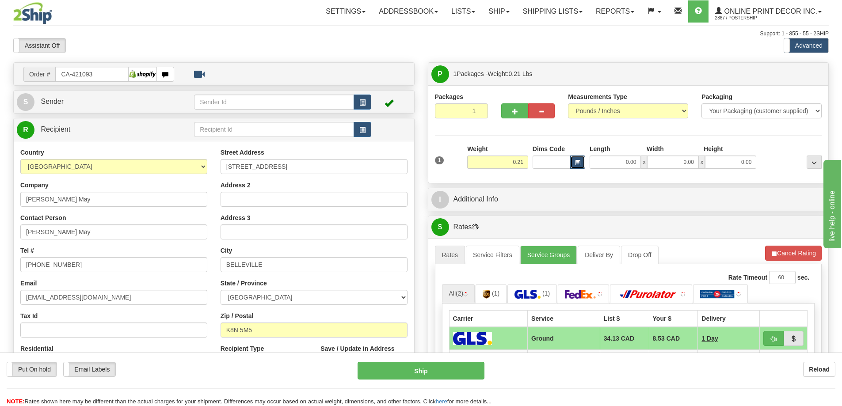
click at [581, 163] on button "button" at bounding box center [577, 162] width 15 height 13
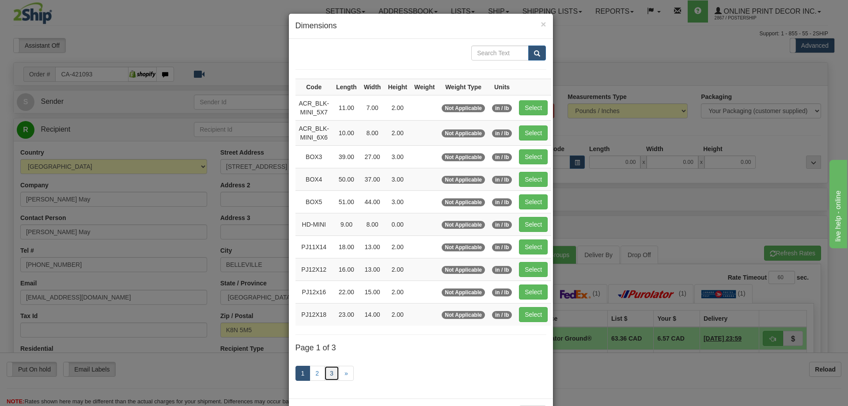
click at [328, 369] on link "3" at bounding box center [331, 373] width 15 height 15
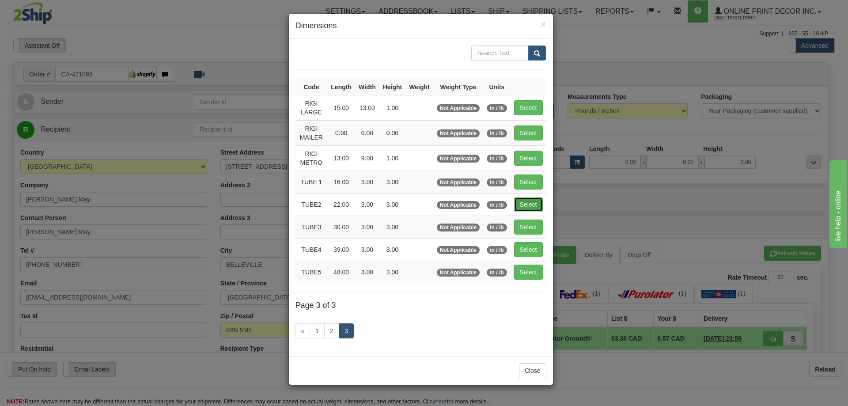
click at [521, 201] on button "Select" at bounding box center [528, 204] width 29 height 15
type input "TUBE2"
type input "22.00"
type input "3.00"
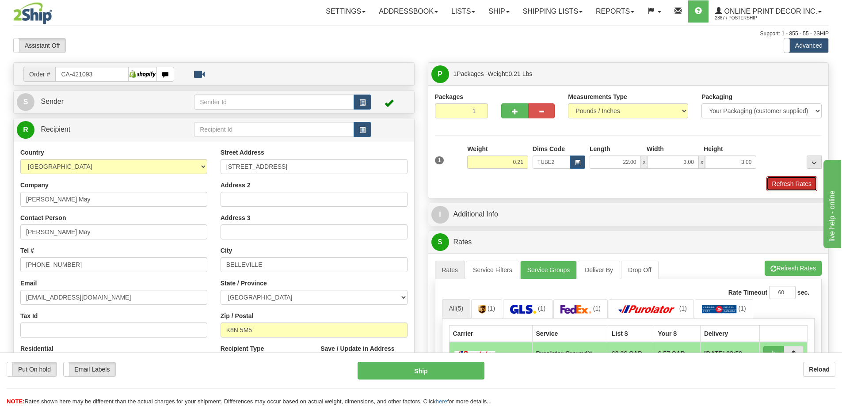
click at [792, 183] on button "Refresh Rates" at bounding box center [791, 183] width 51 height 15
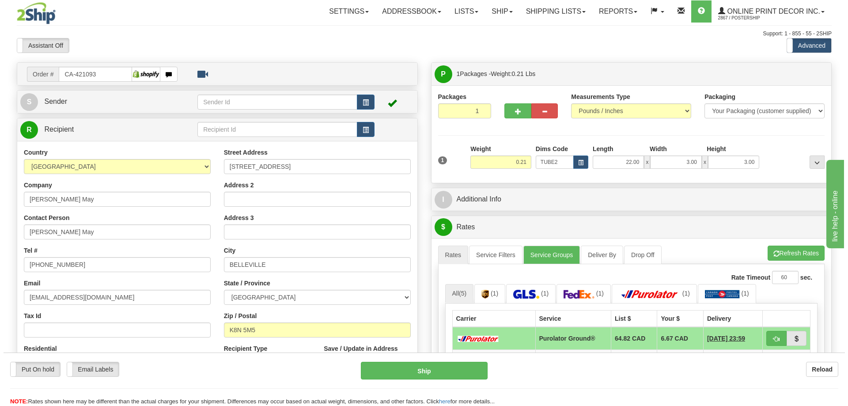
scroll to position [88, 0]
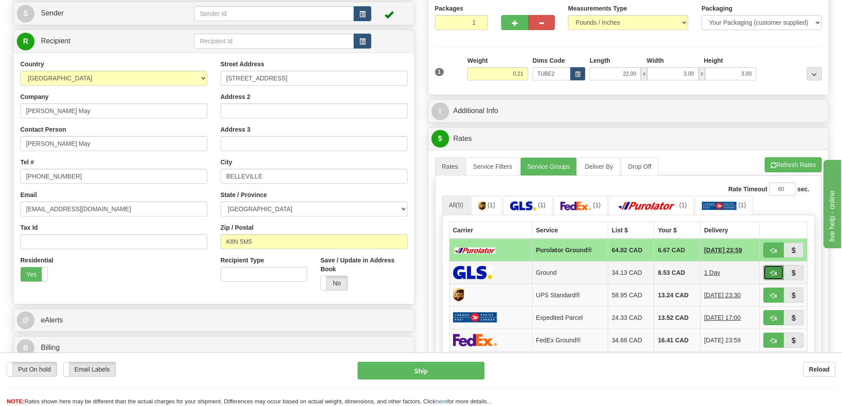
click at [774, 272] on span "button" at bounding box center [773, 273] width 6 height 6
type input "1"
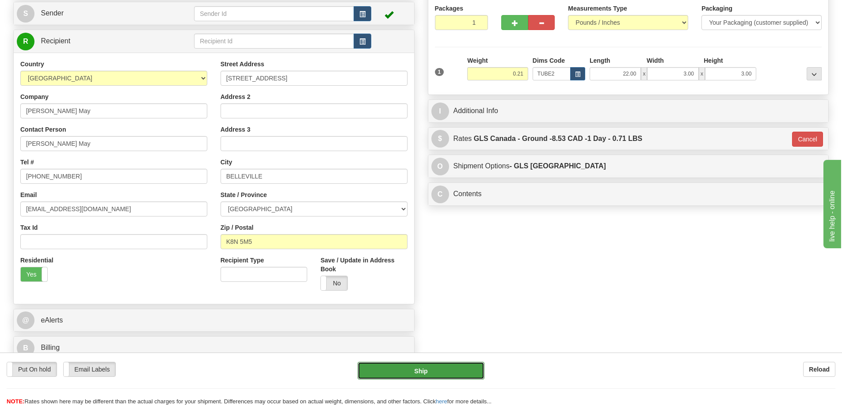
click at [443, 363] on button "Ship" at bounding box center [420, 371] width 127 height 18
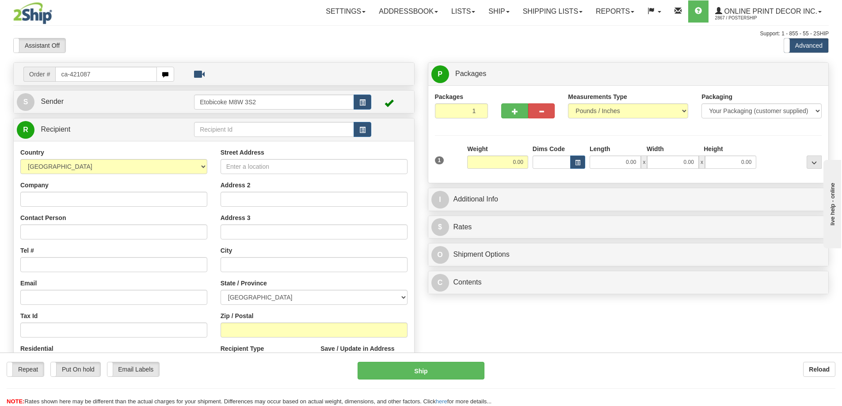
type input "ca-421087"
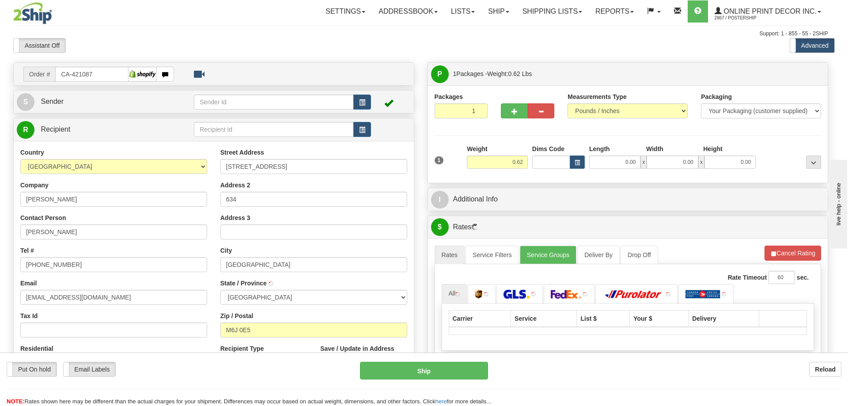
type input "TORONTO"
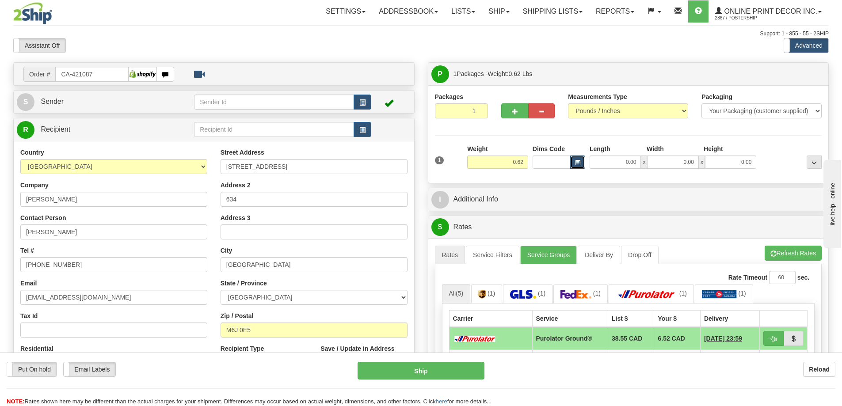
click at [576, 161] on span "button" at bounding box center [577, 162] width 5 height 5
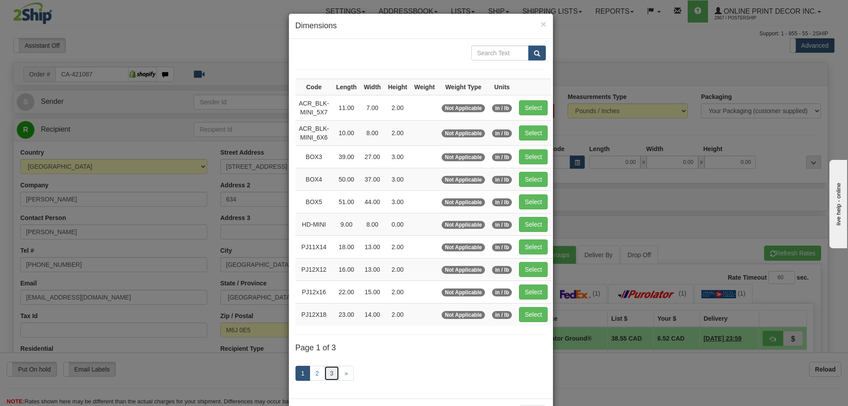
click at [326, 376] on link "3" at bounding box center [331, 373] width 15 height 15
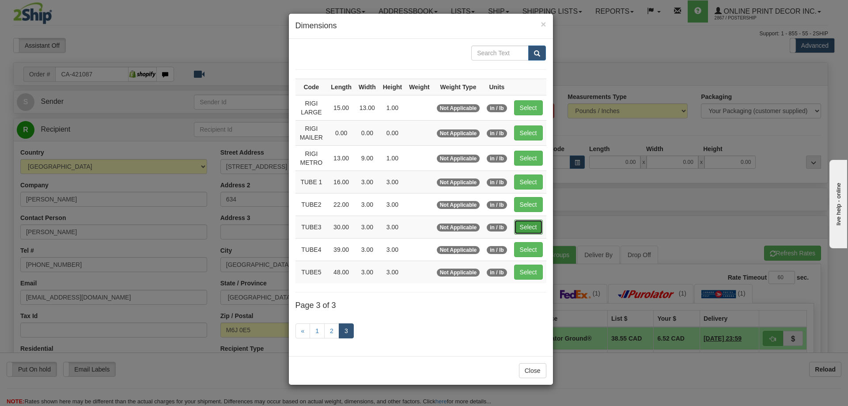
click at [530, 228] on button "Select" at bounding box center [528, 227] width 29 height 15
type input "TUBE3"
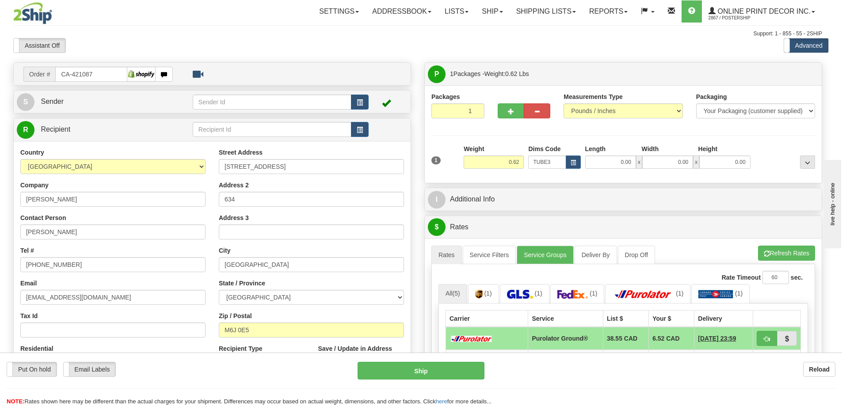
type input "30.00"
type input "3.00"
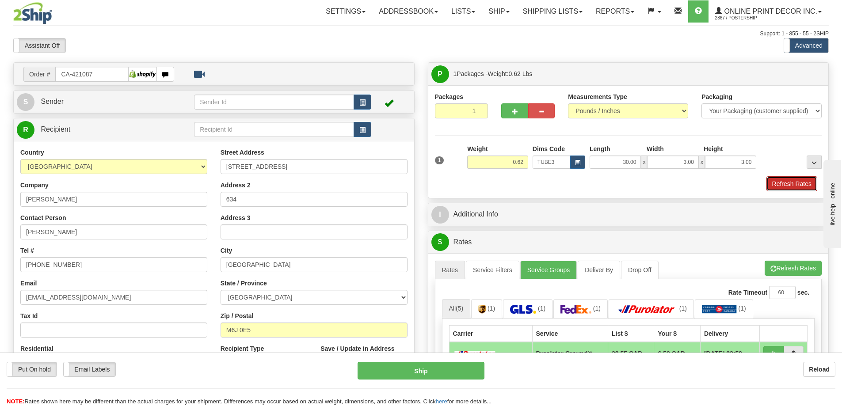
click at [775, 182] on button "Refresh Rates" at bounding box center [791, 183] width 51 height 15
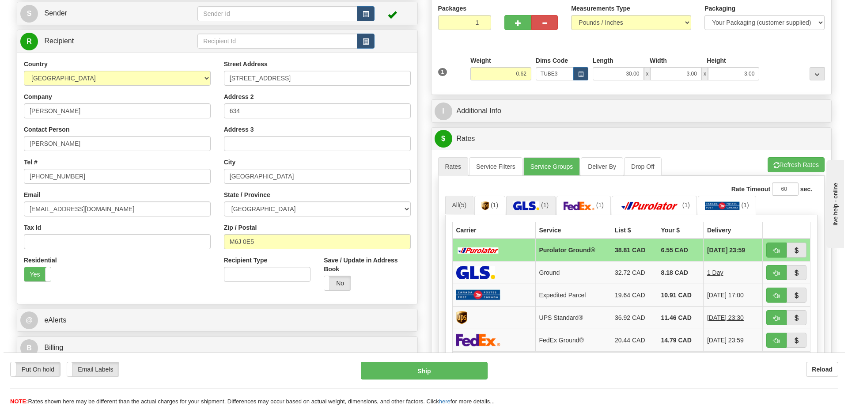
scroll to position [133, 0]
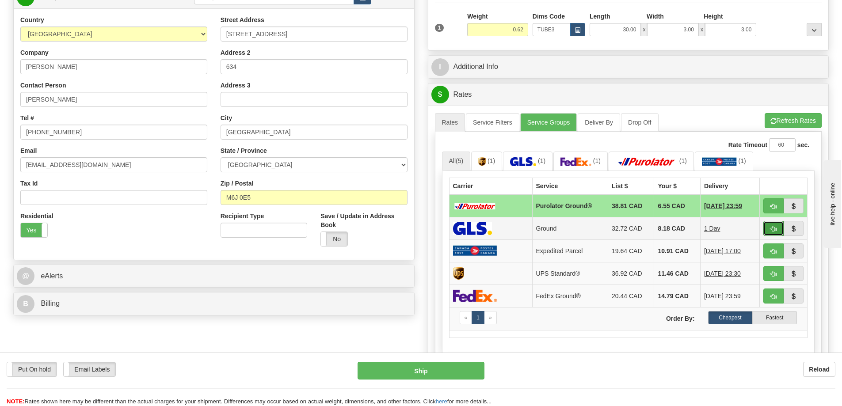
click at [772, 226] on button "button" at bounding box center [773, 228] width 20 height 15
type input "1"
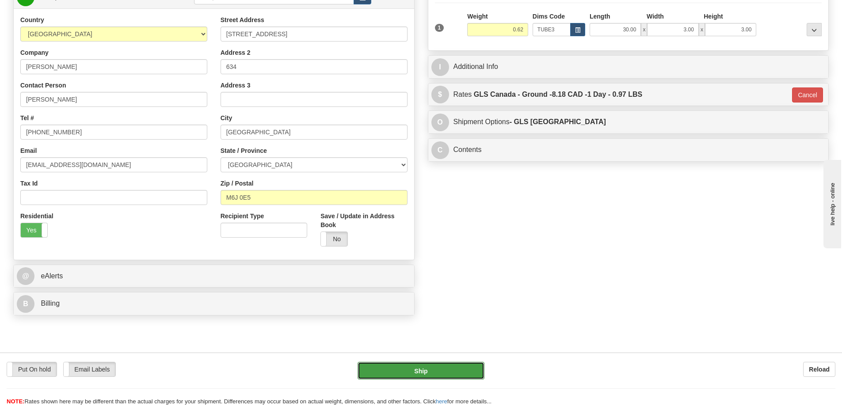
click at [463, 366] on button "Ship" at bounding box center [420, 371] width 127 height 18
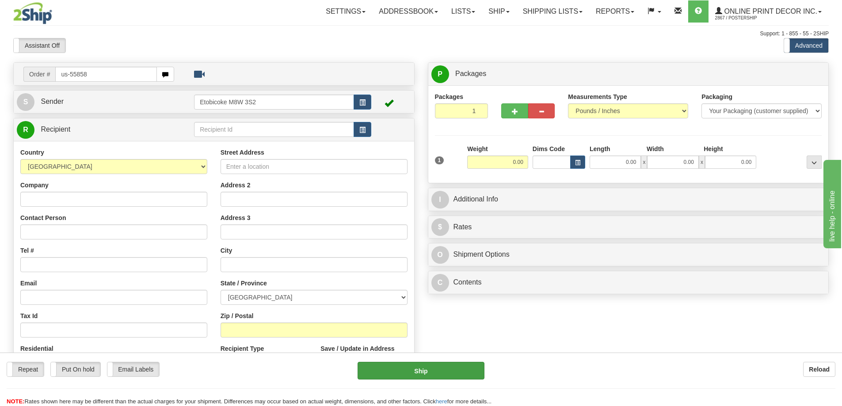
type input "us-55858"
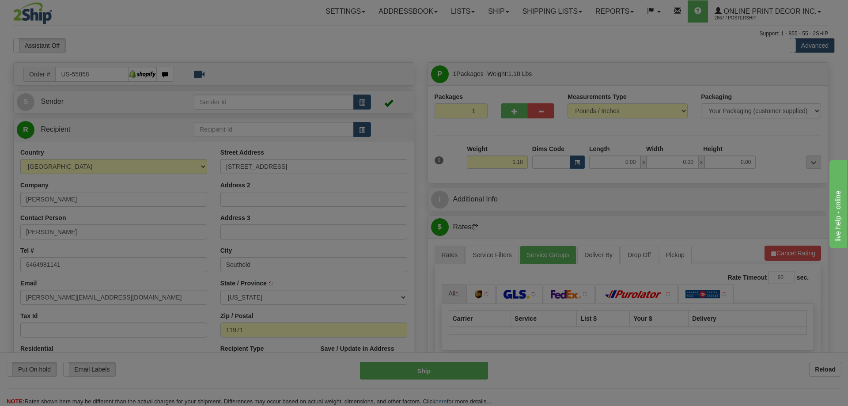
type input "SOUTHOLD"
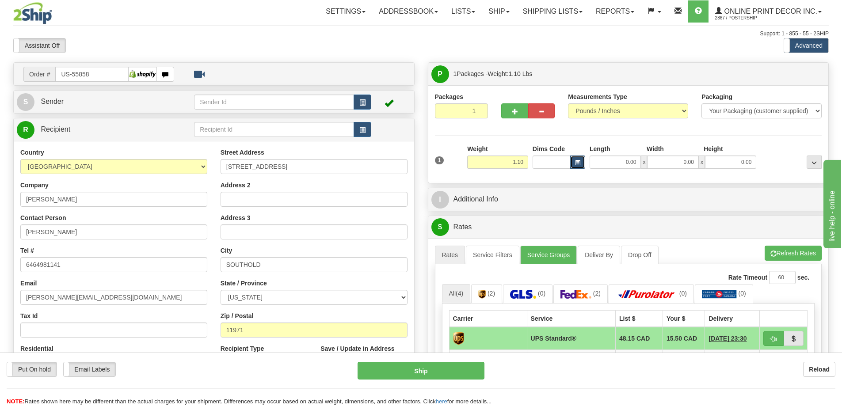
click at [580, 161] on button "button" at bounding box center [577, 162] width 15 height 13
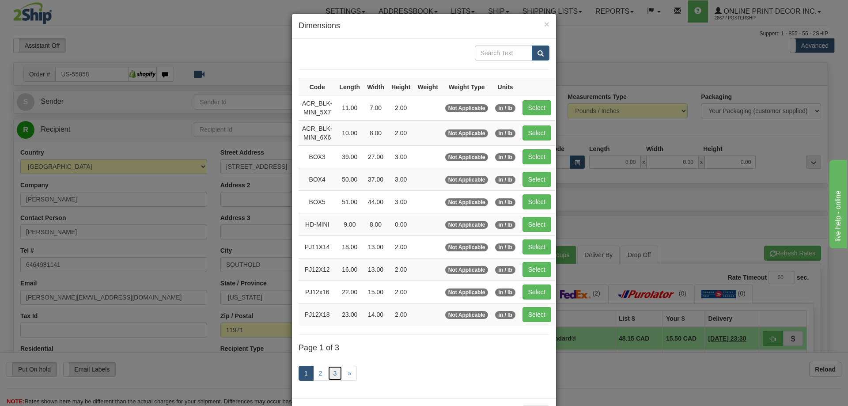
click at [333, 373] on link "3" at bounding box center [335, 373] width 15 height 15
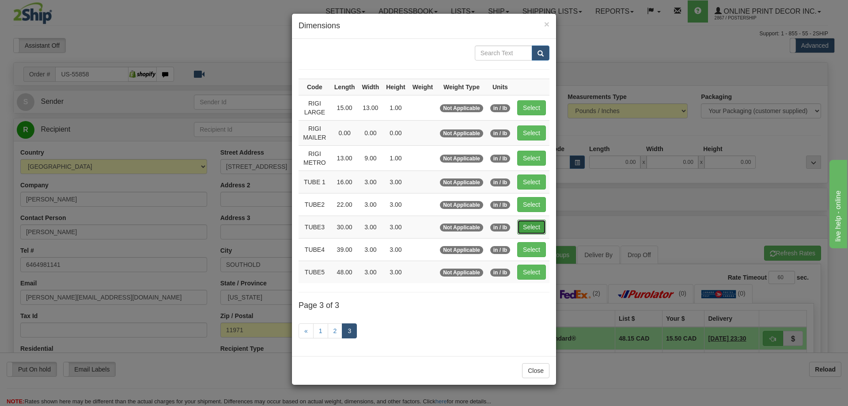
click at [525, 226] on button "Select" at bounding box center [531, 227] width 29 height 15
type input "TUBE3"
type input "30.00"
type input "3.00"
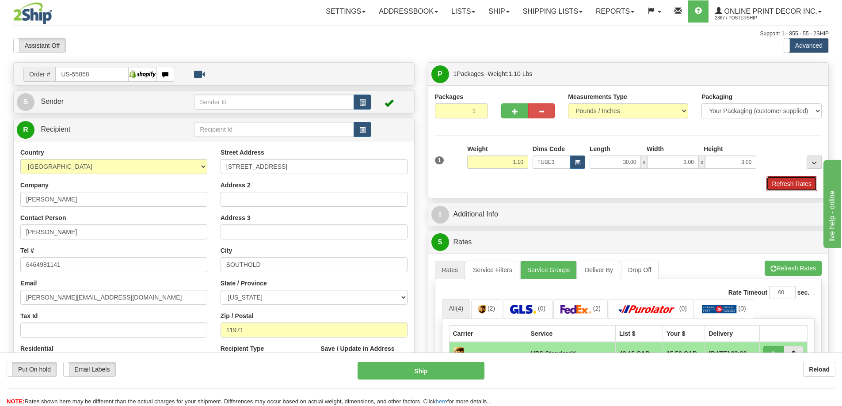
click at [797, 177] on button "Refresh Rates" at bounding box center [791, 183] width 51 height 15
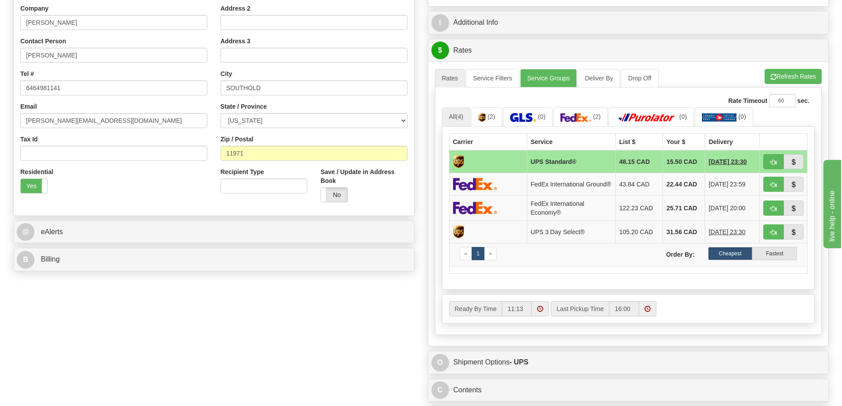
scroll to position [309, 0]
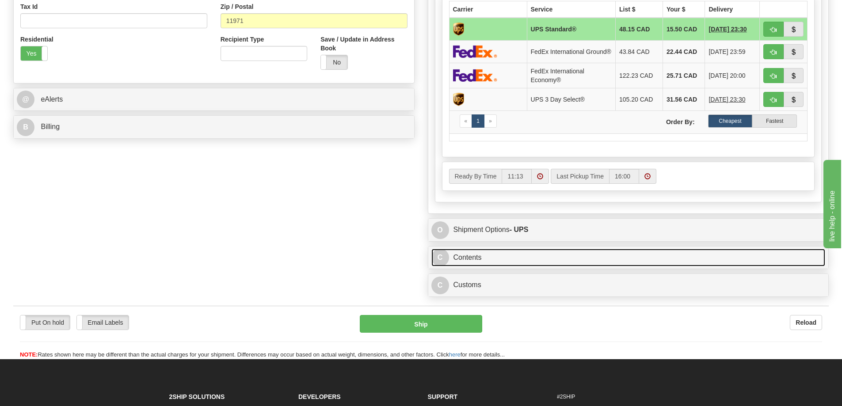
click at [539, 265] on link "C Contents" at bounding box center [628, 258] width 394 height 18
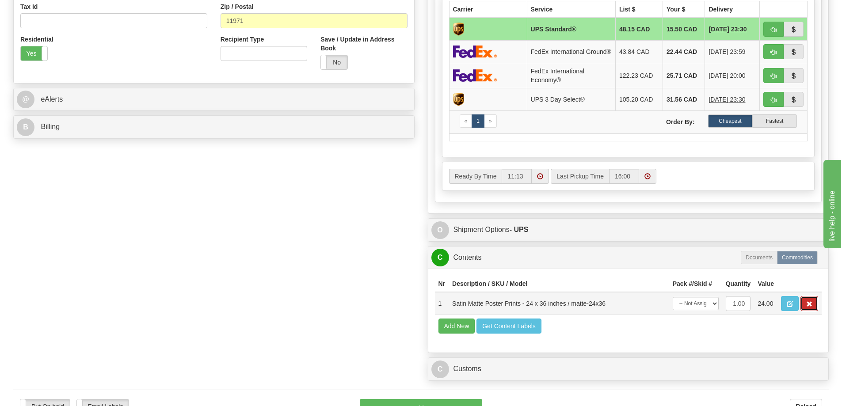
click at [812, 306] on button "button" at bounding box center [809, 303] width 18 height 15
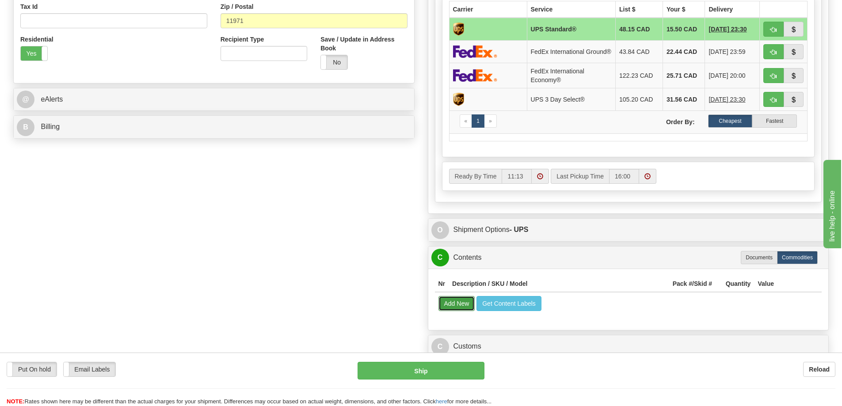
click at [447, 307] on button "Add New" at bounding box center [456, 303] width 37 height 15
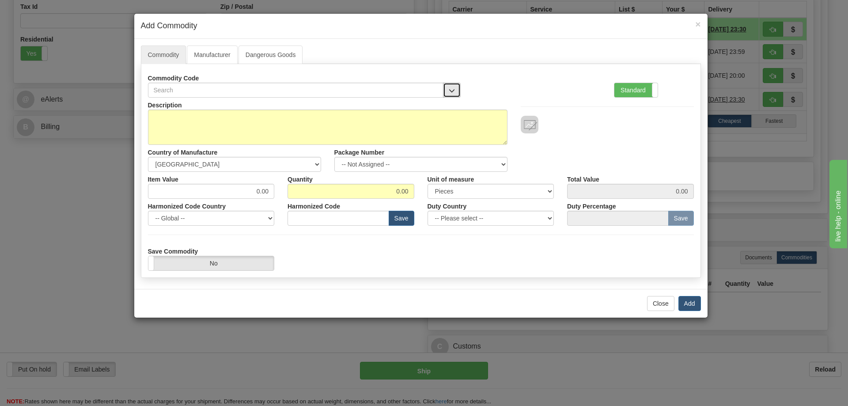
click at [452, 86] on button "button" at bounding box center [452, 90] width 18 height 15
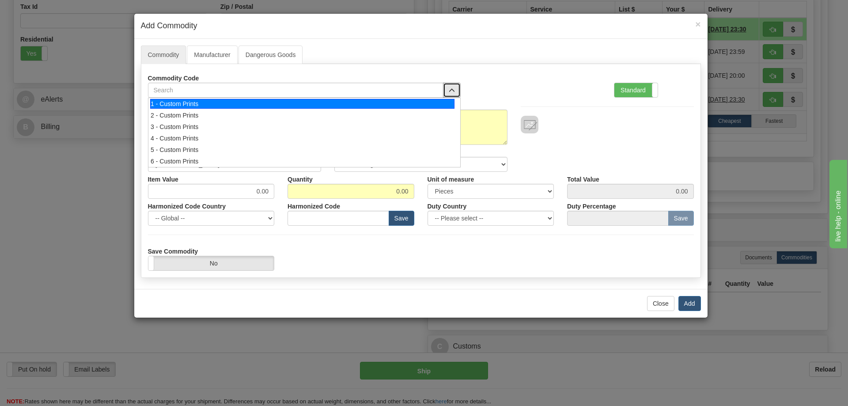
click at [432, 103] on div "1 - Custom Prints" at bounding box center [302, 104] width 304 height 10
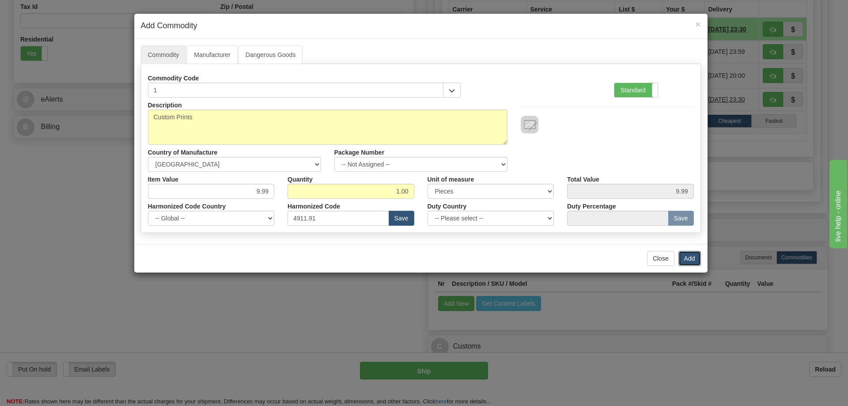
click at [689, 254] on button "Add" at bounding box center [690, 258] width 23 height 15
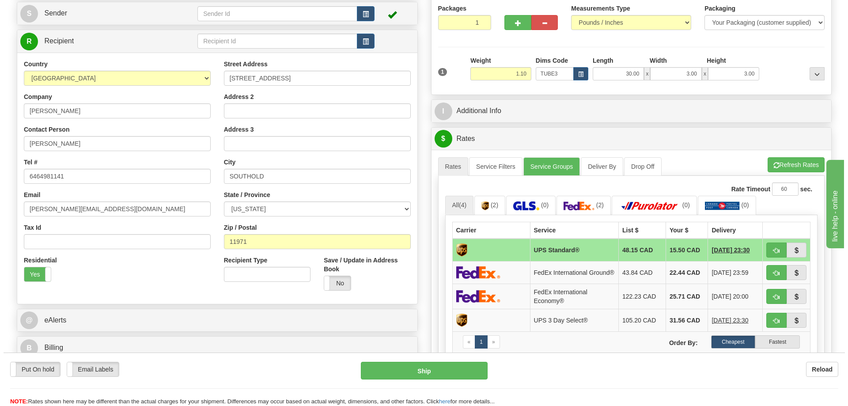
scroll to position [133, 0]
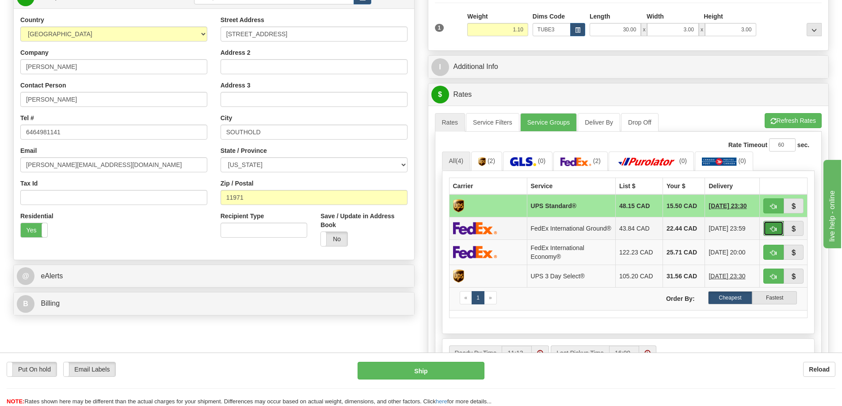
click at [775, 229] on span "button" at bounding box center [773, 229] width 6 height 6
type input "92"
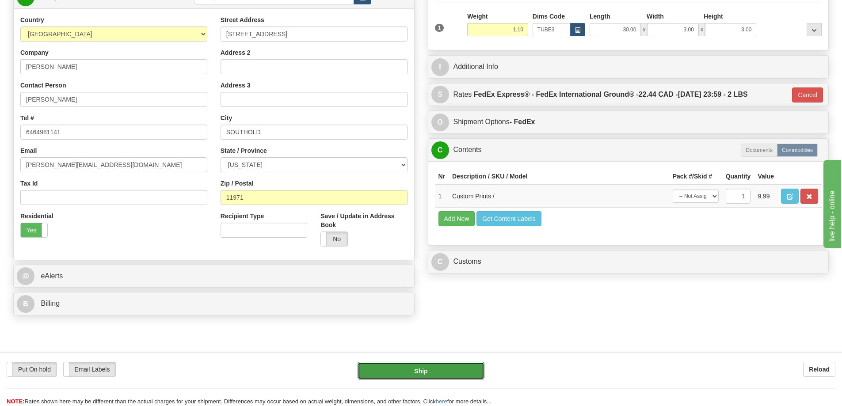
click at [449, 364] on button "Ship" at bounding box center [420, 371] width 127 height 18
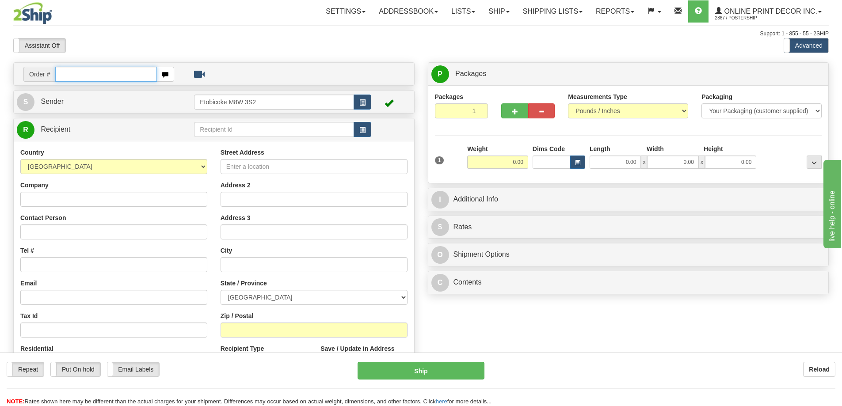
click at [98, 69] on input "text" at bounding box center [106, 74] width 102 height 15
type input "us-55852"
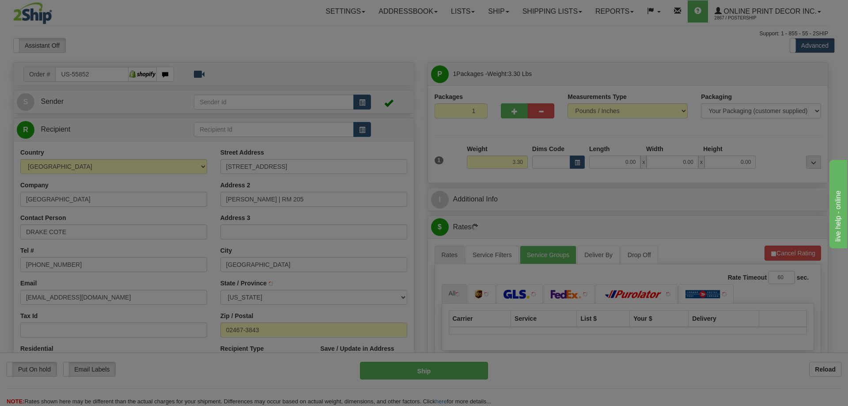
type input "CHESTNUT HILL"
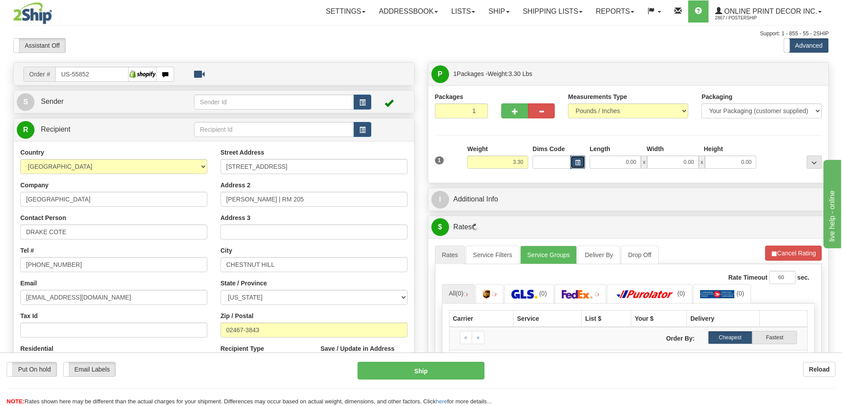
click at [579, 161] on span "button" at bounding box center [577, 162] width 5 height 5
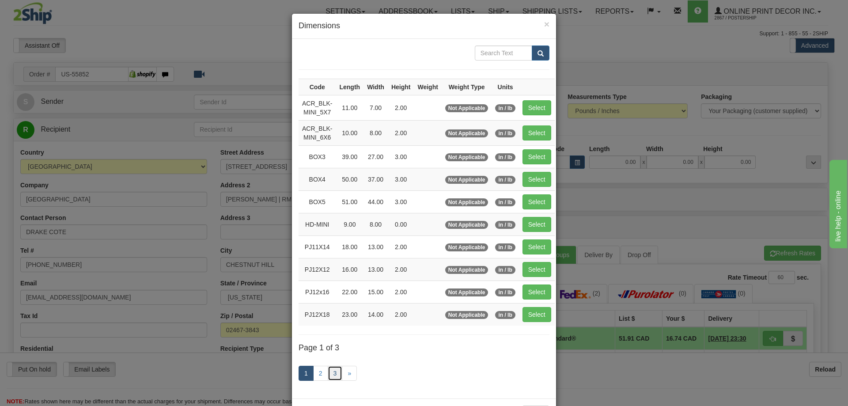
click at [330, 373] on link "3" at bounding box center [335, 373] width 15 height 15
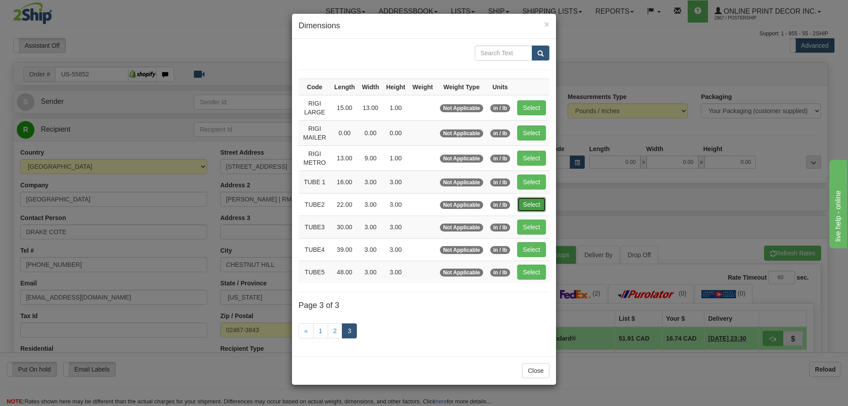
click at [534, 197] on button "Select" at bounding box center [531, 204] width 29 height 15
type input "TUBE2"
type input "22.00"
type input "3.00"
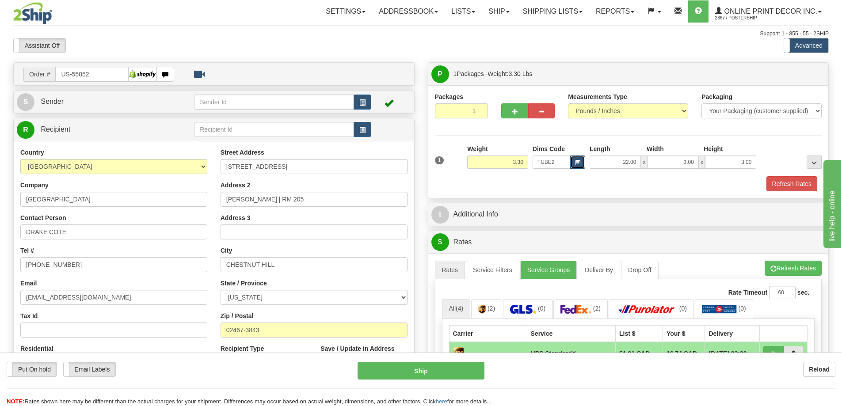
click at [577, 158] on button "button" at bounding box center [577, 162] width 15 height 13
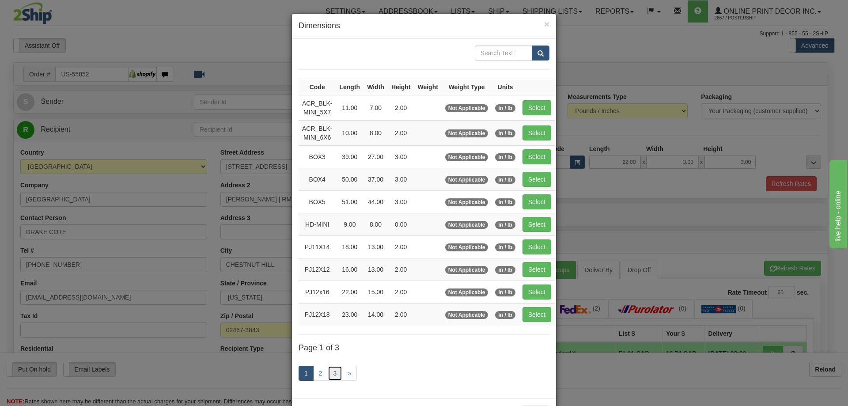
click at [328, 371] on link "3" at bounding box center [335, 373] width 15 height 15
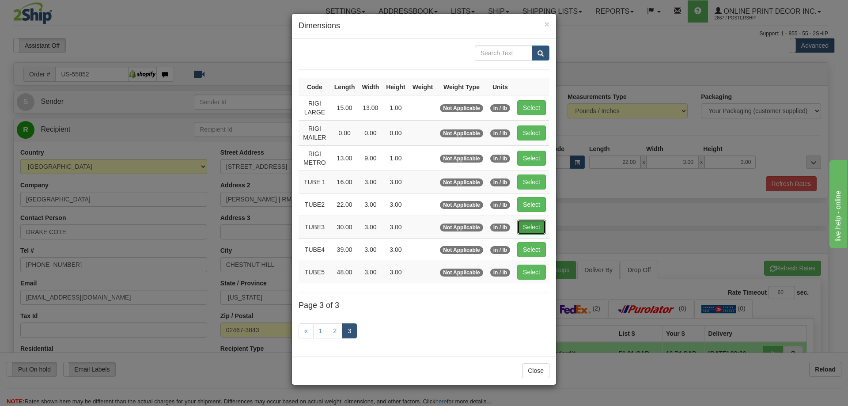
click at [533, 223] on button "Select" at bounding box center [531, 227] width 29 height 15
type input "TUBE3"
type input "30.00"
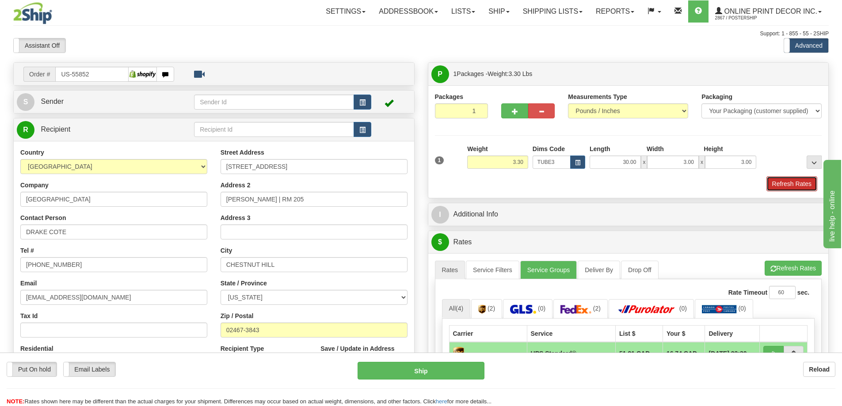
click at [793, 181] on button "Refresh Rates" at bounding box center [791, 183] width 51 height 15
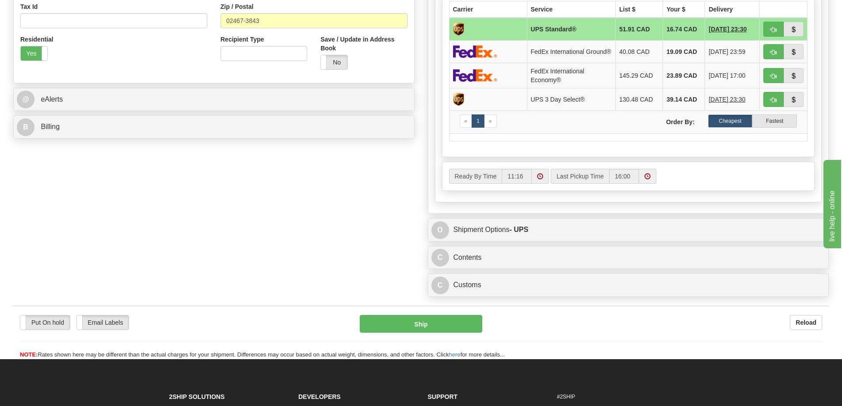
scroll to position [442, 0]
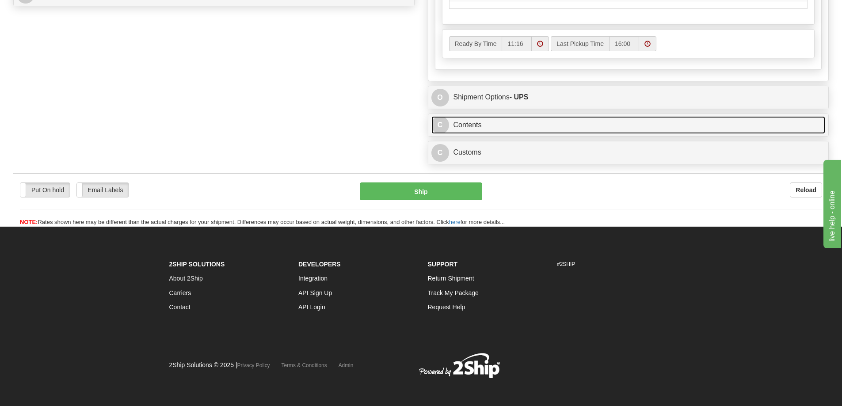
click at [615, 127] on link "C Contents" at bounding box center [628, 125] width 394 height 18
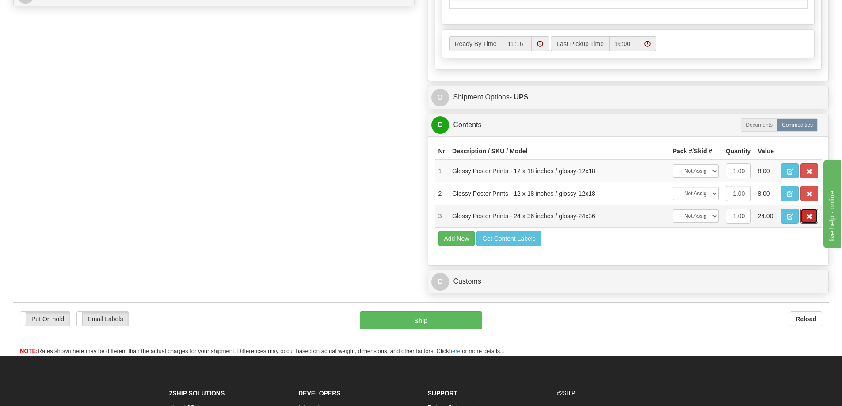
drag, startPoint x: 815, startPoint y: 225, endPoint x: 815, endPoint y: 219, distance: 6.2
click at [815, 221] on button "button" at bounding box center [809, 216] width 18 height 15
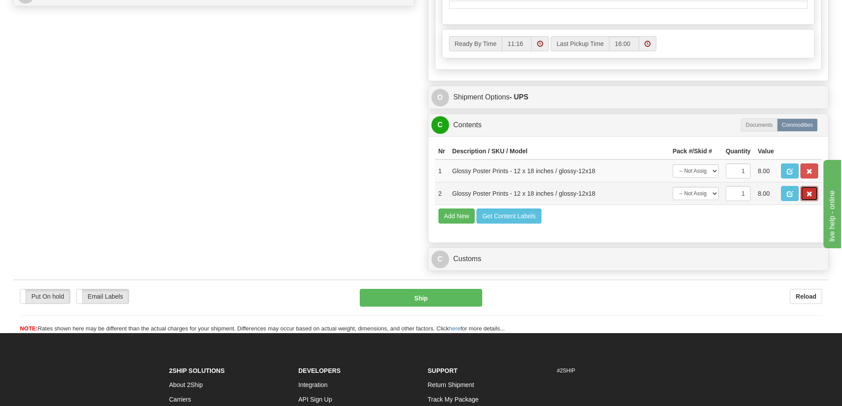
click at [804, 200] on button "button" at bounding box center [809, 193] width 18 height 15
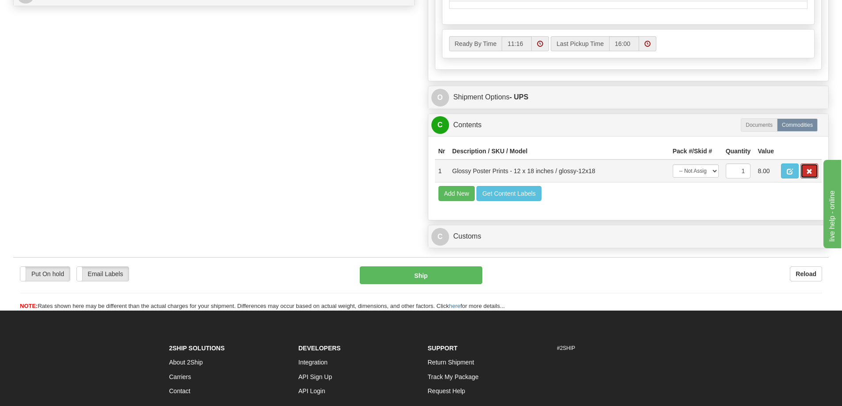
click at [808, 175] on span "button" at bounding box center [809, 172] width 6 height 6
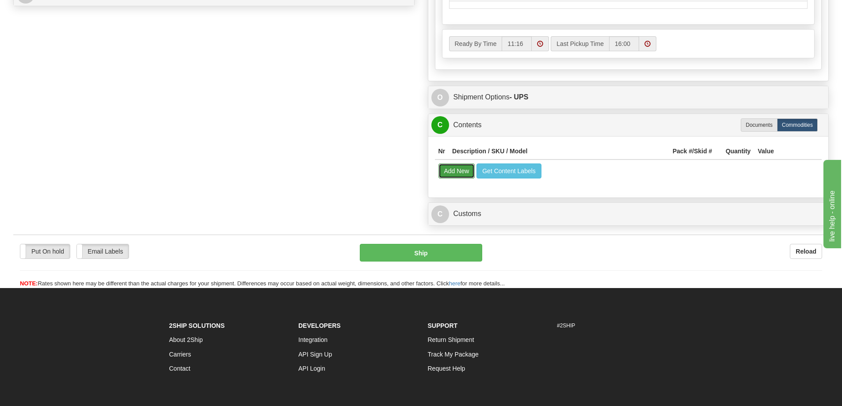
click at [444, 178] on button "Add New" at bounding box center [456, 170] width 37 height 15
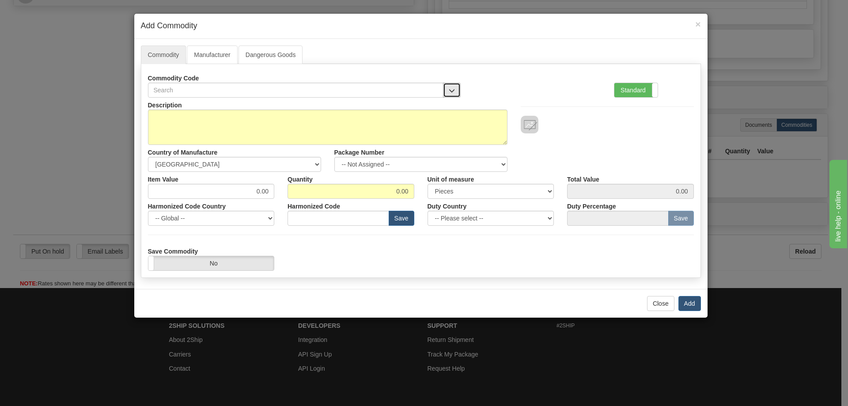
click at [455, 85] on button "button" at bounding box center [452, 90] width 18 height 15
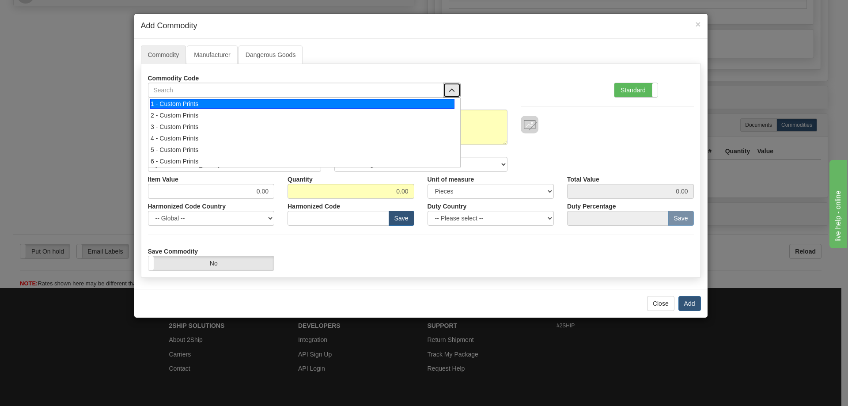
click at [448, 99] on div "1 - Custom Prints" at bounding box center [302, 104] width 304 height 10
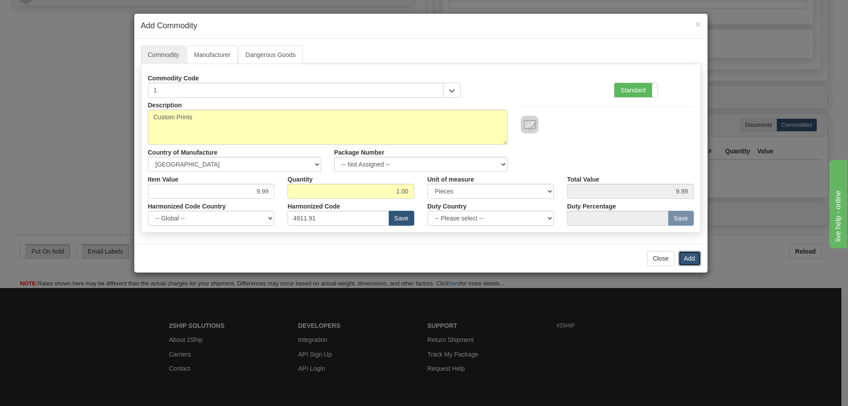
click at [689, 259] on button "Add" at bounding box center [690, 258] width 23 height 15
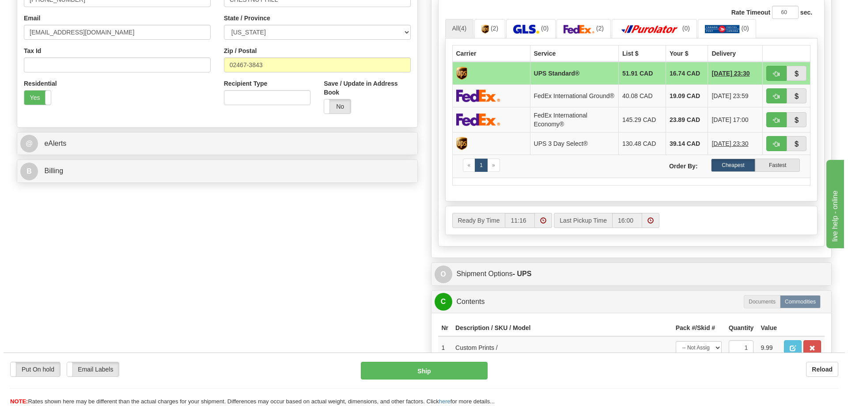
scroll to position [177, 0]
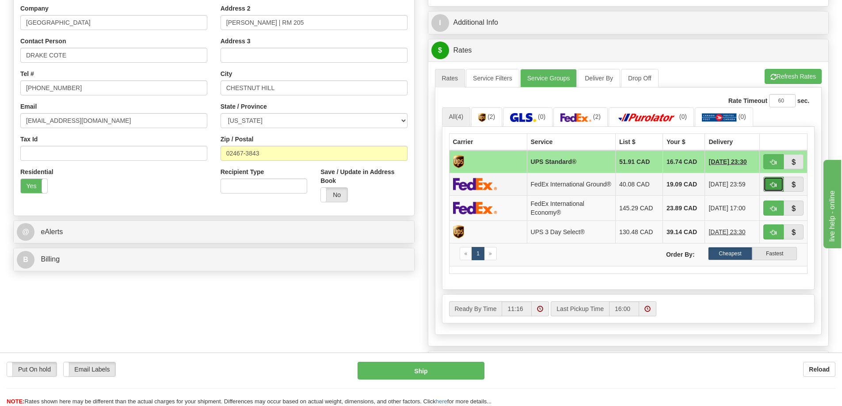
click at [774, 187] on span "button" at bounding box center [773, 185] width 6 height 6
type input "92"
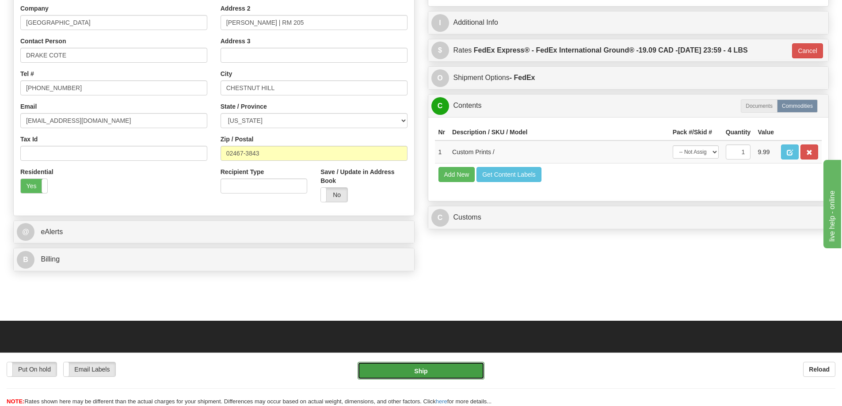
click at [402, 371] on button "Ship" at bounding box center [420, 371] width 127 height 18
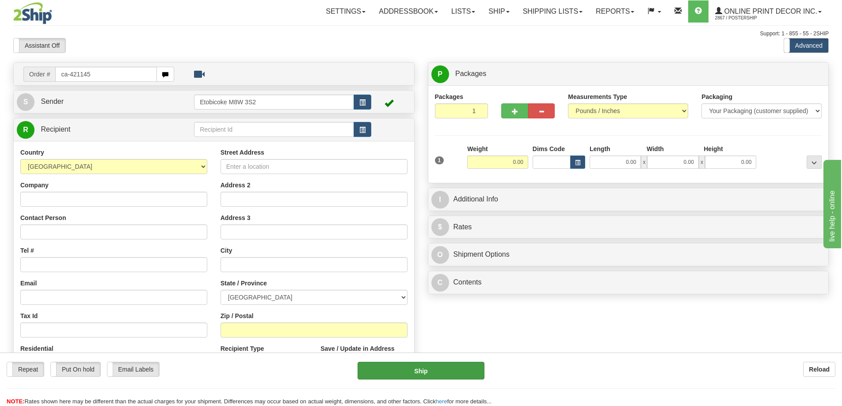
type input "ca-421145"
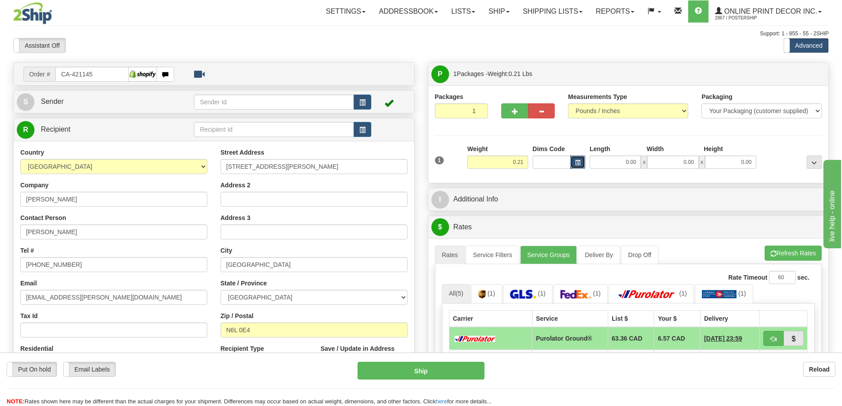
click at [577, 160] on span "button" at bounding box center [577, 162] width 5 height 5
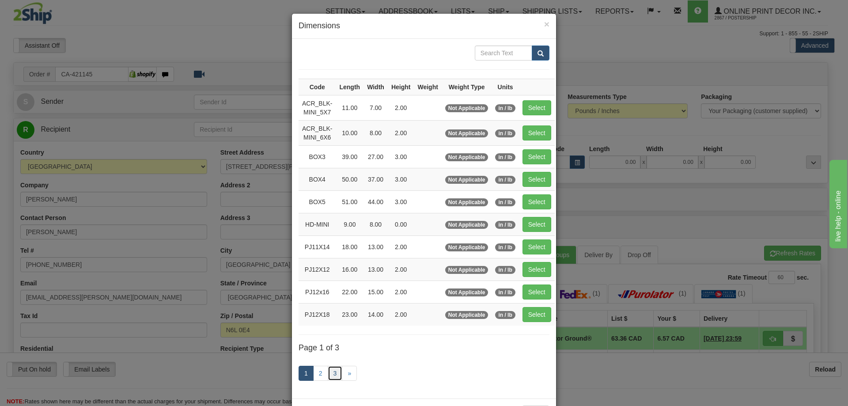
click at [333, 370] on link "3" at bounding box center [335, 373] width 15 height 15
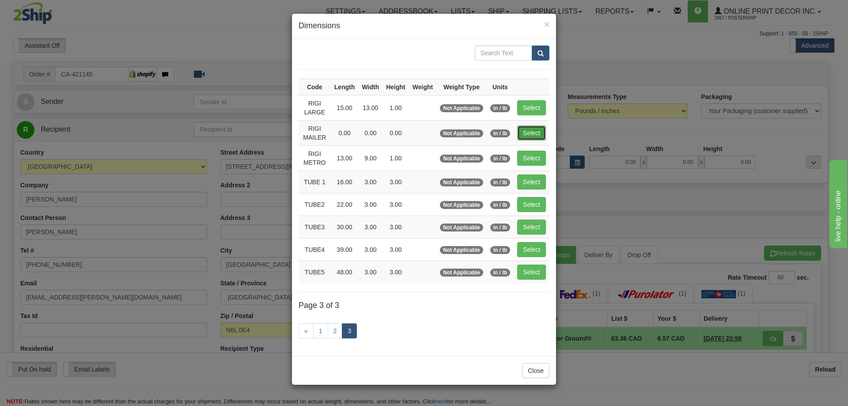
click at [531, 129] on button "Select" at bounding box center [531, 132] width 29 height 15
type input "RIGI MAILER"
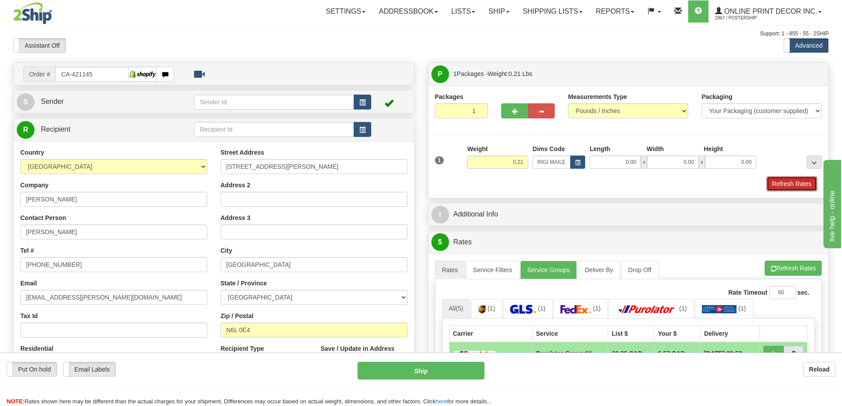
click at [777, 186] on button "Refresh Rates" at bounding box center [791, 183] width 51 height 15
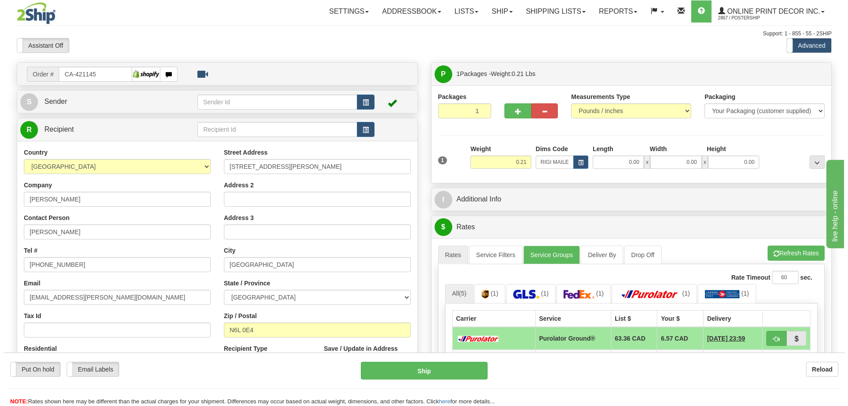
scroll to position [133, 0]
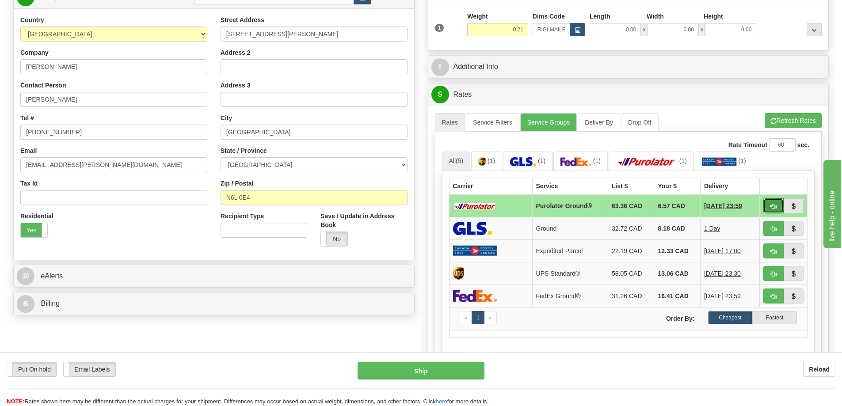
click at [771, 204] on button "button" at bounding box center [773, 205] width 20 height 15
type input "260"
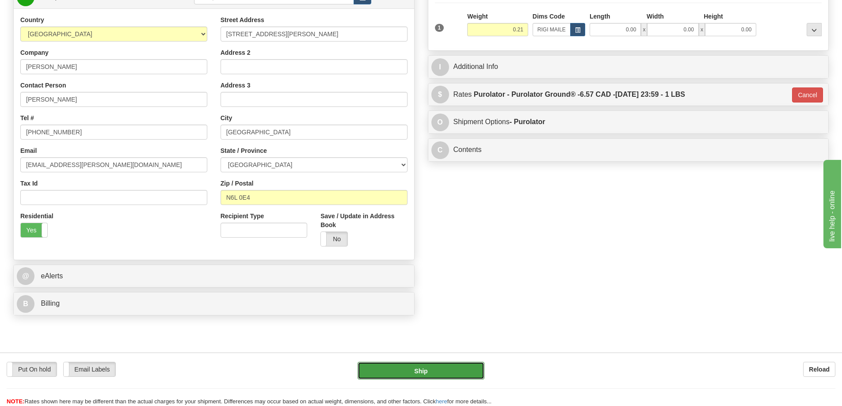
click at [436, 369] on button "Ship" at bounding box center [420, 371] width 127 height 18
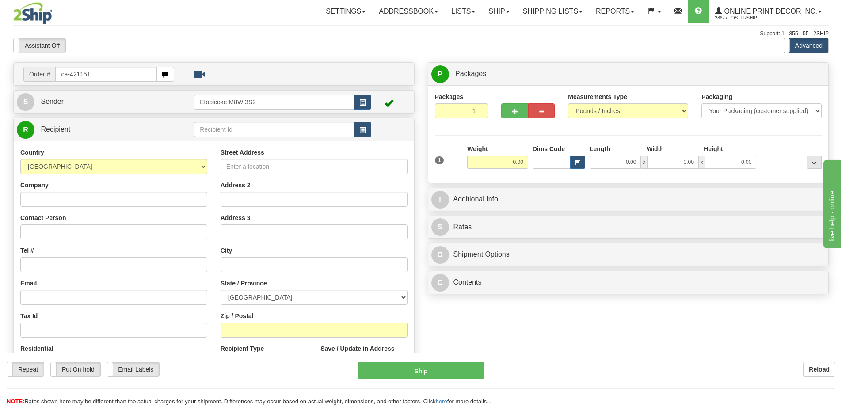
type input "ca-421151"
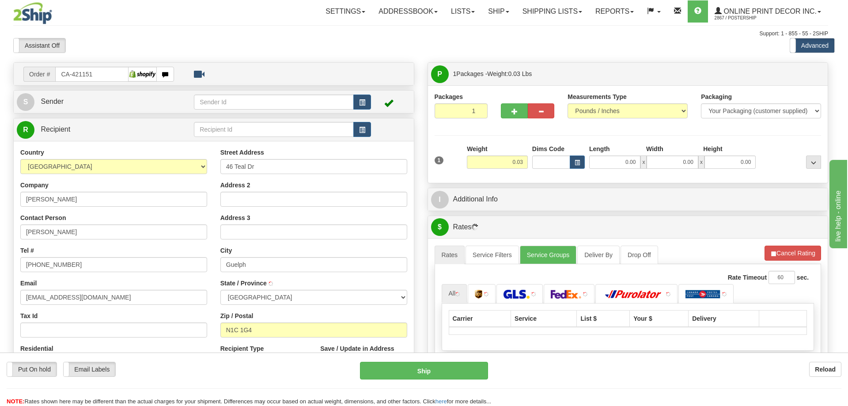
type input "GUELPH"
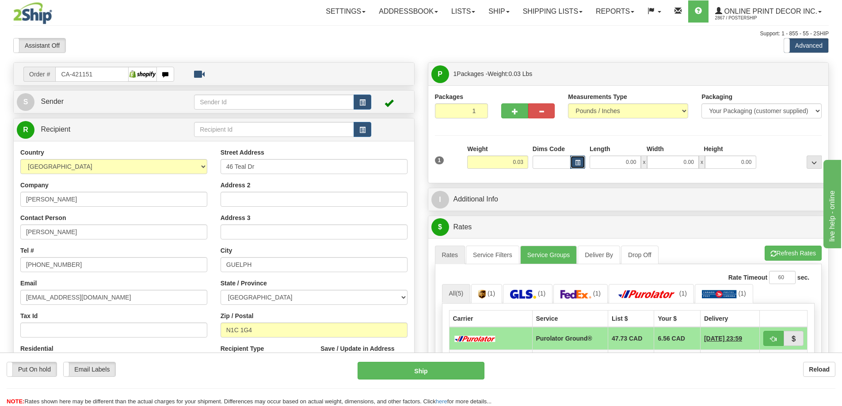
click at [579, 158] on button "button" at bounding box center [577, 162] width 15 height 13
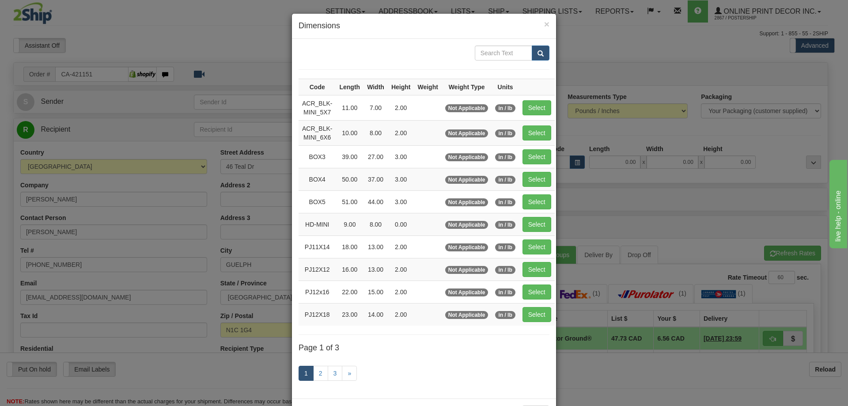
click at [331, 365] on div "1 2 3 »" at bounding box center [424, 374] width 251 height 35
click at [330, 372] on link "3" at bounding box center [335, 373] width 15 height 15
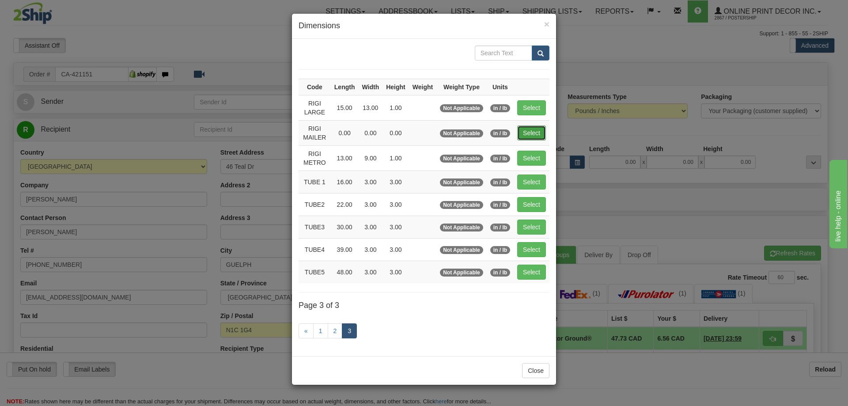
click at [540, 129] on button "Select" at bounding box center [531, 132] width 29 height 15
type input "RIGI MAILER"
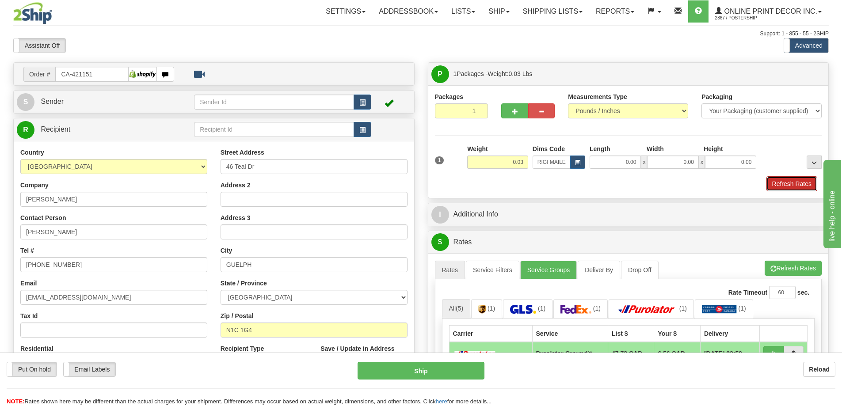
click at [800, 181] on button "Refresh Rates" at bounding box center [791, 183] width 51 height 15
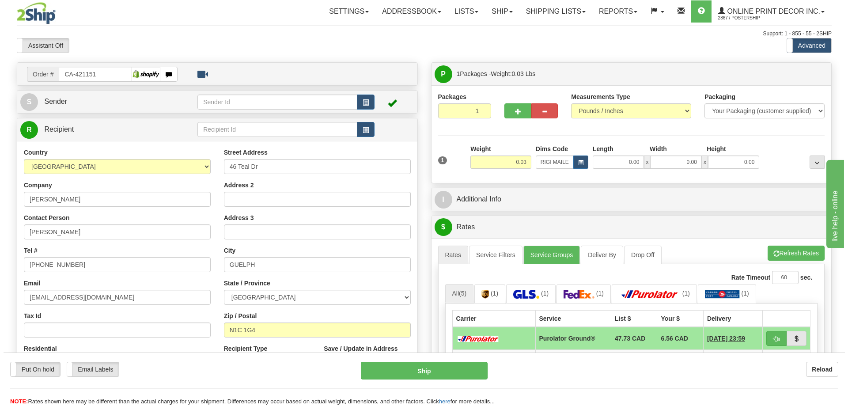
scroll to position [88, 0]
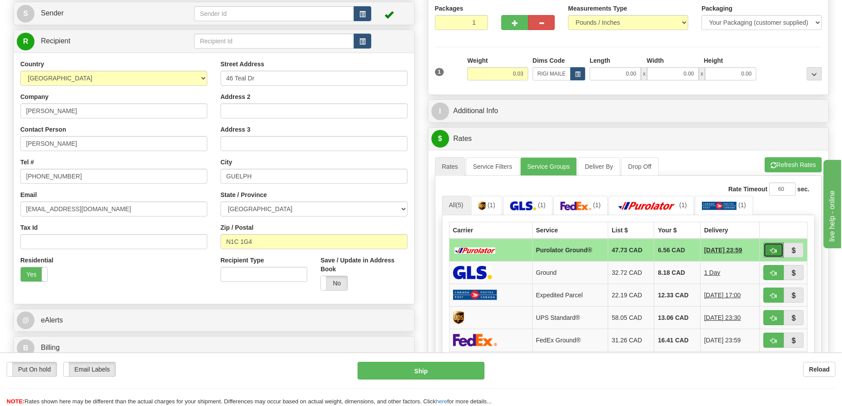
click at [771, 248] on button "button" at bounding box center [773, 250] width 20 height 15
type input "260"
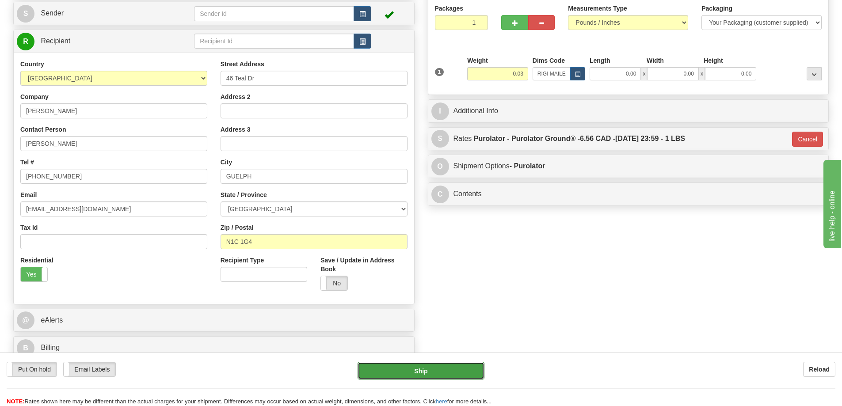
click at [422, 364] on button "Ship" at bounding box center [420, 371] width 127 height 18
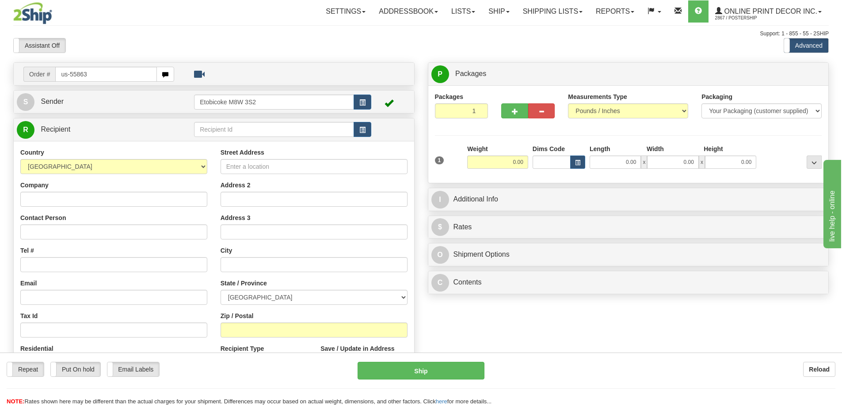
type input "us-55863"
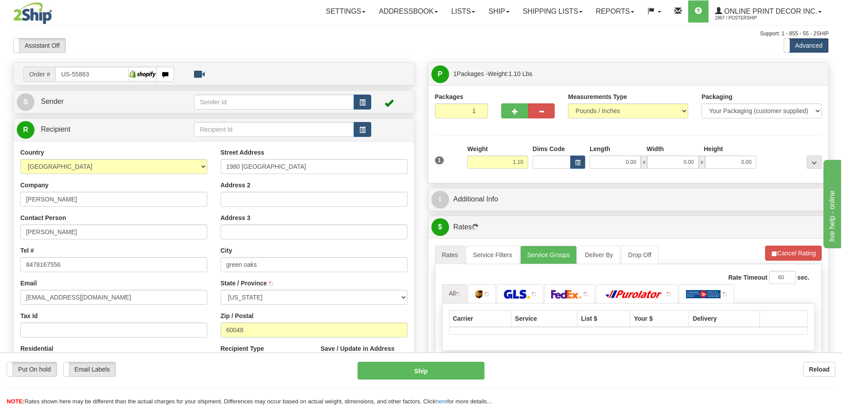
type input "LIBERTYVILLE"
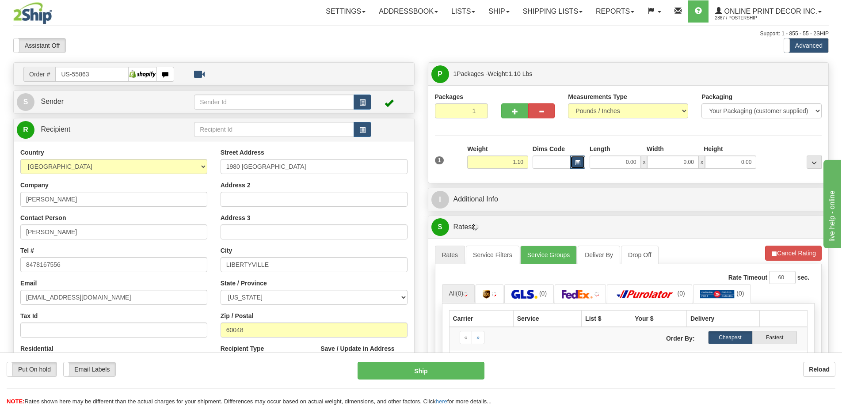
click at [572, 165] on button "button" at bounding box center [577, 162] width 15 height 13
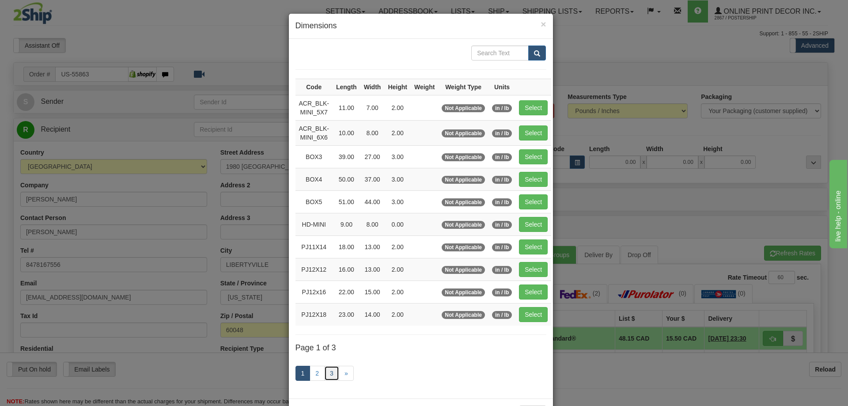
click at [325, 369] on link "3" at bounding box center [331, 373] width 15 height 15
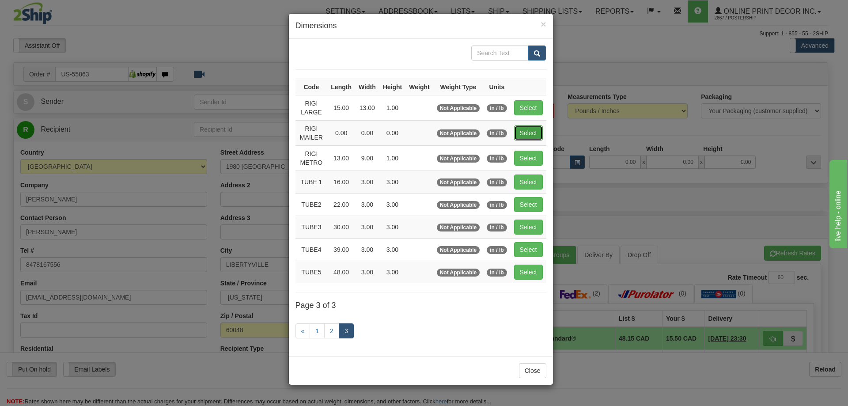
click at [532, 127] on button "Select" at bounding box center [528, 132] width 29 height 15
type input "RIGI MAILER"
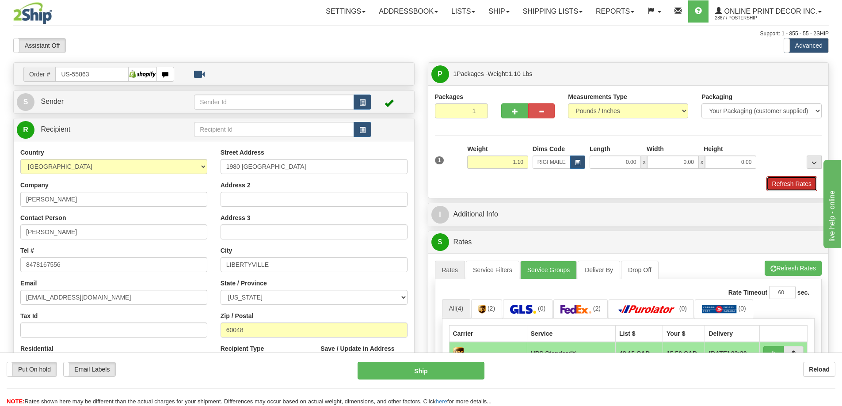
click at [784, 178] on button "Refresh Rates" at bounding box center [791, 183] width 51 height 15
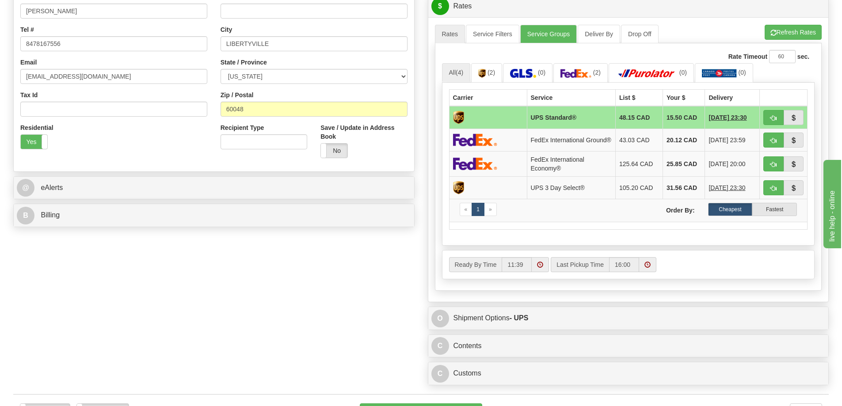
scroll to position [309, 0]
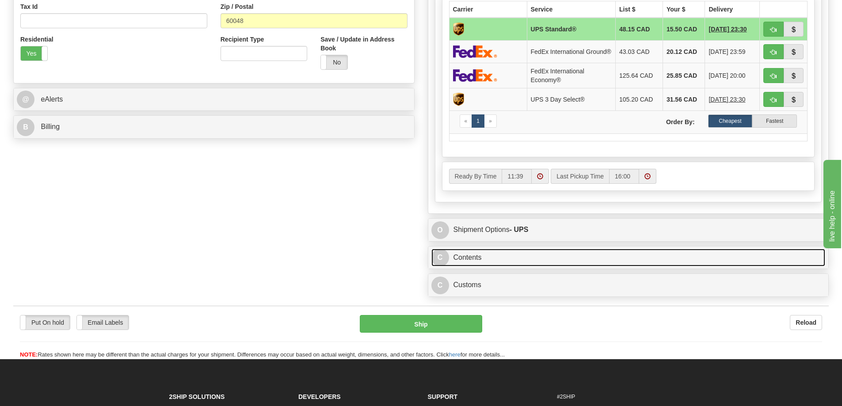
click at [506, 261] on link "C Contents" at bounding box center [628, 258] width 394 height 18
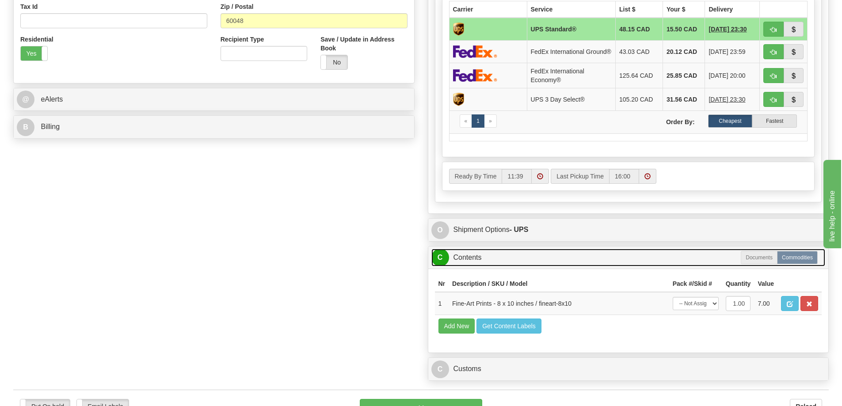
scroll to position [398, 0]
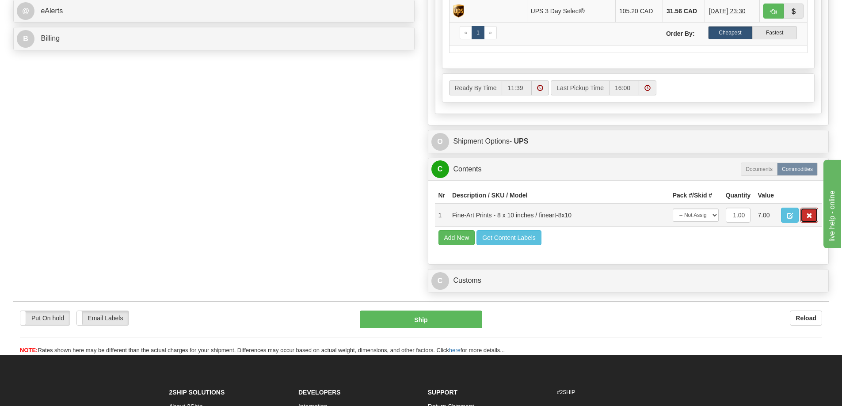
click at [808, 216] on button "button" at bounding box center [809, 215] width 18 height 15
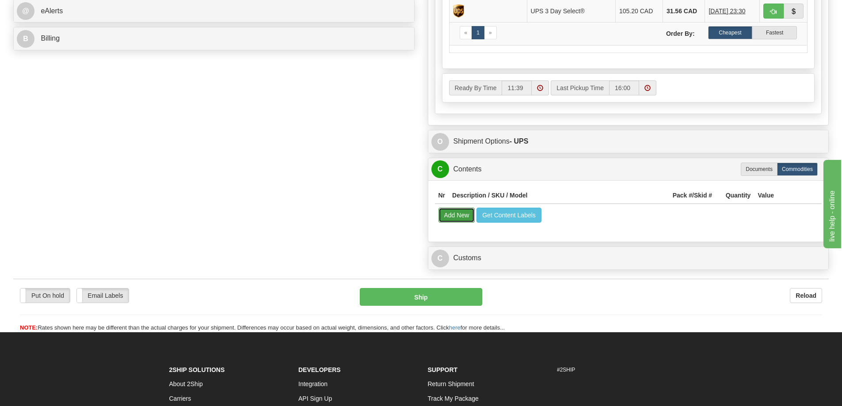
click at [446, 218] on button "Add New" at bounding box center [456, 215] width 37 height 15
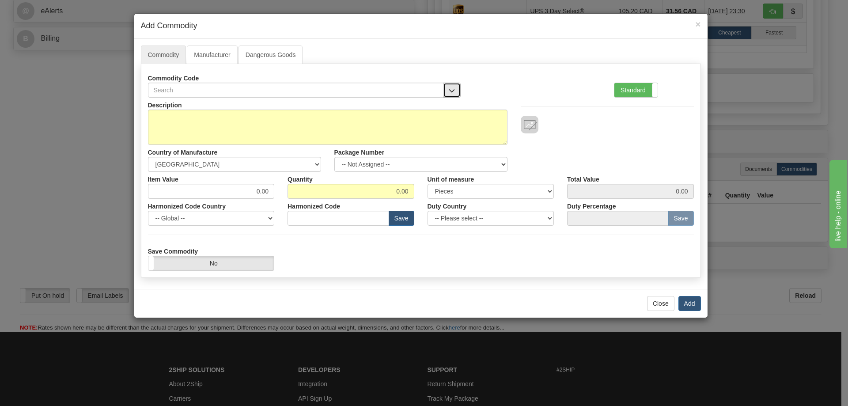
click at [454, 88] on span "button" at bounding box center [452, 91] width 6 height 6
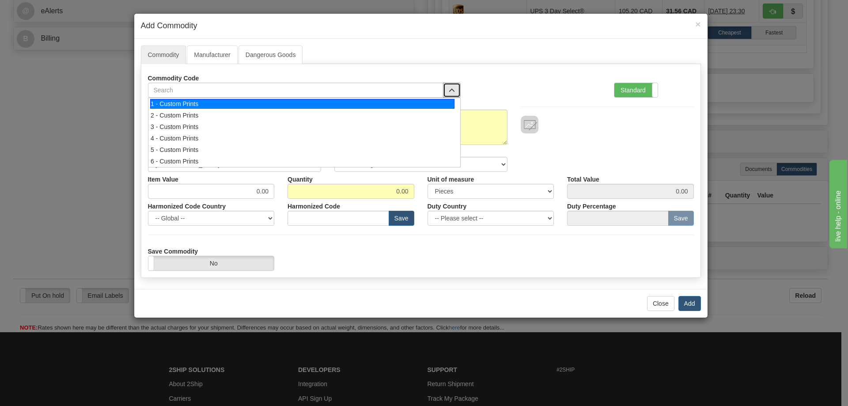
click at [422, 103] on div "1 - Custom Prints" at bounding box center [302, 104] width 304 height 10
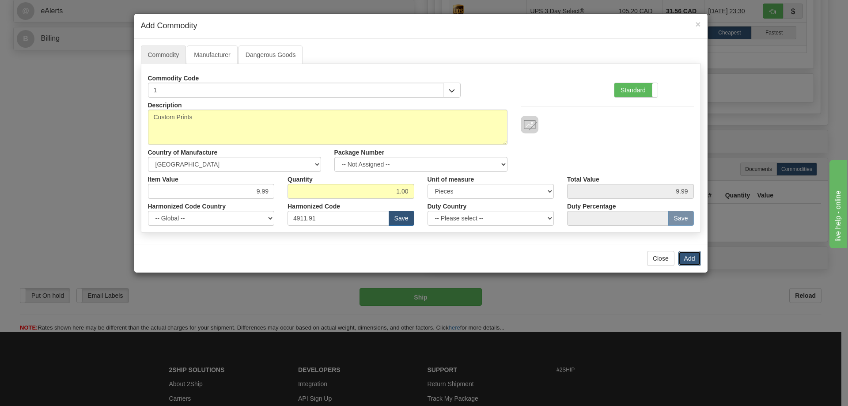
click at [684, 254] on button "Add" at bounding box center [690, 258] width 23 height 15
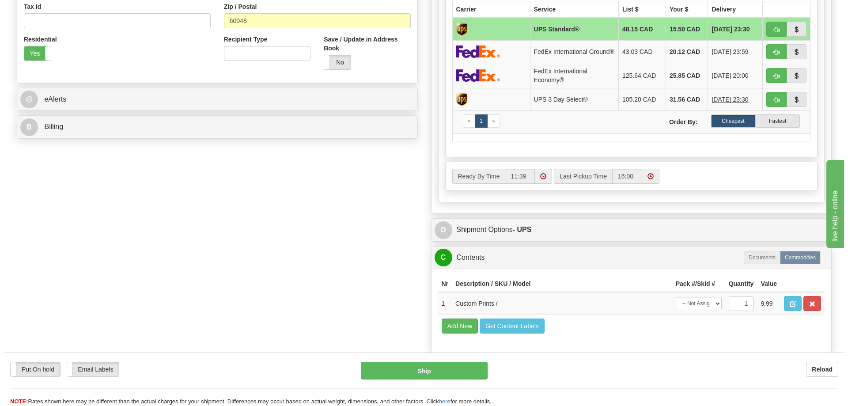
scroll to position [177, 0]
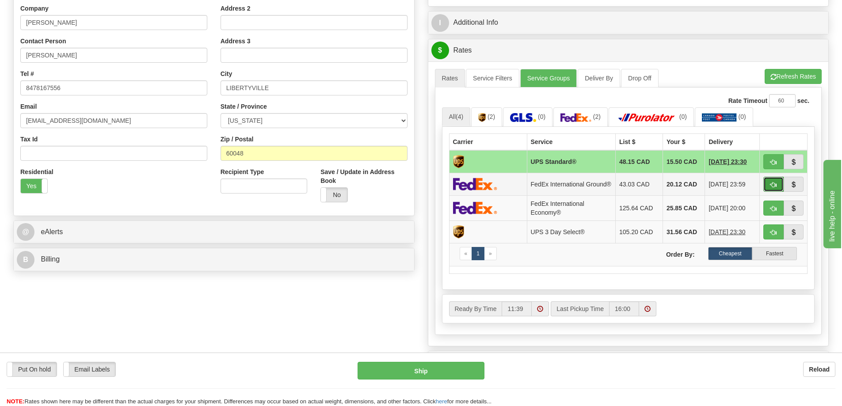
click at [765, 183] on button "button" at bounding box center [773, 184] width 20 height 15
type input "92"
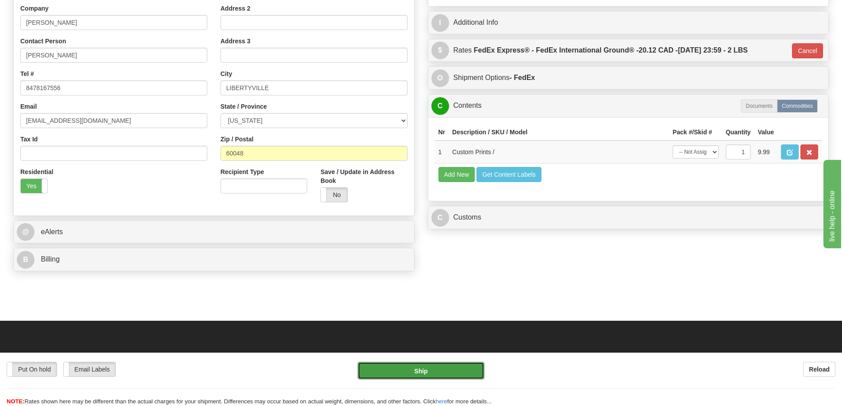
click at [448, 374] on button "Ship" at bounding box center [420, 371] width 127 height 18
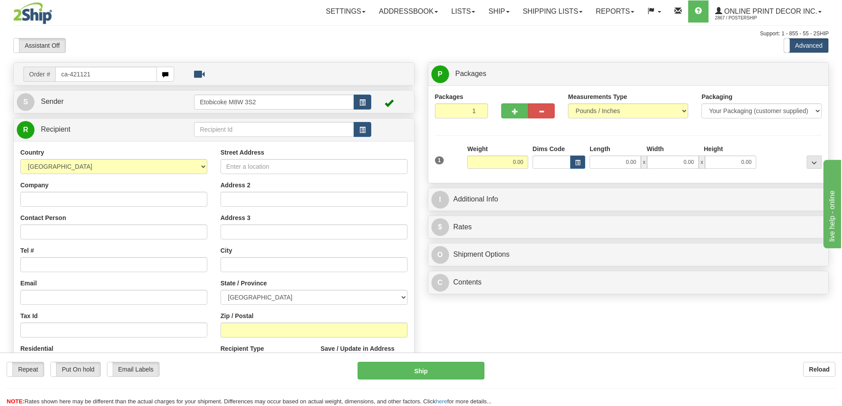
type input "ca-421121"
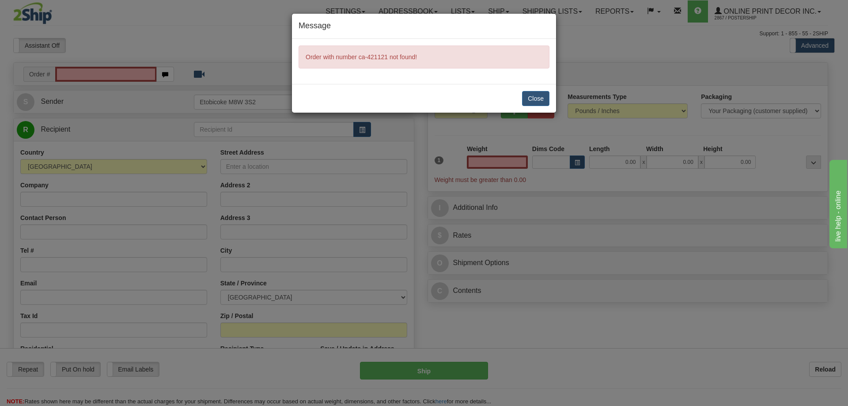
type input "0.00"
click at [61, 74] on div "Message Order with number ca-421121 not found! Close" at bounding box center [424, 203] width 848 height 406
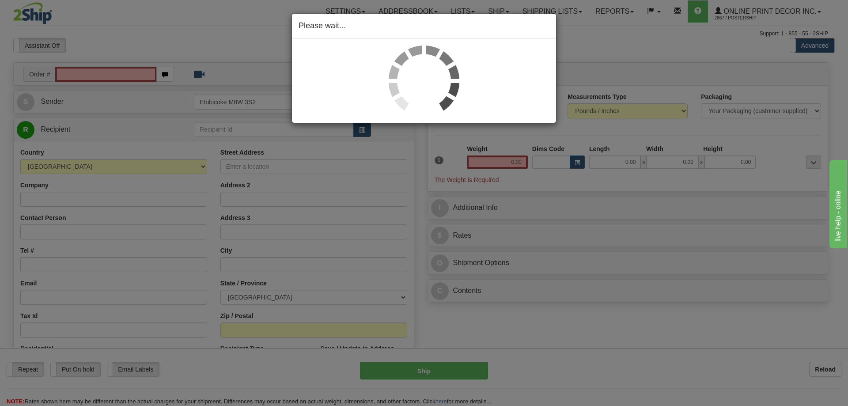
click at [72, 68] on div "Please wait..." at bounding box center [424, 203] width 848 height 406
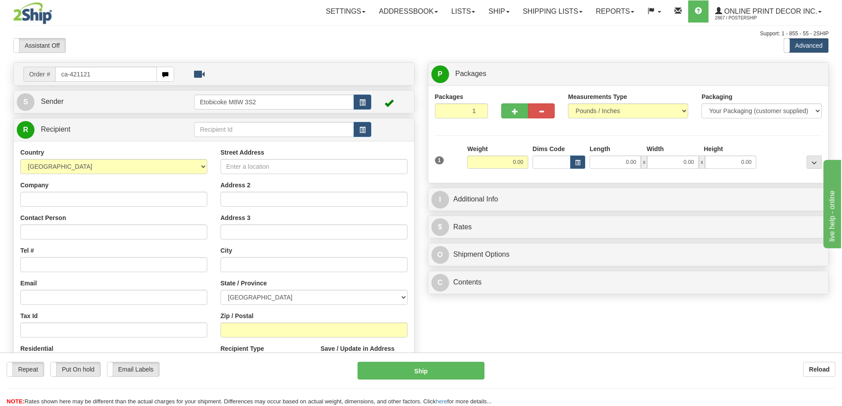
type input "ca-421121"
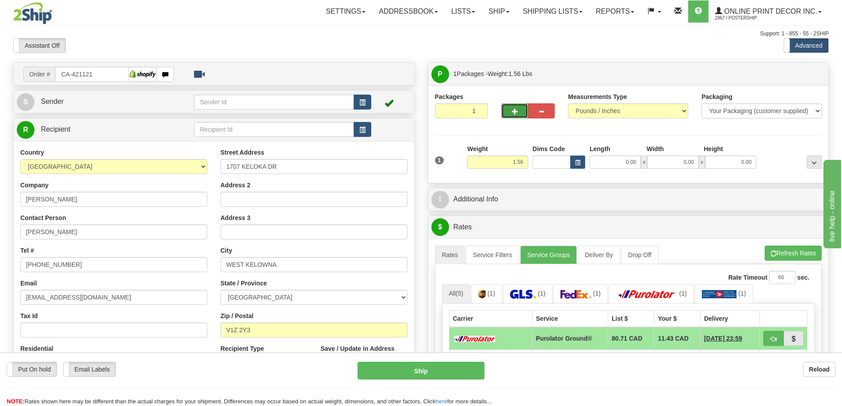
click at [508, 108] on button "button" at bounding box center [514, 110] width 27 height 15
radio input "true"
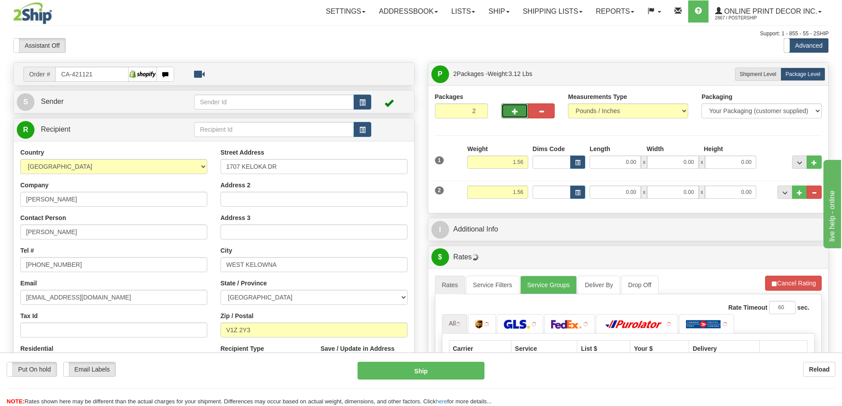
click at [512, 116] on button "button" at bounding box center [514, 110] width 27 height 15
type input "3"
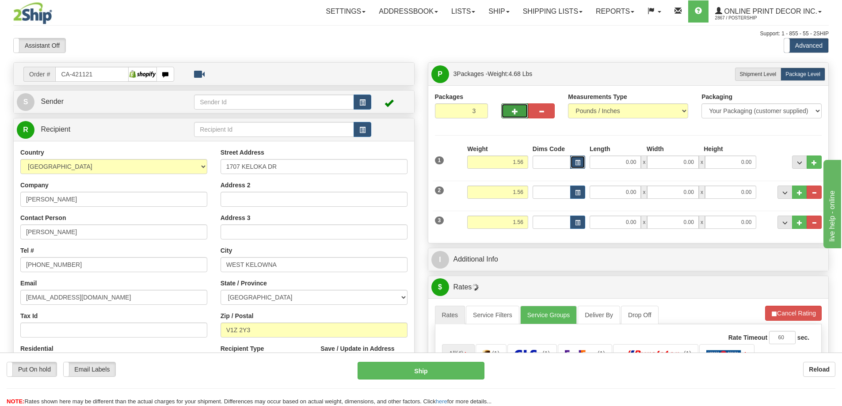
click at [577, 163] on span "button" at bounding box center [577, 162] width 5 height 5
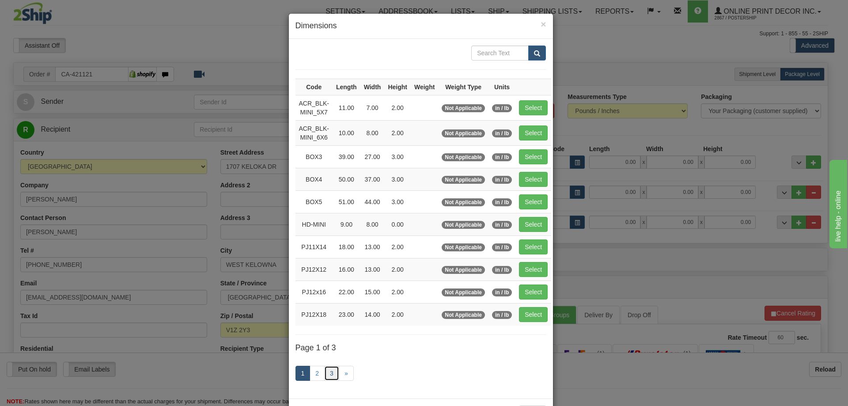
click at [324, 369] on link "3" at bounding box center [331, 373] width 15 height 15
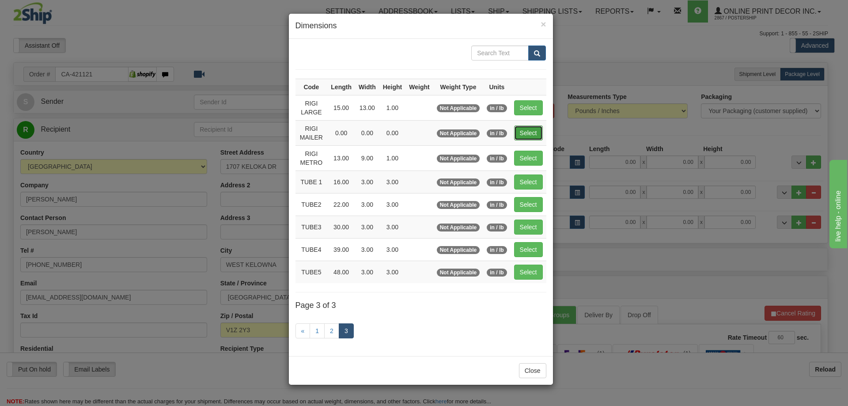
click at [530, 127] on button "Select" at bounding box center [528, 132] width 29 height 15
type input "RIGI MAILER"
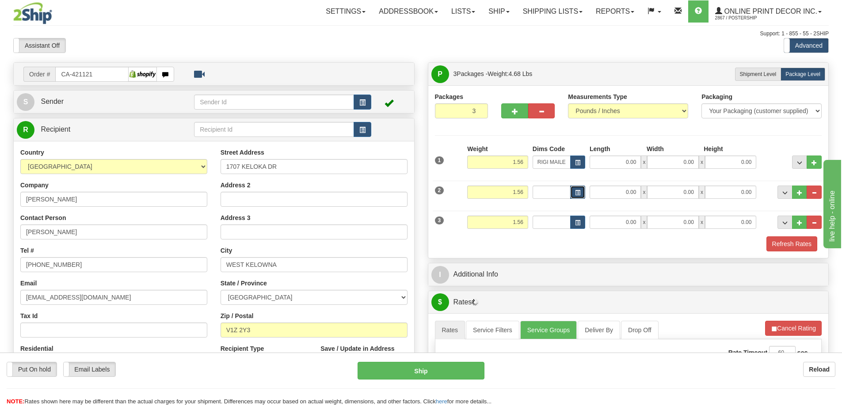
click at [583, 197] on button "button" at bounding box center [577, 192] width 15 height 13
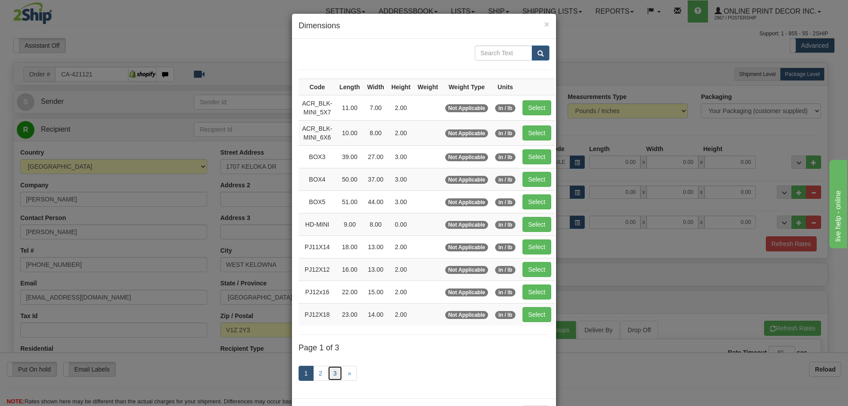
click at [332, 372] on link "3" at bounding box center [335, 373] width 15 height 15
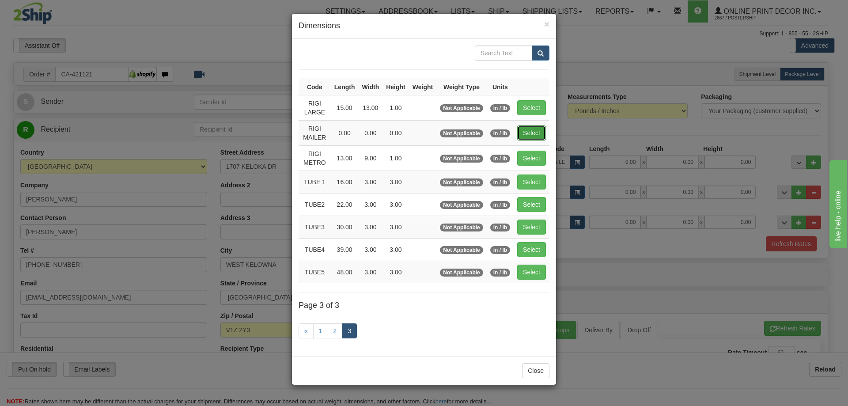
click at [539, 134] on button "Select" at bounding box center [531, 132] width 29 height 15
type input "RIGI MAILER"
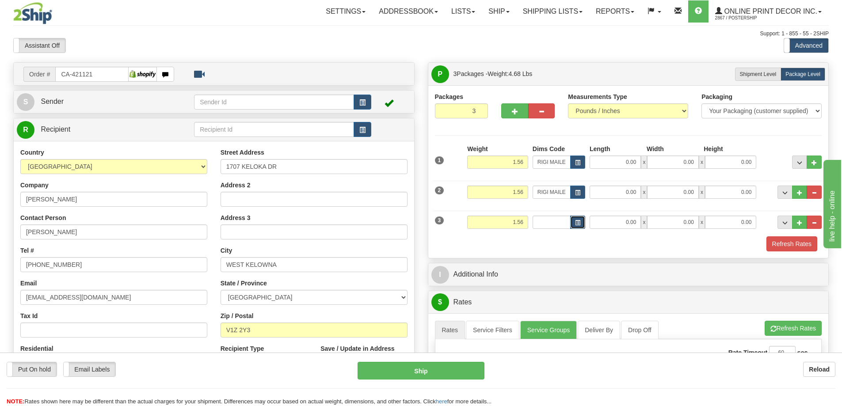
click at [576, 220] on span "button" at bounding box center [577, 222] width 5 height 5
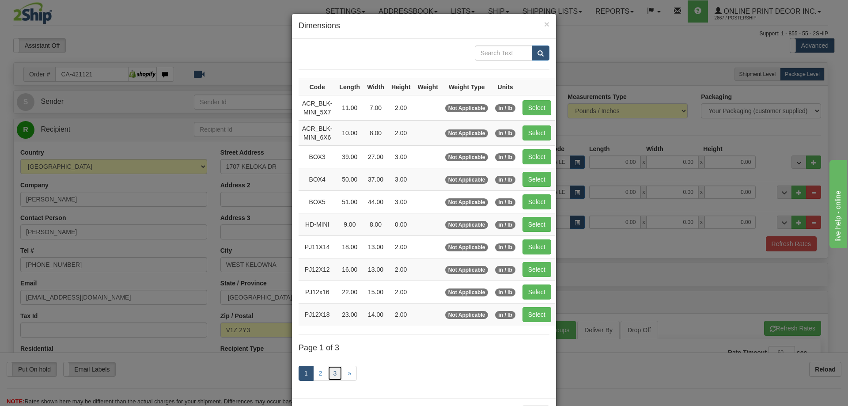
click at [335, 371] on link "3" at bounding box center [335, 373] width 15 height 15
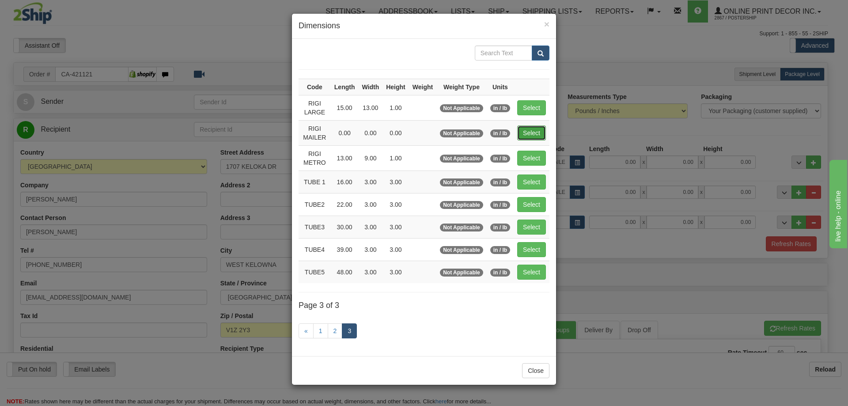
click at [535, 132] on button "Select" at bounding box center [531, 132] width 29 height 15
type input "RIGI MAILER"
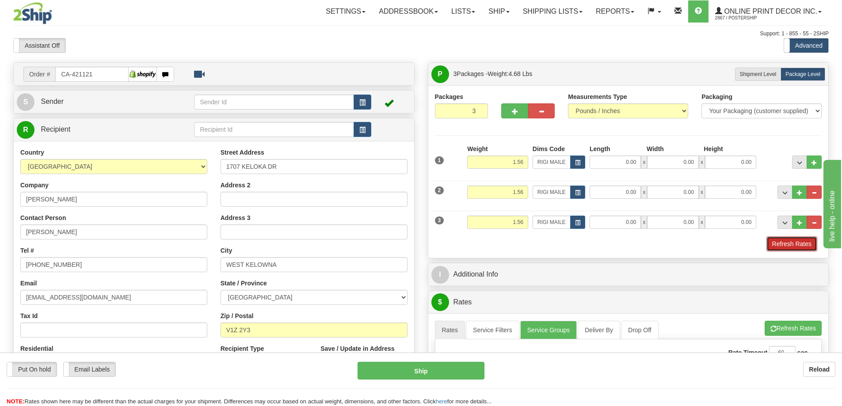
click at [791, 241] on button "Refresh Rates" at bounding box center [791, 243] width 51 height 15
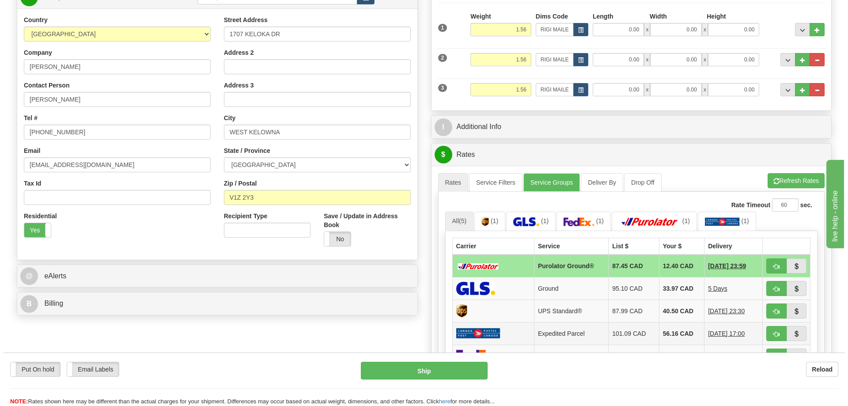
scroll to position [177, 0]
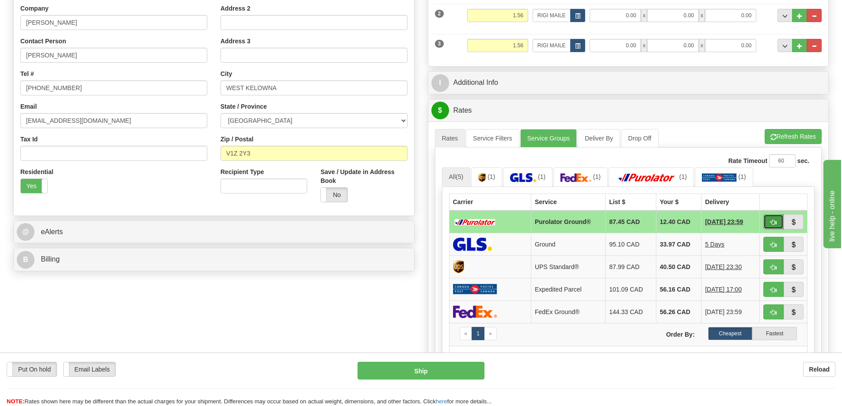
click at [769, 221] on button "button" at bounding box center [773, 221] width 20 height 15
type input "260"
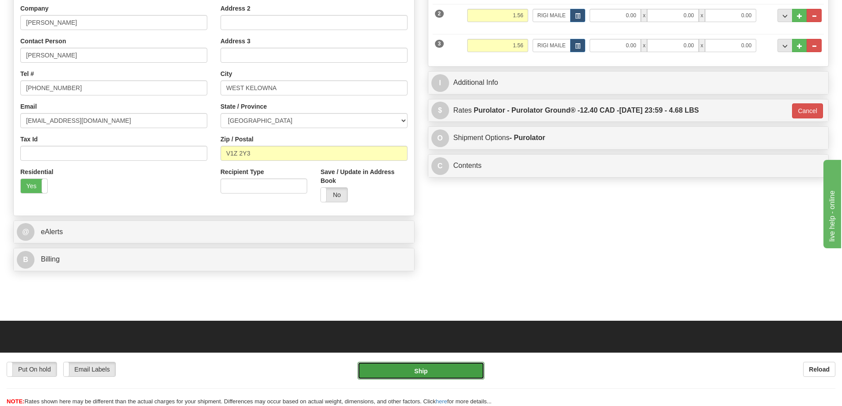
click at [456, 367] on button "Ship" at bounding box center [420, 371] width 127 height 18
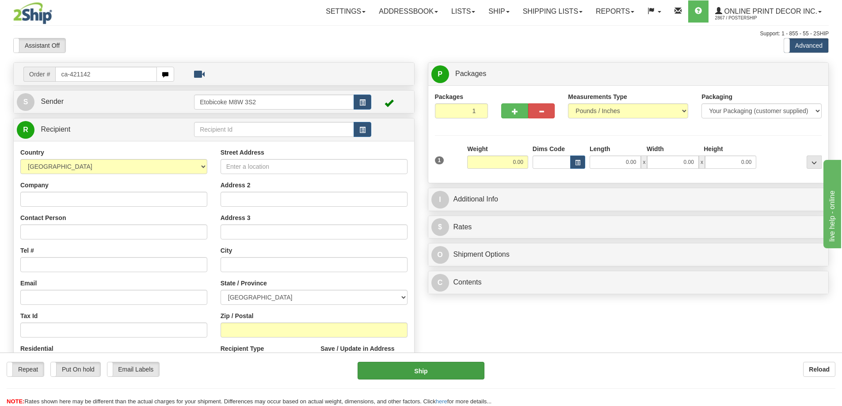
type input "ca-421142"
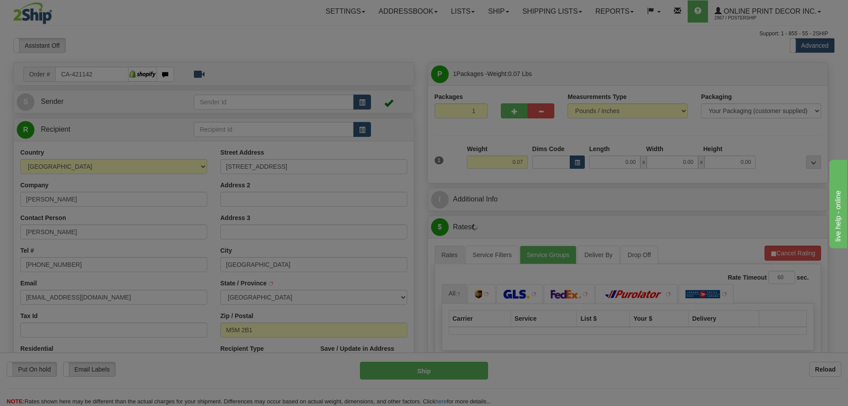
type input "[GEOGRAPHIC_DATA]"
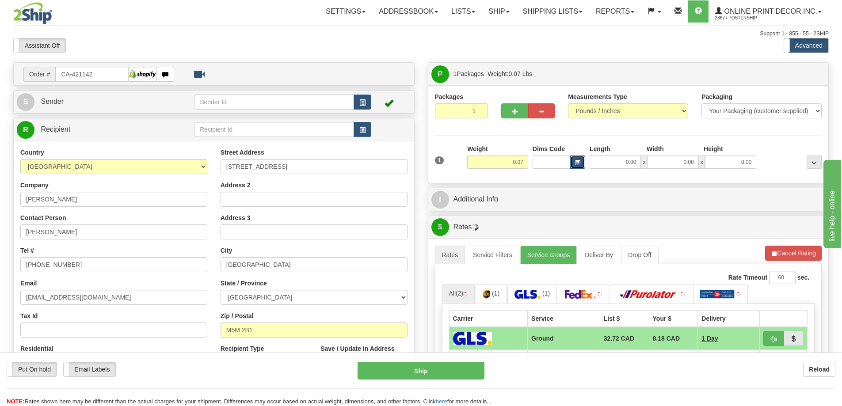
click at [576, 163] on span "button" at bounding box center [577, 162] width 5 height 5
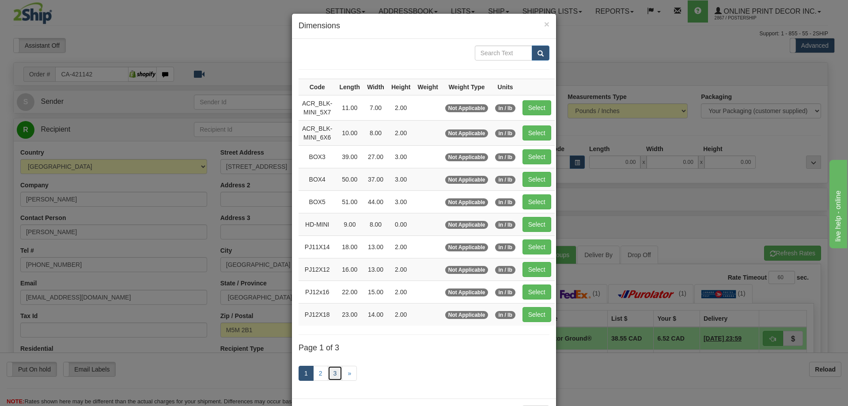
click at [336, 373] on link "3" at bounding box center [335, 373] width 15 height 15
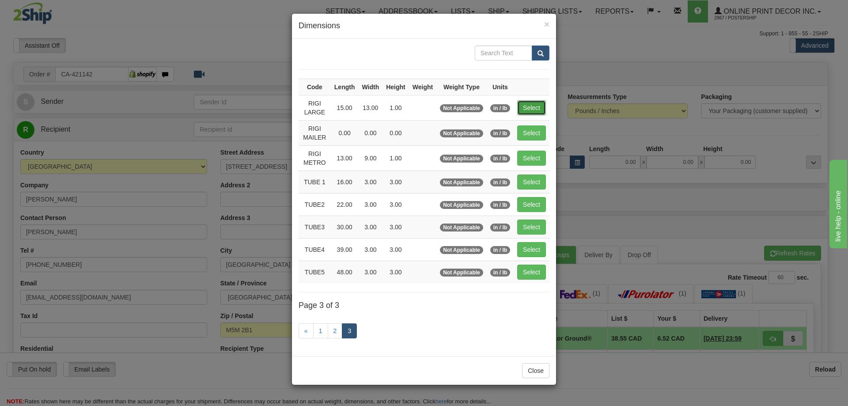
click at [529, 108] on button "Select" at bounding box center [531, 107] width 29 height 15
type input "RIGI LARGE"
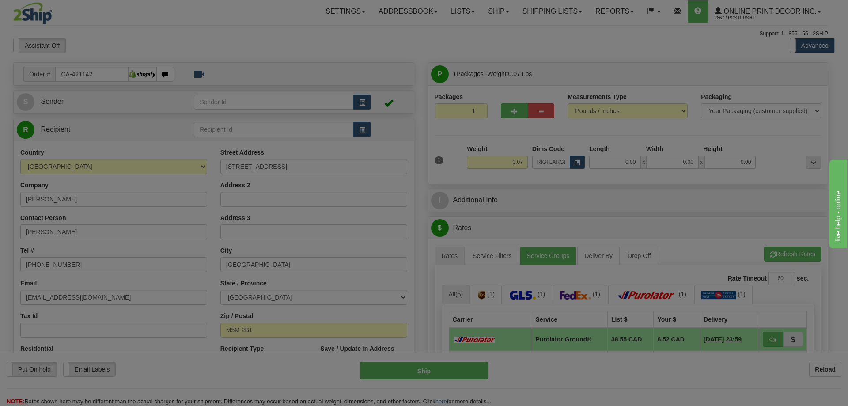
type input "15.00"
type input "13.00"
type input "1.00"
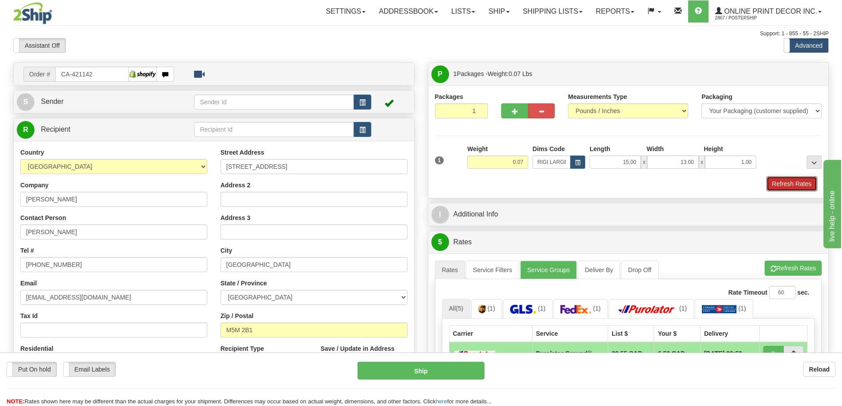
click at [801, 184] on button "Refresh Rates" at bounding box center [791, 183] width 51 height 15
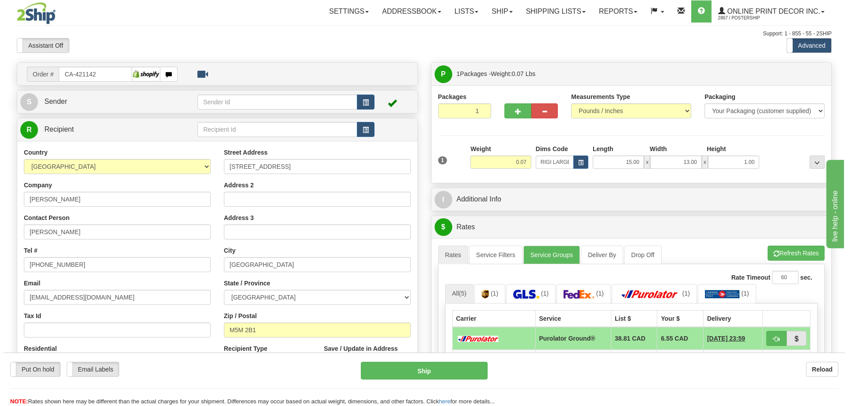
scroll to position [88, 0]
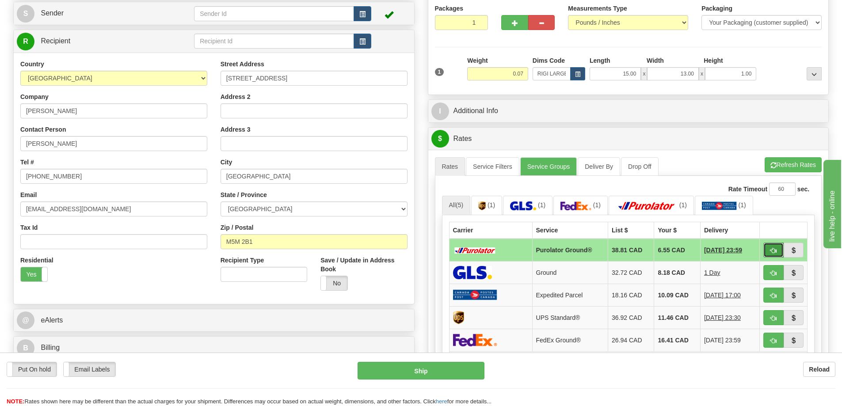
click at [768, 249] on button "button" at bounding box center [773, 250] width 20 height 15
type input "260"
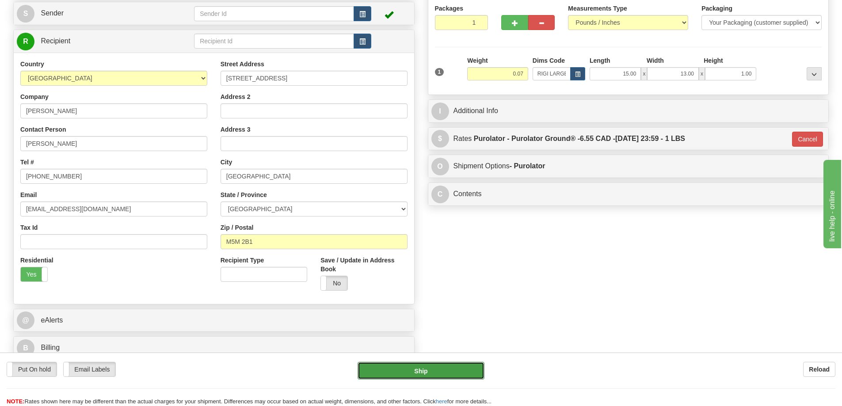
click at [461, 368] on button "Ship" at bounding box center [420, 371] width 127 height 18
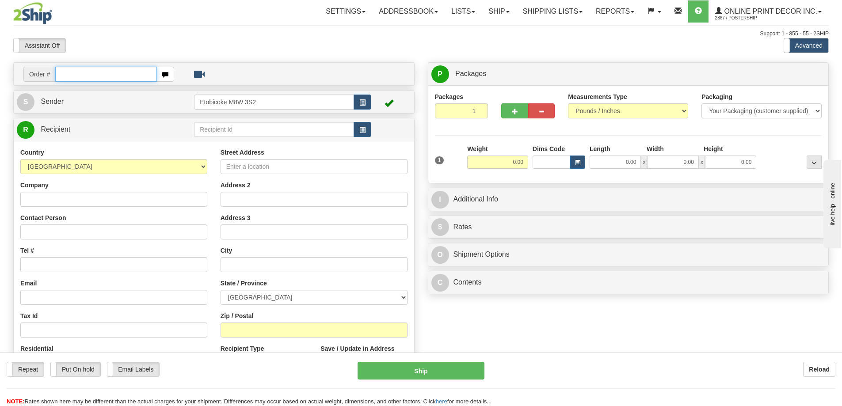
click at [72, 75] on input "text" at bounding box center [106, 74] width 102 height 15
type input "ca-421136"
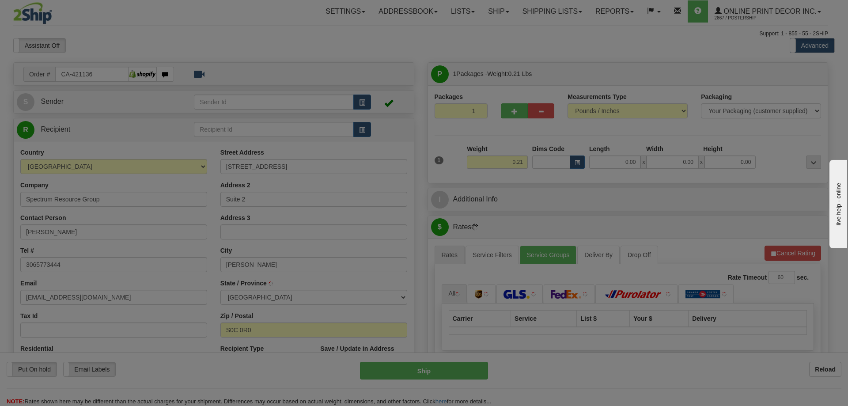
type input "[PERSON_NAME]"
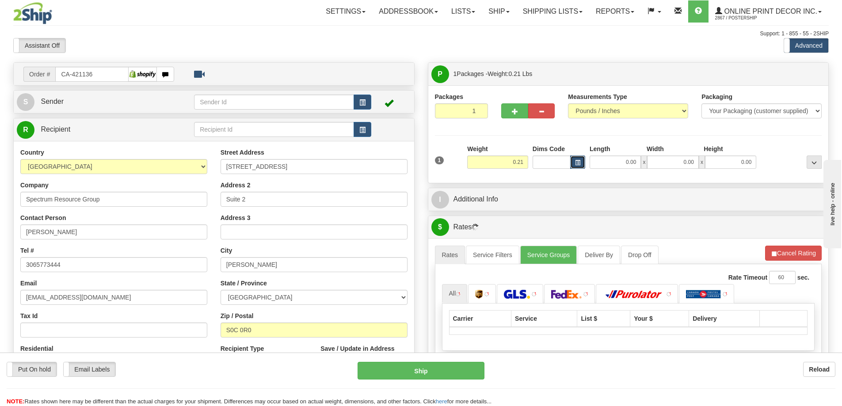
click at [579, 158] on button "button" at bounding box center [577, 162] width 15 height 13
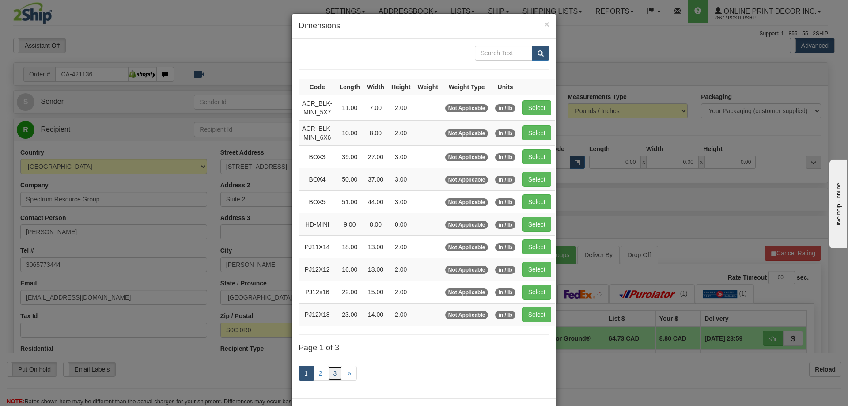
click at [332, 374] on link "3" at bounding box center [335, 373] width 15 height 15
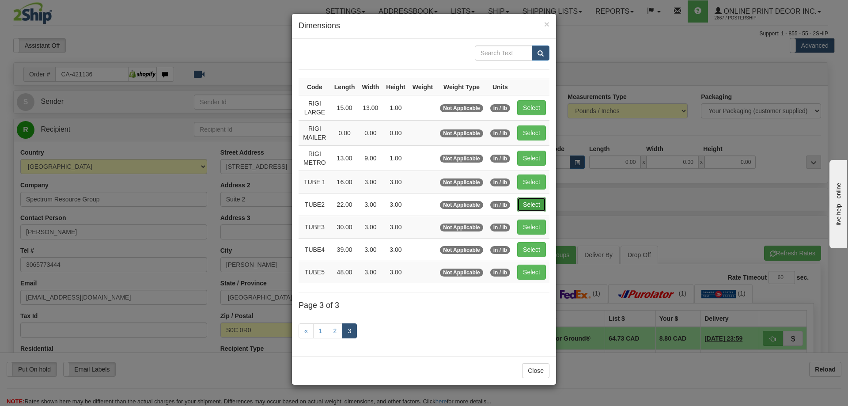
click at [535, 205] on button "Select" at bounding box center [531, 204] width 29 height 15
type input "TUBE2"
type input "22.00"
type input "3.00"
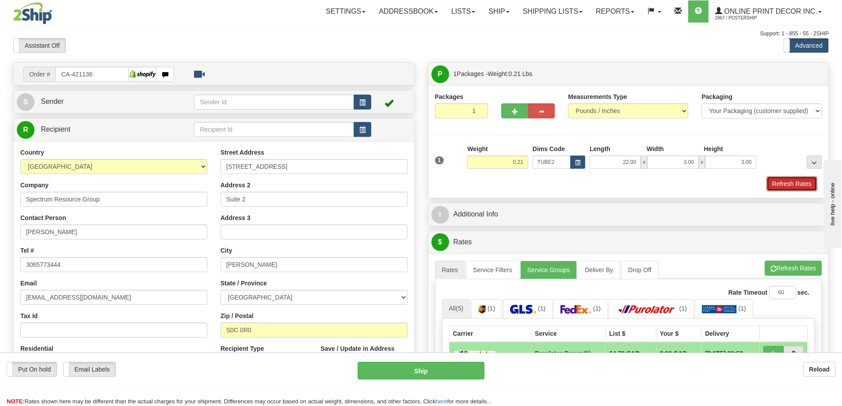
click at [791, 186] on button "Refresh Rates" at bounding box center [791, 183] width 51 height 15
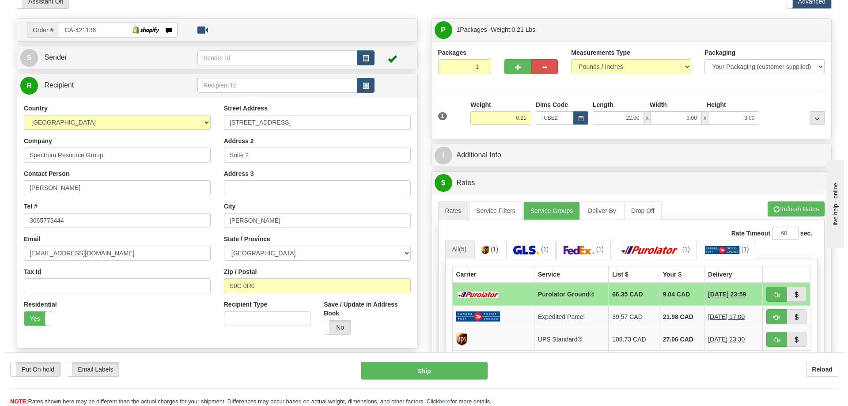
scroll to position [88, 0]
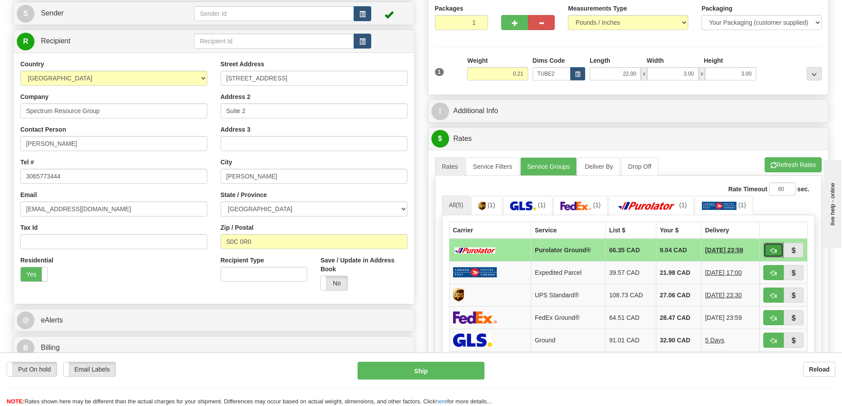
click at [772, 250] on span "button" at bounding box center [773, 251] width 6 height 6
type input "260"
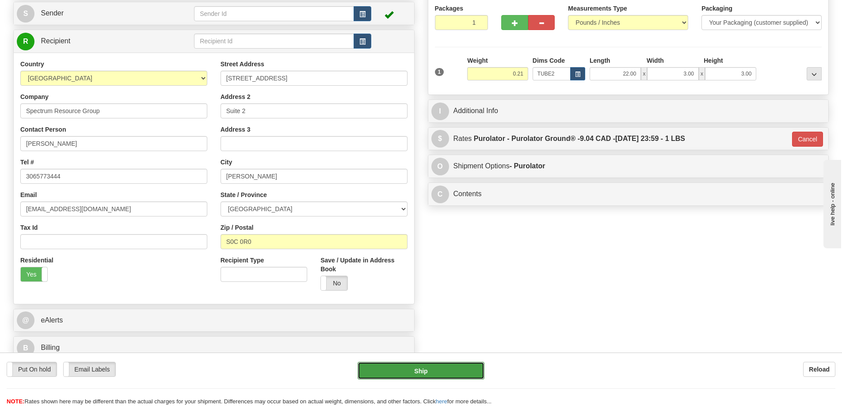
click at [449, 368] on button "Ship" at bounding box center [420, 371] width 127 height 18
